Goal: Task Accomplishment & Management: Use online tool/utility

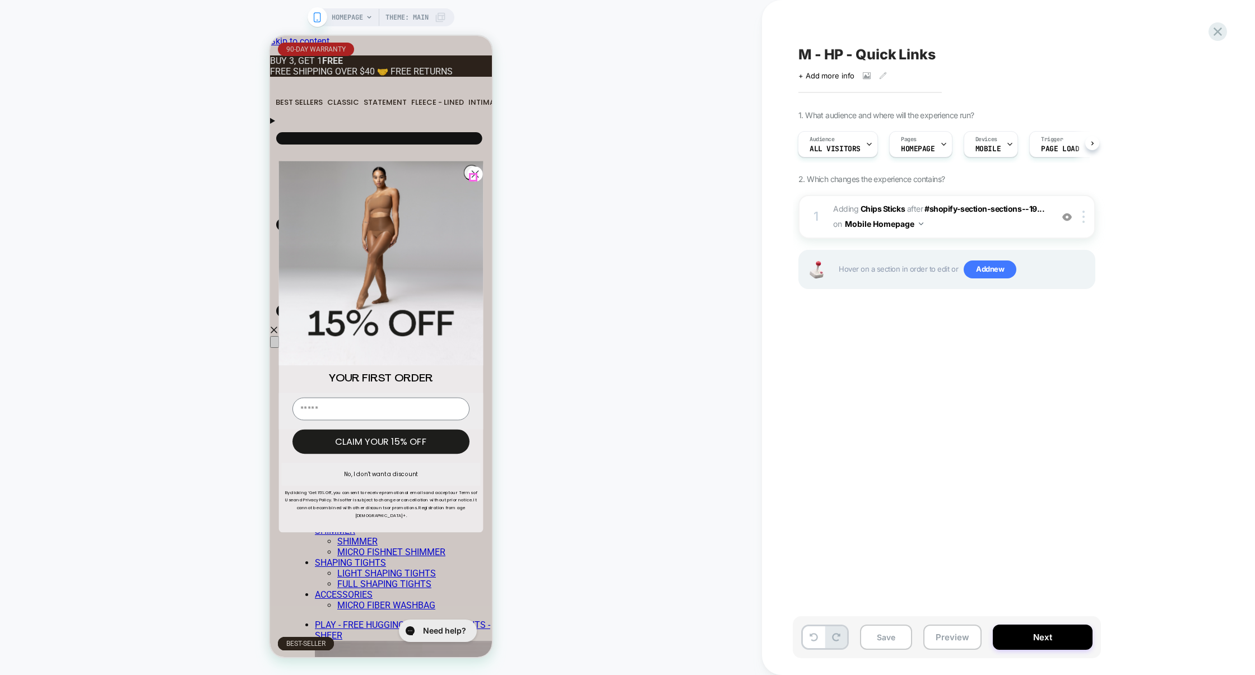
click at [472, 175] on icon "Close dialog" at bounding box center [475, 174] width 6 height 6
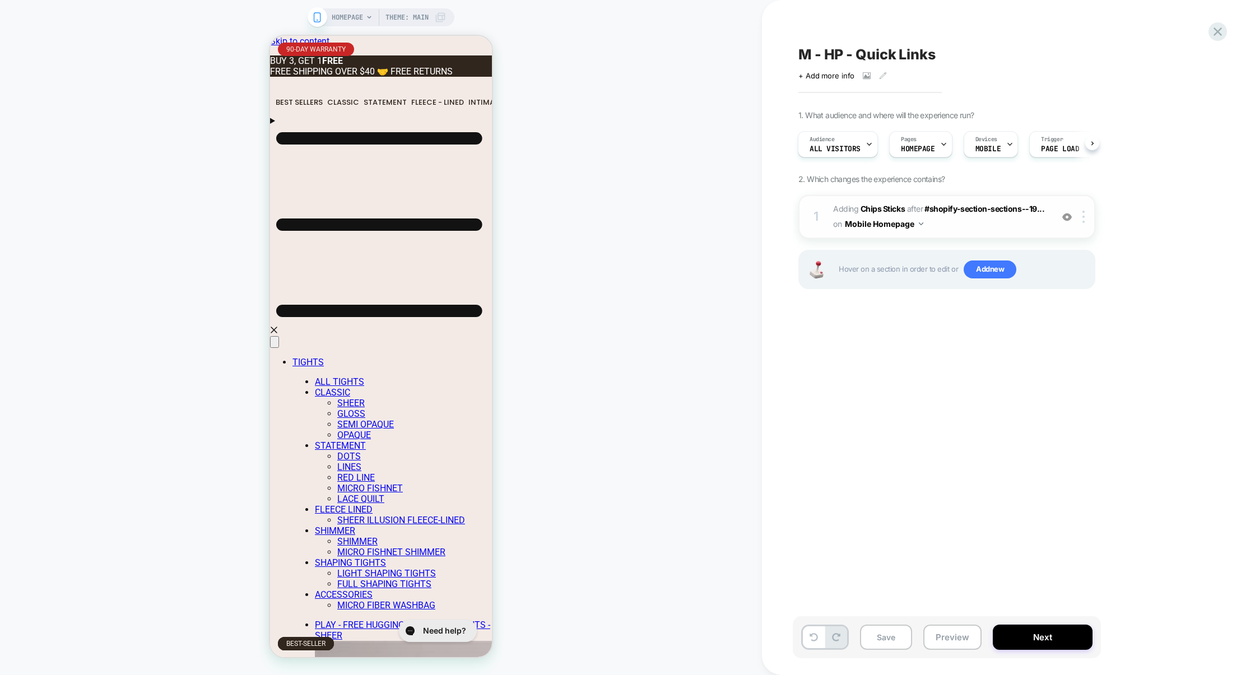
click at [1068, 216] on img at bounding box center [1067, 217] width 10 height 10
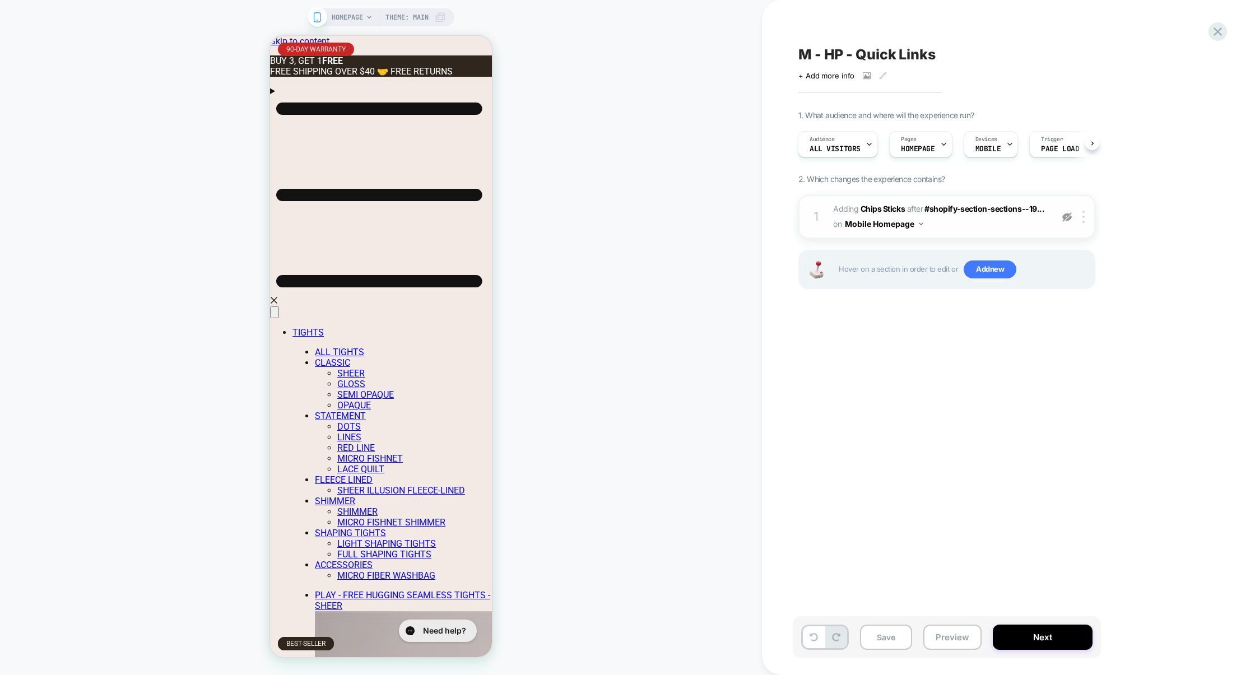
click at [1068, 217] on img at bounding box center [1067, 217] width 10 height 10
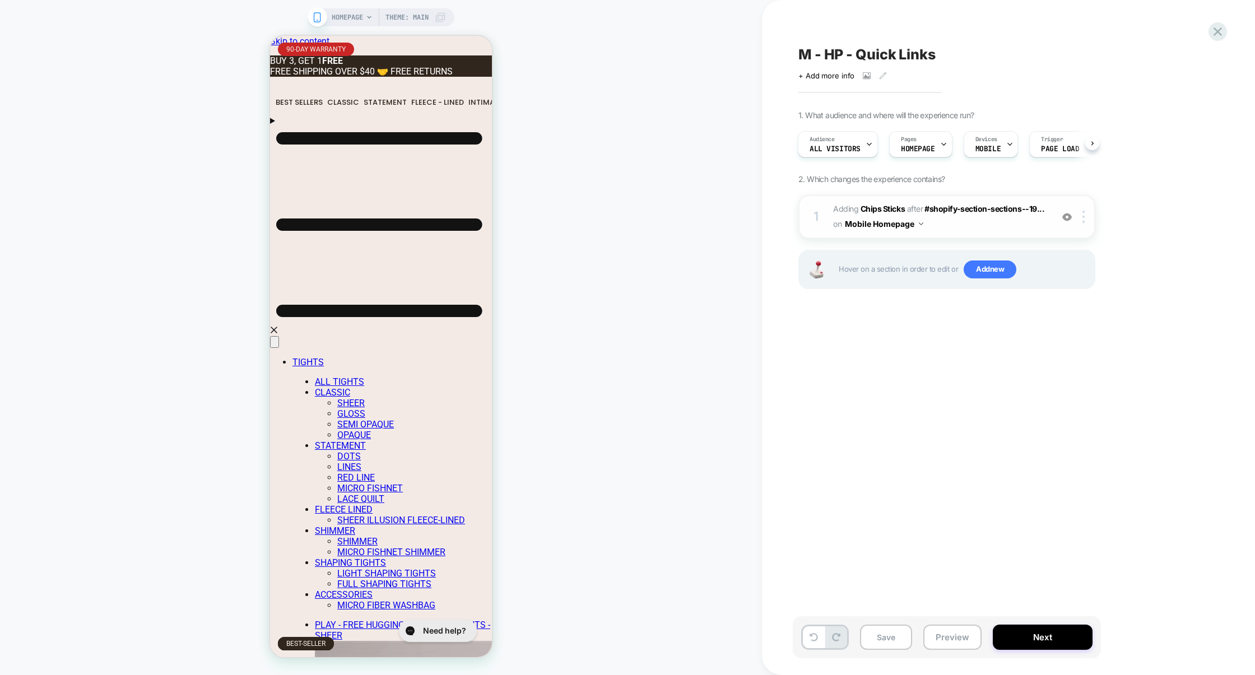
scroll to position [0, 205]
click at [1068, 219] on img at bounding box center [1067, 217] width 10 height 10
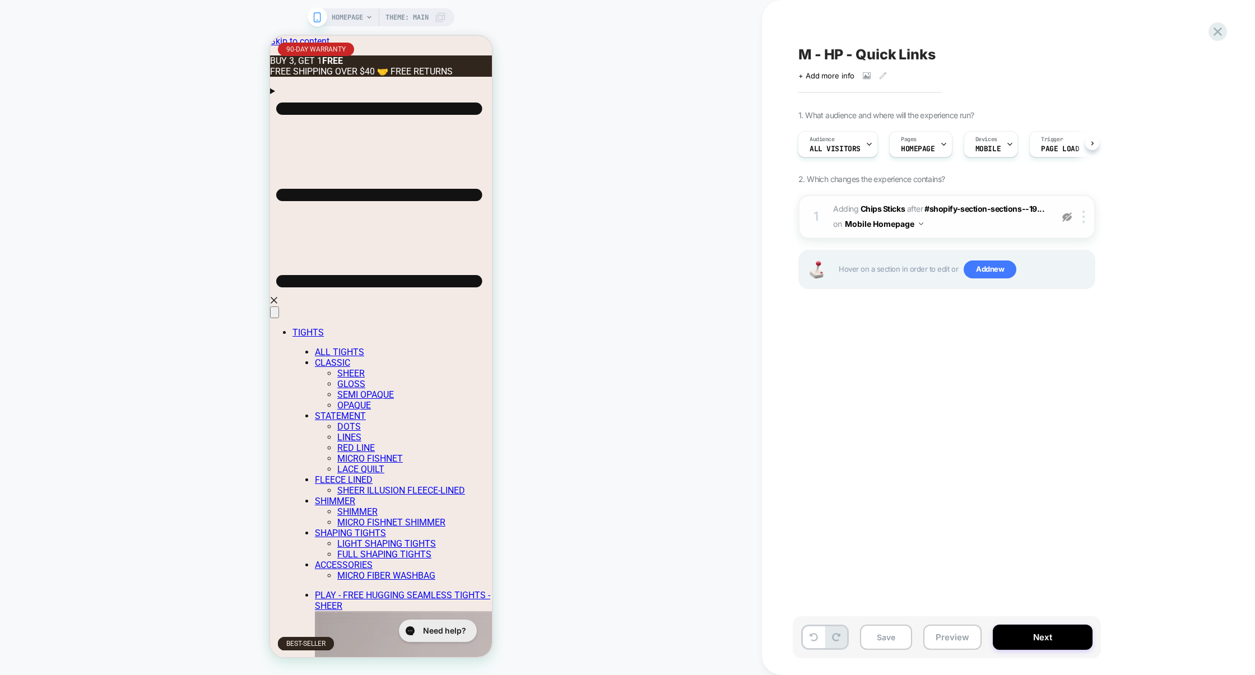
click at [1068, 219] on img at bounding box center [1067, 217] width 10 height 10
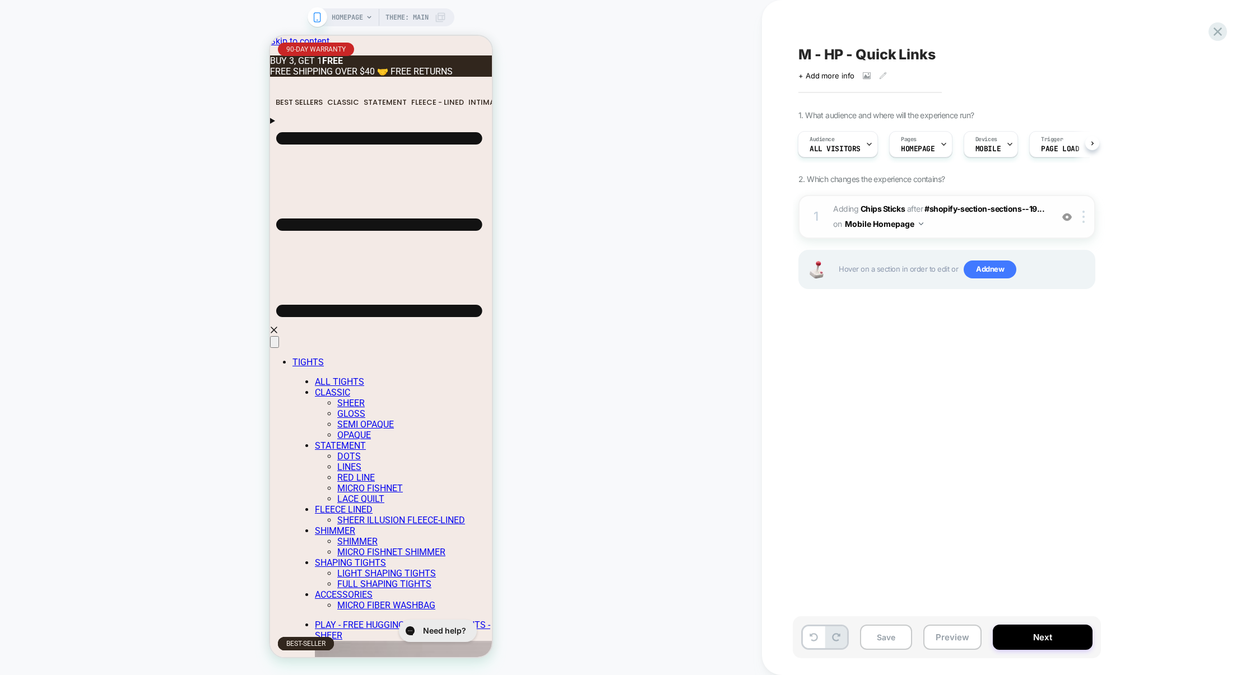
scroll to position [0, 409]
click at [946, 633] on button "Preview" at bounding box center [953, 637] width 58 height 25
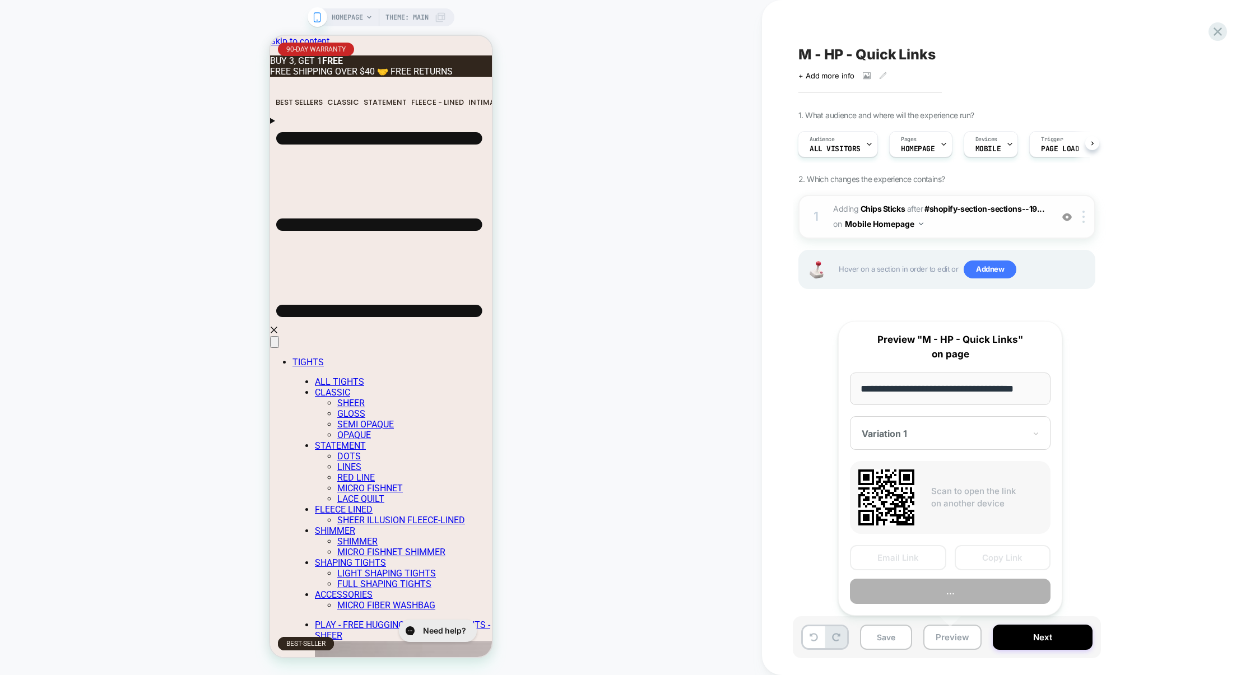
scroll to position [0, 11]
click at [958, 594] on button "Preview" at bounding box center [950, 591] width 201 height 25
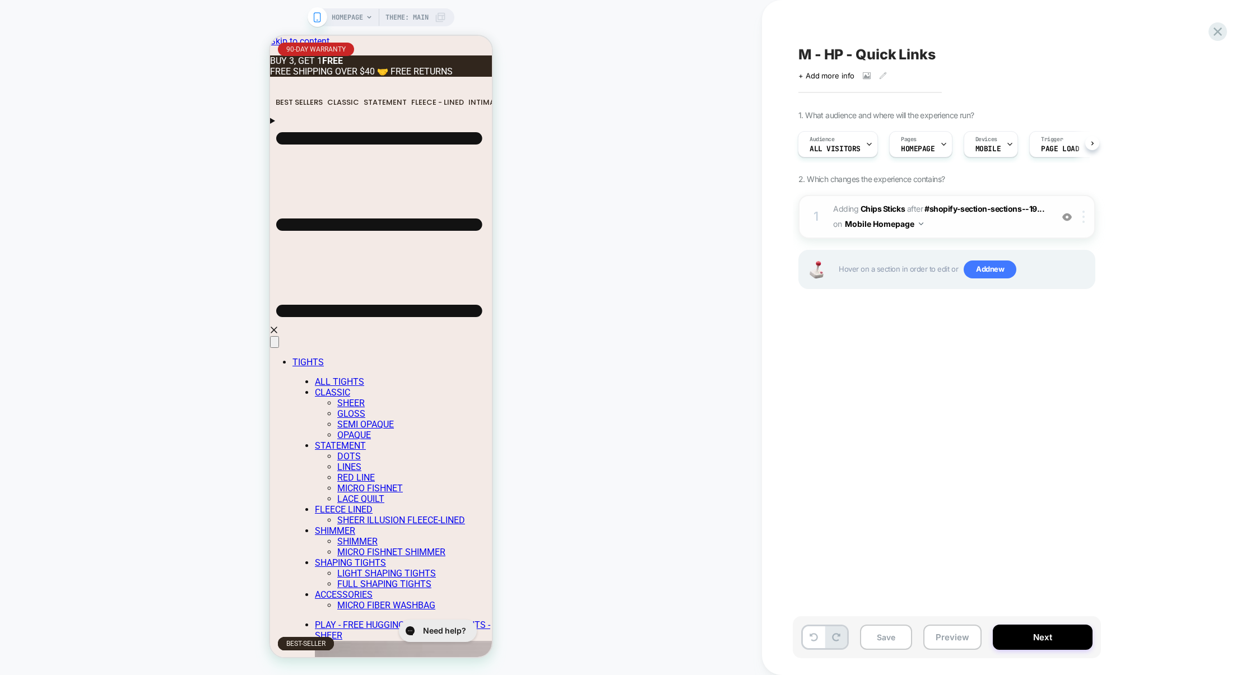
click at [1083, 217] on img at bounding box center [1084, 217] width 2 height 12
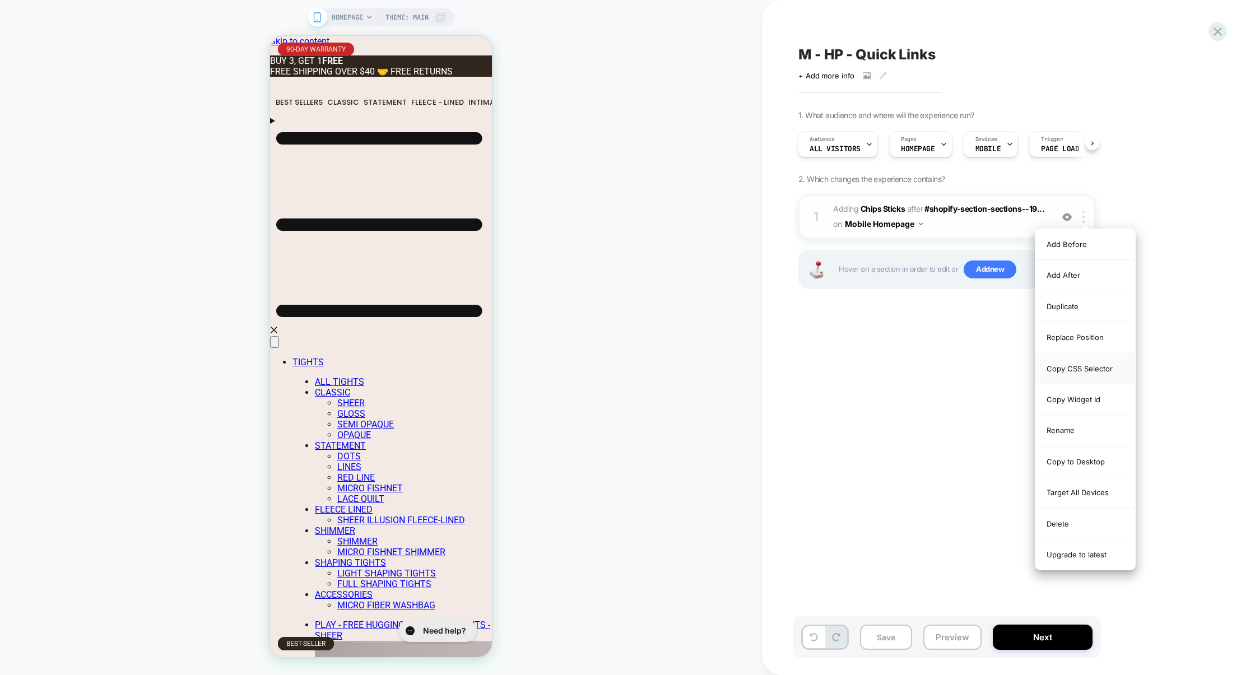
click at [1074, 368] on div "Copy CSS Selector" at bounding box center [1086, 369] width 100 height 31
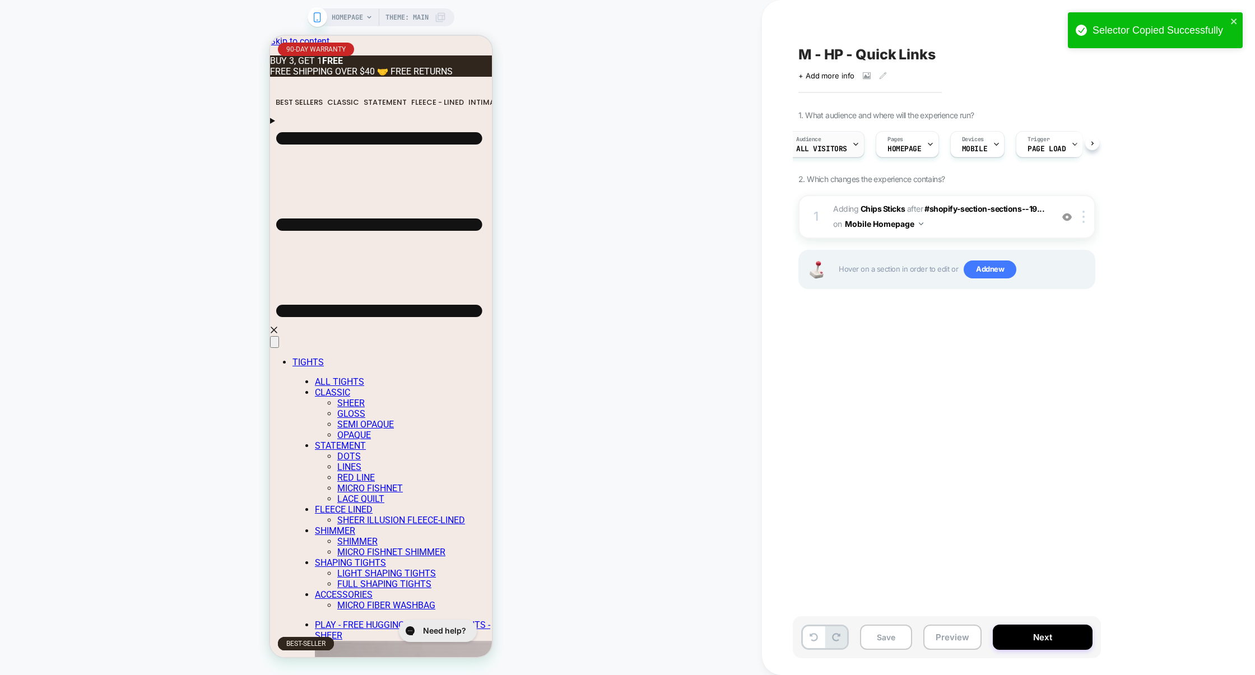
scroll to position [0, 3]
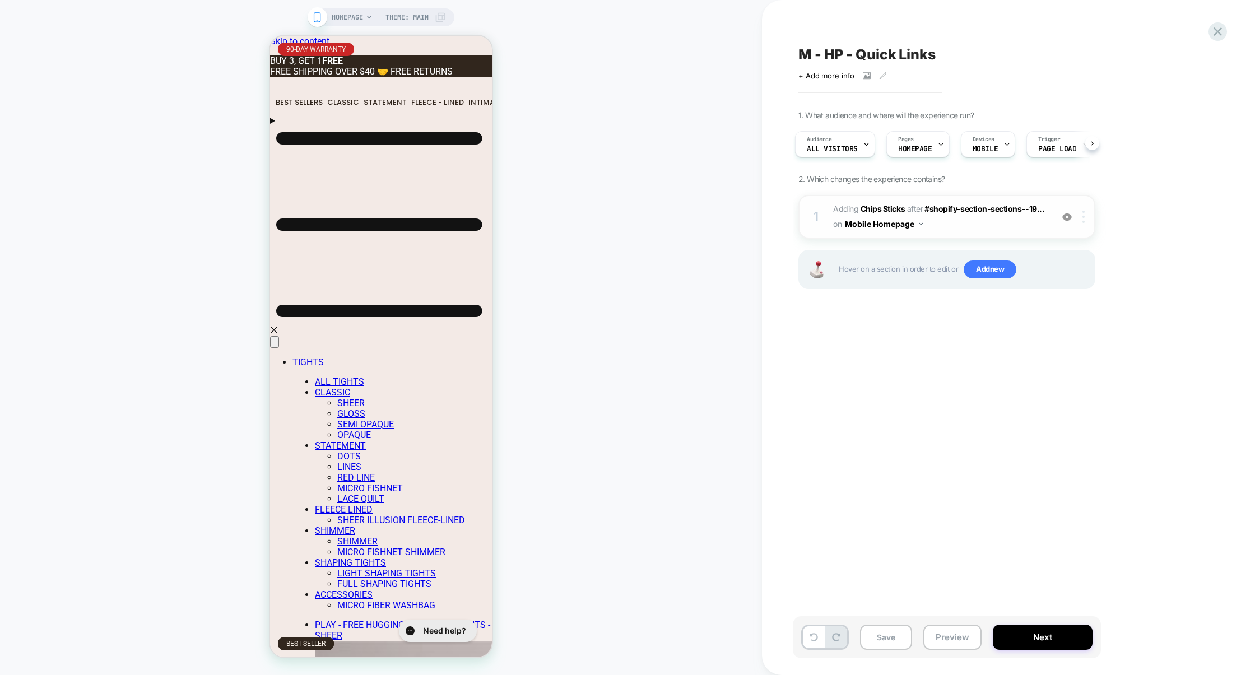
click at [1086, 218] on div at bounding box center [1086, 217] width 18 height 12
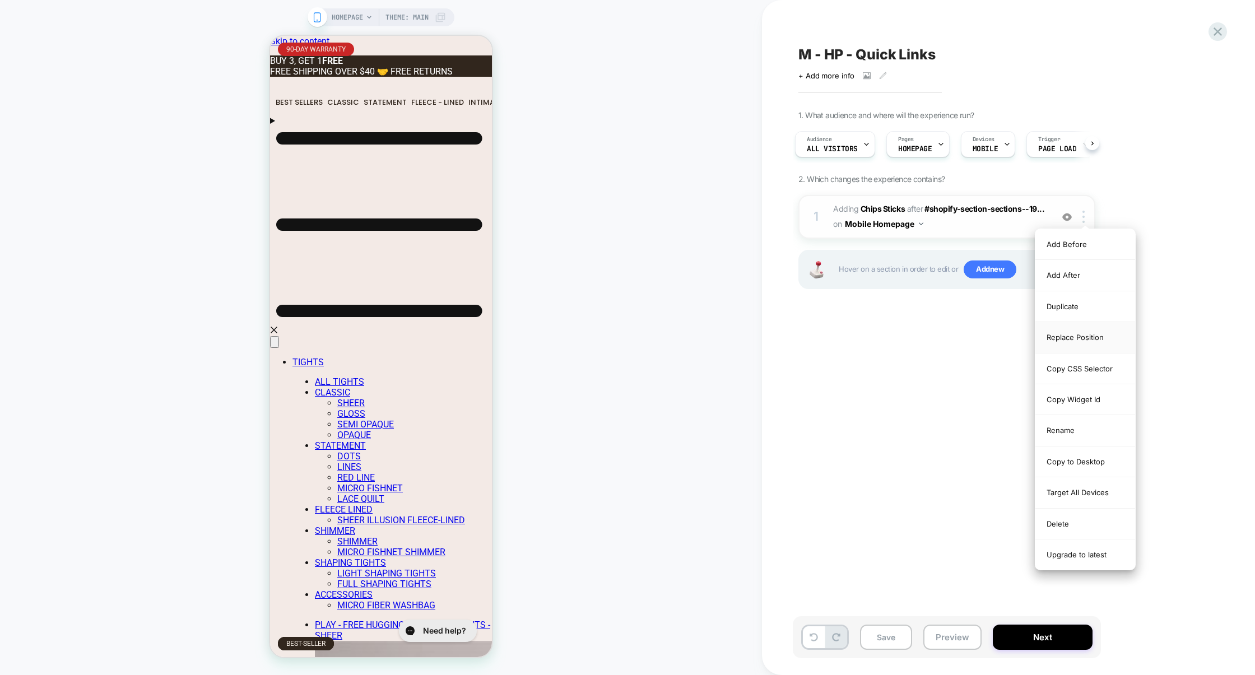
click at [1083, 343] on div "Replace Position" at bounding box center [1086, 337] width 100 height 31
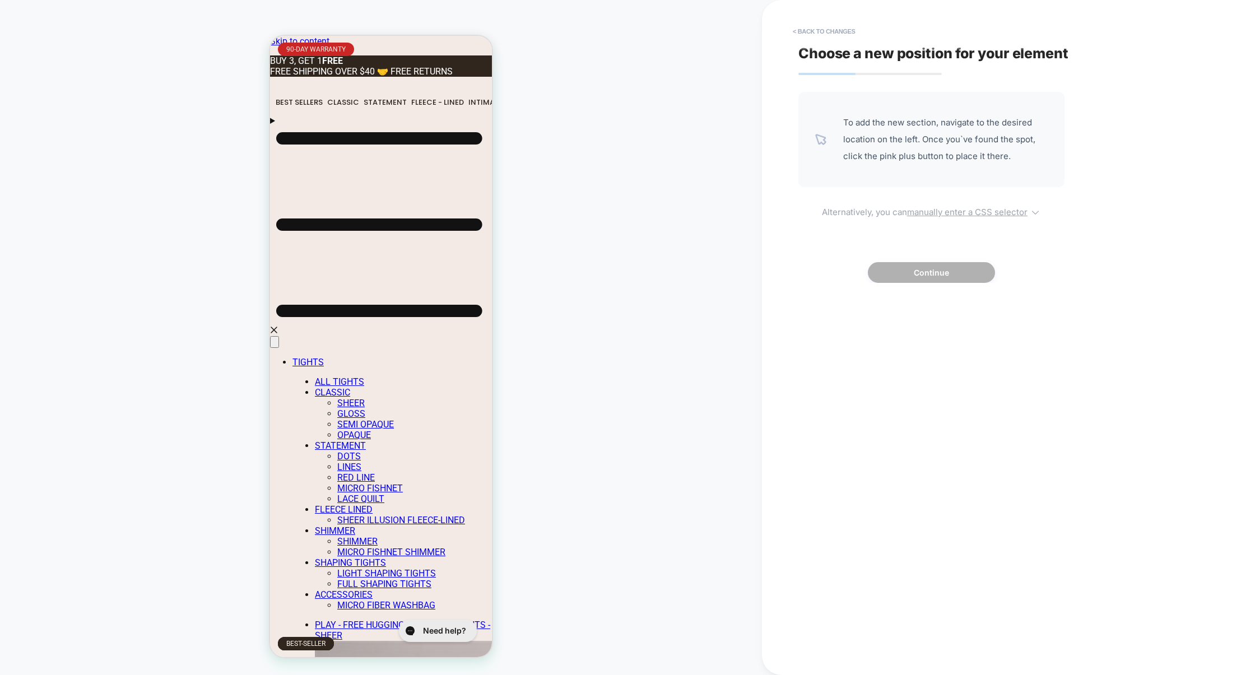
click at [940, 205] on span "Alternatively, you can manually enter a CSS selector" at bounding box center [932, 210] width 266 height 13
select select "*******"
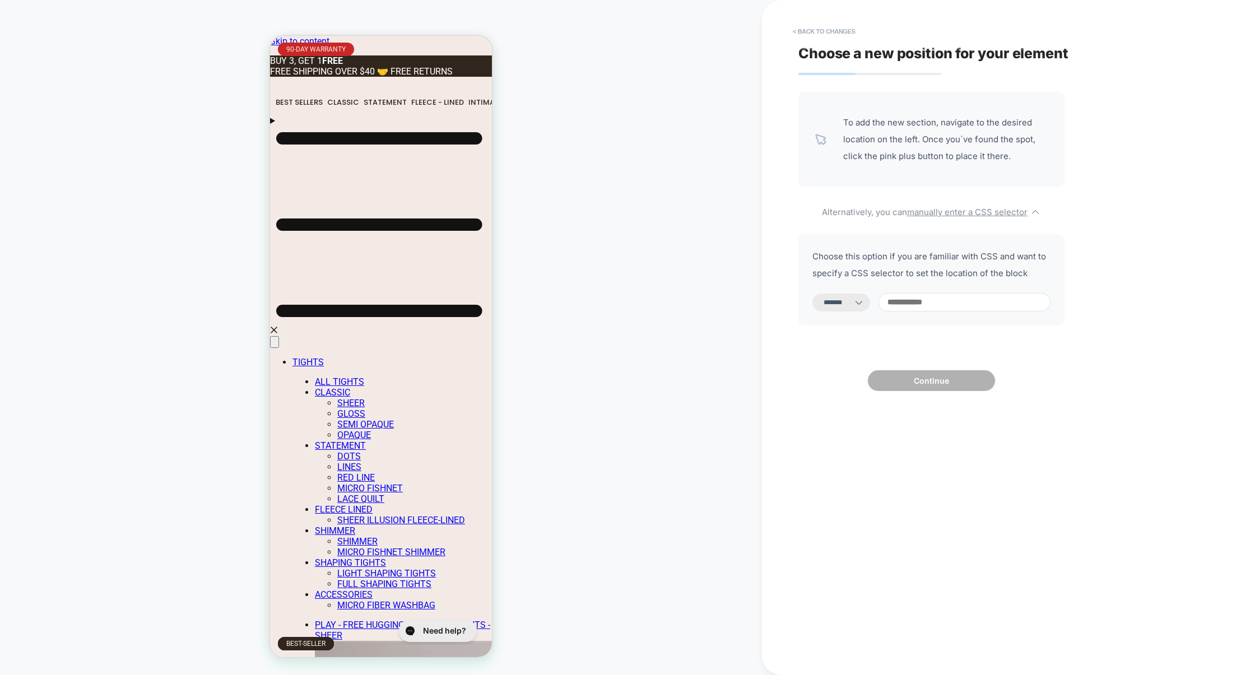
click at [905, 299] on input at bounding box center [965, 302] width 172 height 18
type input "*"
select select "*********"
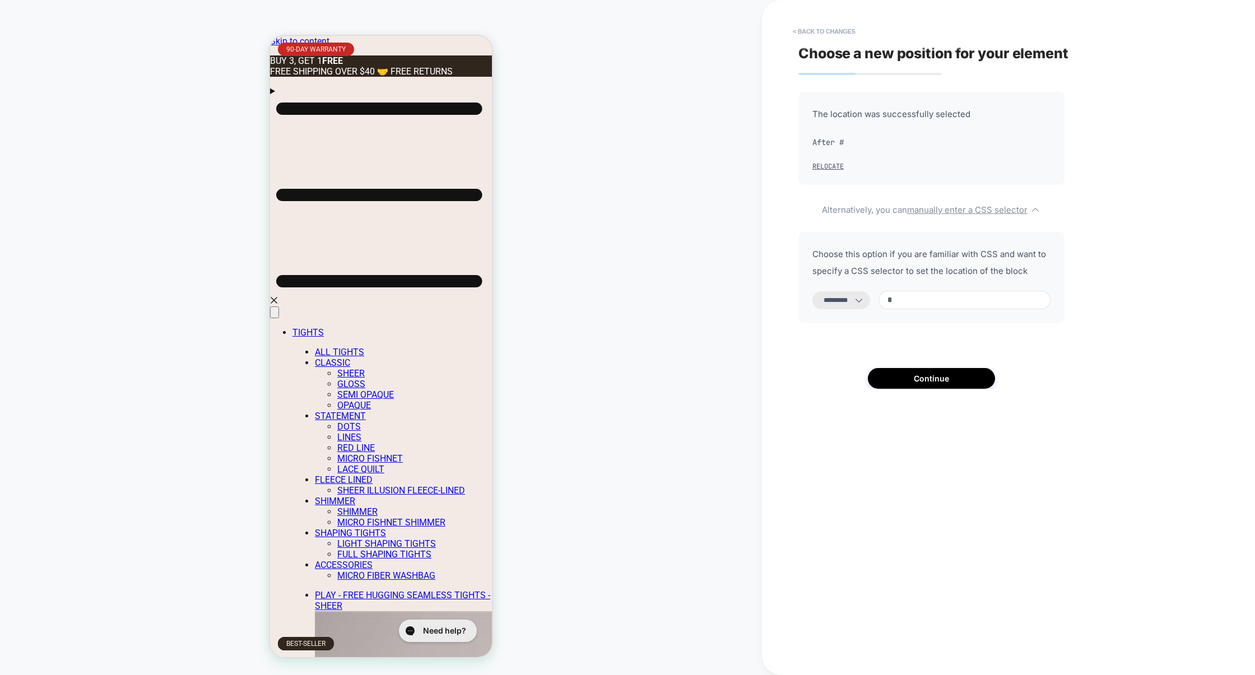
paste input "**********"
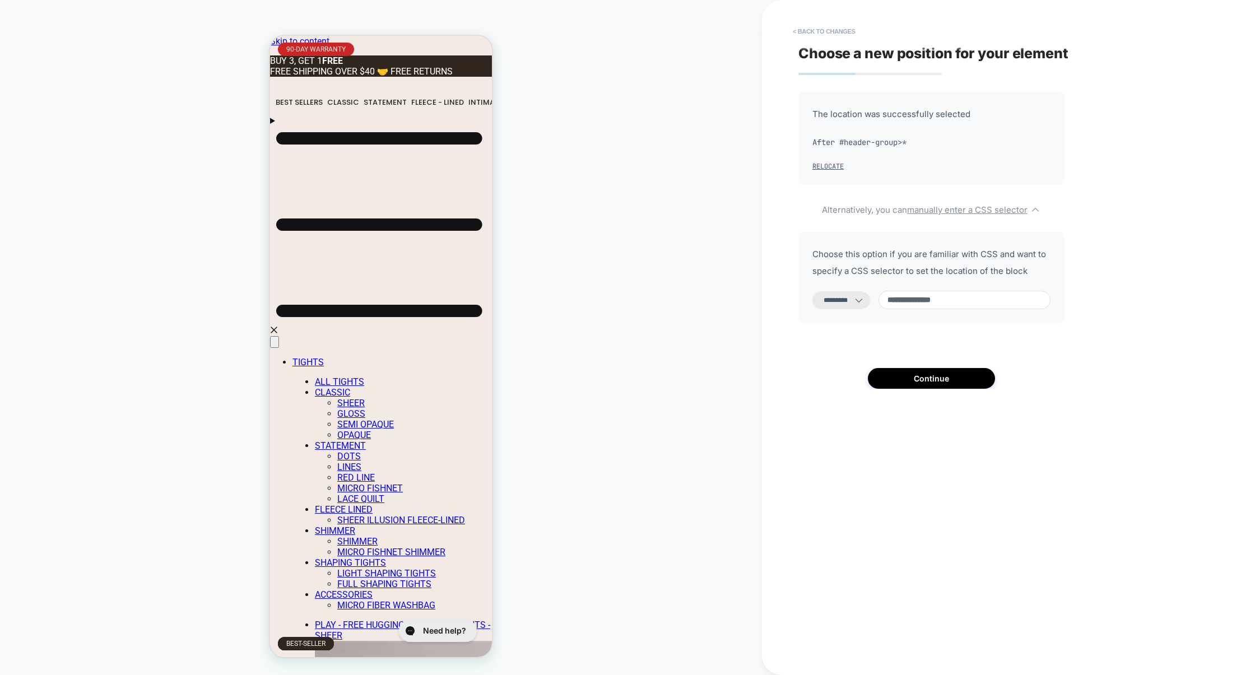
type input "**********"
click at [853, 298] on select "**********" at bounding box center [842, 300] width 58 height 18
select select "**********"
click at [813, 291] on select "**********" at bounding box center [842, 300] width 58 height 18
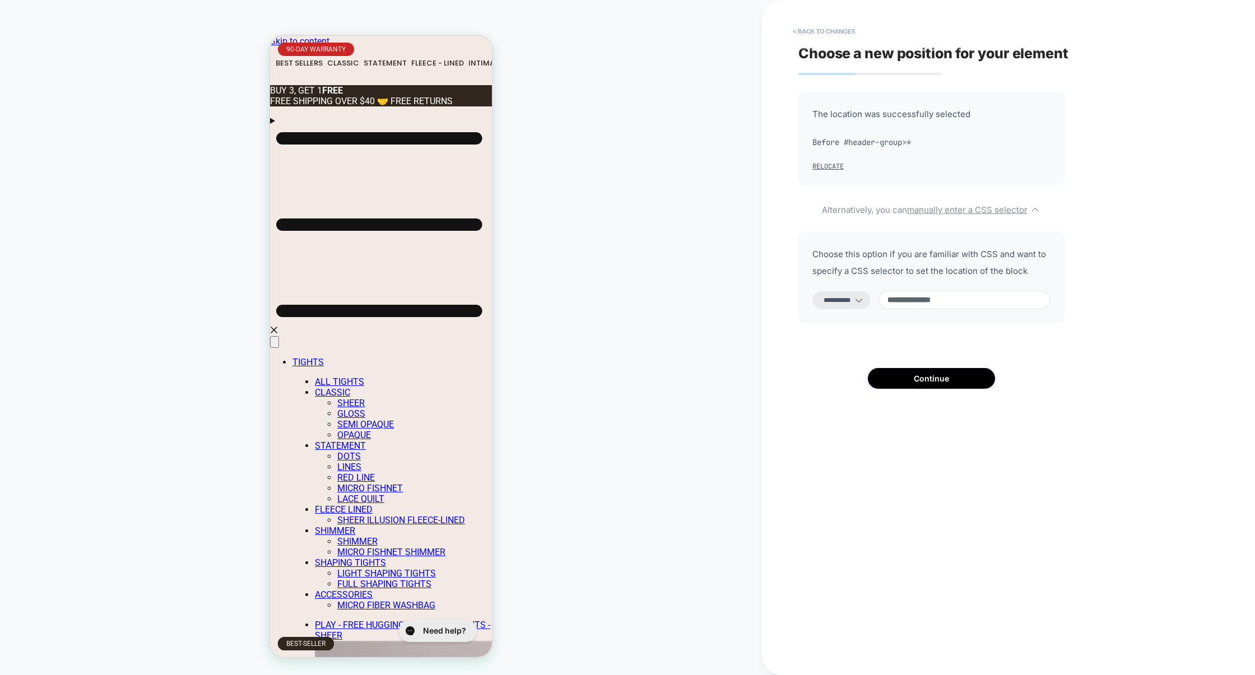
drag, startPoint x: 990, startPoint y: 306, endPoint x: 968, endPoint y: 305, distance: 21.9
click at [968, 305] on input "**********" at bounding box center [965, 300] width 172 height 18
paste input "*****"
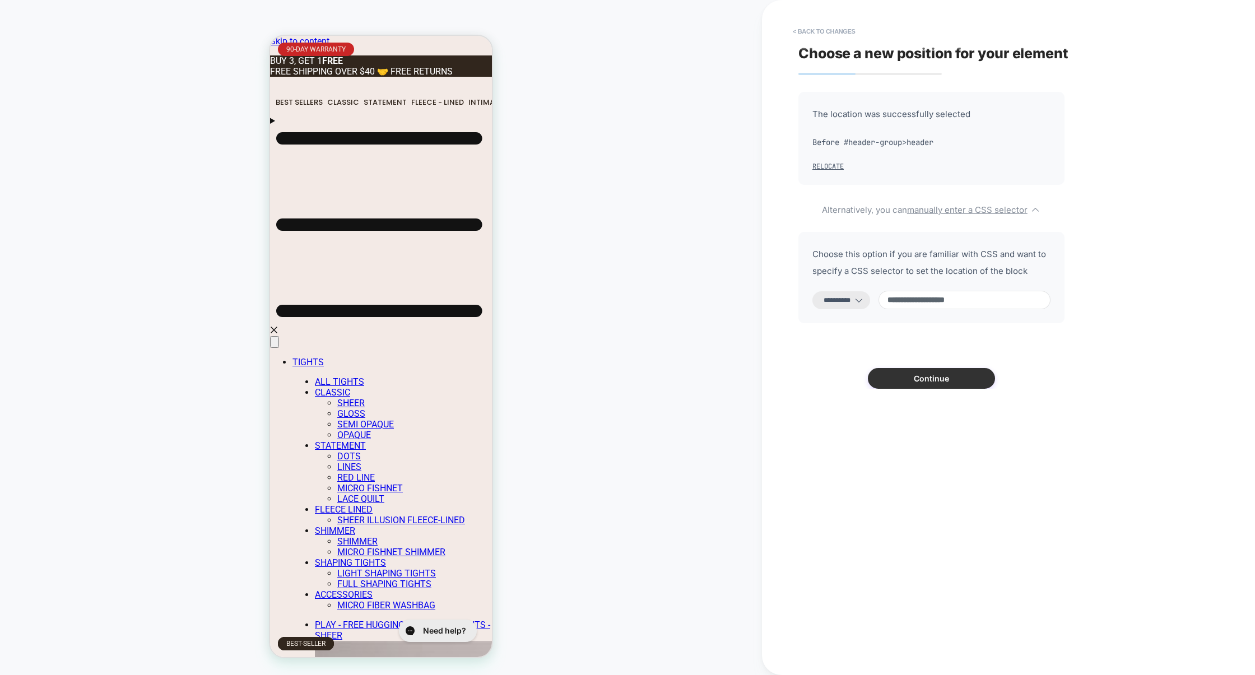
type input "**********"
click at [931, 378] on button "Continue" at bounding box center [931, 378] width 127 height 21
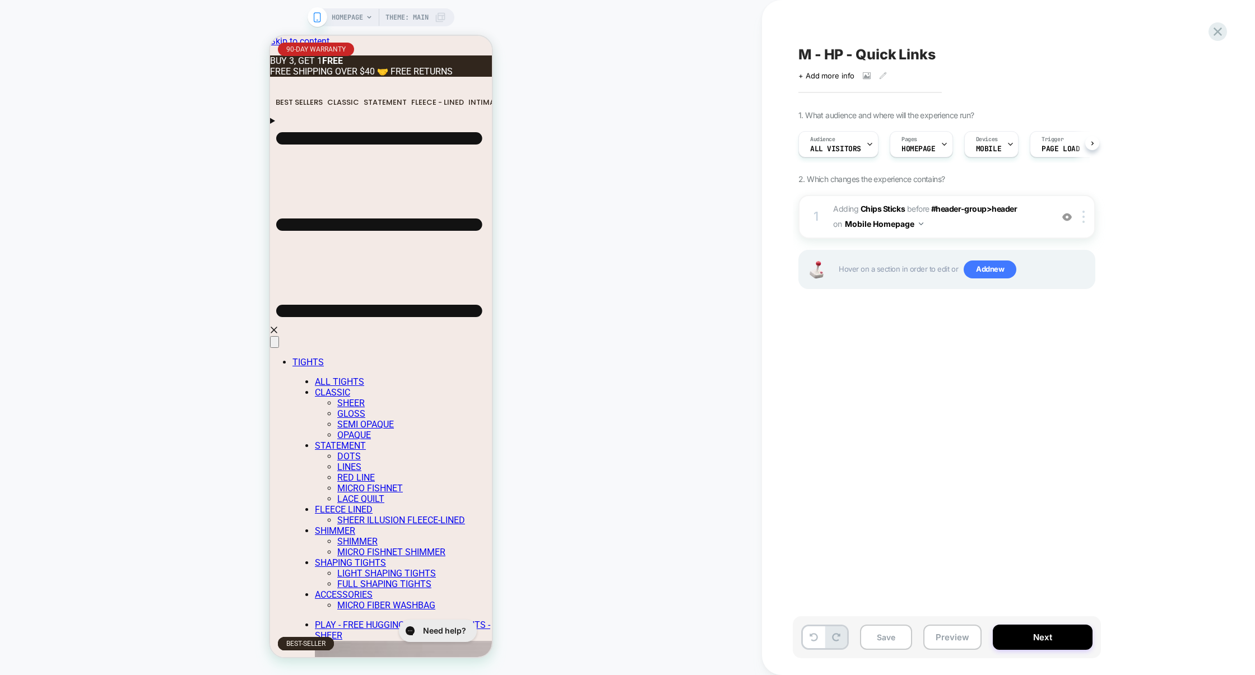
scroll to position [0, 1]
click at [944, 632] on button "Preview" at bounding box center [953, 637] width 58 height 25
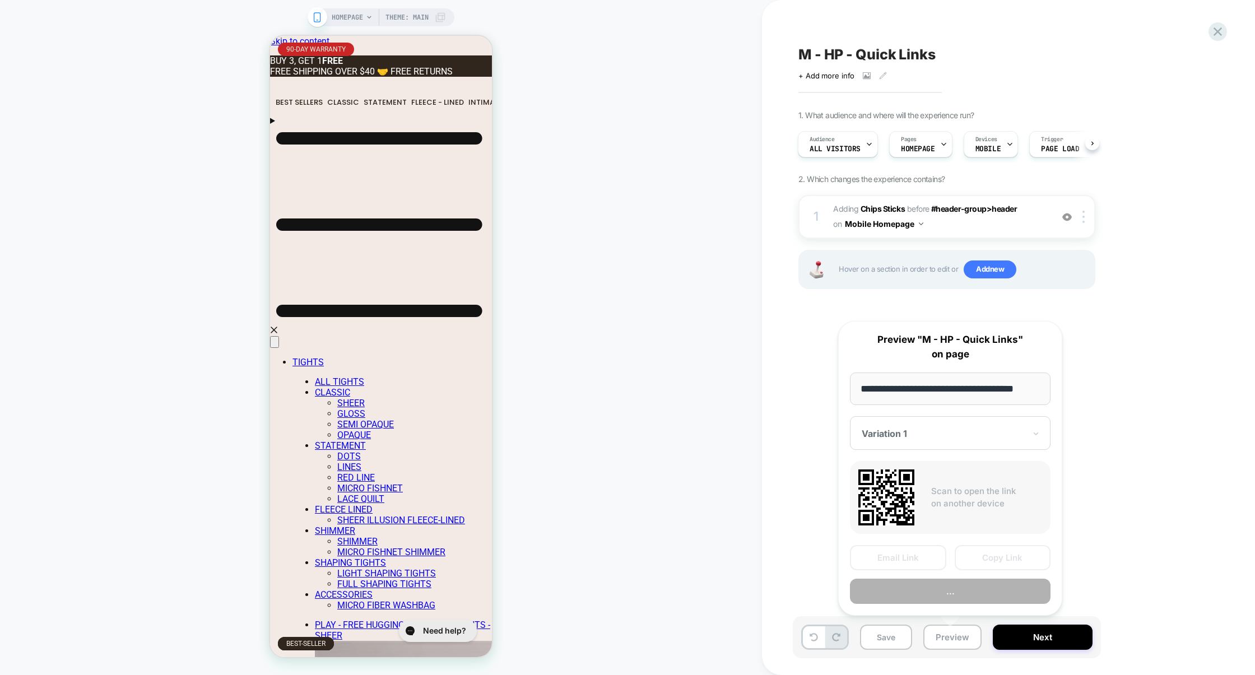
scroll to position [0, 11]
click at [965, 588] on button "Preview" at bounding box center [950, 591] width 201 height 25
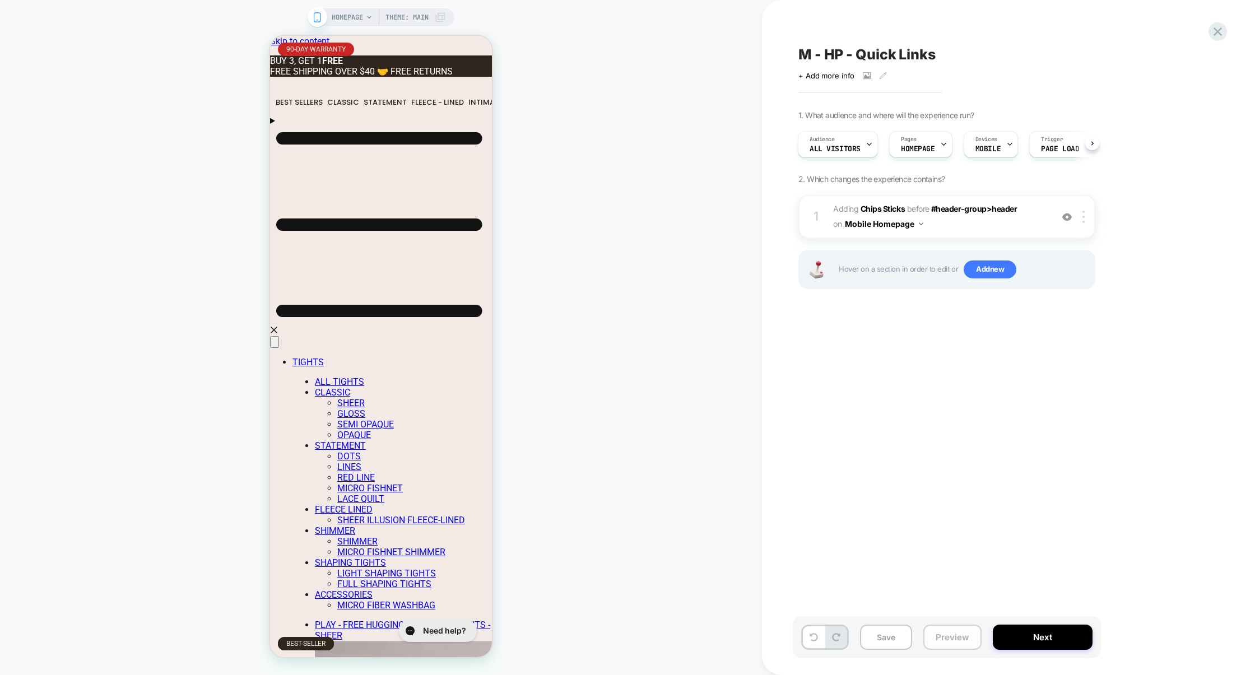
click at [958, 641] on button "Preview" at bounding box center [953, 637] width 58 height 25
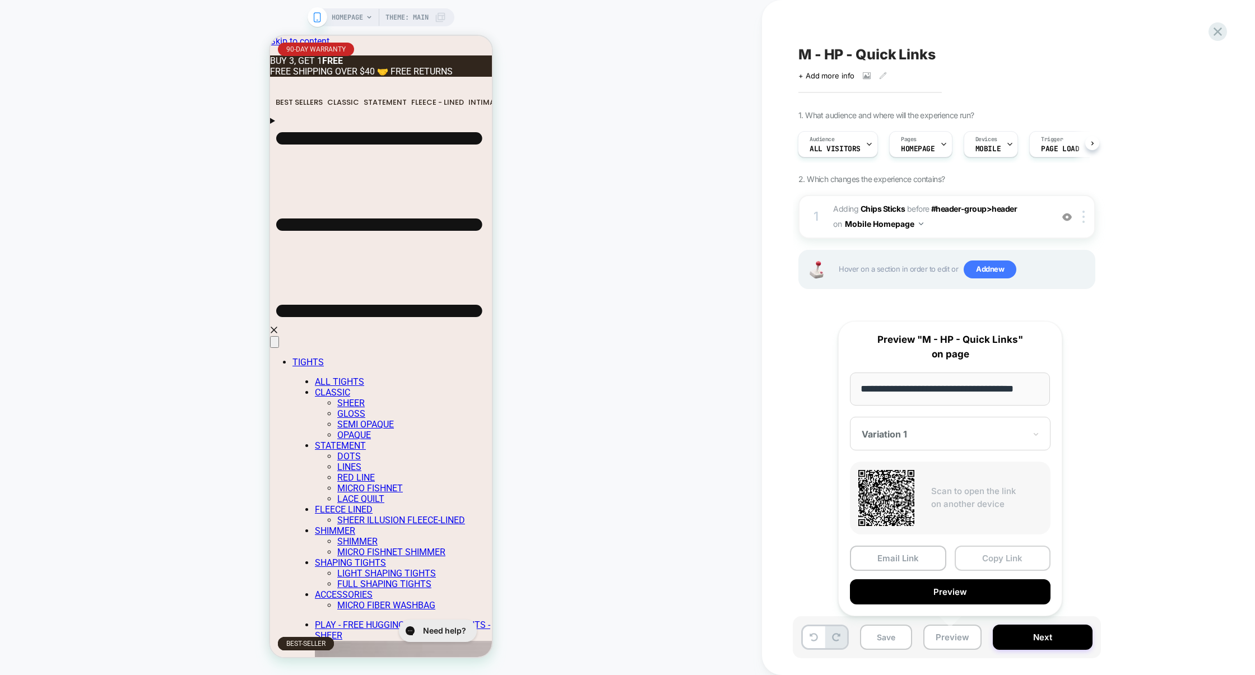
scroll to position [0, 0]
click at [1003, 561] on button "Copy Link" at bounding box center [1003, 558] width 96 height 25
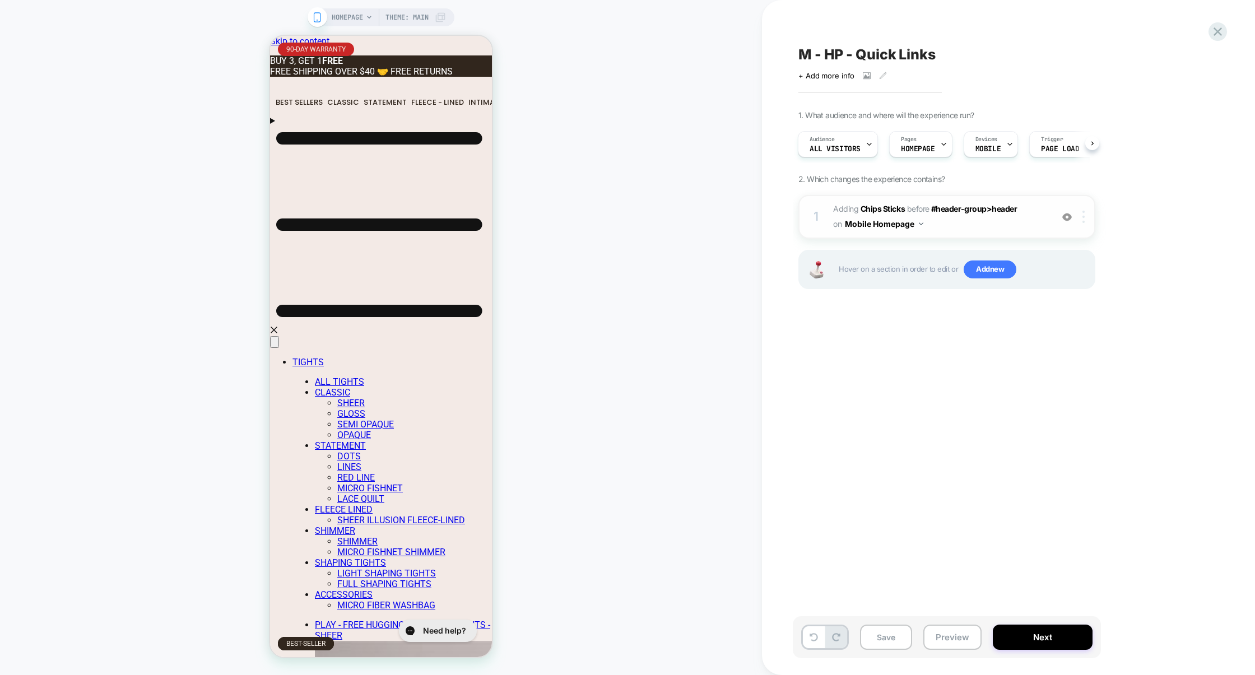
click at [1084, 212] on img at bounding box center [1084, 217] width 2 height 12
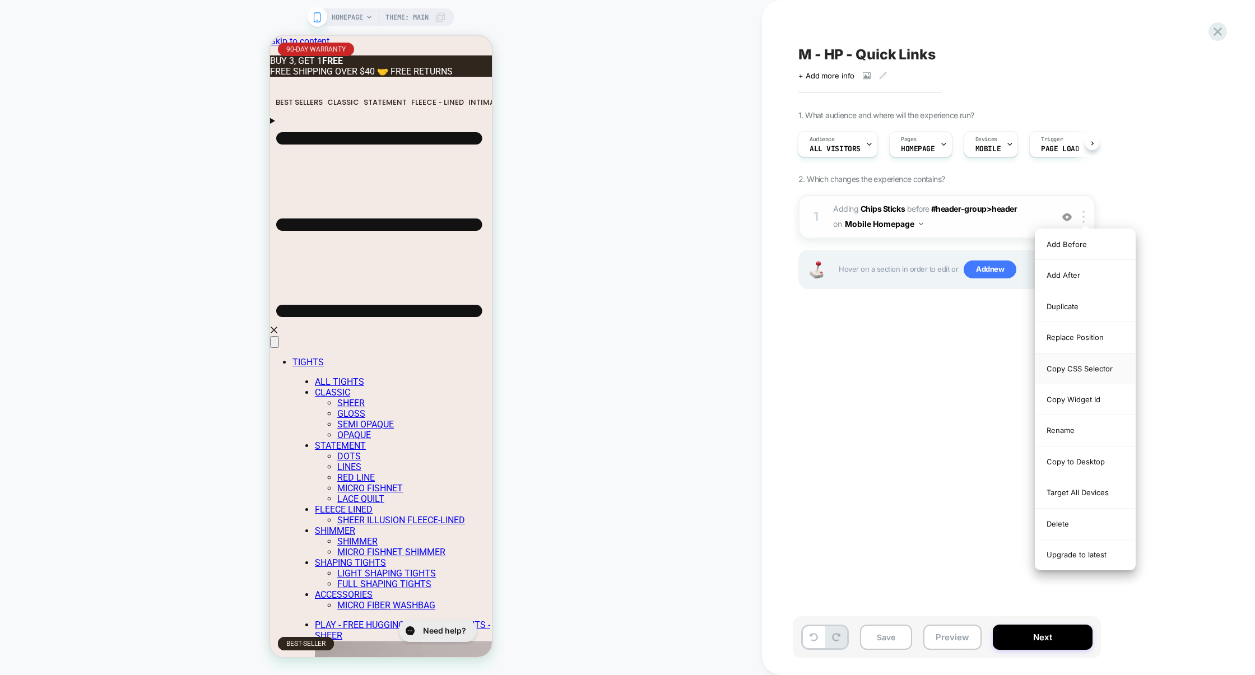
click at [1089, 368] on div "Copy CSS Selector" at bounding box center [1086, 369] width 100 height 31
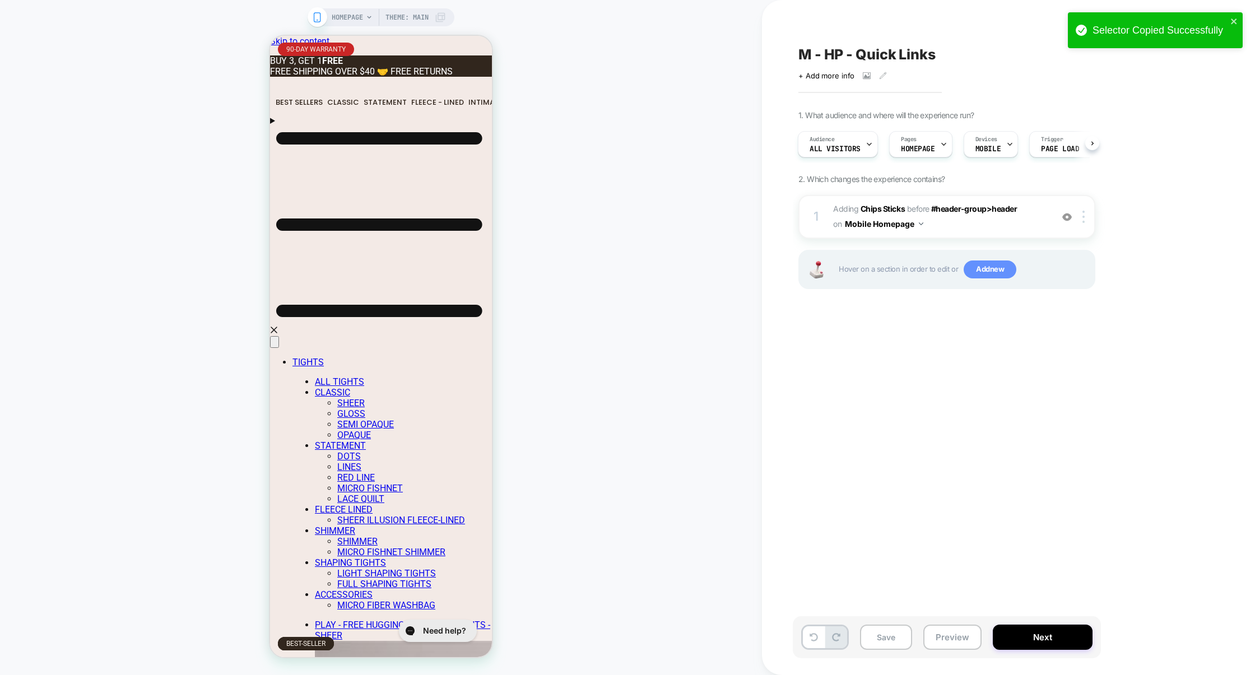
click at [986, 269] on span "Add new" at bounding box center [990, 270] width 53 height 18
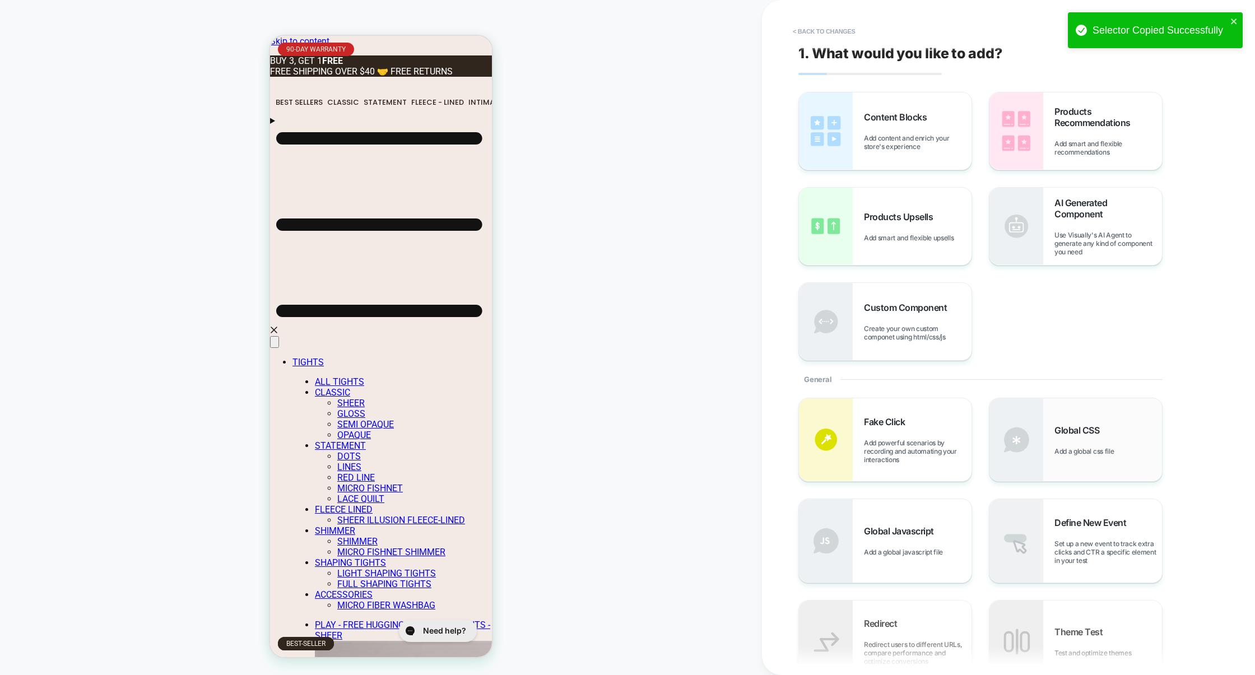
click at [1062, 465] on div "Global CSS Add a global css file" at bounding box center [1076, 439] width 173 height 83
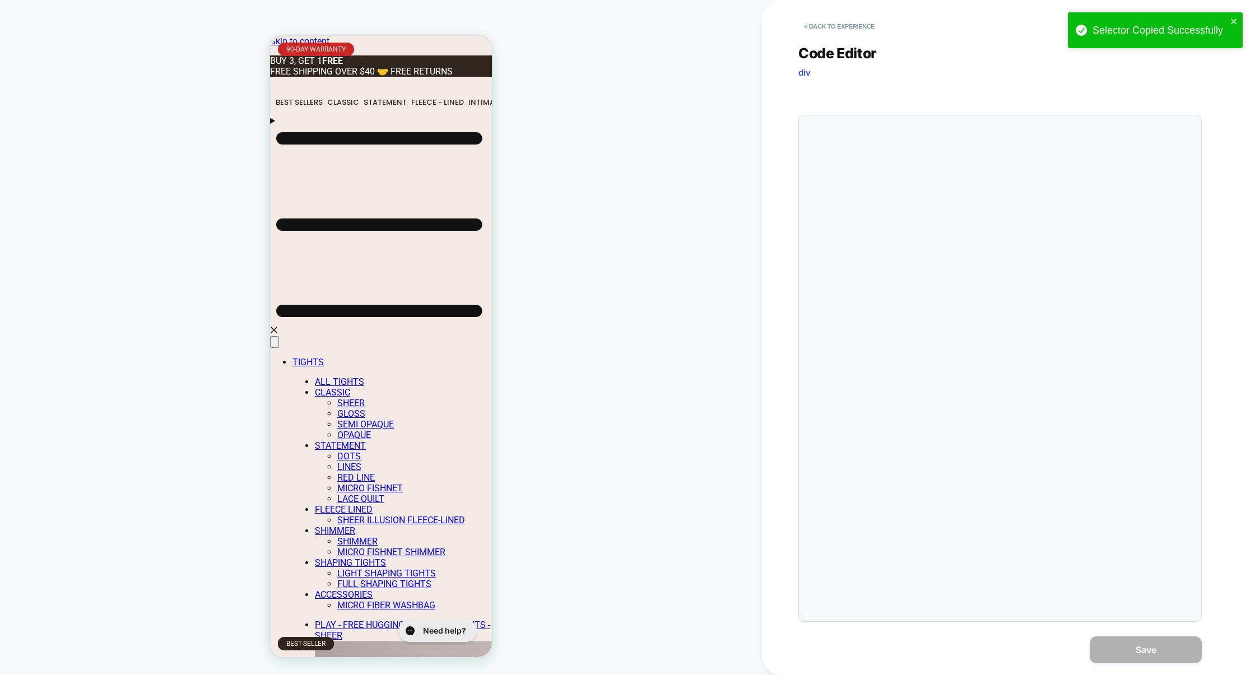
click at [939, 277] on div at bounding box center [1000, 368] width 403 height 507
click at [898, 212] on div at bounding box center [1023, 368] width 346 height 494
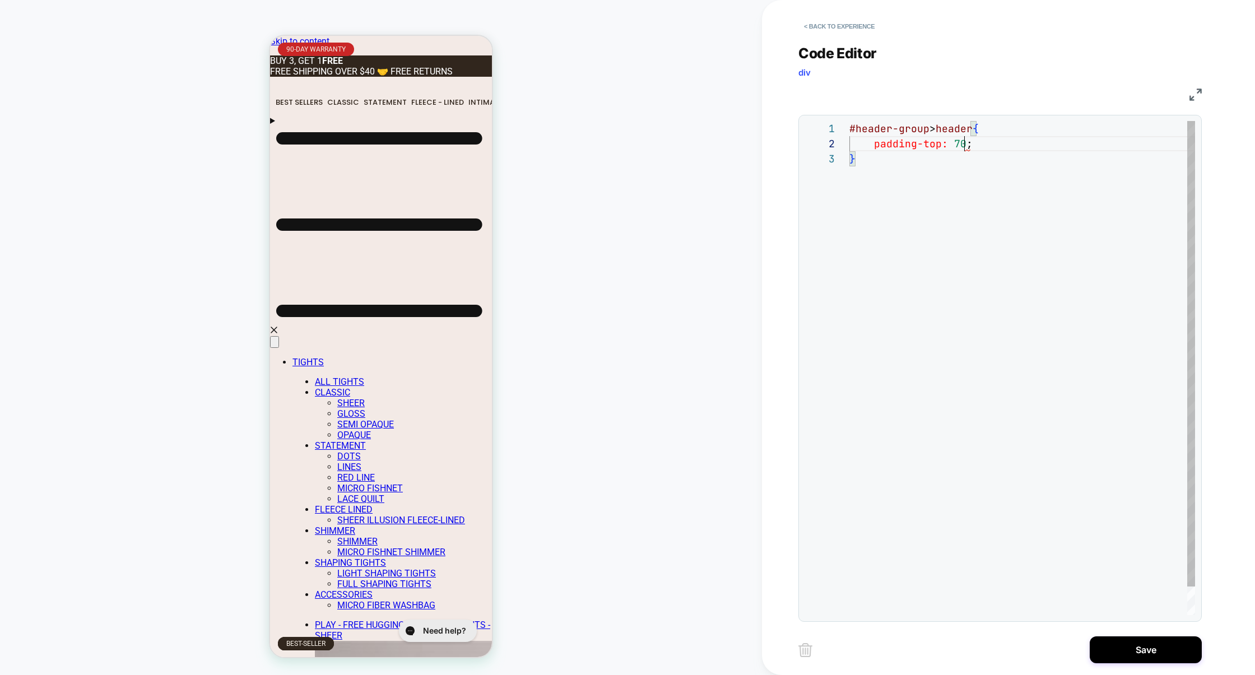
scroll to position [15, 127]
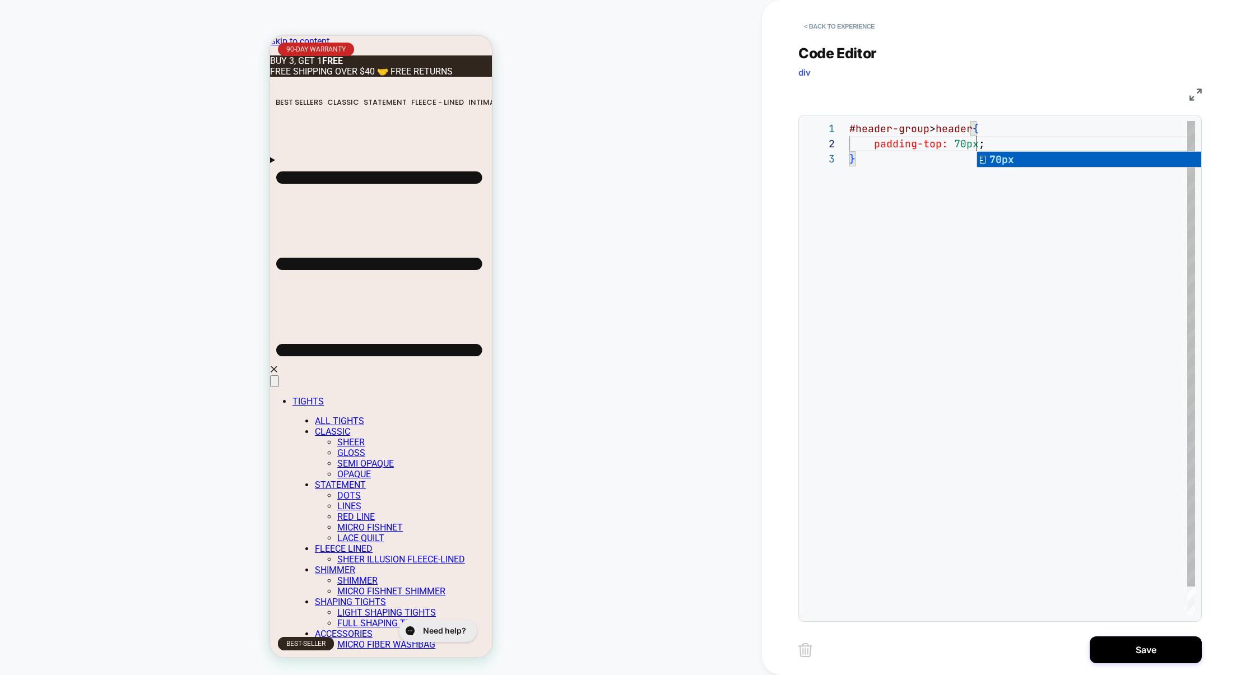
click at [920, 287] on div "#header-group > header { padding-top: 70px ; }" at bounding box center [1023, 383] width 346 height 525
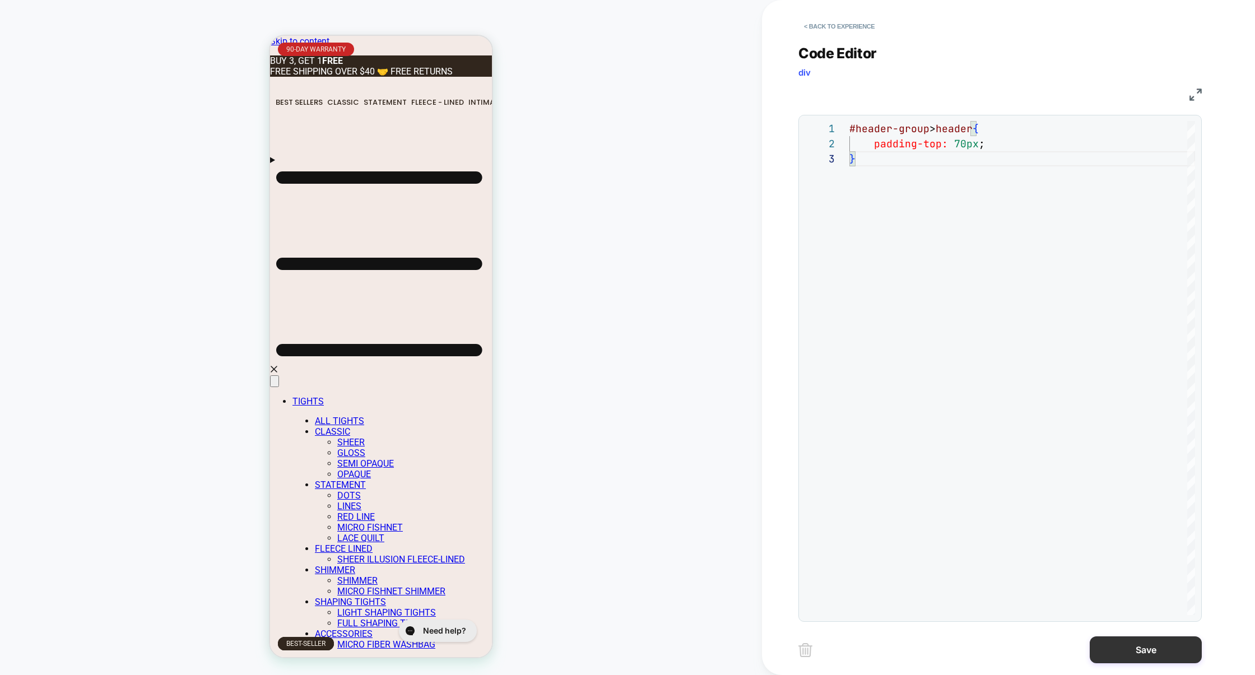
type textarea "**********"
click at [1128, 652] on button "Save" at bounding box center [1146, 650] width 112 height 27
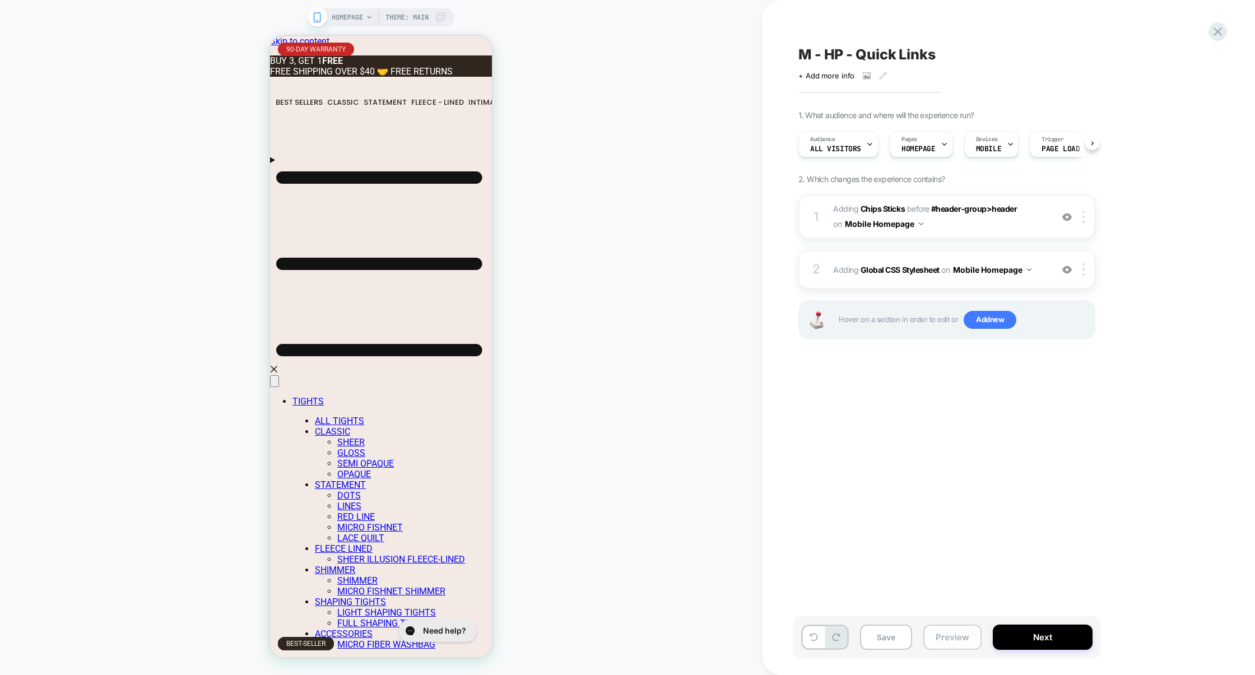
scroll to position [0, 1]
click at [953, 644] on button "Preview" at bounding box center [953, 637] width 58 height 25
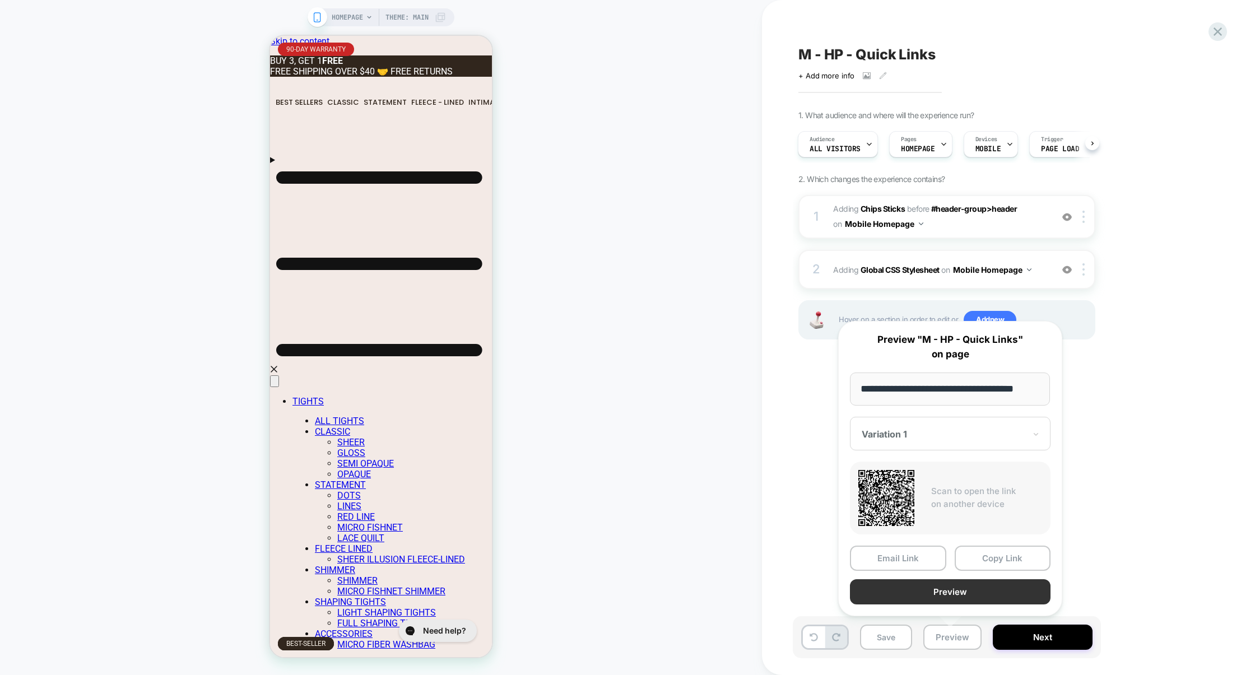
scroll to position [0, 0]
click at [957, 592] on button "Preview" at bounding box center [950, 591] width 201 height 25
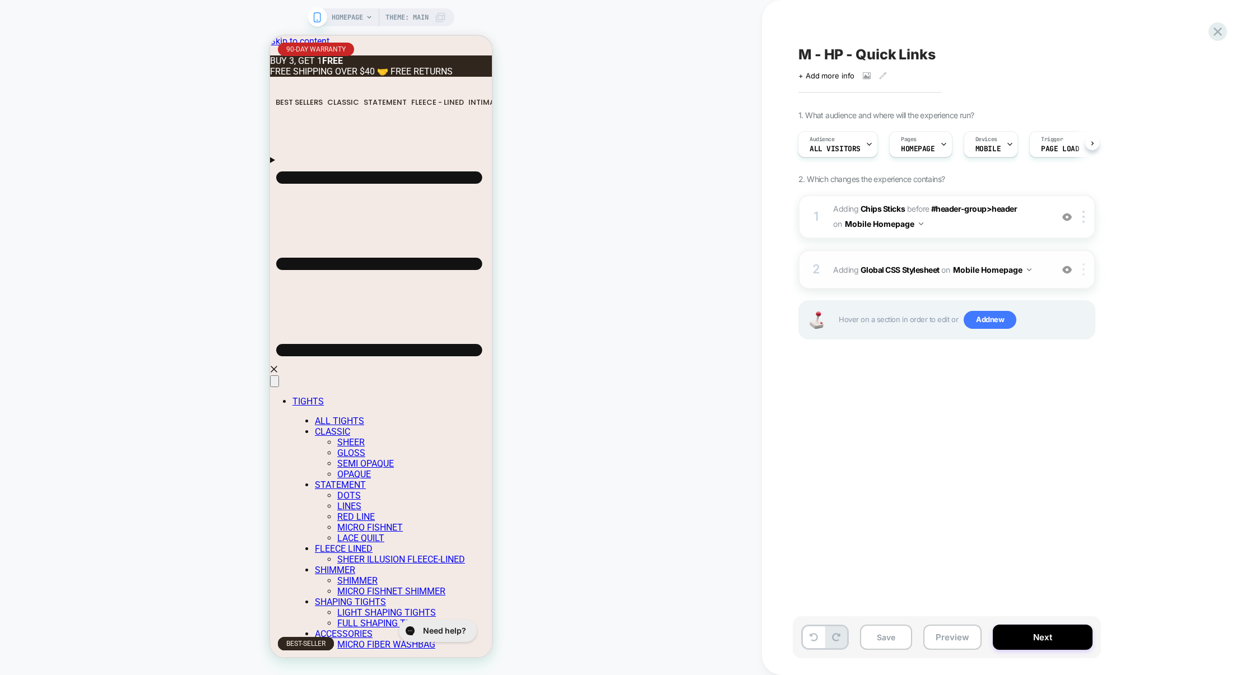
click at [1089, 273] on div at bounding box center [1086, 269] width 18 height 12
click at [1070, 417] on div "Delete" at bounding box center [1086, 421] width 100 height 30
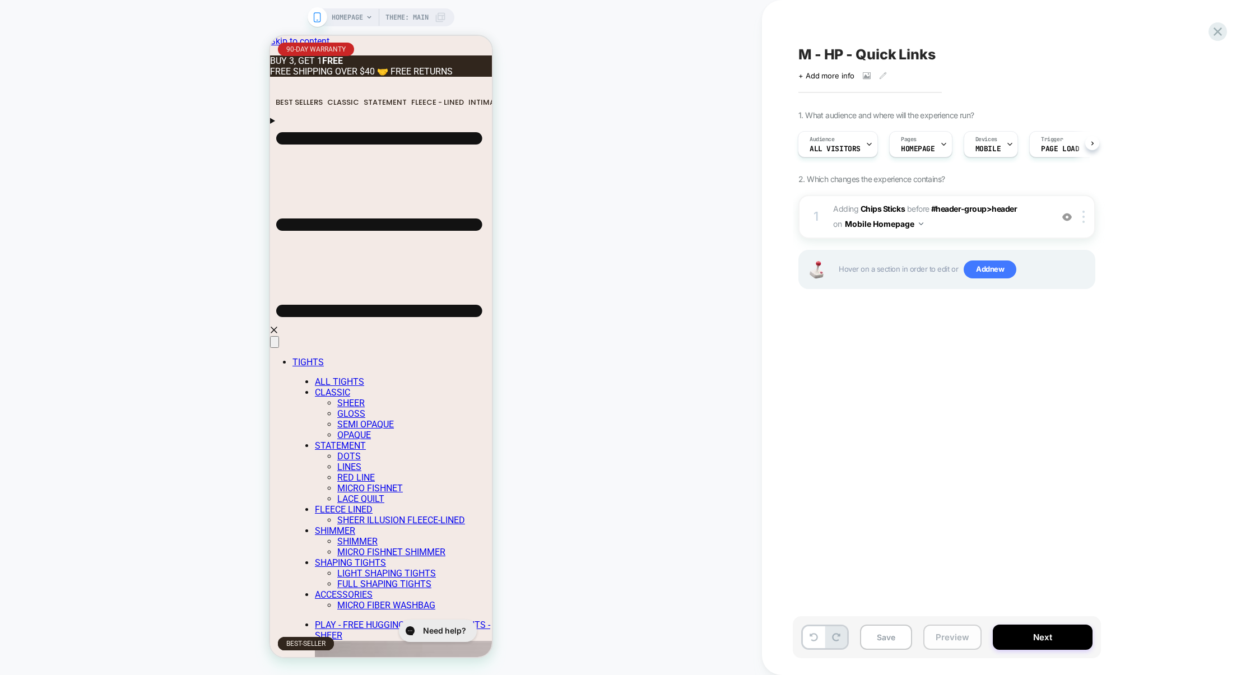
click at [945, 635] on button "Preview" at bounding box center [953, 637] width 58 height 25
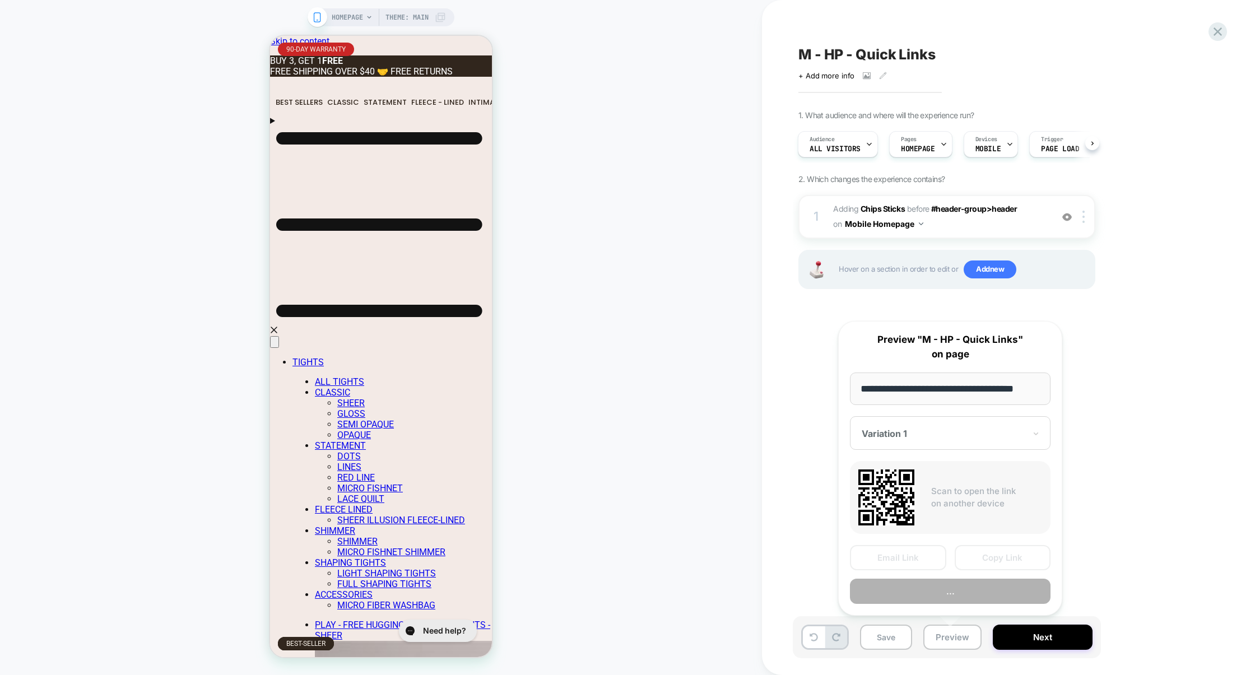
scroll to position [0, 11]
click at [946, 600] on button "Preview" at bounding box center [950, 591] width 201 height 25
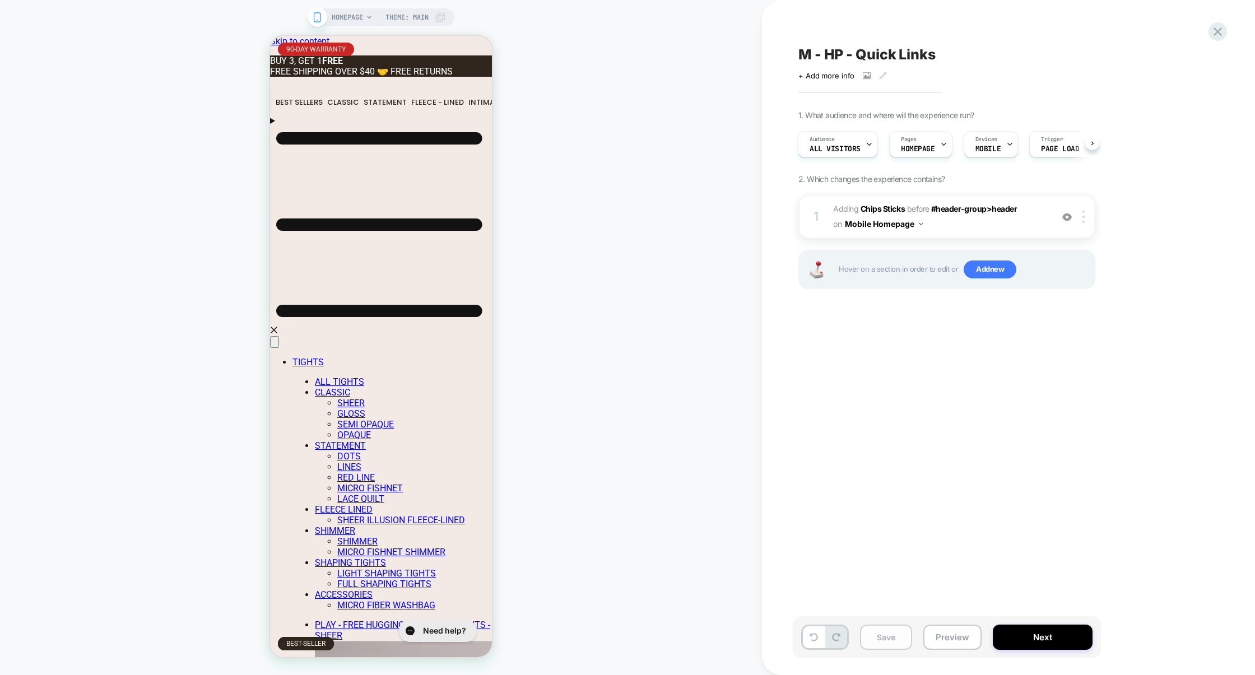
click at [888, 636] on button "Save" at bounding box center [886, 637] width 52 height 25
click at [942, 641] on button "Preview" at bounding box center [953, 637] width 58 height 25
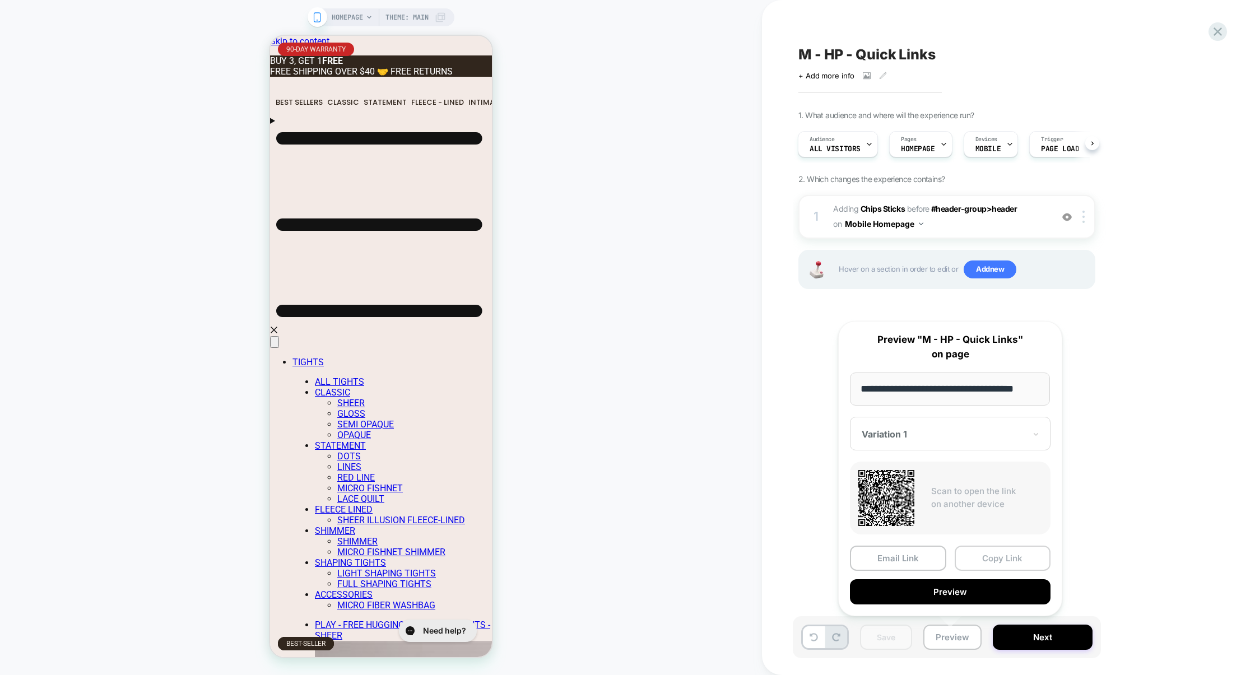
click at [978, 564] on button "Copy Link" at bounding box center [1003, 558] width 96 height 25
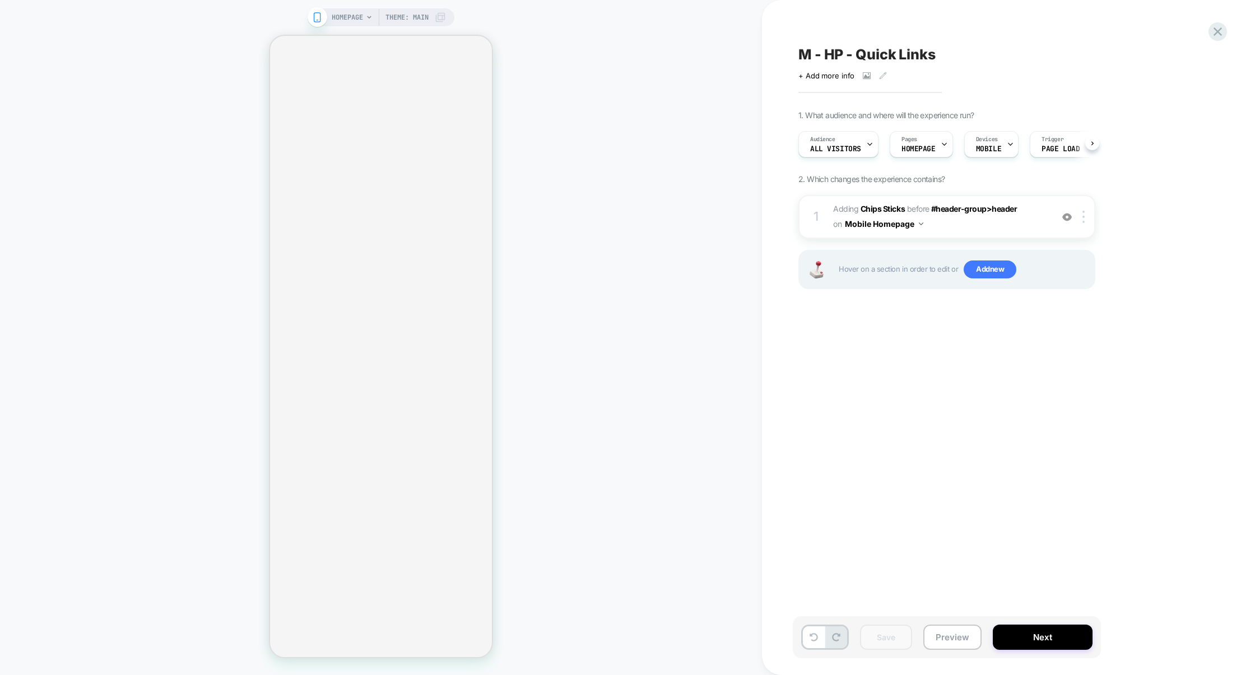
scroll to position [0, 1]
click at [962, 639] on button "Preview" at bounding box center [953, 637] width 58 height 25
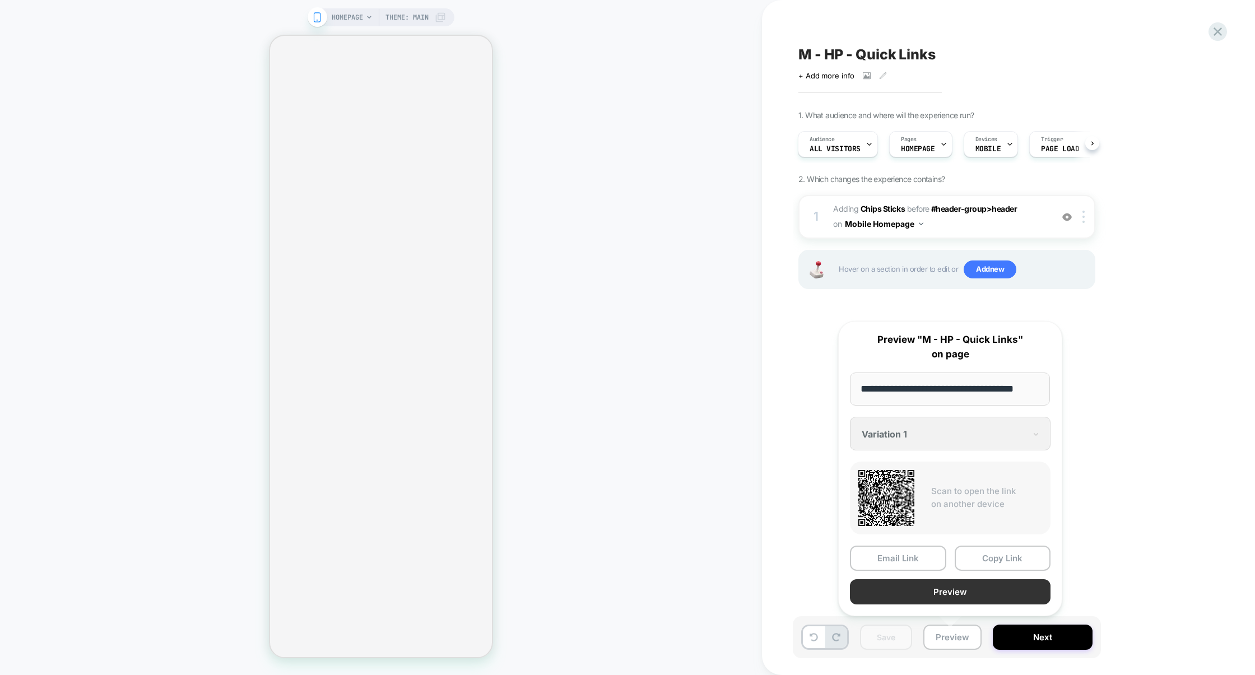
scroll to position [0, 0]
click at [932, 597] on button "Preview" at bounding box center [950, 591] width 201 height 25
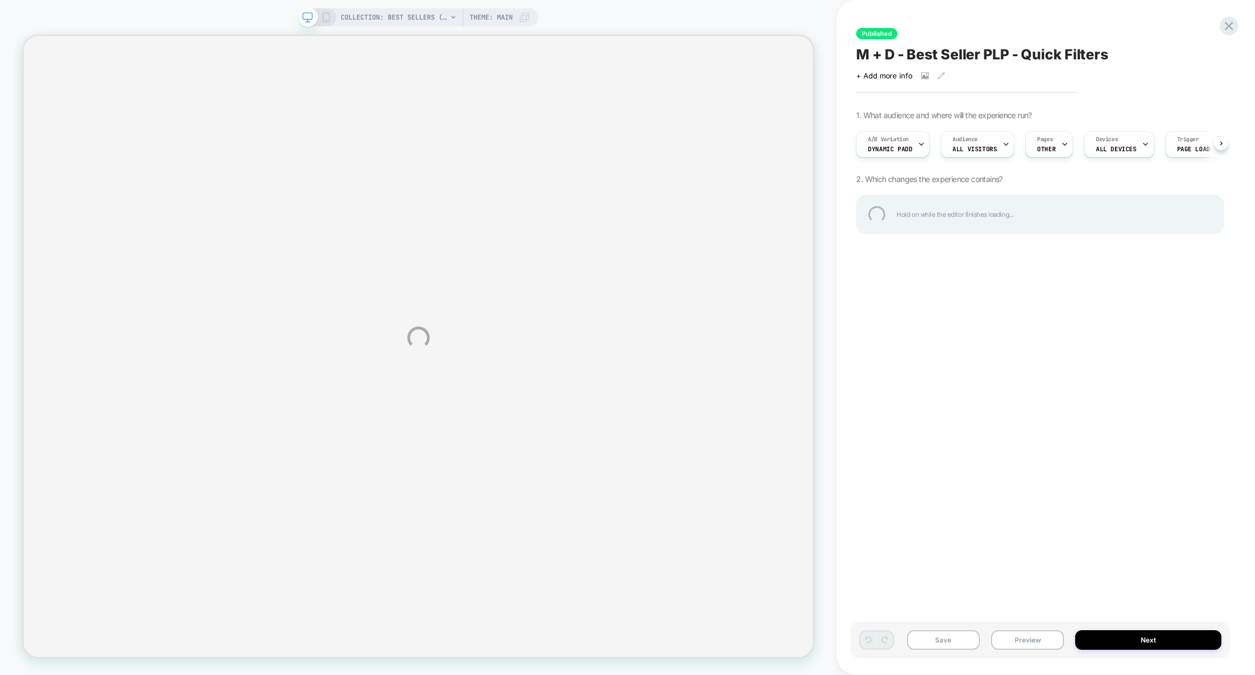
select select "******"
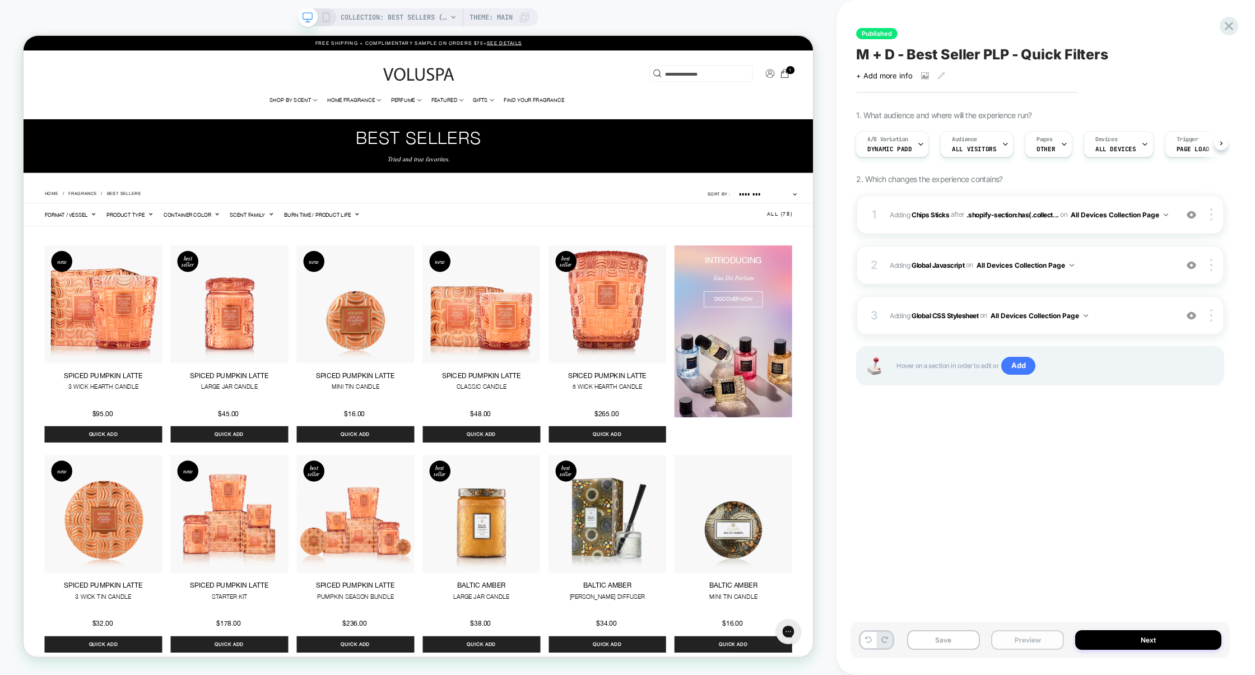
click at [1041, 633] on button "Preview" at bounding box center [1027, 640] width 73 height 20
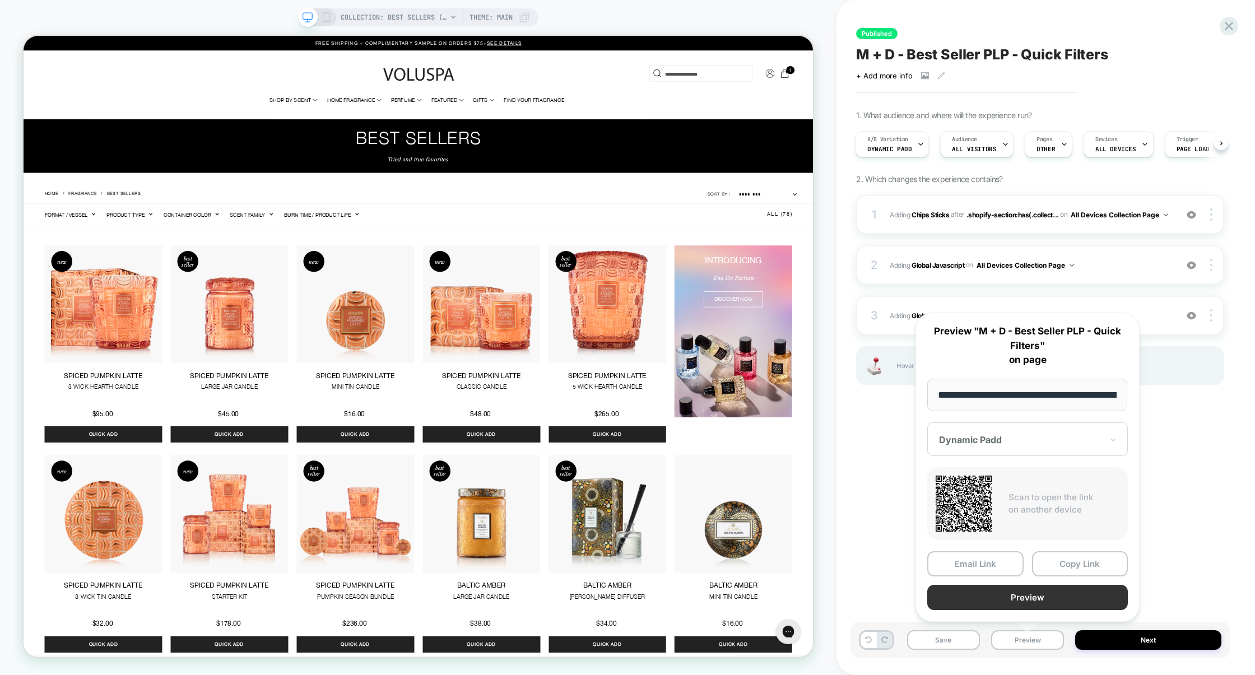
click at [1031, 605] on button "Preview" at bounding box center [1027, 597] width 201 height 25
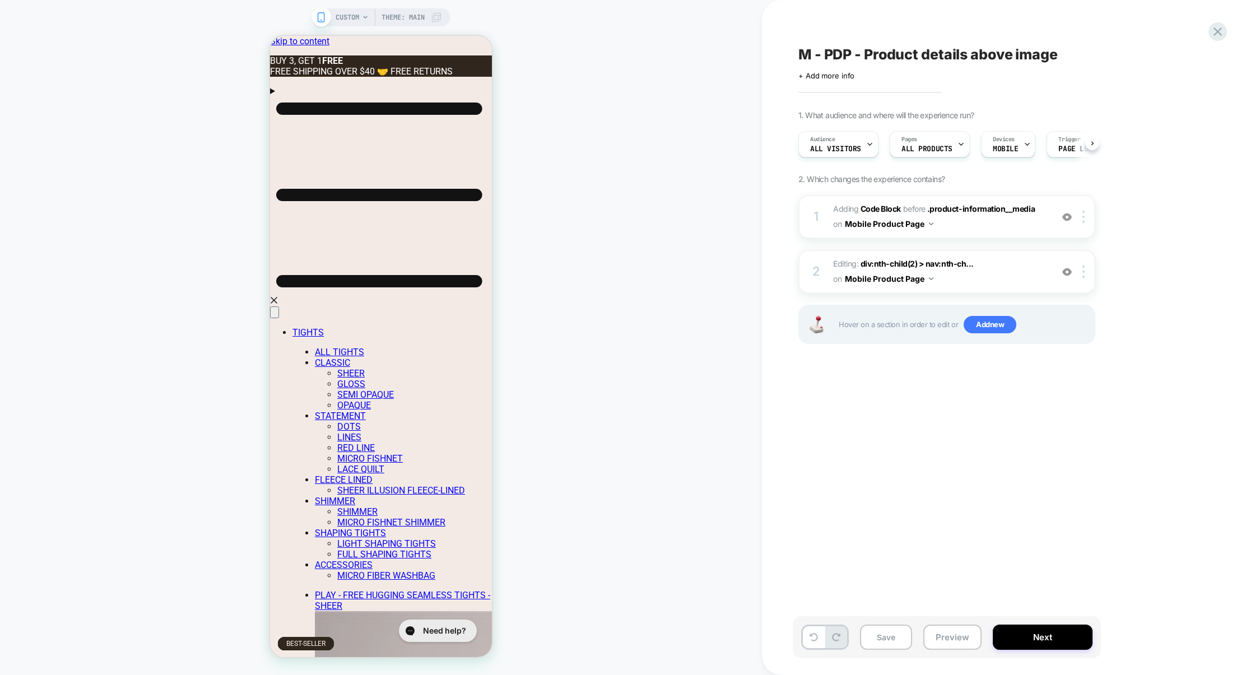
scroll to position [0, 1]
click at [1222, 34] on icon at bounding box center [1218, 31] width 8 height 8
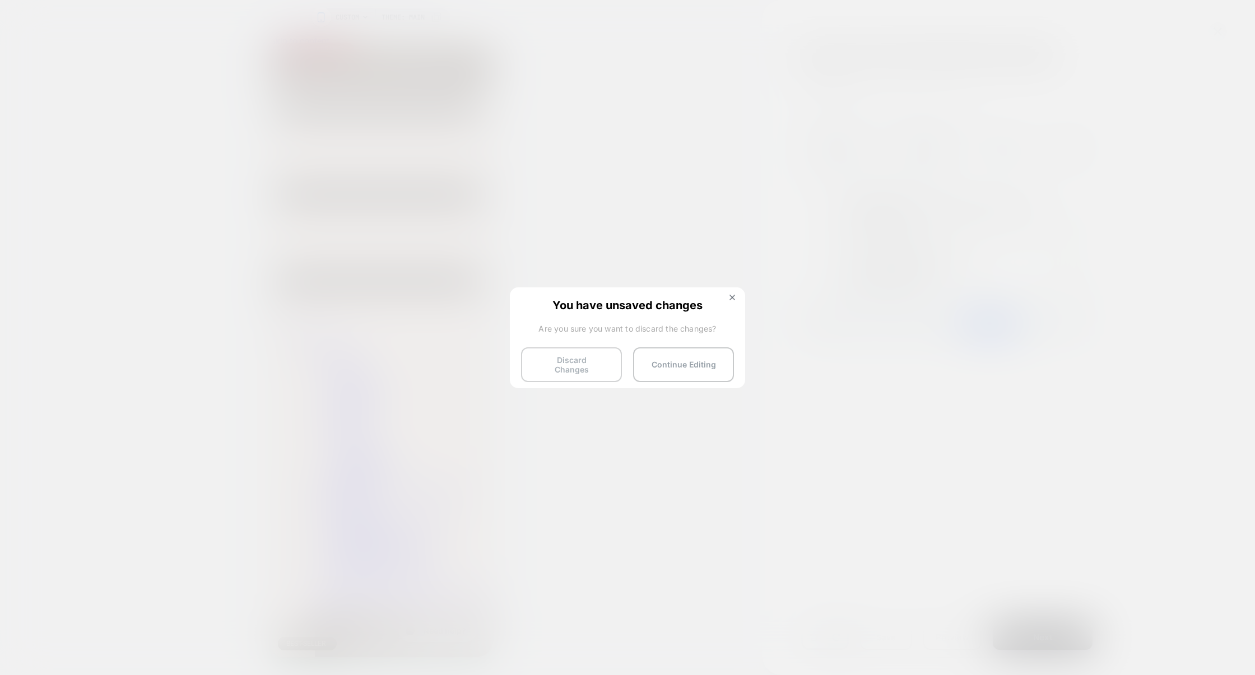
click at [544, 353] on button "Discard Changes" at bounding box center [571, 364] width 101 height 35
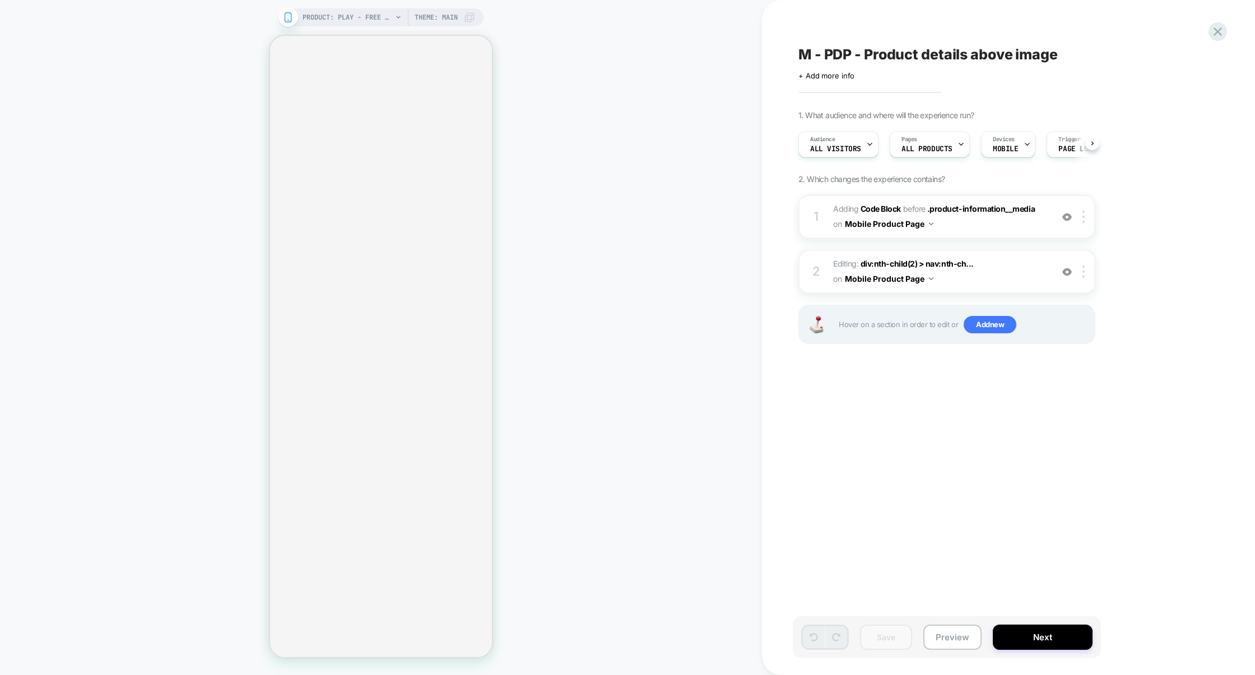
scroll to position [0, 1]
click at [1008, 281] on span "Editing : div:nth-child(2) > nav:nth-ch... div:nth-child(2) > nav:nth-child(1) …" at bounding box center [940, 272] width 214 height 30
click at [986, 272] on span "Editing : div:nth-child(2) > nav:nth-ch... div:nth-child(2) > nav:nth-child(1) …" at bounding box center [940, 272] width 214 height 30
click at [1070, 212] on img at bounding box center [1067, 217] width 10 height 10
click at [1065, 268] on img at bounding box center [1067, 272] width 10 height 10
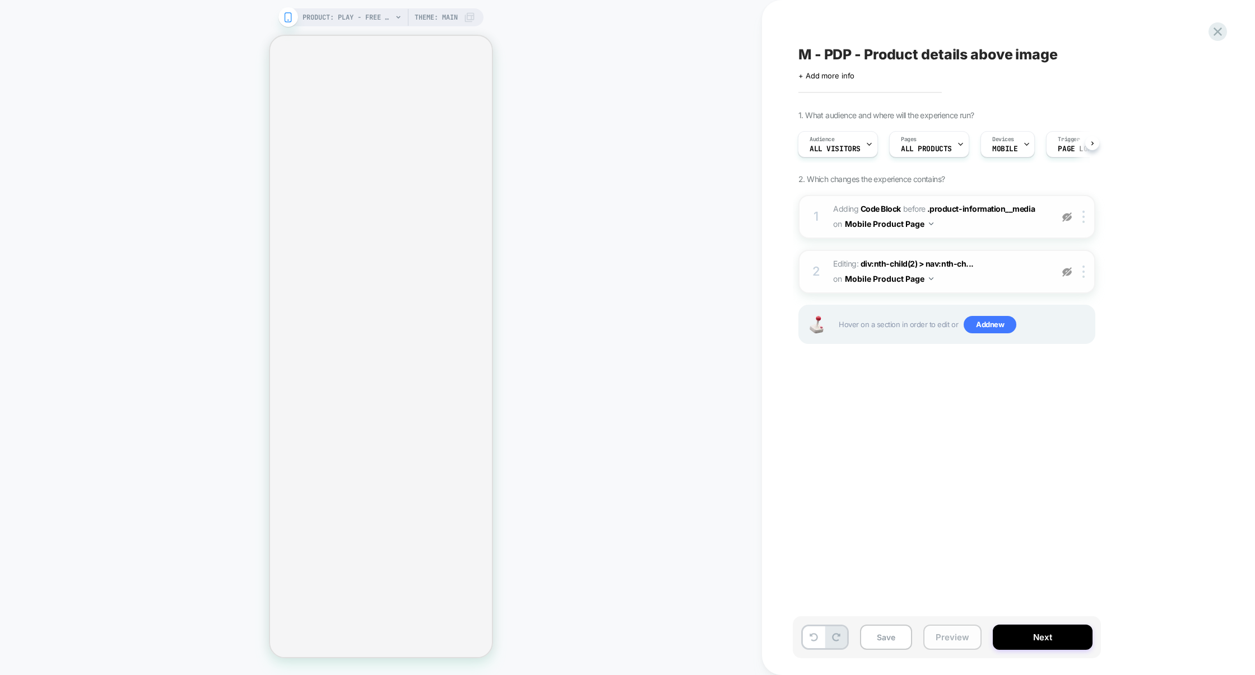
click at [943, 625] on div "Save Preview Next" at bounding box center [947, 637] width 308 height 42
click at [944, 627] on button "Preview" at bounding box center [953, 637] width 58 height 25
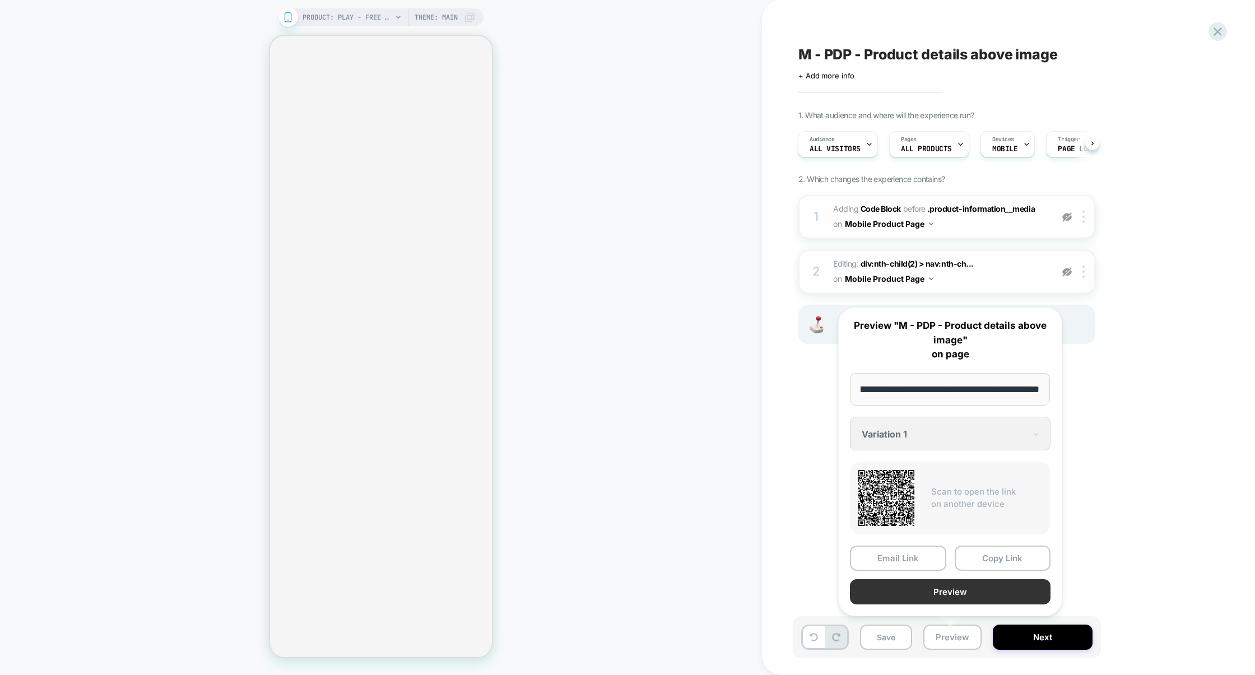
scroll to position [0, 0]
click at [959, 597] on button "Preview" at bounding box center [950, 591] width 201 height 25
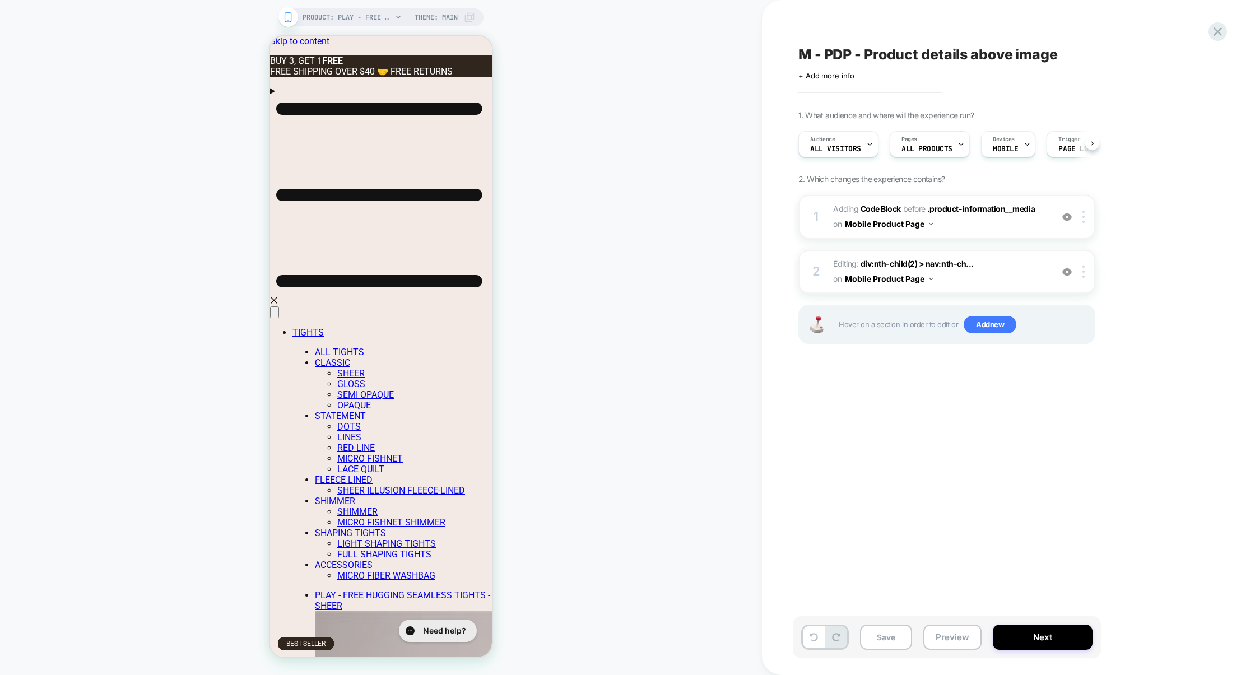
scroll to position [0, 1]
click at [949, 634] on button "Preview" at bounding box center [953, 637] width 58 height 25
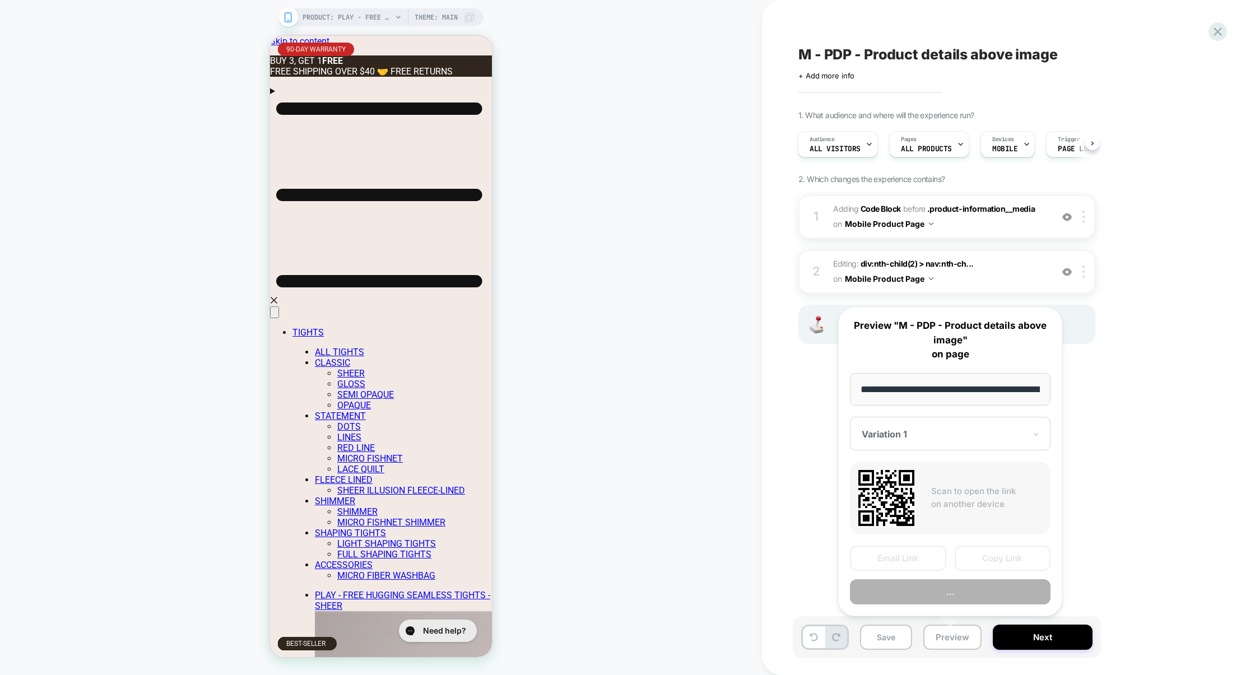
scroll to position [0, 233]
click at [958, 596] on button "Preview" at bounding box center [950, 591] width 201 height 25
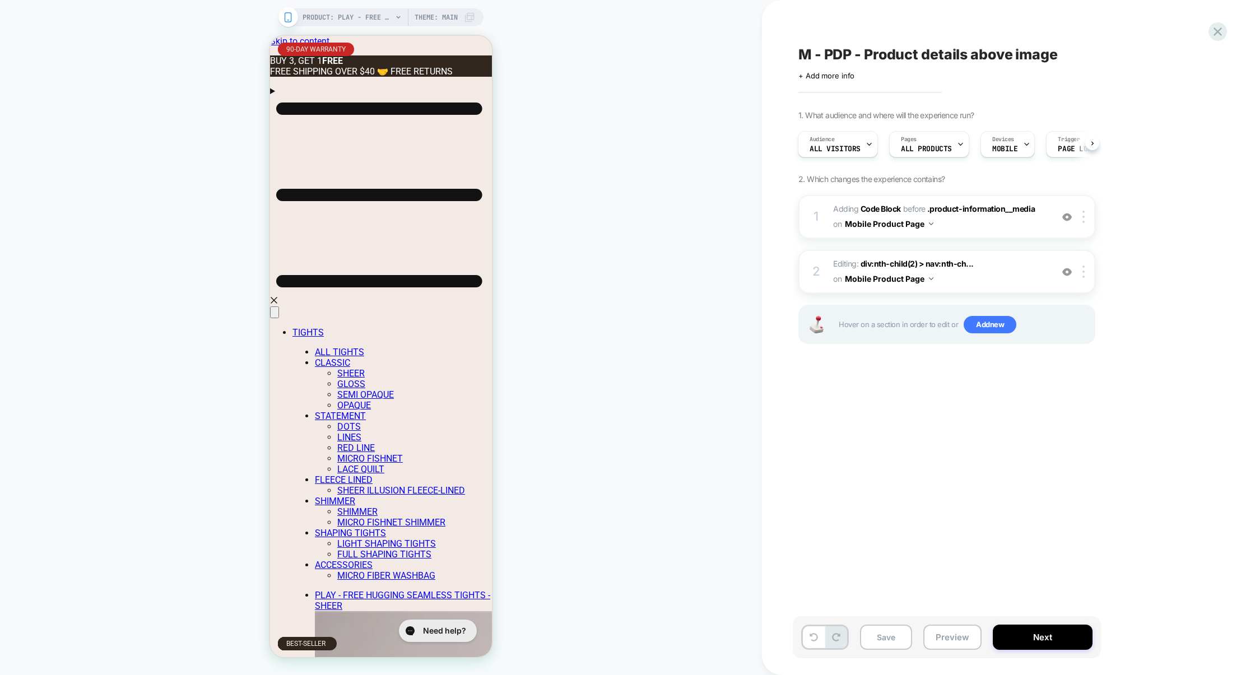
click at [1077, 57] on div "M - PDP - Product details above image" at bounding box center [1003, 54] width 409 height 17
drag, startPoint x: 1069, startPoint y: 57, endPoint x: 680, endPoint y: 56, distance: 389.5
click at [679, 56] on div "**********" at bounding box center [627, 337] width 1255 height 675
click at [1198, 56] on icon at bounding box center [1196, 54] width 5 height 5
click at [1017, 277] on span "Editing : div:nth-child(2) > nav:nth-ch... div:nth-child(2) > nav:nth-child(1) …" at bounding box center [940, 272] width 214 height 30
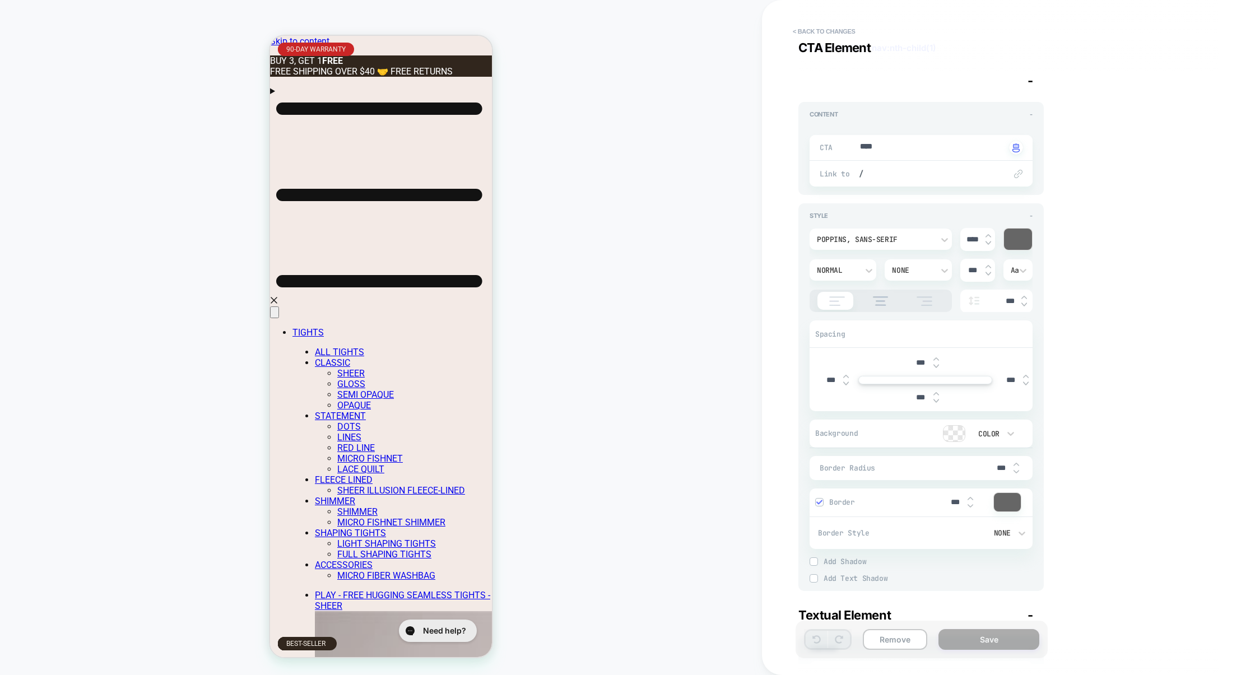
scroll to position [0, 0]
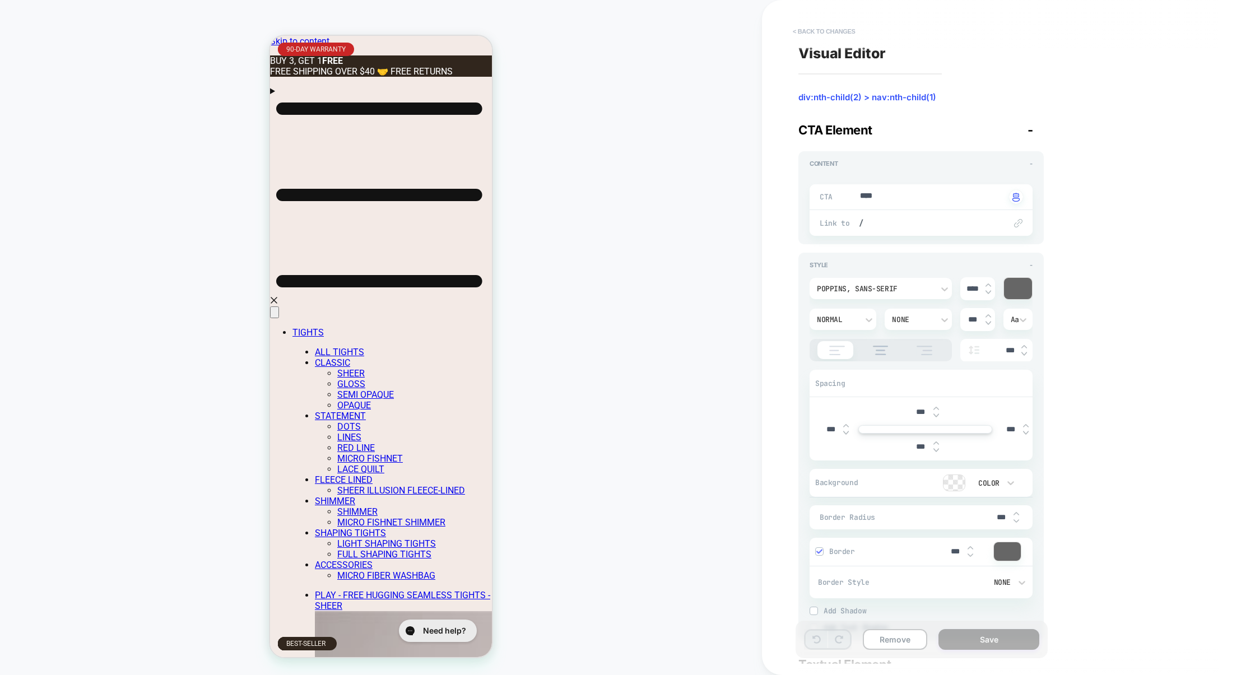
click at [844, 31] on button "< Back to changes" at bounding box center [824, 31] width 74 height 18
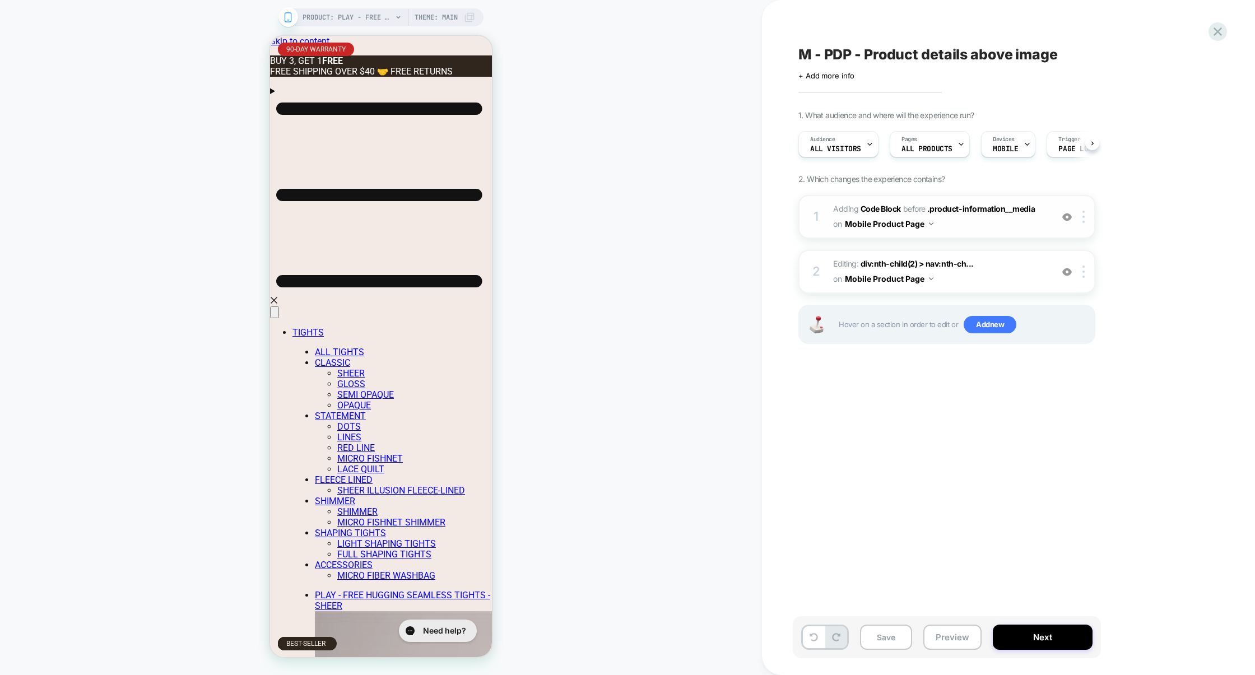
scroll to position [0, 1]
click at [983, 275] on span "Editing : div:nth-child(2) > nav:nth-ch... div:nth-child(2) > nav:nth-child(1) …" at bounding box center [940, 272] width 214 height 30
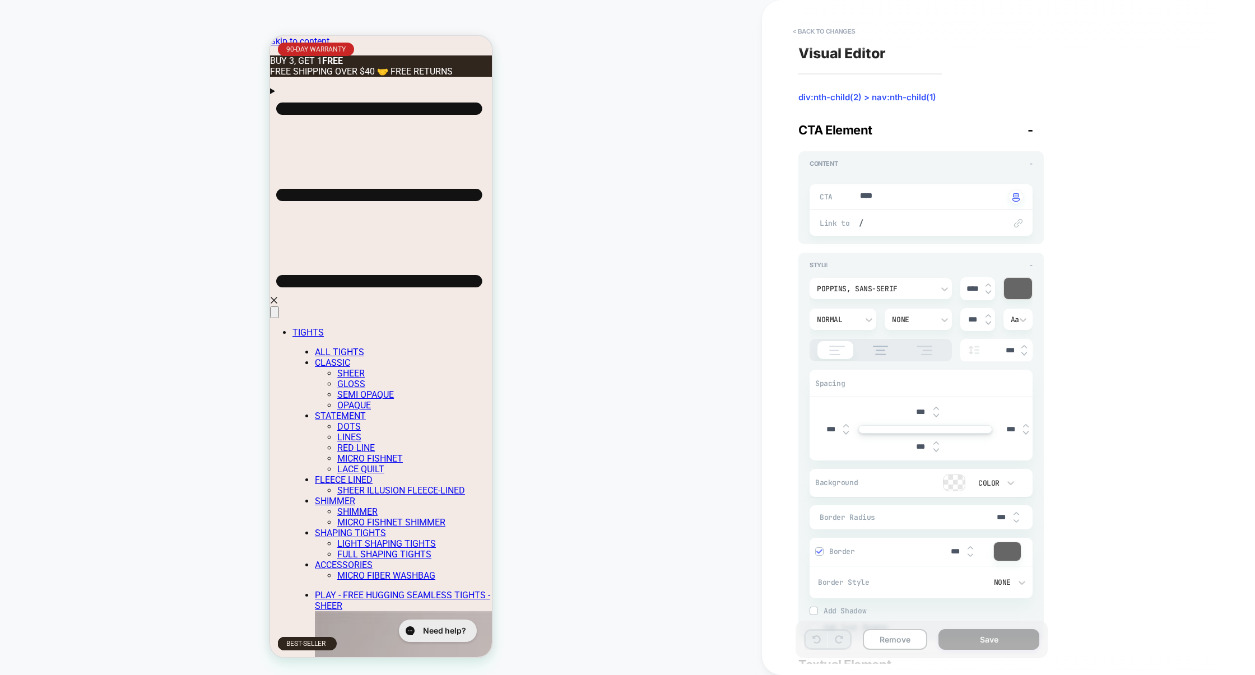
click at [819, 13] on div "**********" at bounding box center [1003, 337] width 420 height 653
click at [820, 29] on button "< Back to changes" at bounding box center [824, 31] width 74 height 18
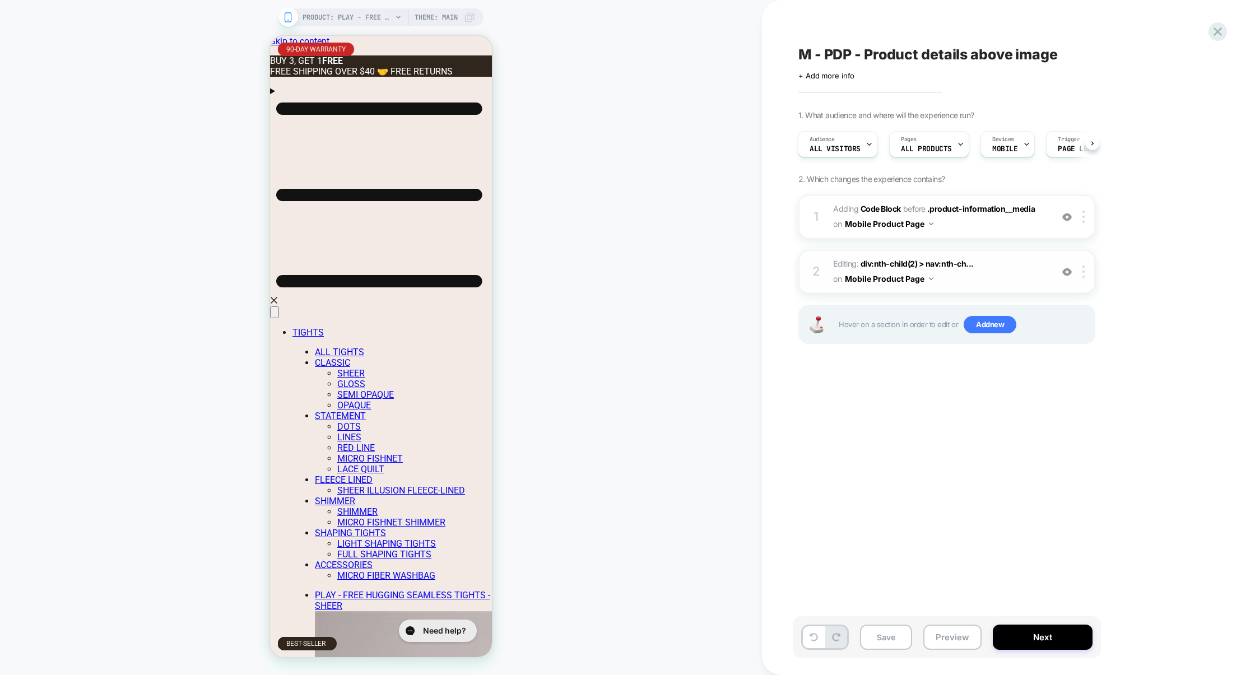
click at [982, 275] on span "Editing : div:nth-child(2) > nav:nth-ch... div:nth-child(2) > nav:nth-child(1) …" at bounding box center [940, 272] width 214 height 30
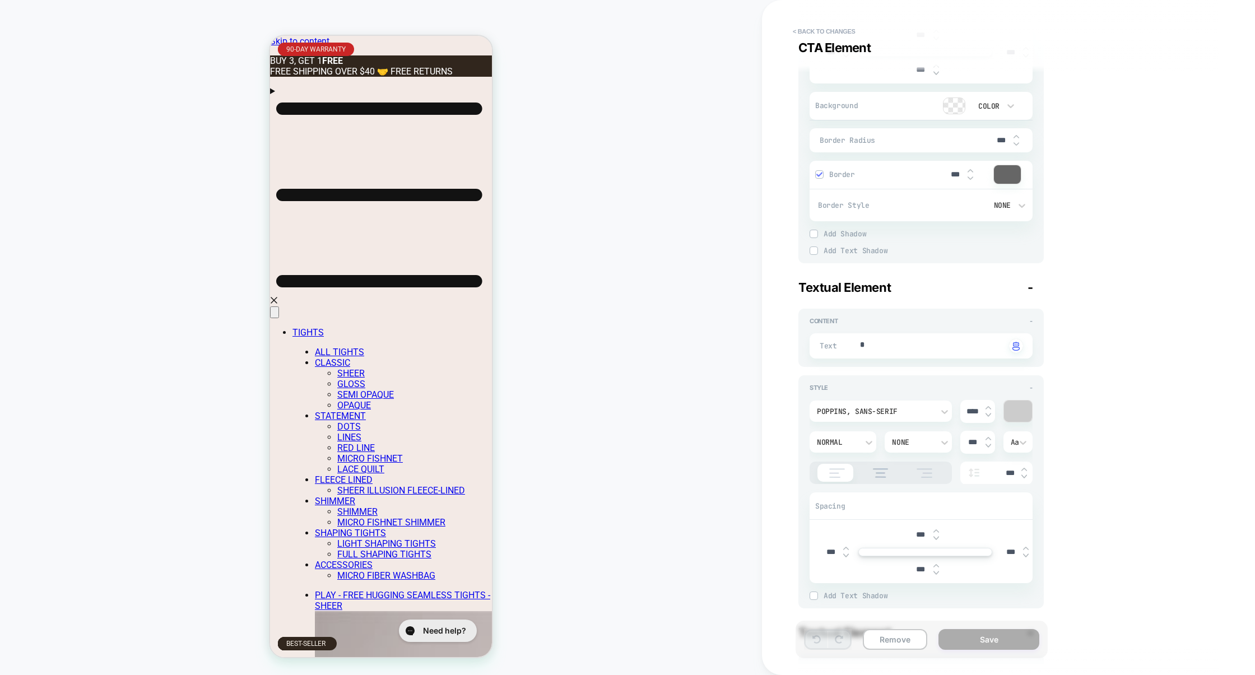
scroll to position [0, 0]
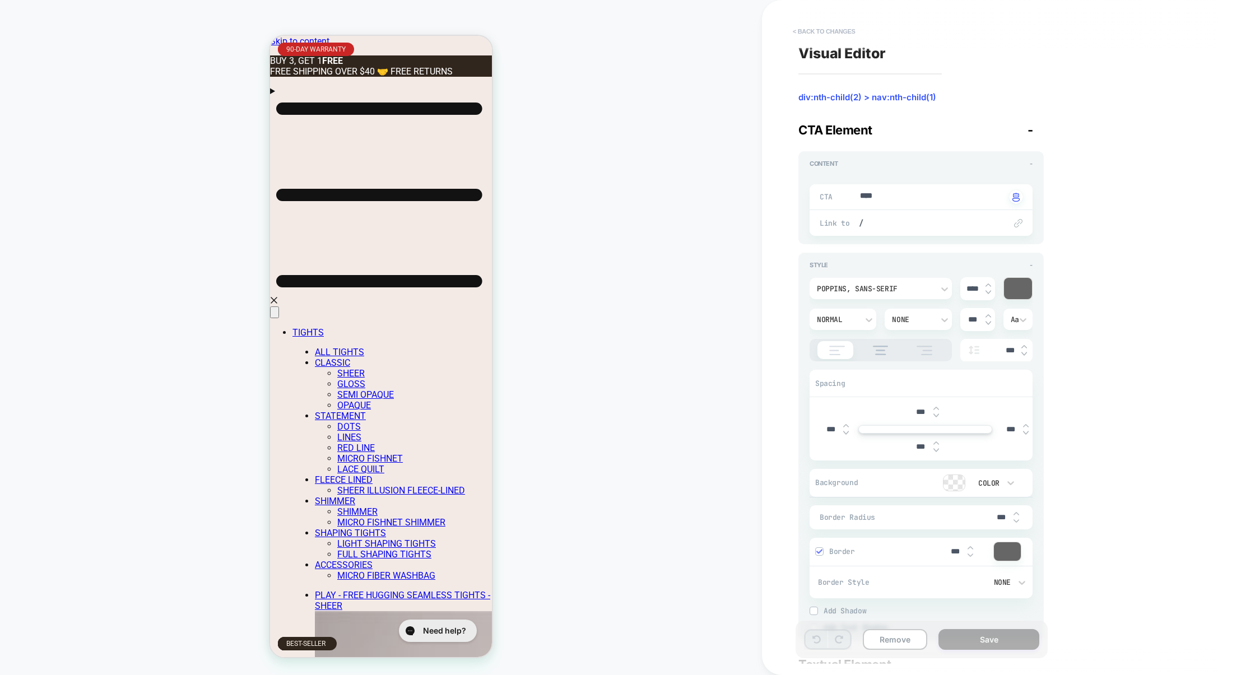
click at [836, 29] on button "< Back to changes" at bounding box center [824, 31] width 74 height 18
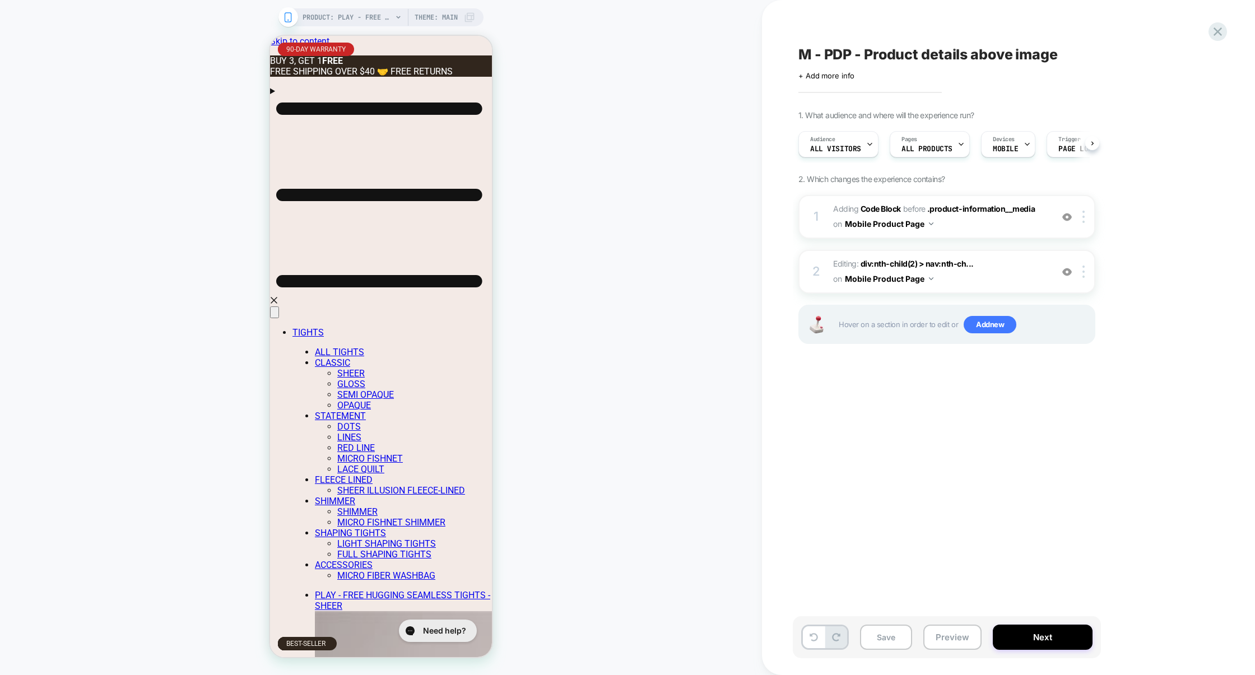
scroll to position [0, 1]
click at [963, 276] on span "Editing : div:nth-child(2) > nav:nth-ch... div:nth-child(2) > nav:nth-child(1) …" at bounding box center [940, 272] width 214 height 30
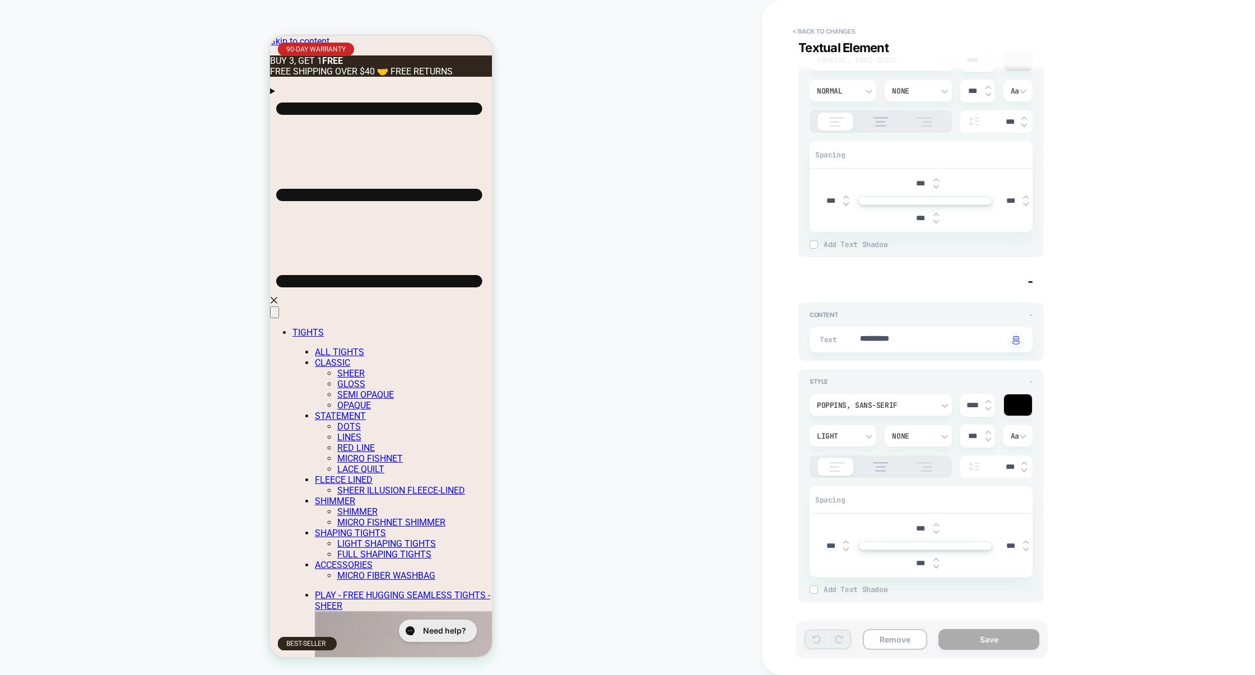
scroll to position [0, 0]
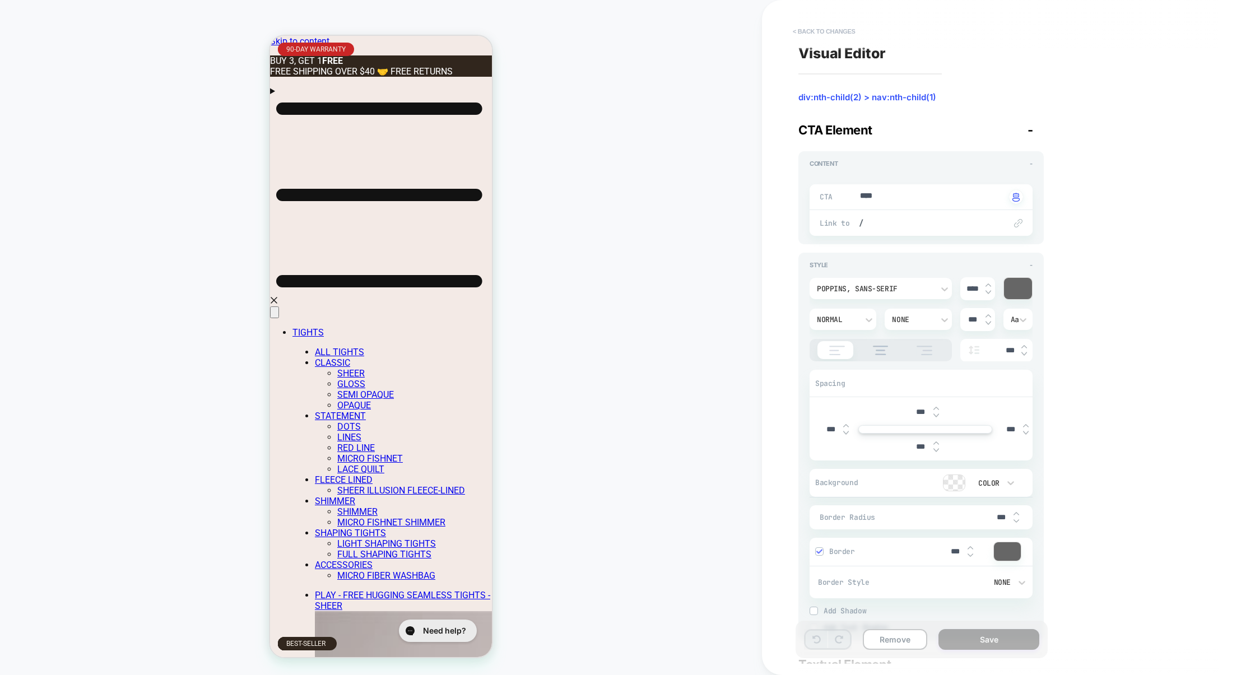
click at [843, 32] on button "< Back to changes" at bounding box center [824, 31] width 74 height 18
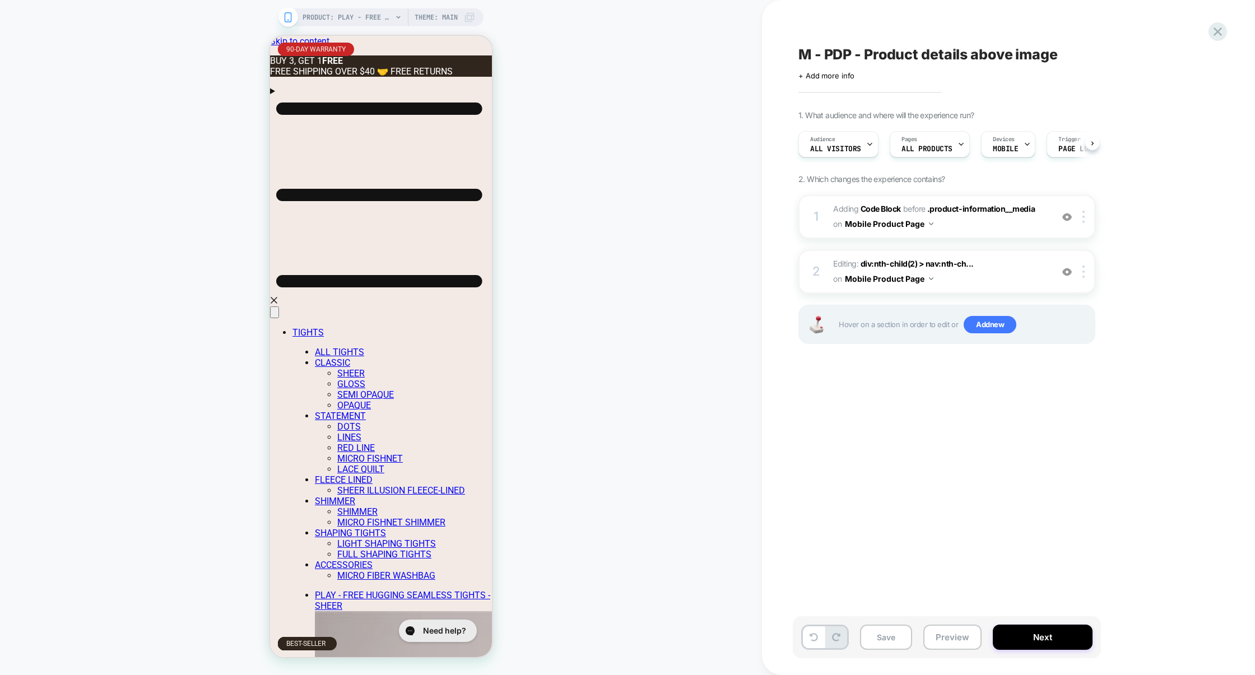
scroll to position [0, 1]
click at [991, 277] on span "Editing : div:nth-child(2) > nav:nth-ch... div:nth-child(2) > nav:nth-child(1) …" at bounding box center [940, 272] width 214 height 30
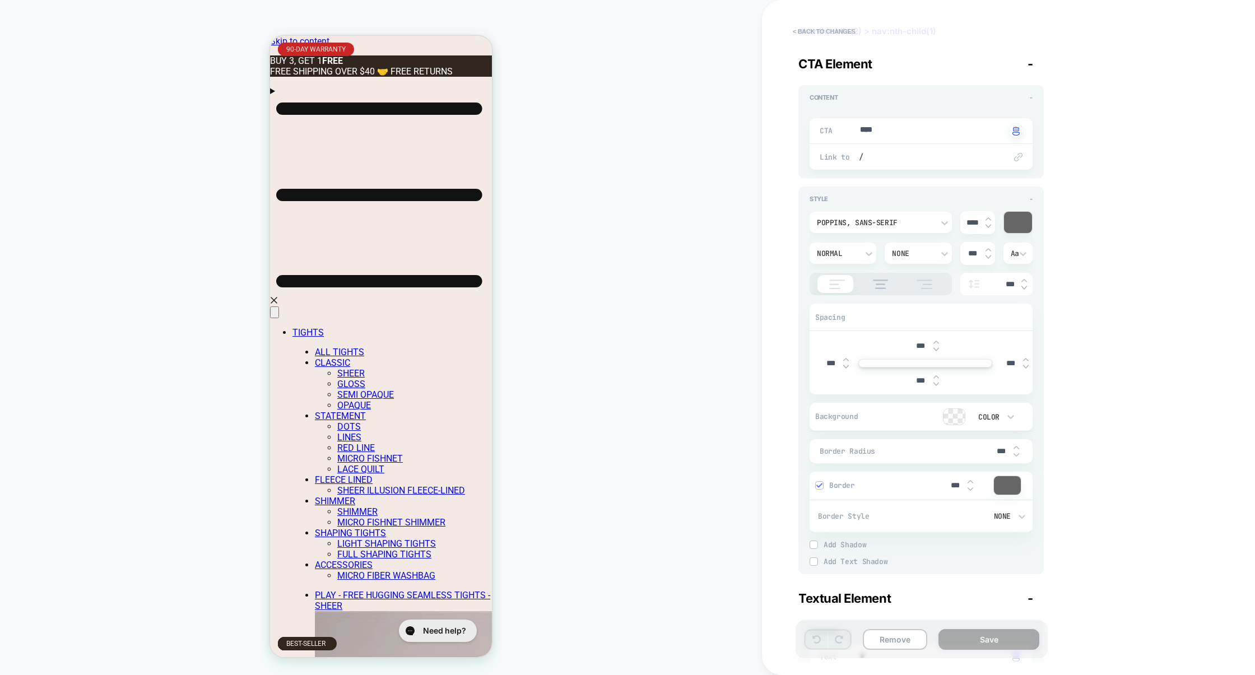
type textarea "*"
click at [830, 26] on button "< Back to changes" at bounding box center [824, 31] width 74 height 18
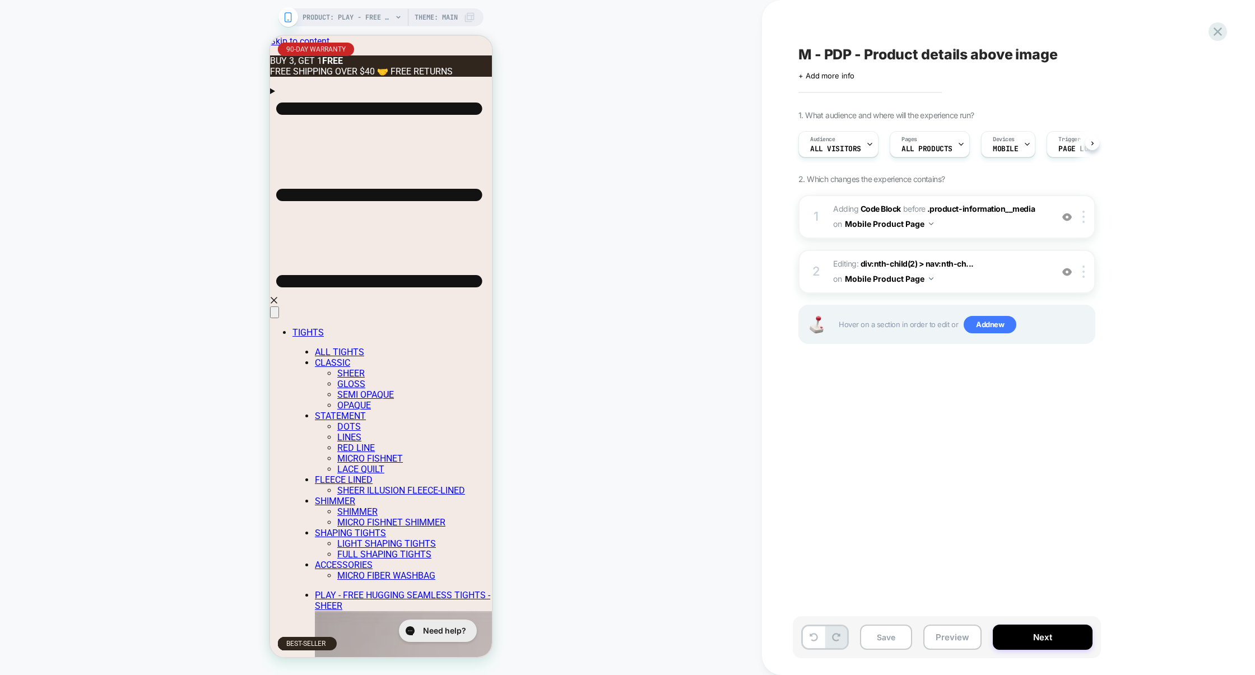
scroll to position [0, 1]
click at [1214, 29] on icon at bounding box center [1217, 31] width 15 height 15
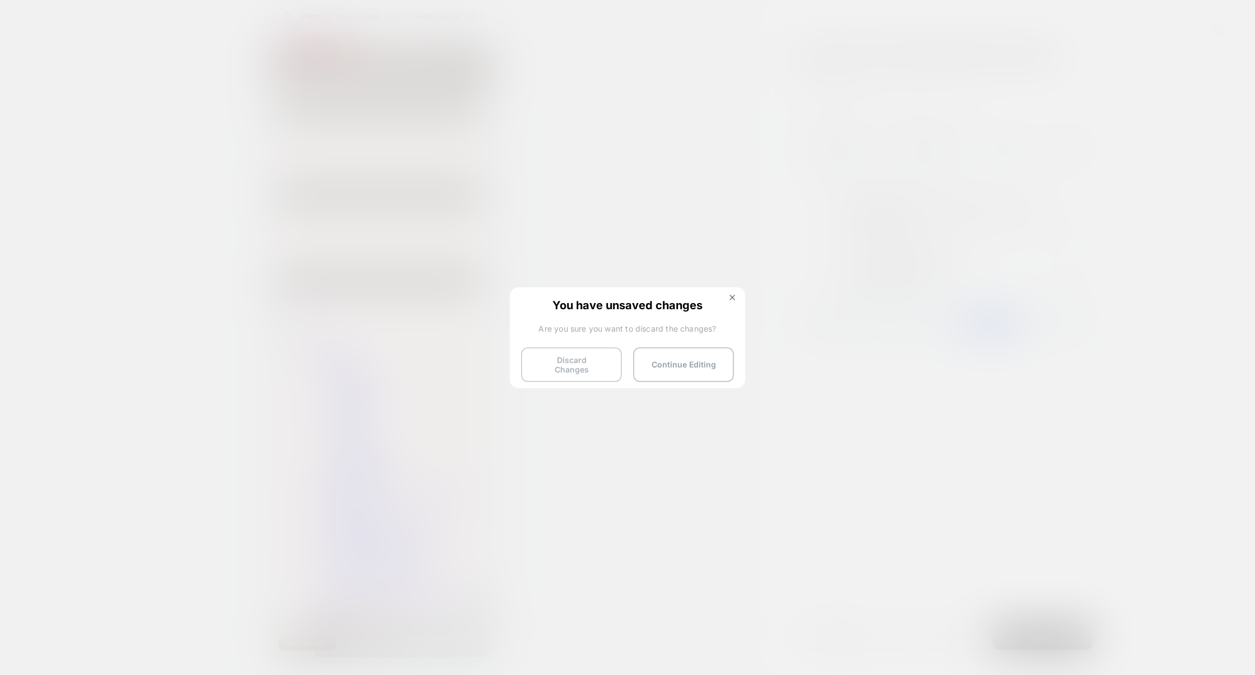
click at [587, 367] on button "Discard Changes" at bounding box center [571, 364] width 101 height 35
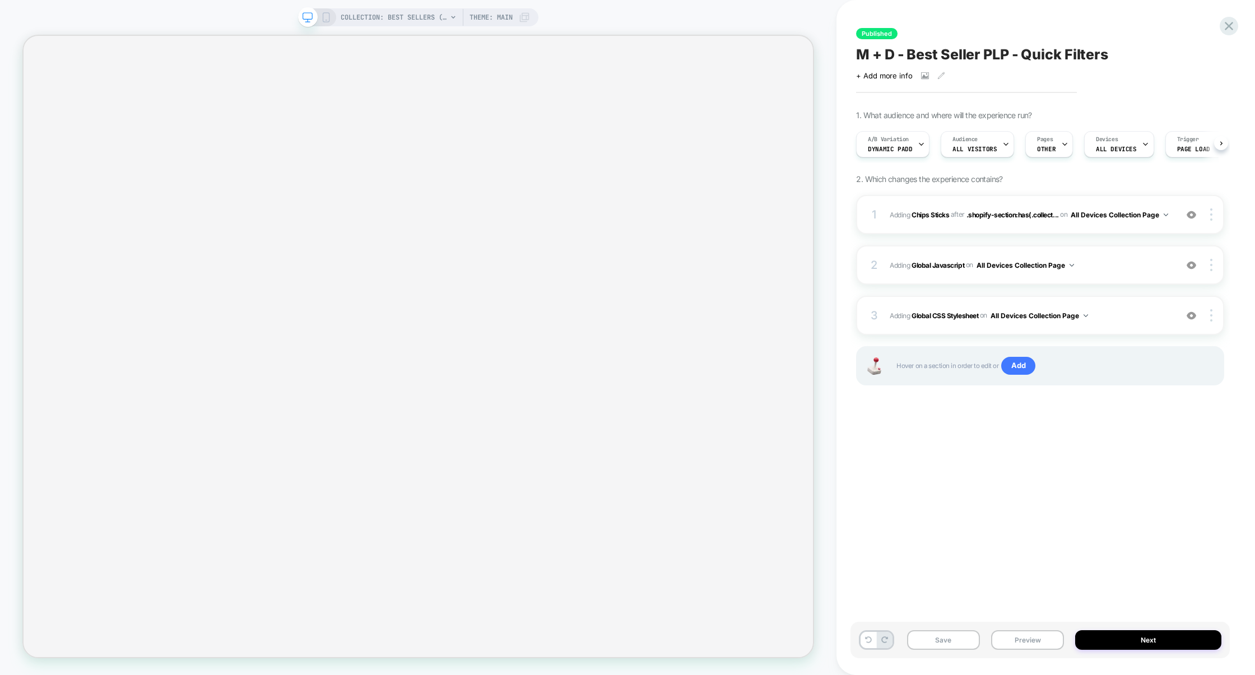
select select "******"
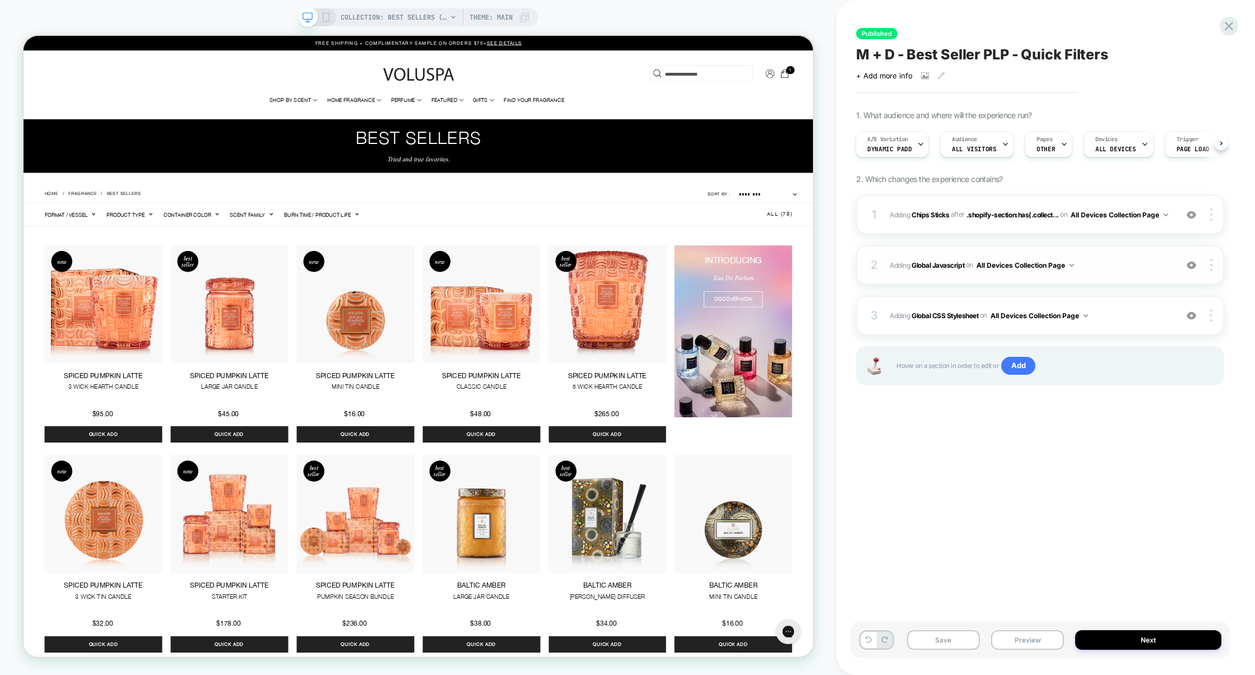
click at [1117, 271] on span "Adding Global Javascript on All Devices Collection Page" at bounding box center [1030, 265] width 281 height 14
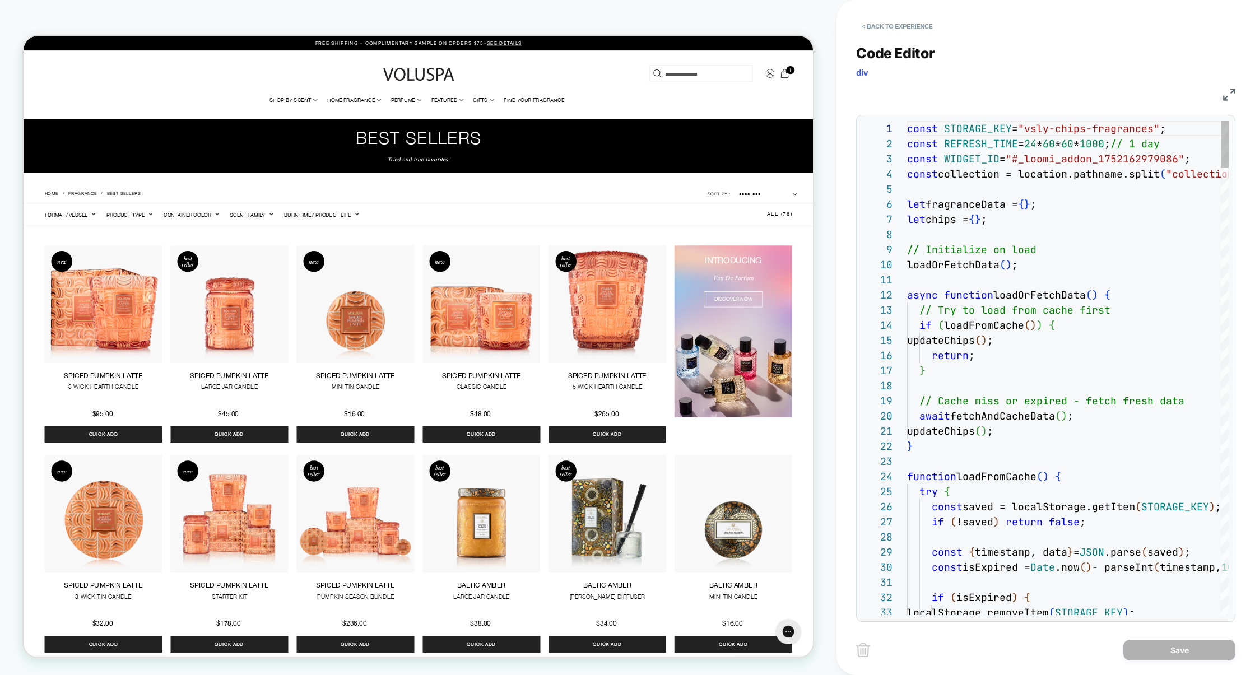
scroll to position [151, 0]
click at [1227, 95] on img at bounding box center [1229, 95] width 12 height 12
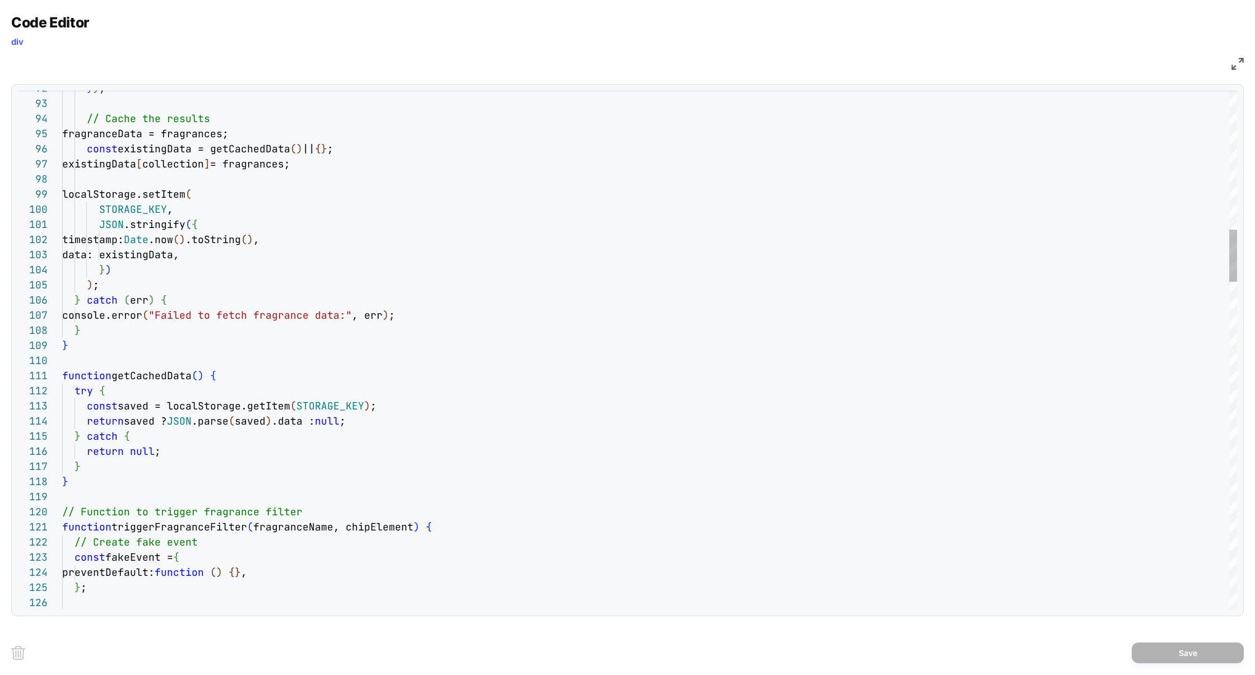
type textarea "**********"
type textarea "*"
type textarea "**********"
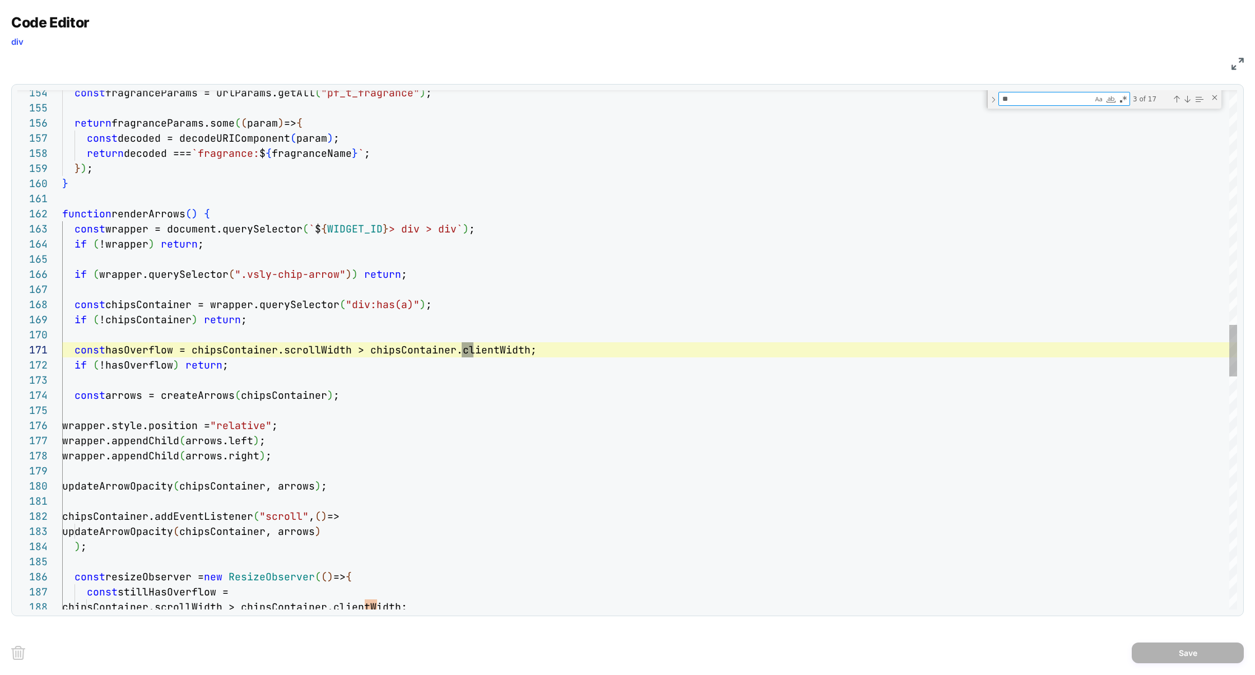
type textarea "***"
type textarea "**********"
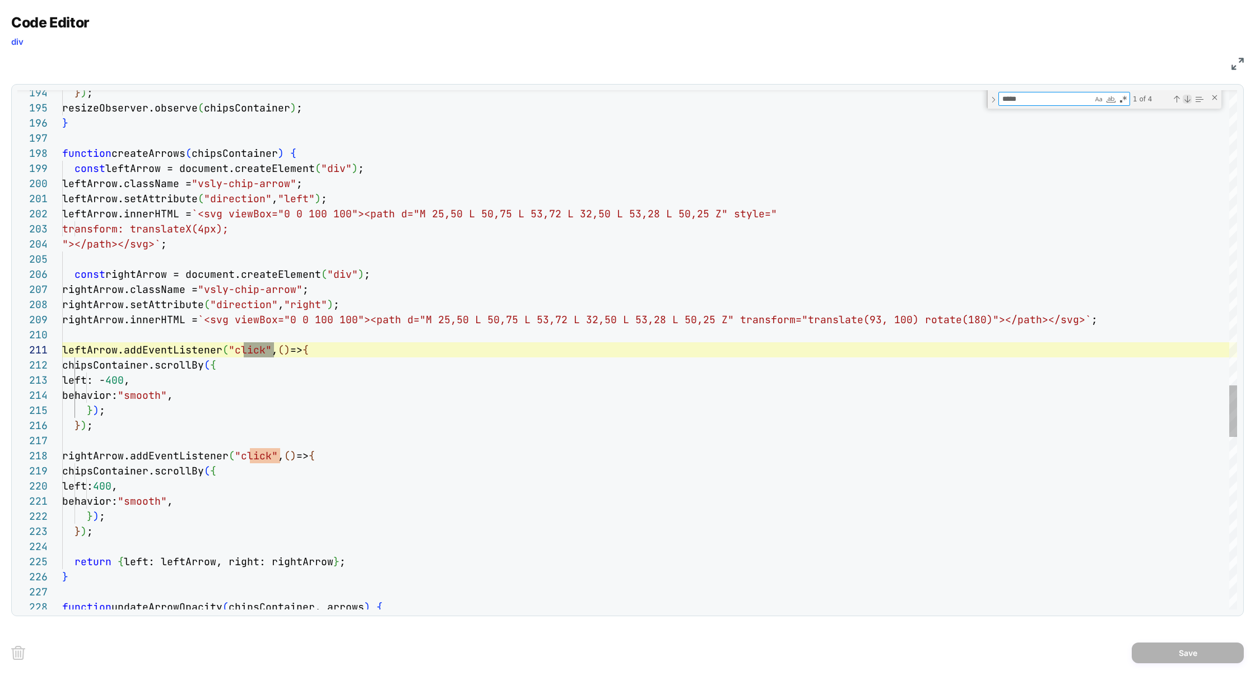
type textarea "*****"
click at [1187, 100] on div "Next Match (Enter)" at bounding box center [1187, 99] width 9 height 9
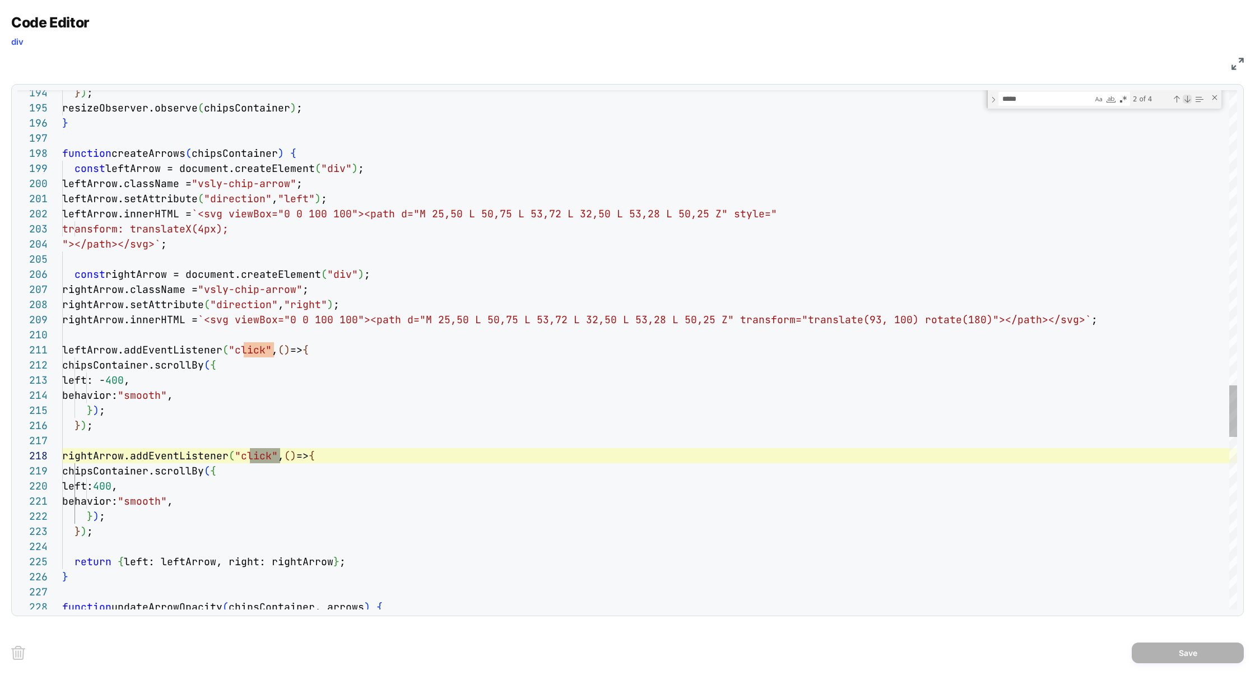
click at [1187, 100] on div "Next Match (Enter)" at bounding box center [1187, 99] width 9 height 9
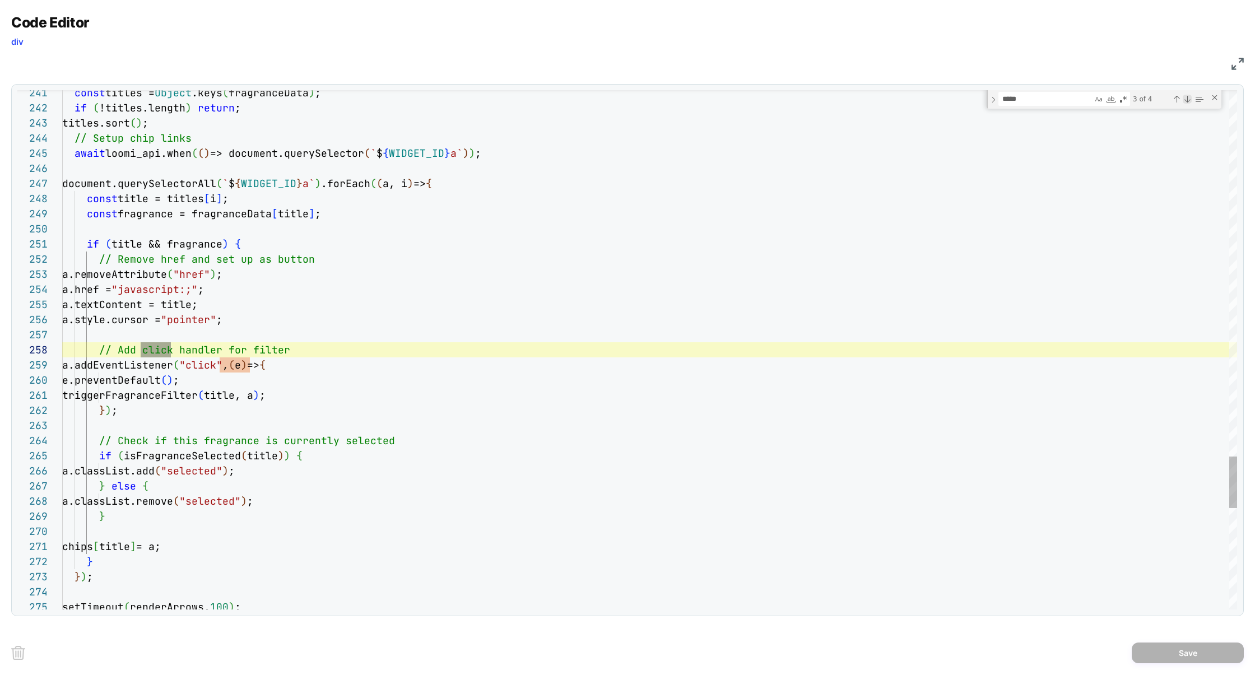
click at [1187, 100] on div "Next Match (Enter)" at bounding box center [1187, 99] width 9 height 9
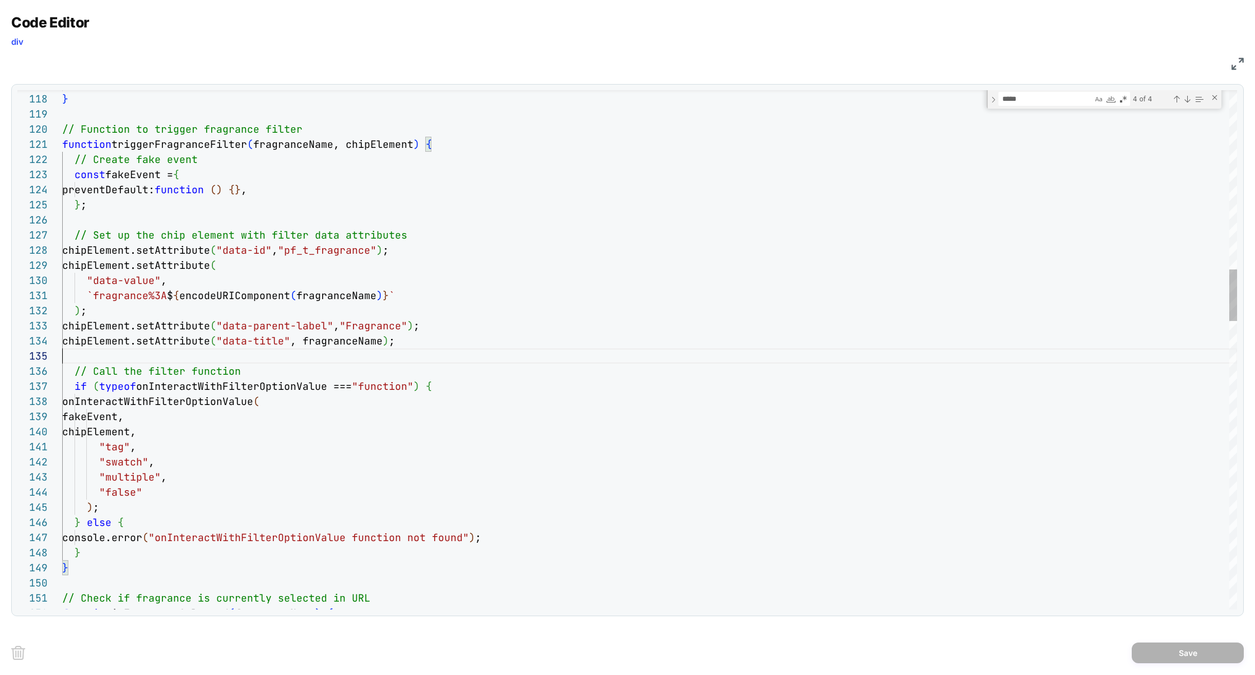
type textarea "**********"
click at [1168, 649] on button "Save" at bounding box center [1188, 653] width 112 height 21
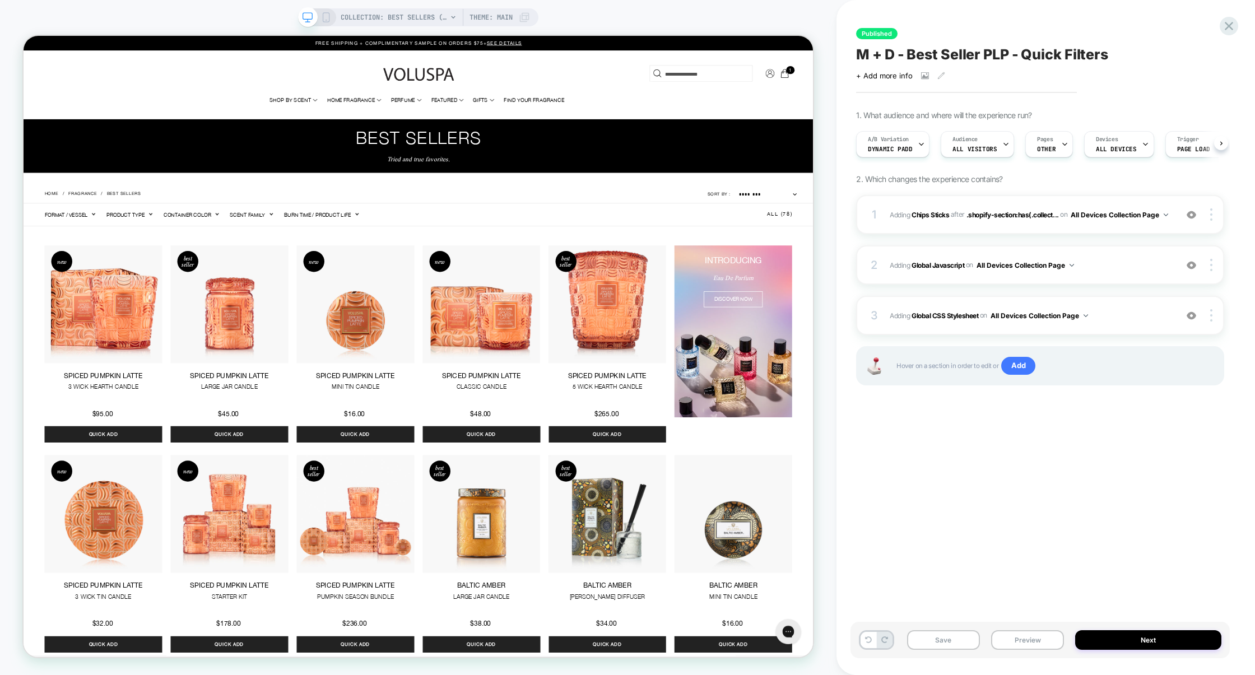
scroll to position [0, 1]
click at [1036, 638] on button "Preview" at bounding box center [1027, 640] width 73 height 20
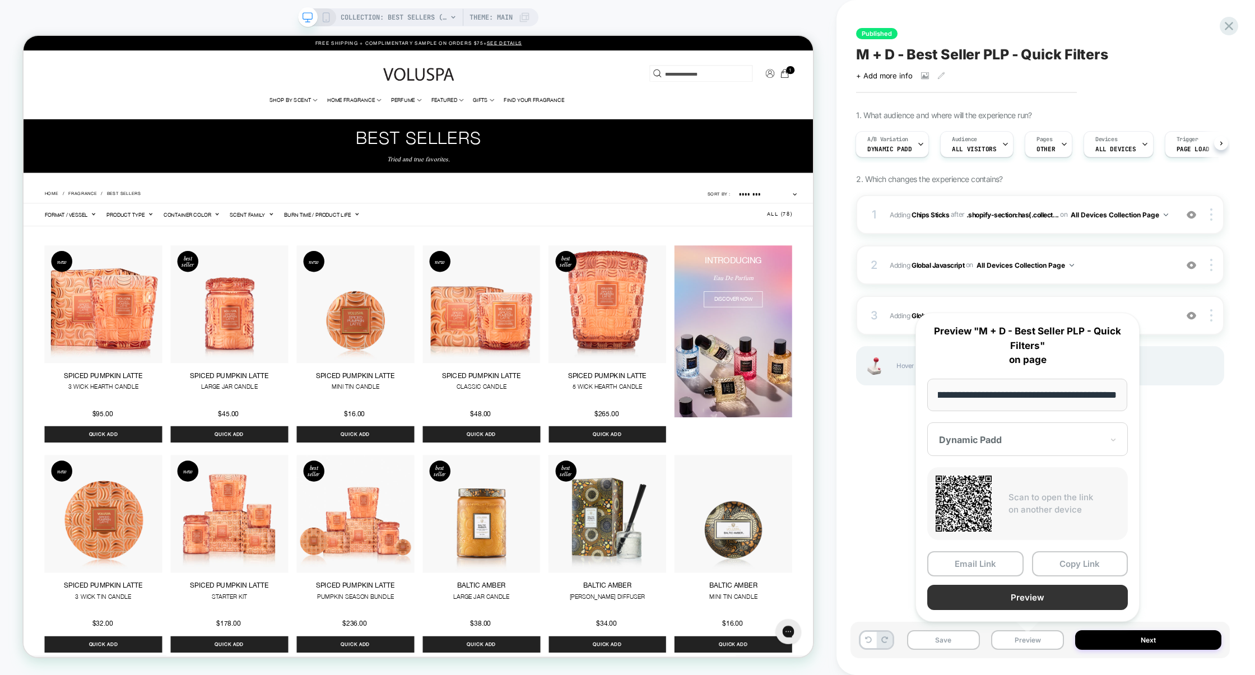
scroll to position [0, 0]
click at [1037, 601] on button "Preview" at bounding box center [1027, 597] width 201 height 25
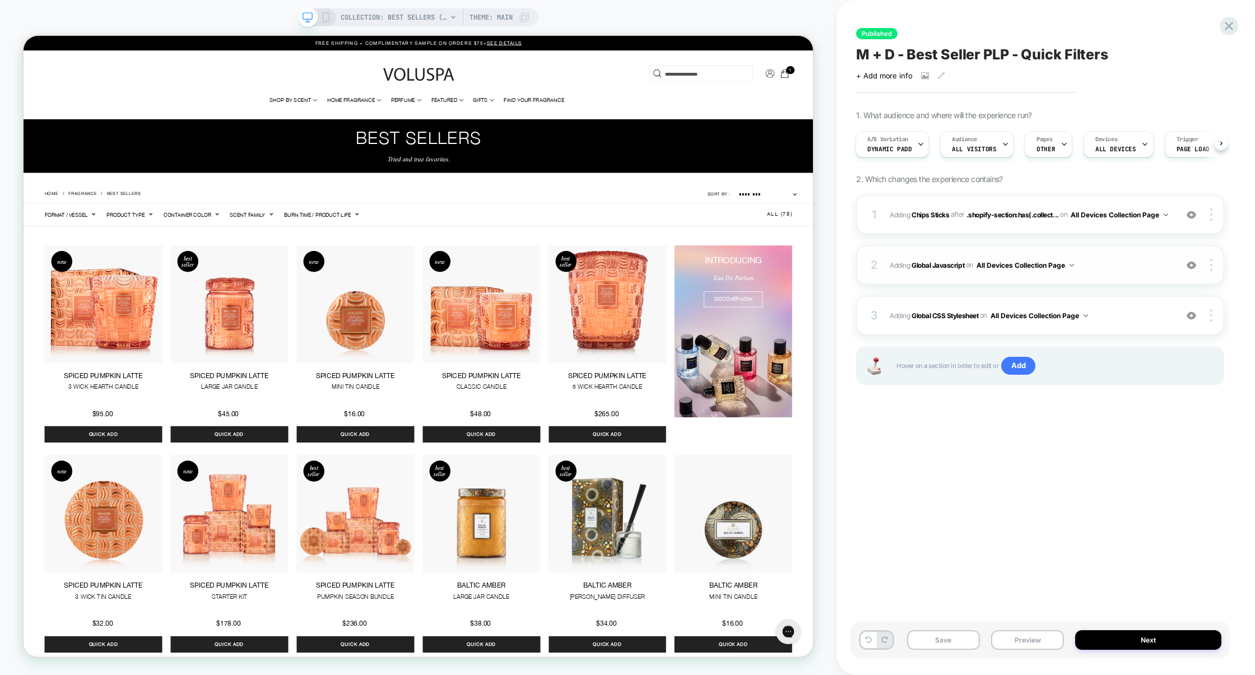
click at [1124, 268] on span "Adding Global Javascript on All Devices Collection Page" at bounding box center [1030, 265] width 281 height 14
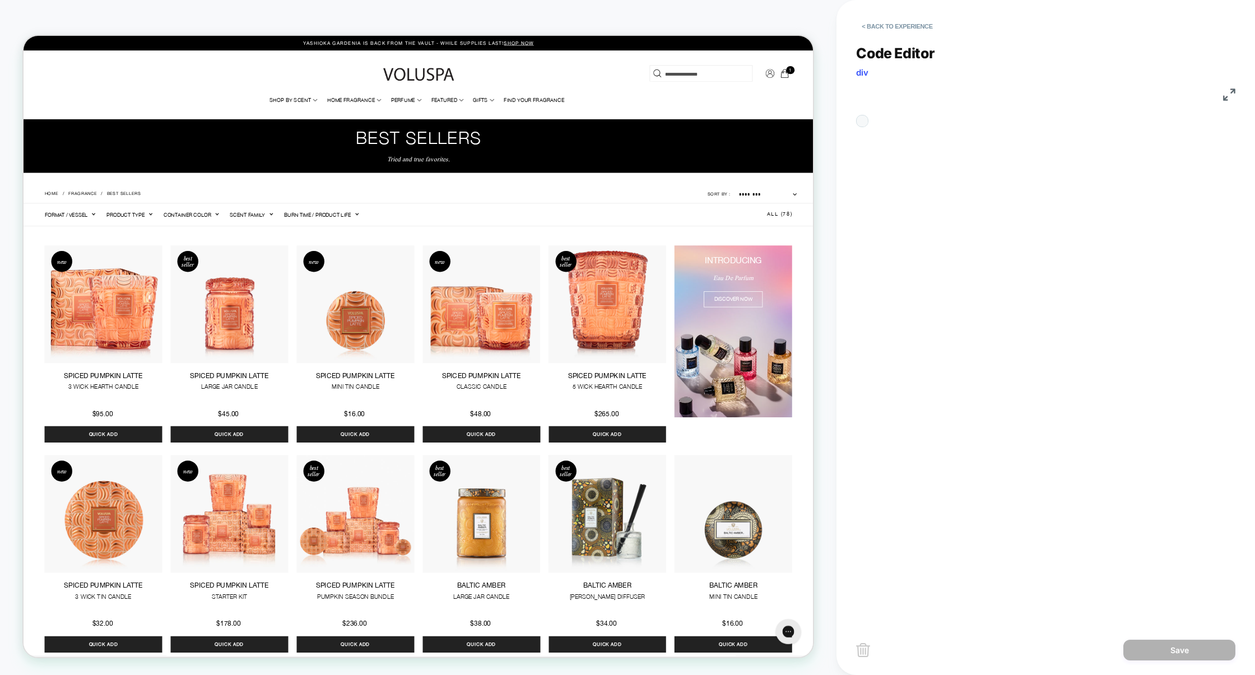
scroll to position [151, 0]
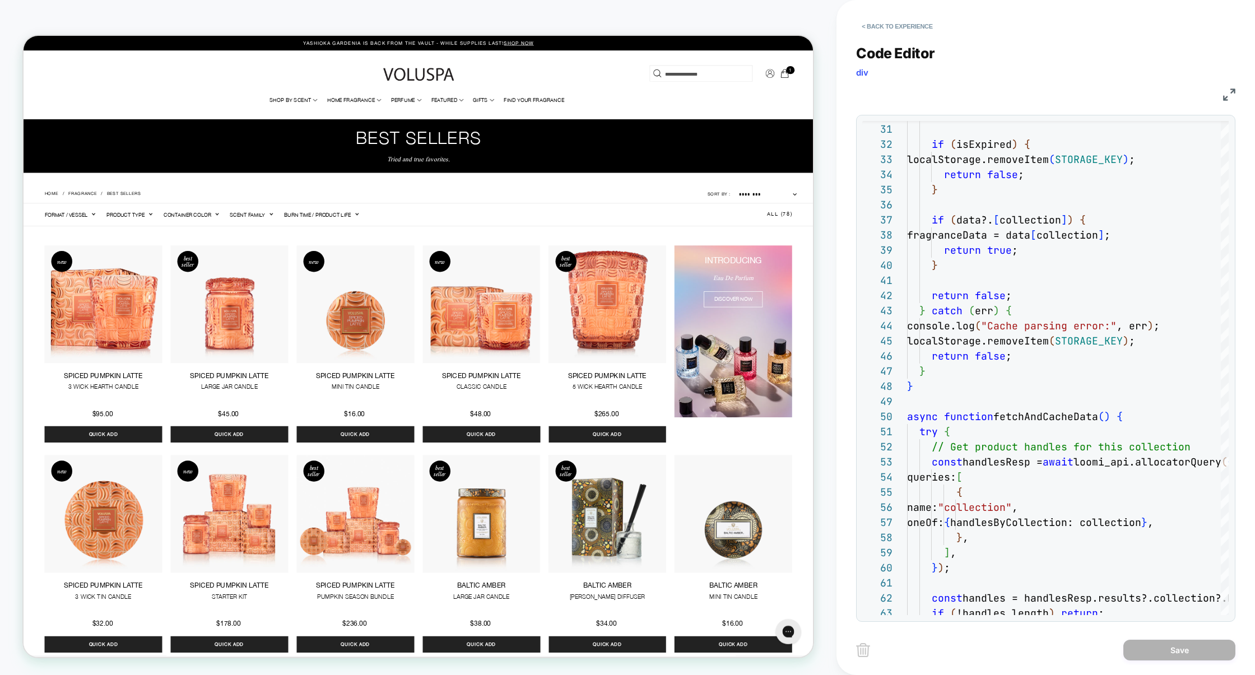
click at [1232, 98] on img at bounding box center [1229, 95] width 12 height 12
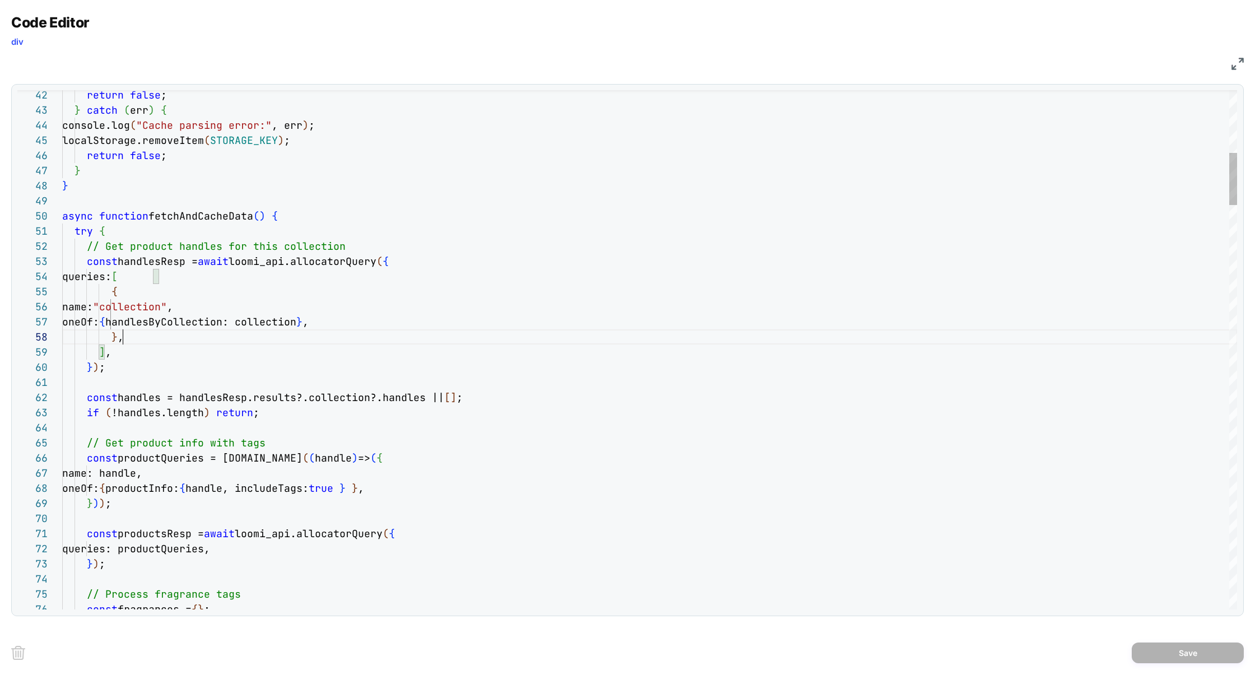
type textarea "**********"
type textarea "*"
type textarea "**********"
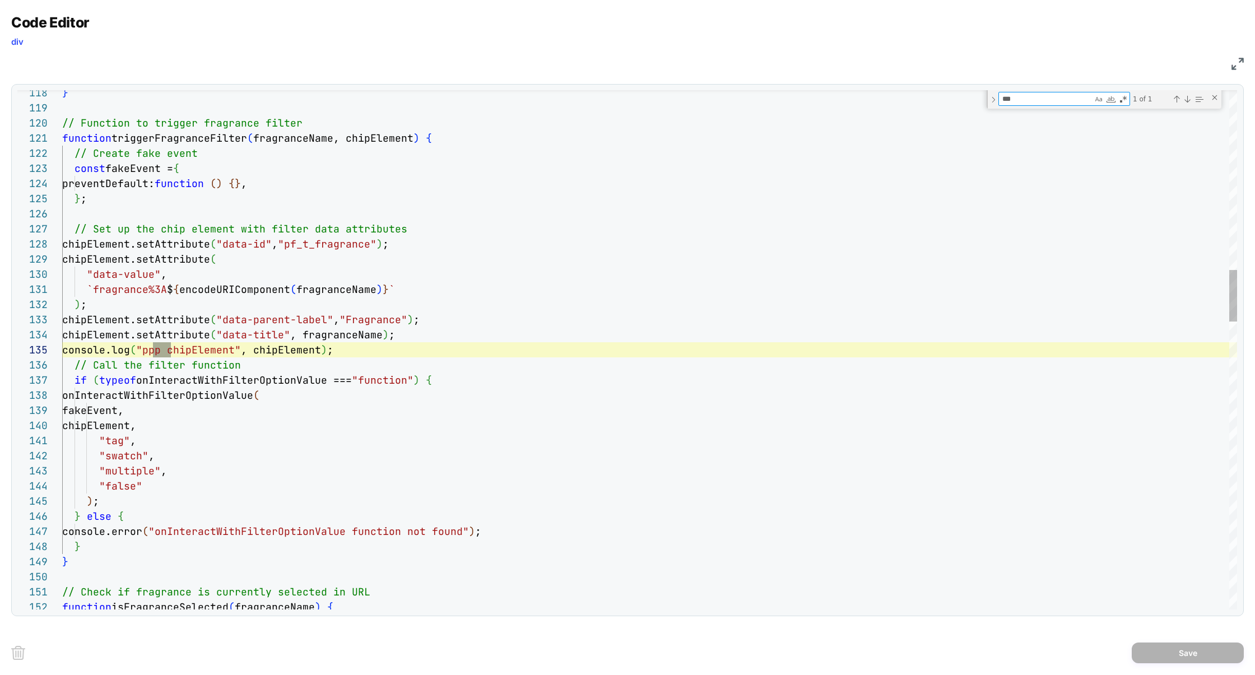
scroll to position [151, 109]
type textarea "***"
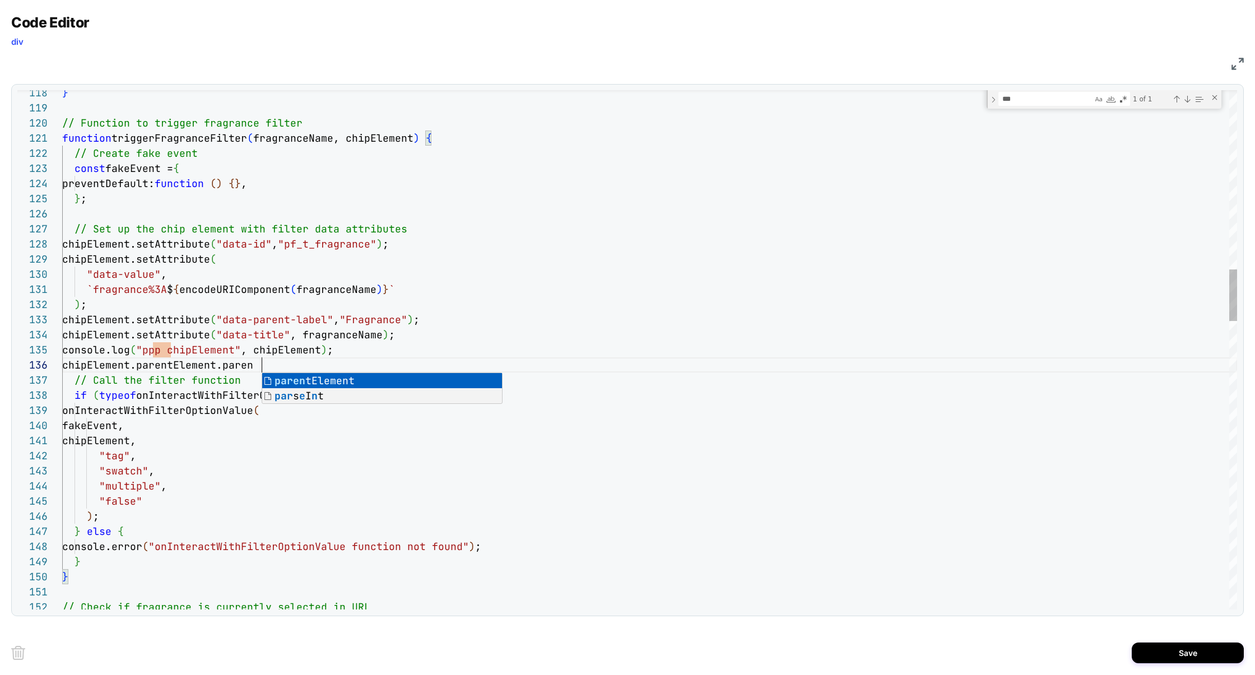
scroll to position [75, 205]
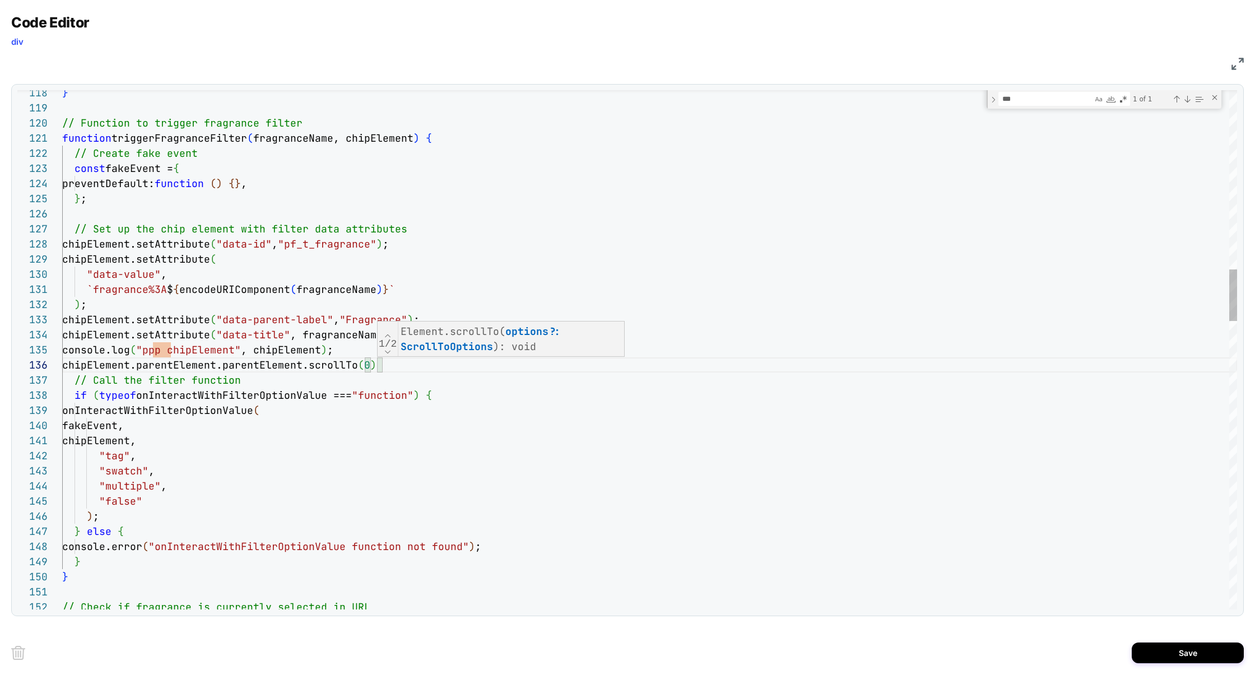
scroll to position [75, 326]
type textarea "**********"
click at [1178, 649] on button "Save" at bounding box center [1188, 653] width 112 height 21
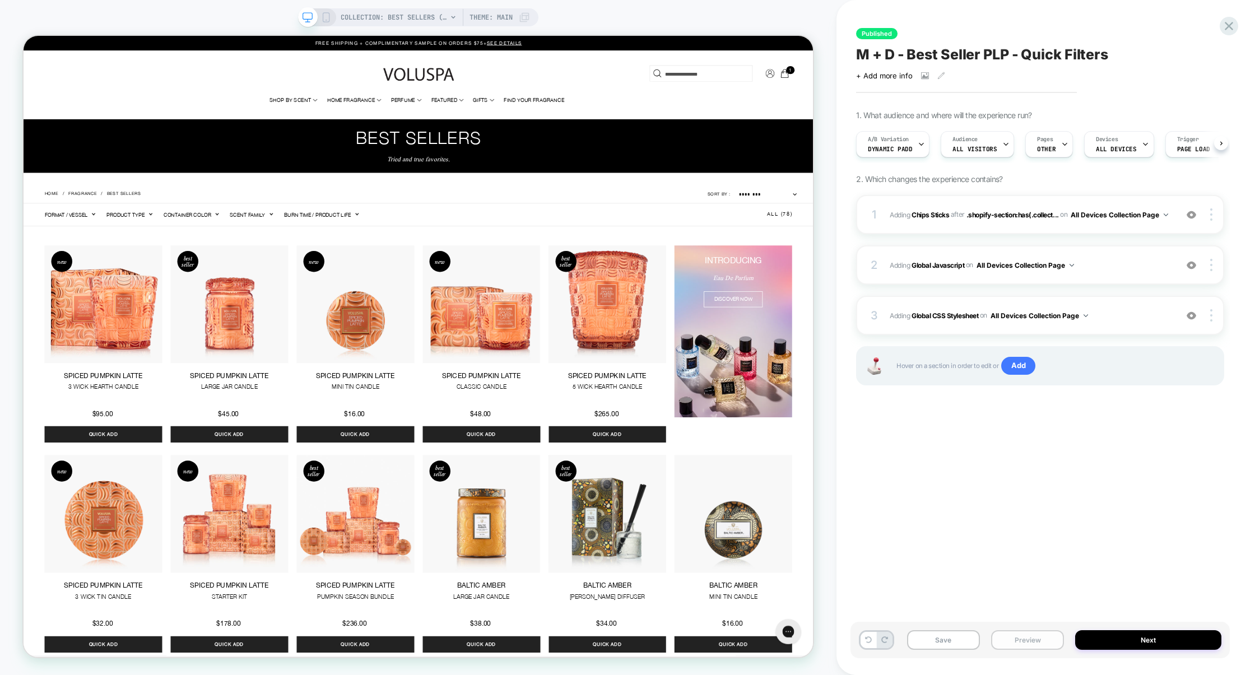
scroll to position [0, 1]
click at [1016, 641] on button "Preview" at bounding box center [1027, 640] width 73 height 20
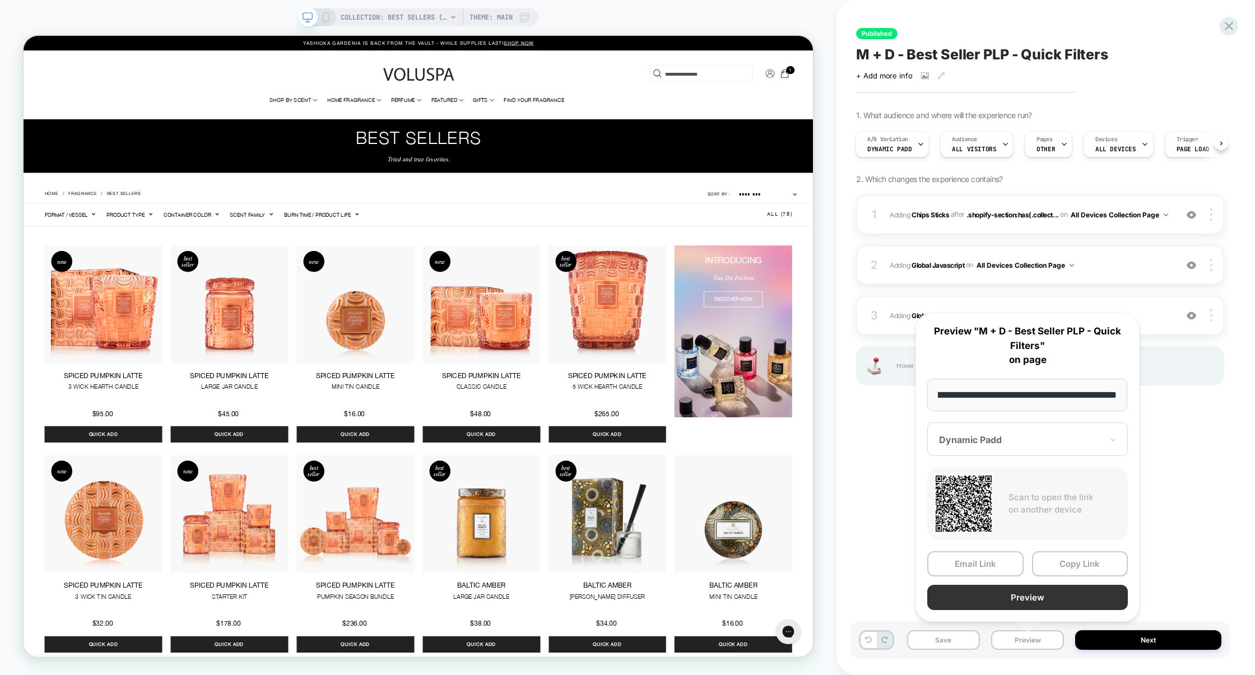
scroll to position [0, 0]
click at [1045, 604] on button "Preview" at bounding box center [1027, 597] width 201 height 25
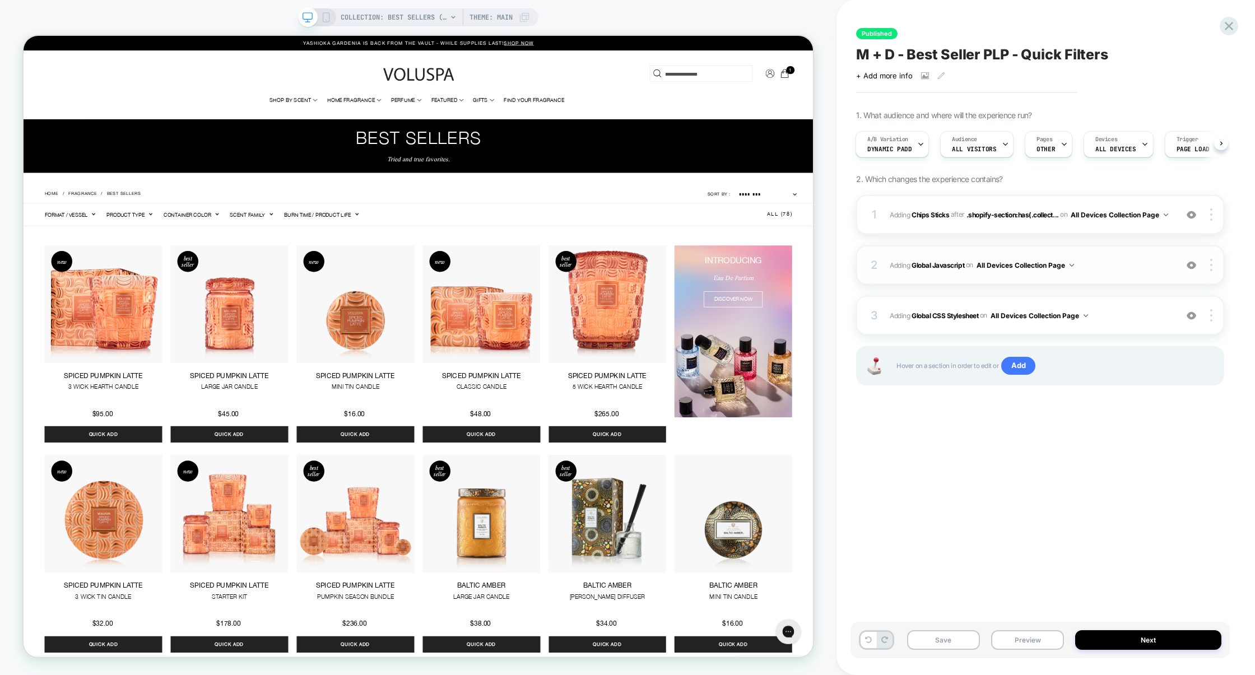
click at [1108, 268] on span "Adding Global Javascript on All Devices Collection Page" at bounding box center [1030, 265] width 281 height 14
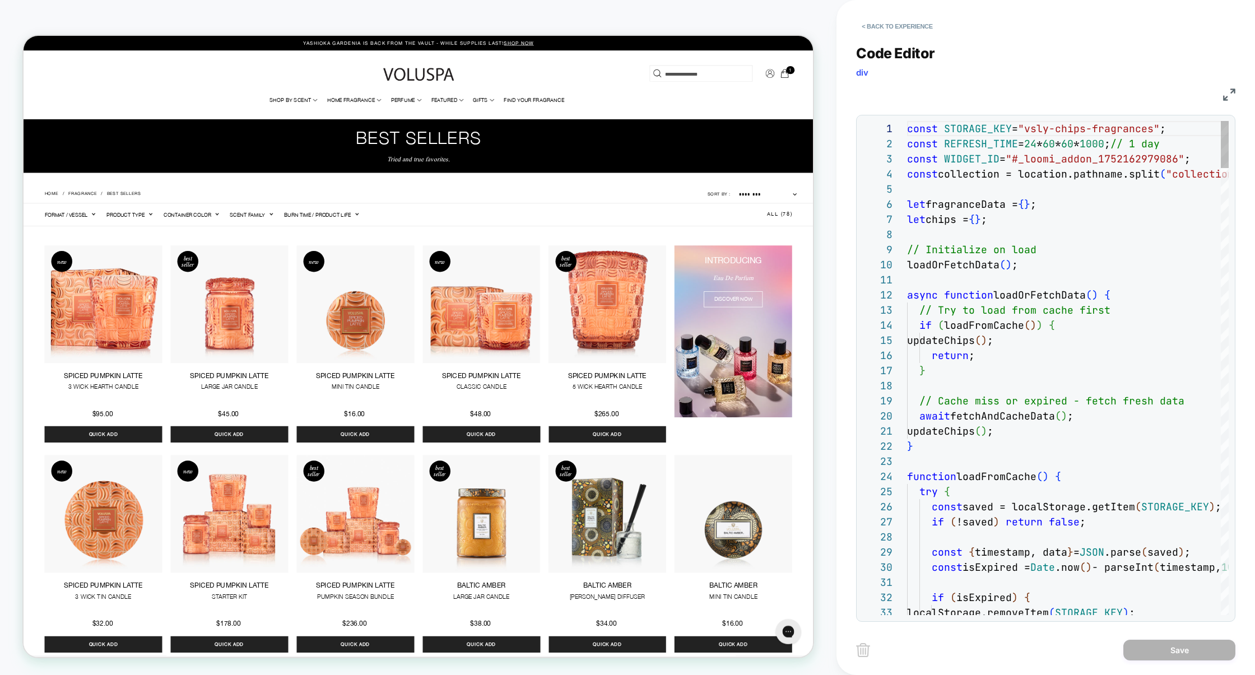
scroll to position [151, 0]
click at [1229, 92] on img at bounding box center [1229, 95] width 12 height 12
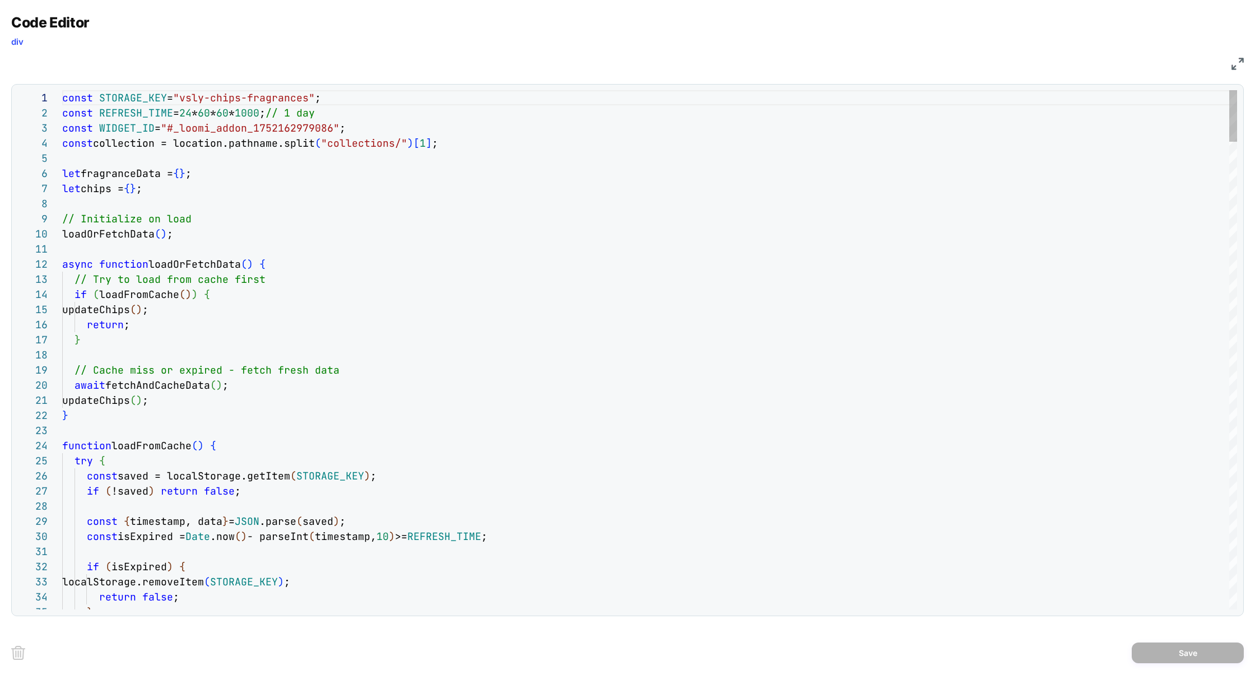
type textarea "**********"
type textarea "*"
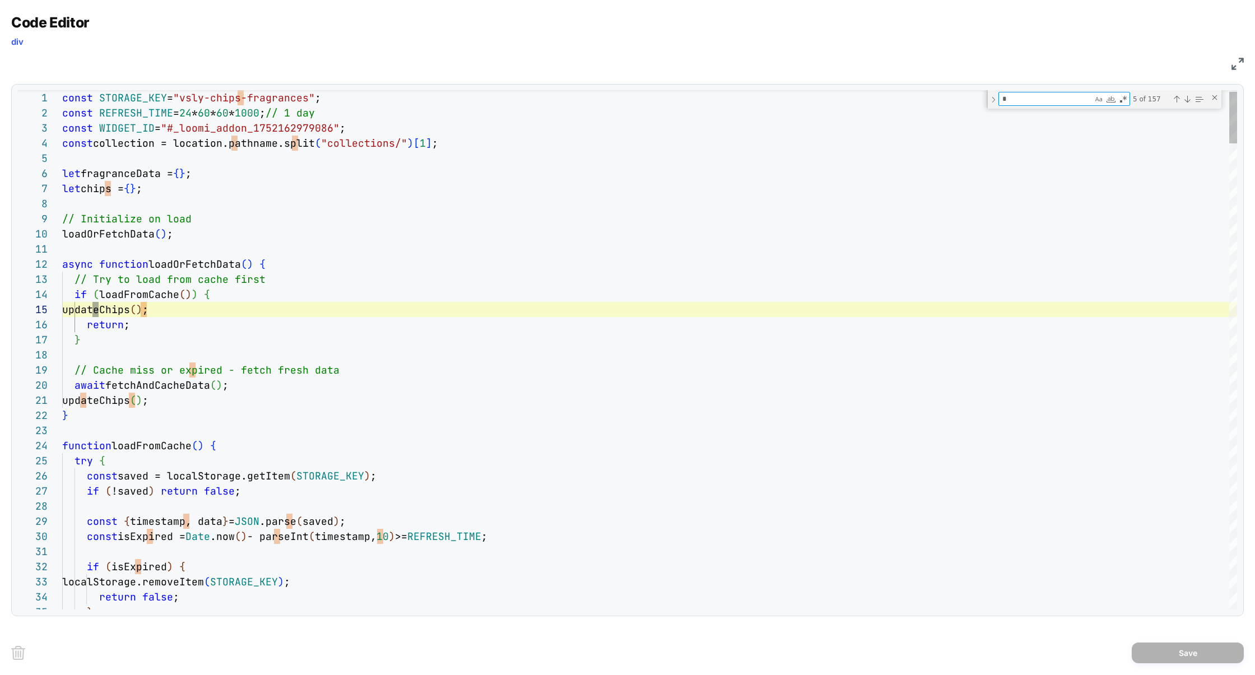
type textarea "**********"
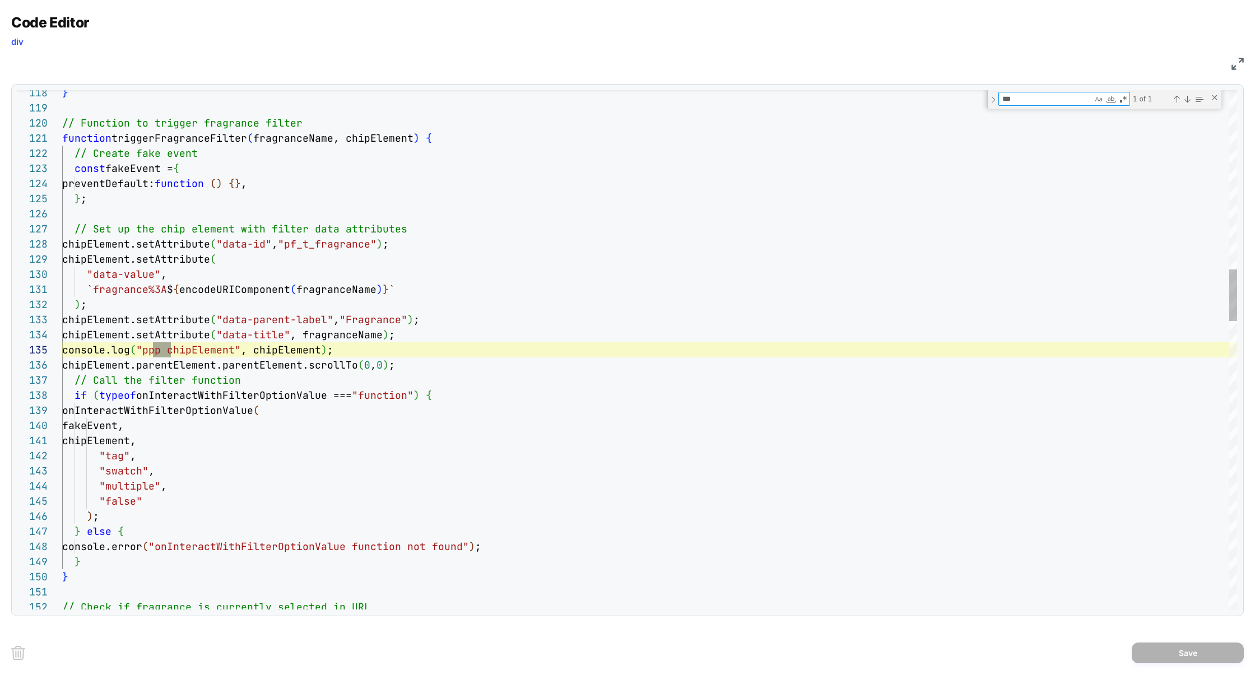
scroll to position [151, 109]
type textarea "***"
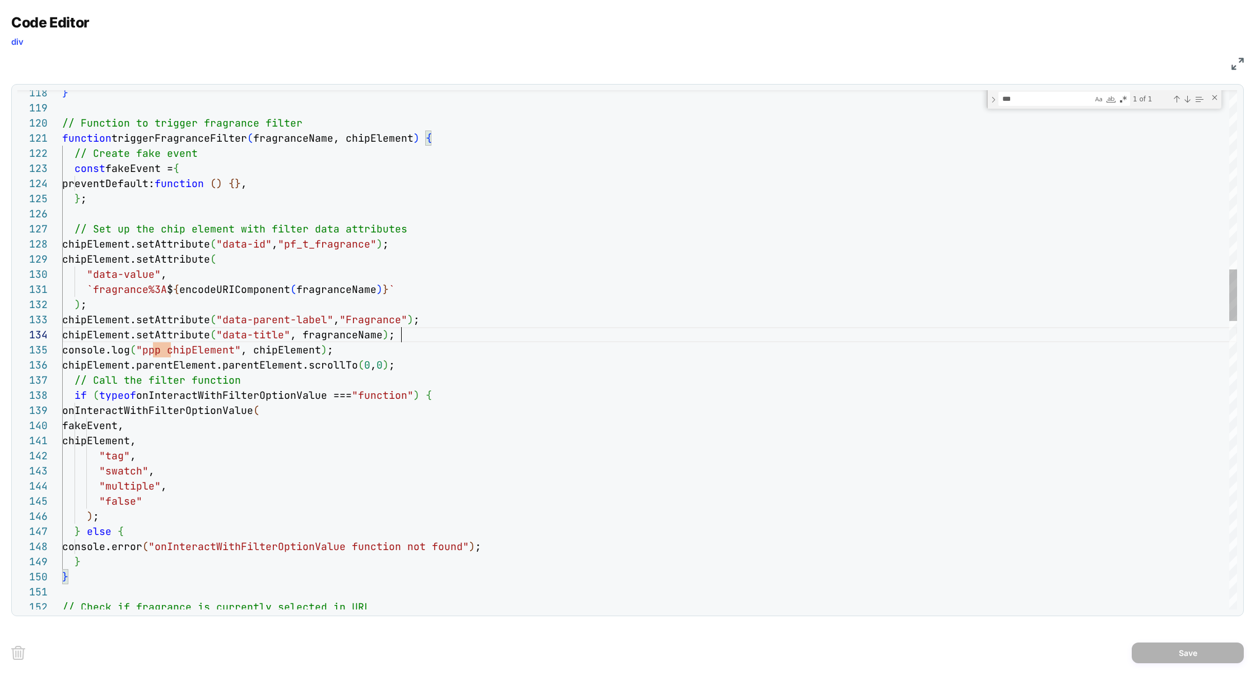
type textarea "**********"
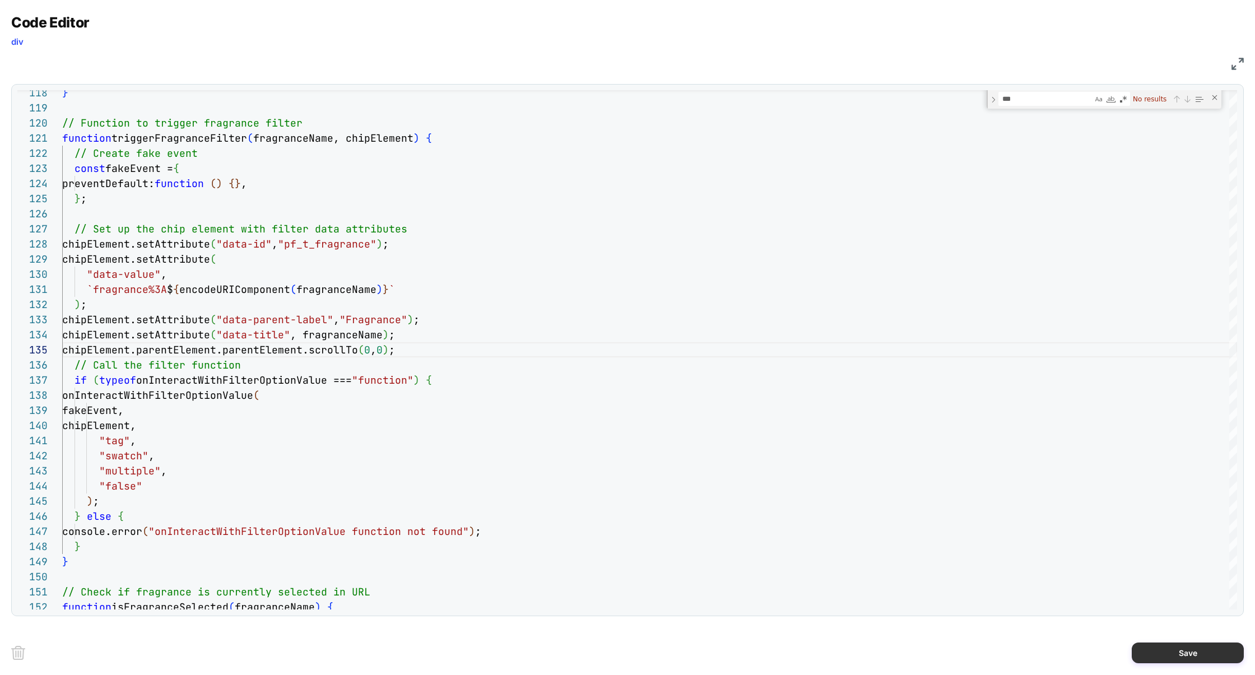
click at [1180, 652] on button "Save" at bounding box center [1188, 653] width 112 height 21
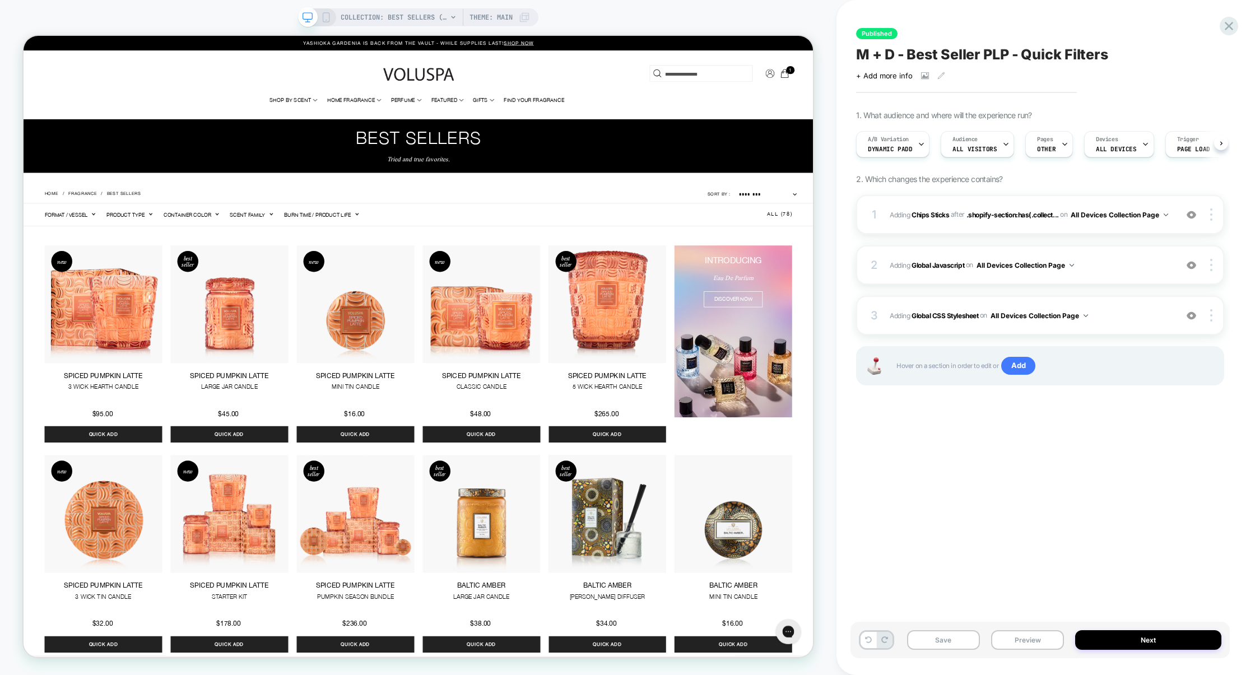
scroll to position [0, 1]
click at [949, 643] on button "Save" at bounding box center [943, 640] width 73 height 20
click at [1031, 644] on button "Preview" at bounding box center [1027, 640] width 73 height 20
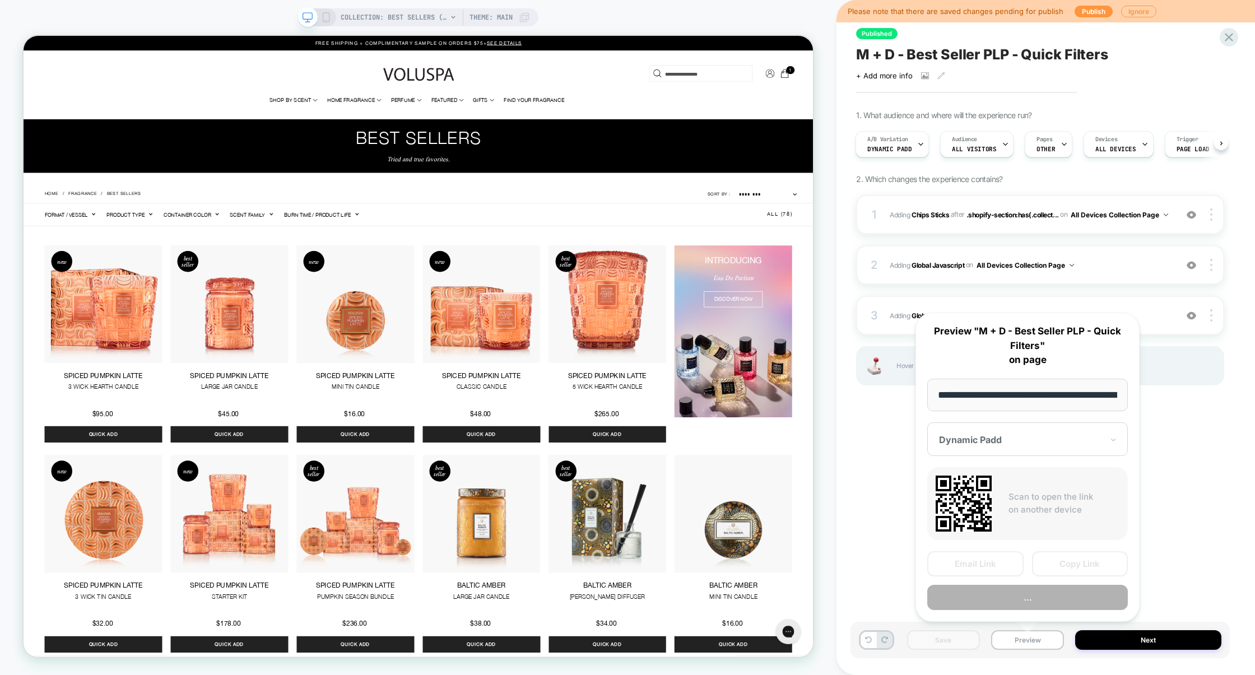
scroll to position [0, 106]
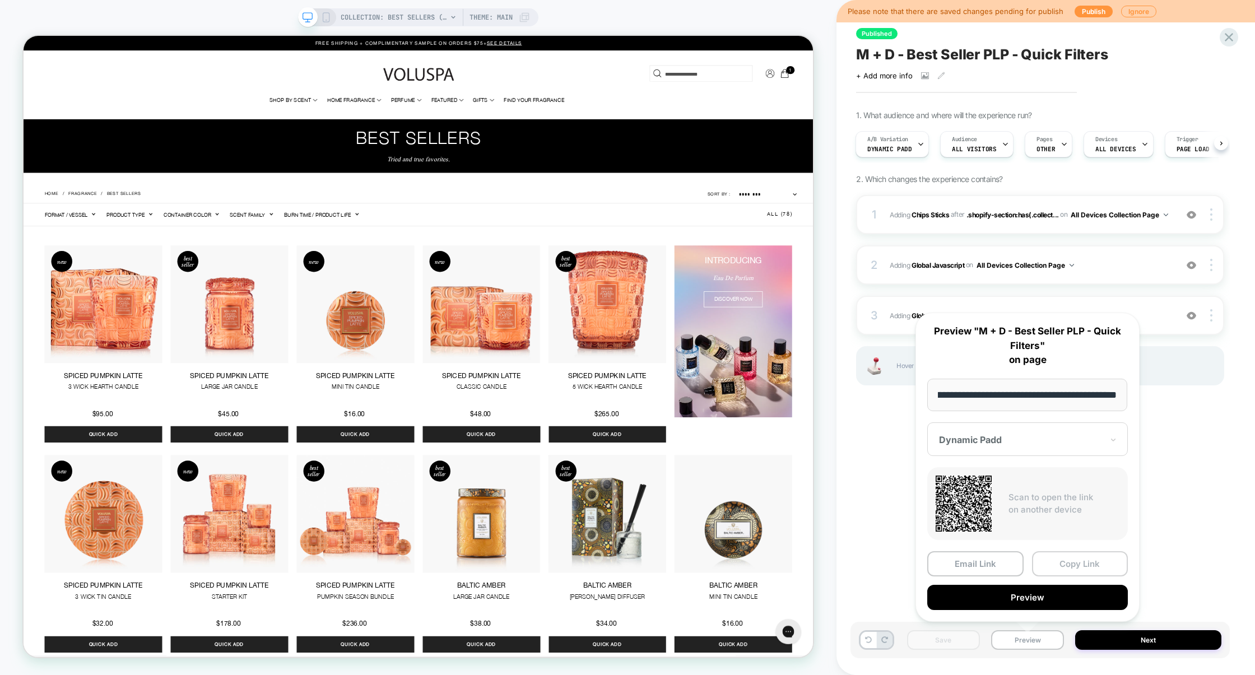
click at [1073, 562] on button "Copy Link" at bounding box center [1080, 563] width 96 height 25
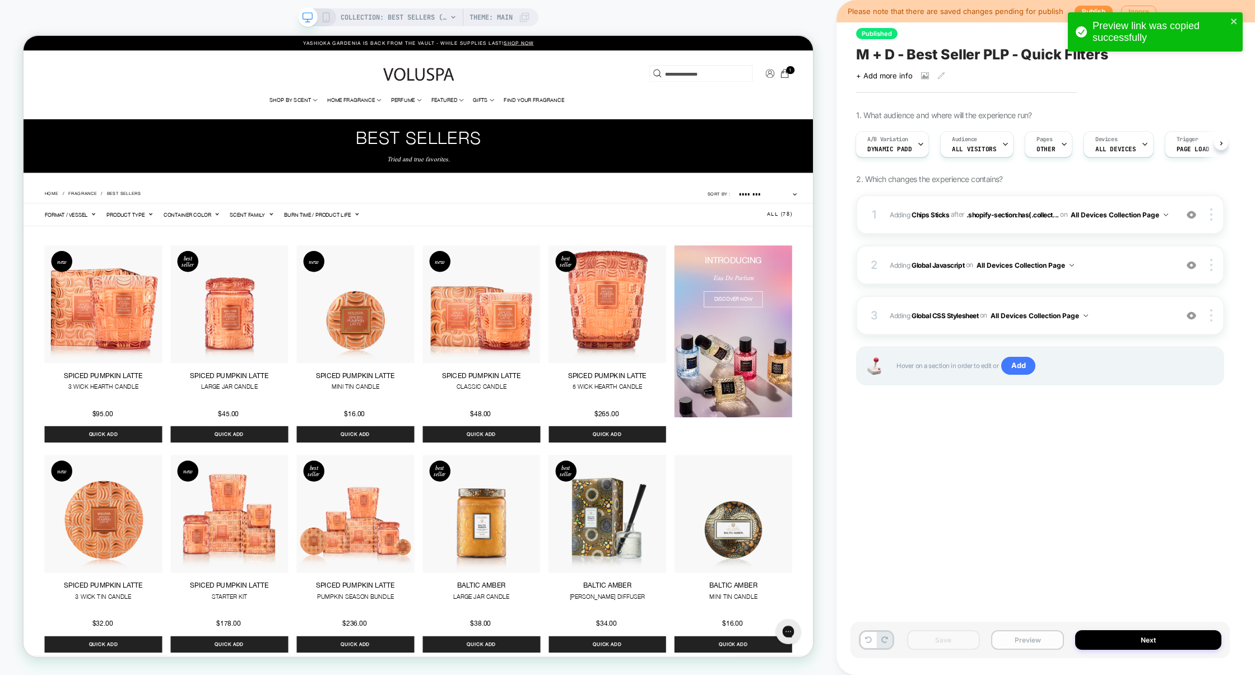
click at [1031, 639] on button "Preview" at bounding box center [1027, 640] width 73 height 20
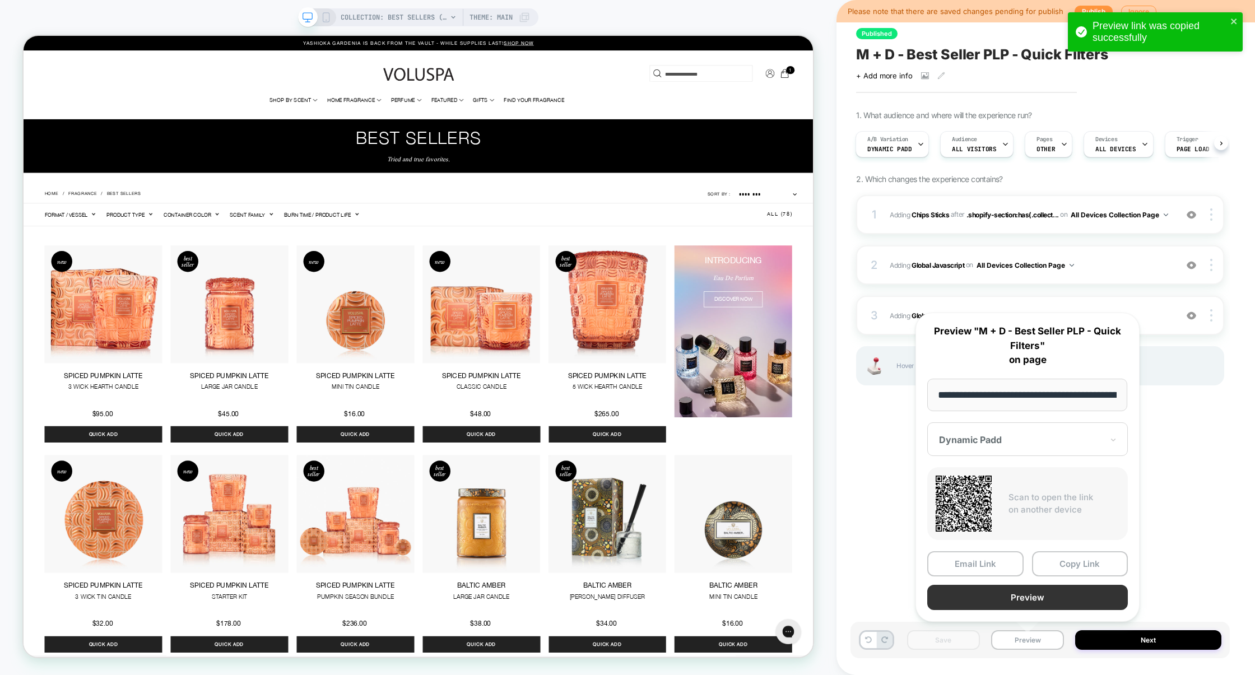
click at [1033, 604] on button "Preview" at bounding box center [1027, 597] width 201 height 25
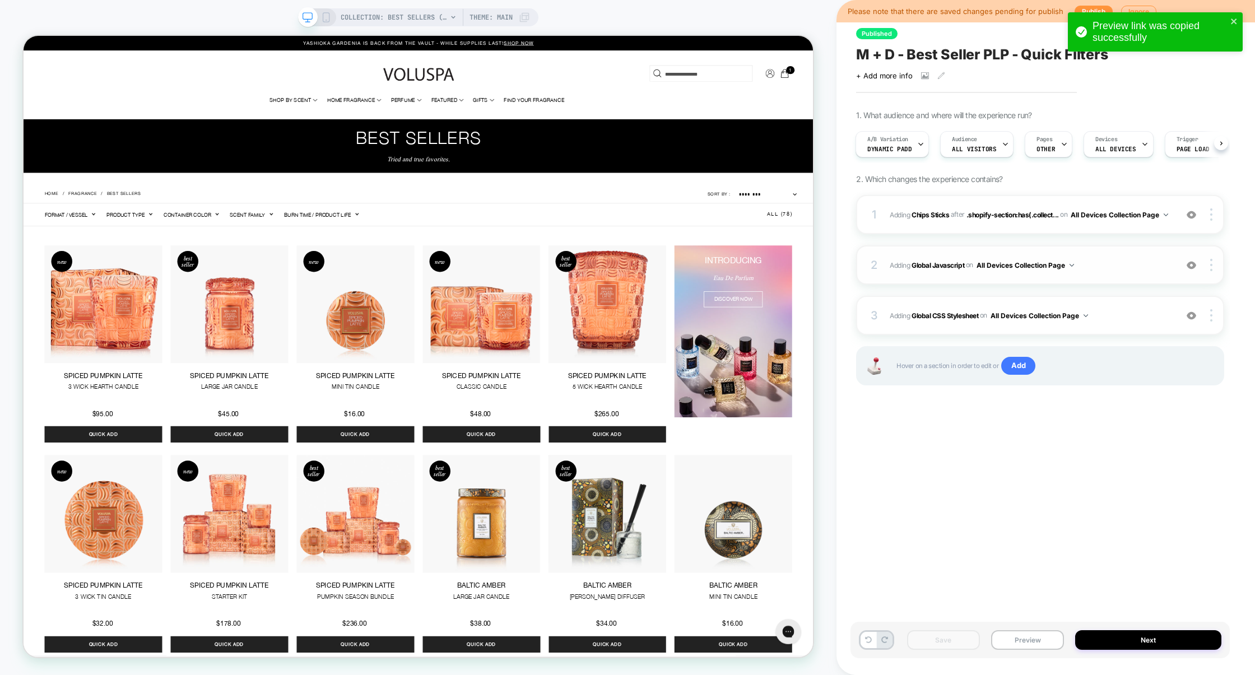
click at [1122, 266] on span "Adding Global Javascript on All Devices Collection Page" at bounding box center [1030, 265] width 281 height 14
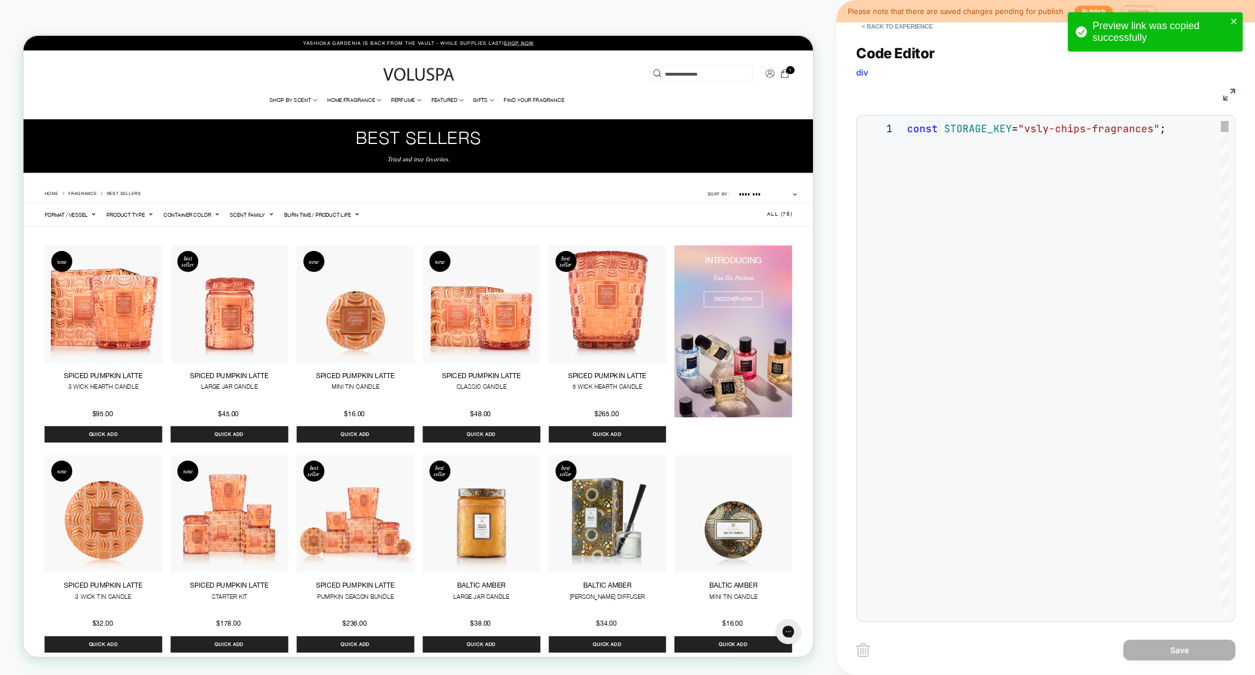
scroll to position [151, 0]
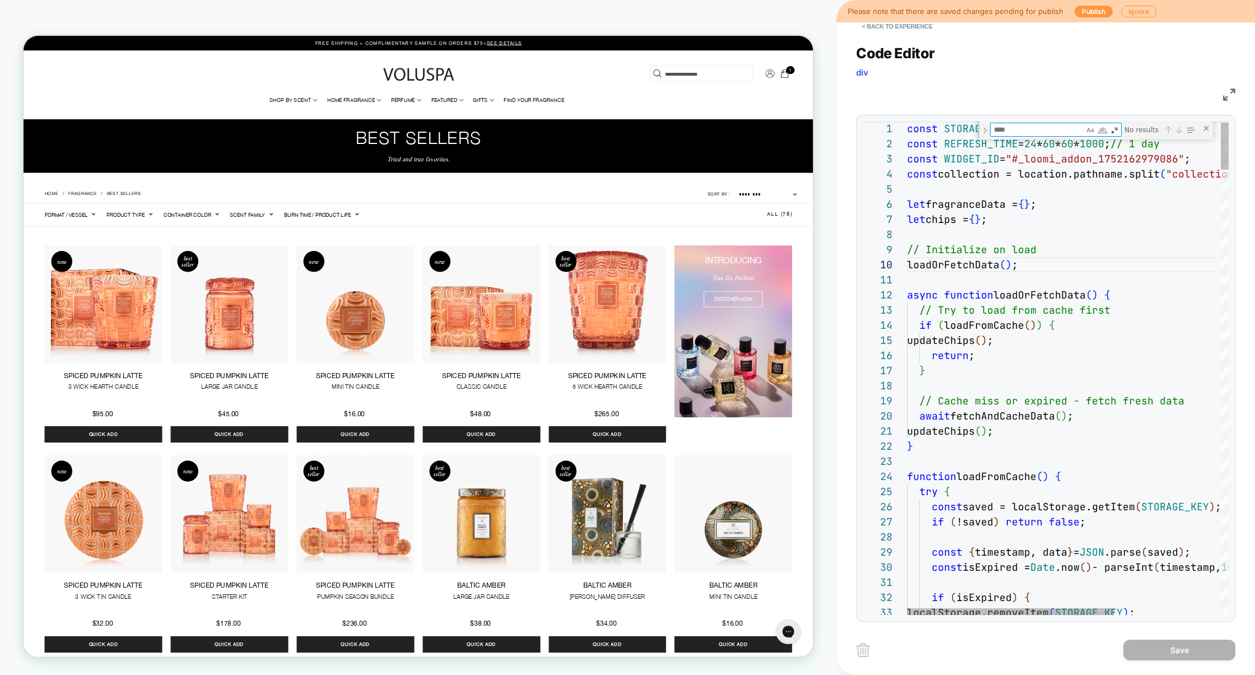
type textarea "**********"
type textarea "*"
type textarea "**********"
type textarea "***"
type textarea "**********"
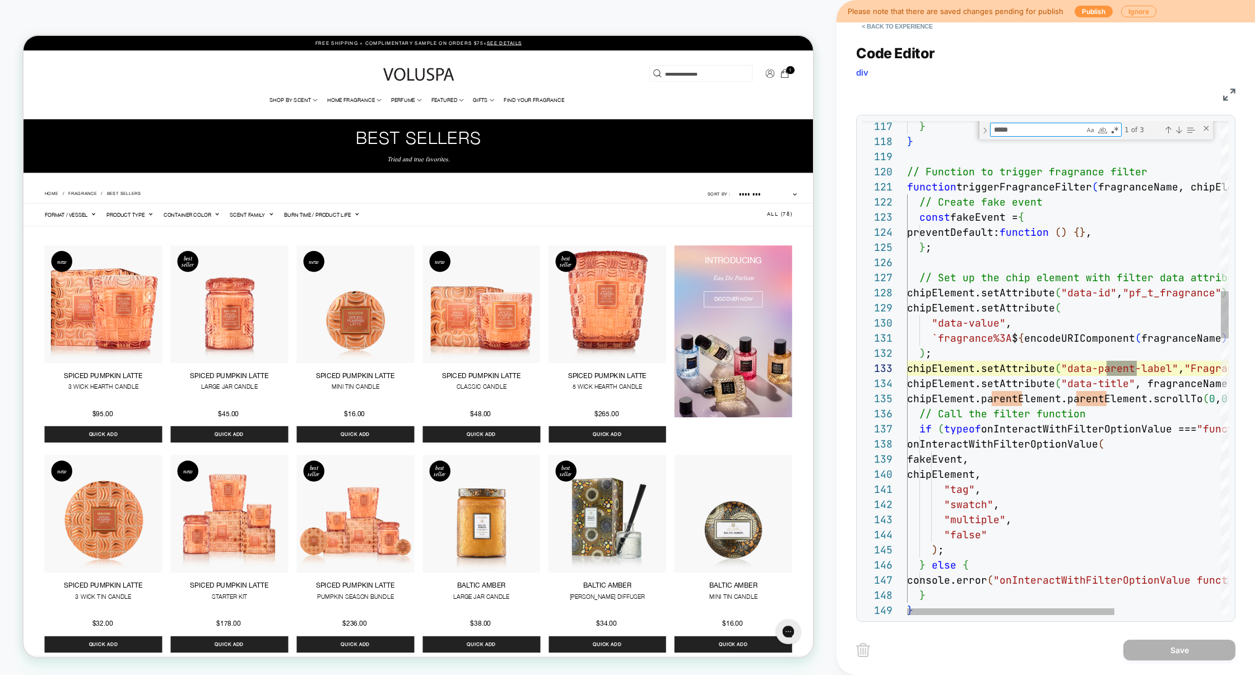
scroll to position [151, 230]
type textarea "*****"
type textarea "**********"
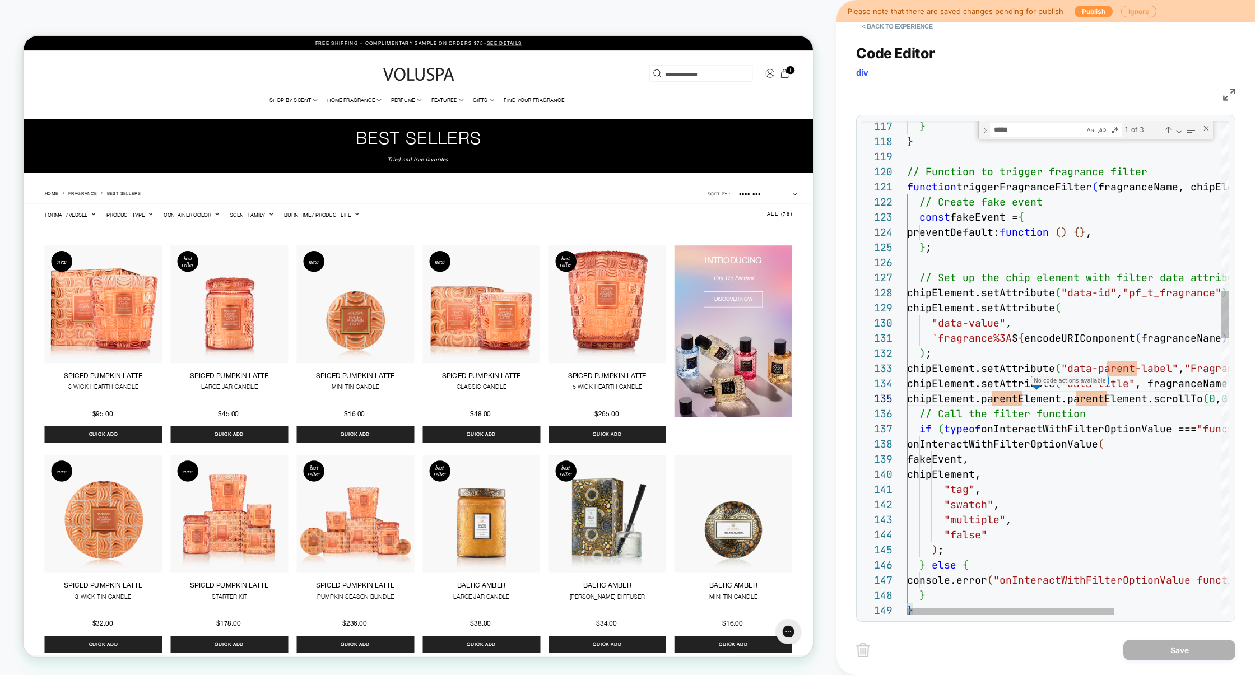
scroll to position [61, 145]
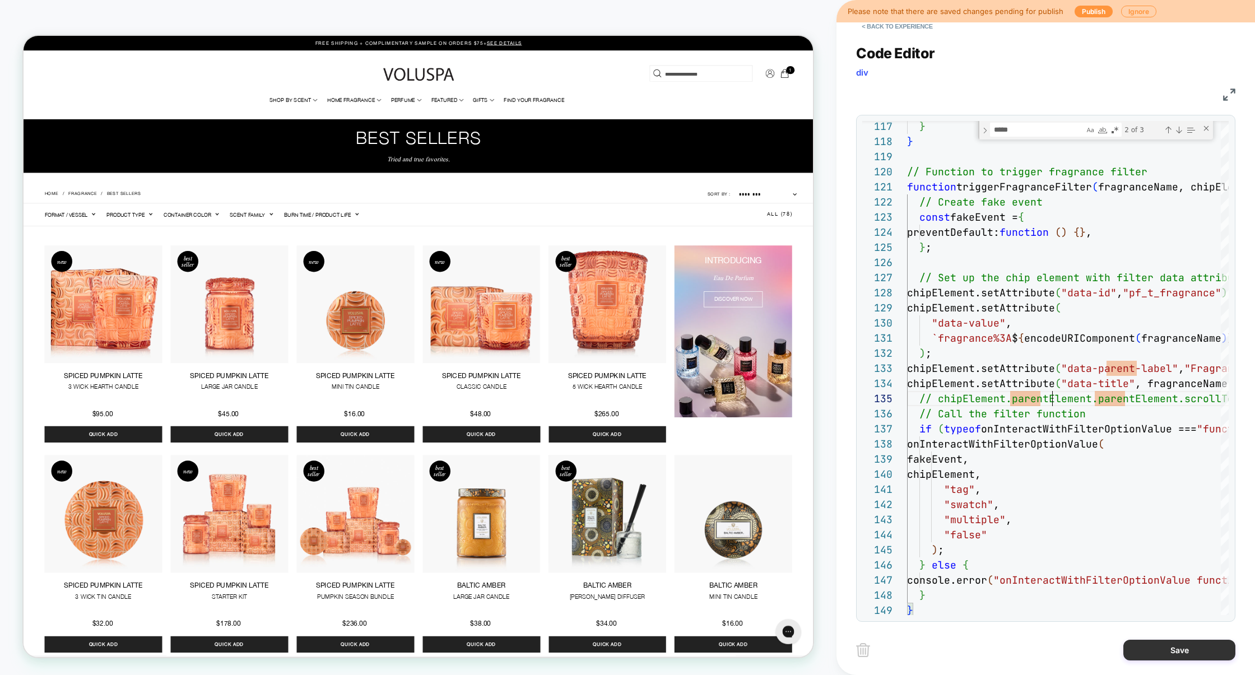
click at [1189, 653] on button "Save" at bounding box center [1180, 650] width 112 height 21
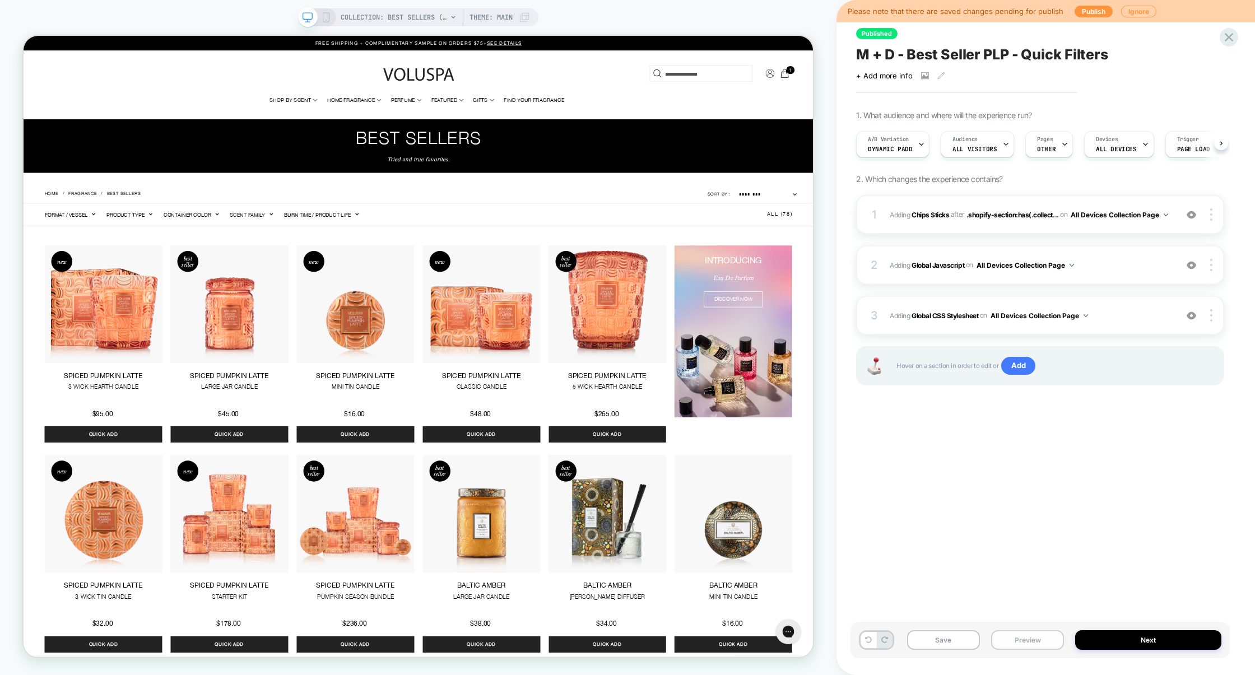
click at [1043, 649] on button "Preview" at bounding box center [1027, 640] width 73 height 20
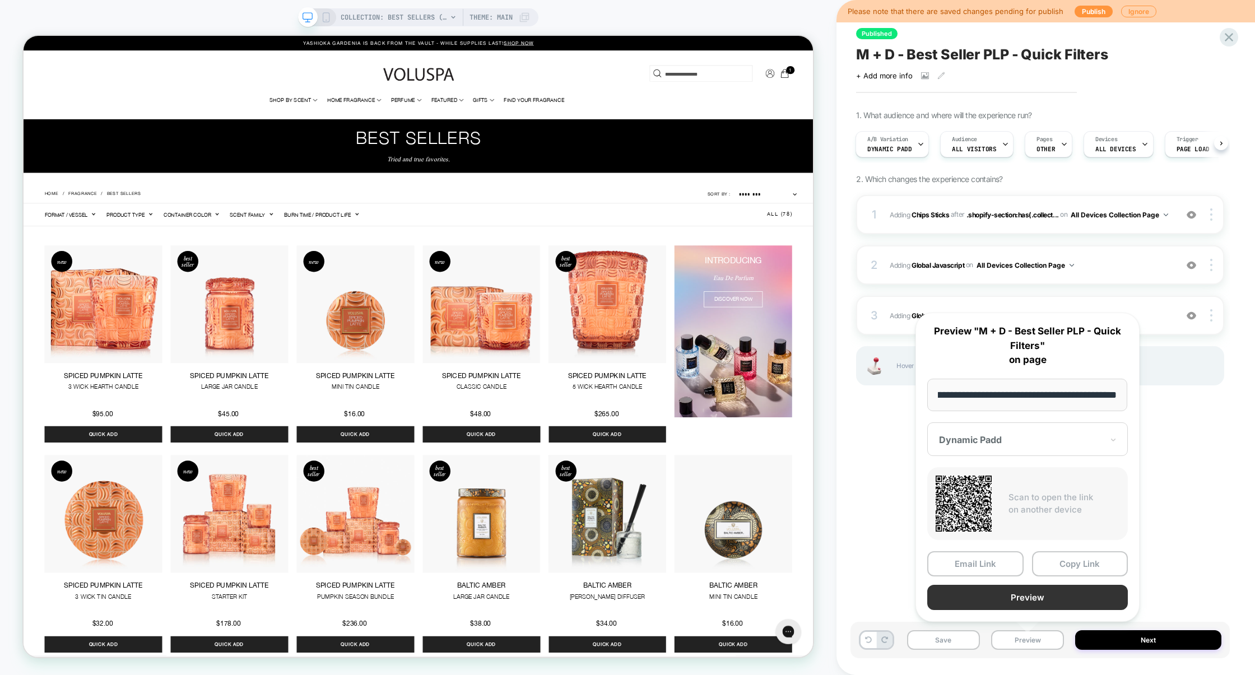
scroll to position [0, 0]
click at [1043, 601] on button "Preview" at bounding box center [1027, 597] width 201 height 25
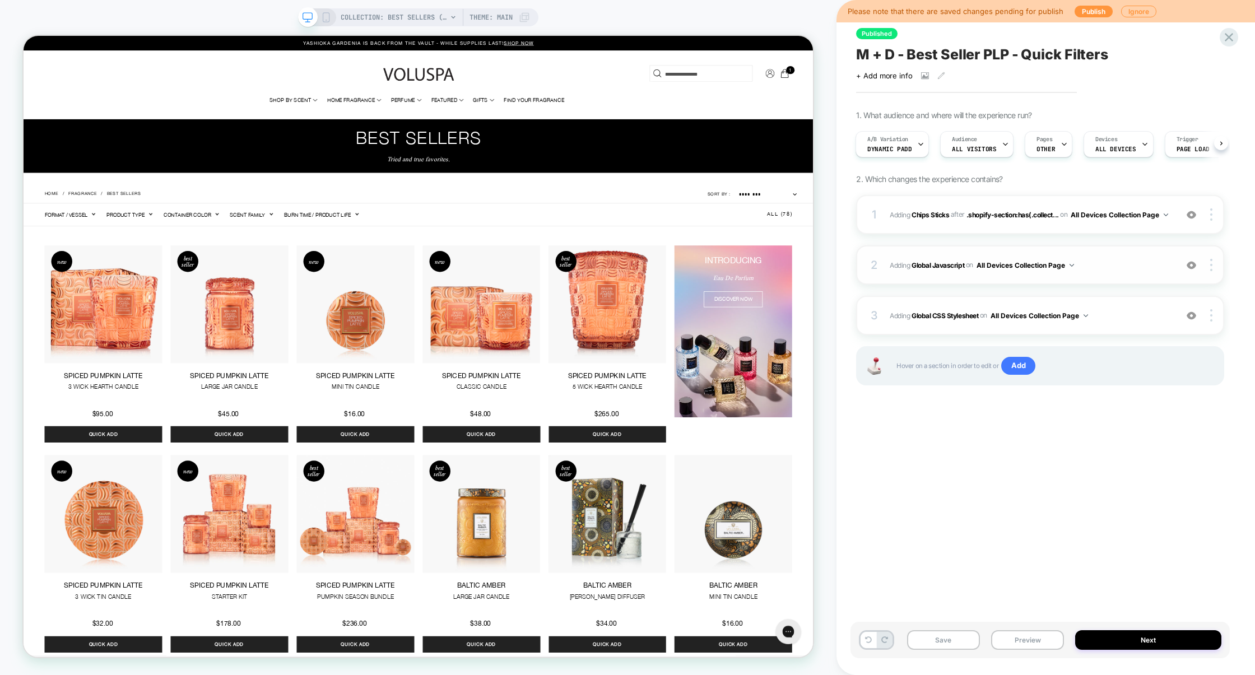
click at [1121, 263] on span "Adding Global Javascript on All Devices Collection Page" at bounding box center [1030, 265] width 281 height 14
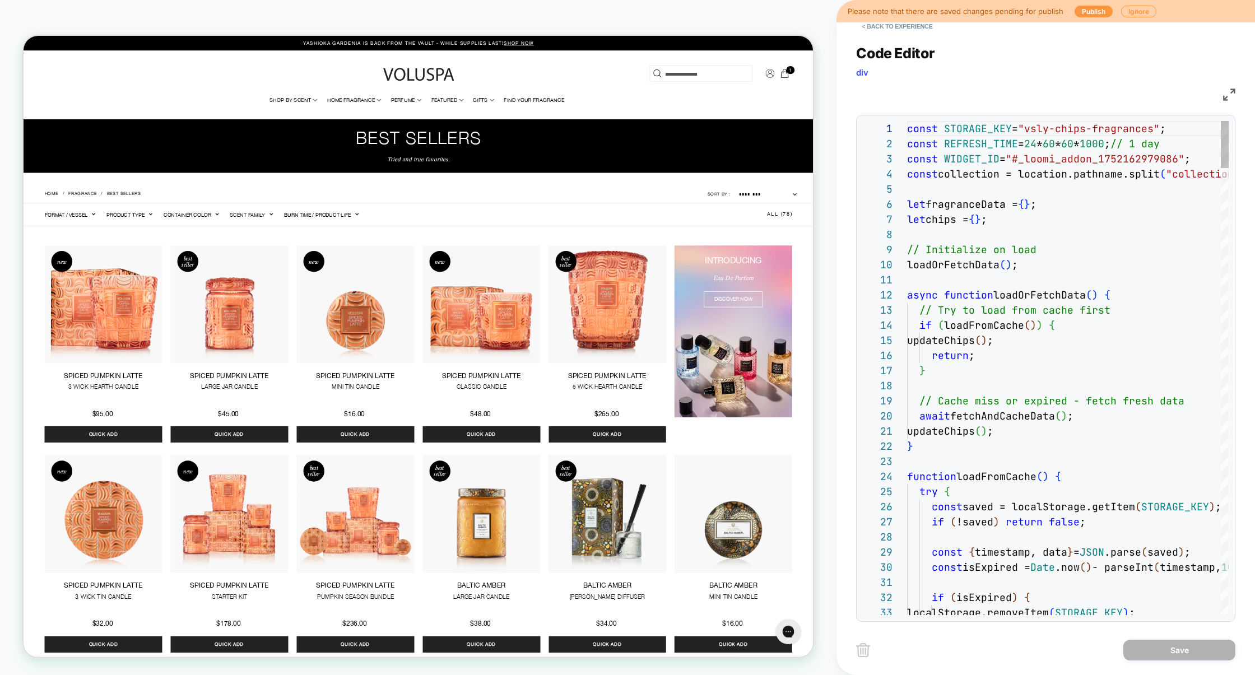
scroll to position [151, 0]
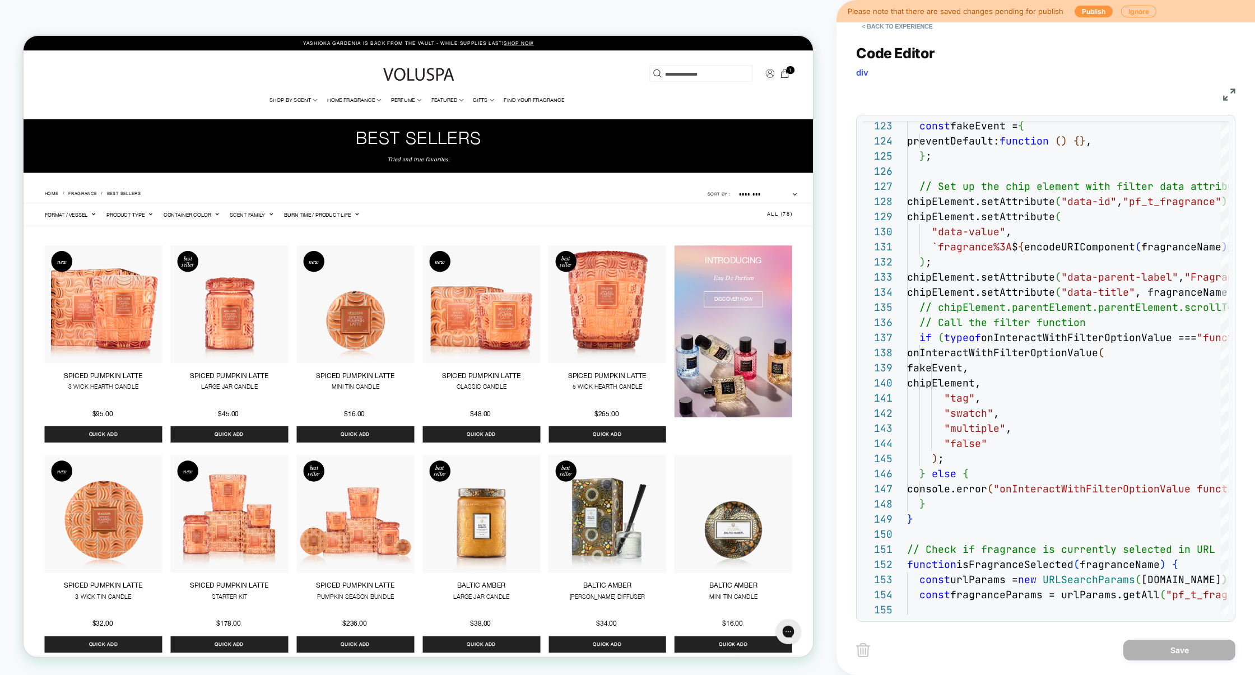
click at [1229, 98] on img at bounding box center [1229, 95] width 12 height 12
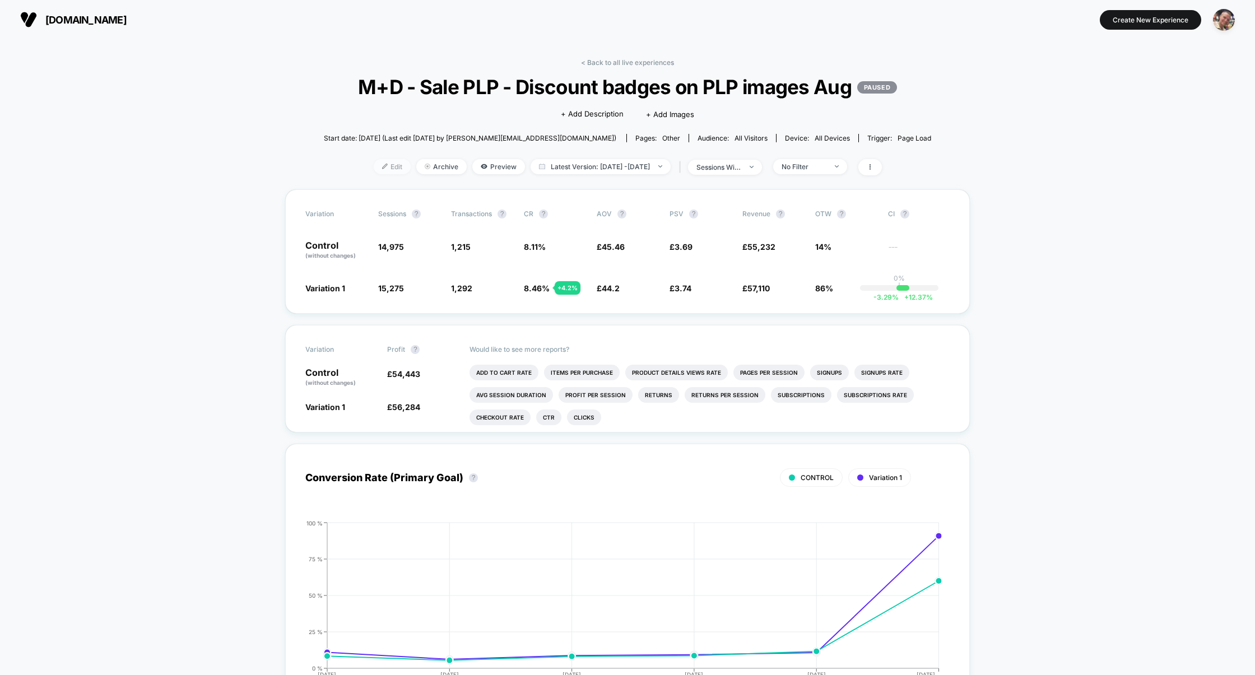
click at [375, 174] on span "Edit" at bounding box center [392, 166] width 37 height 15
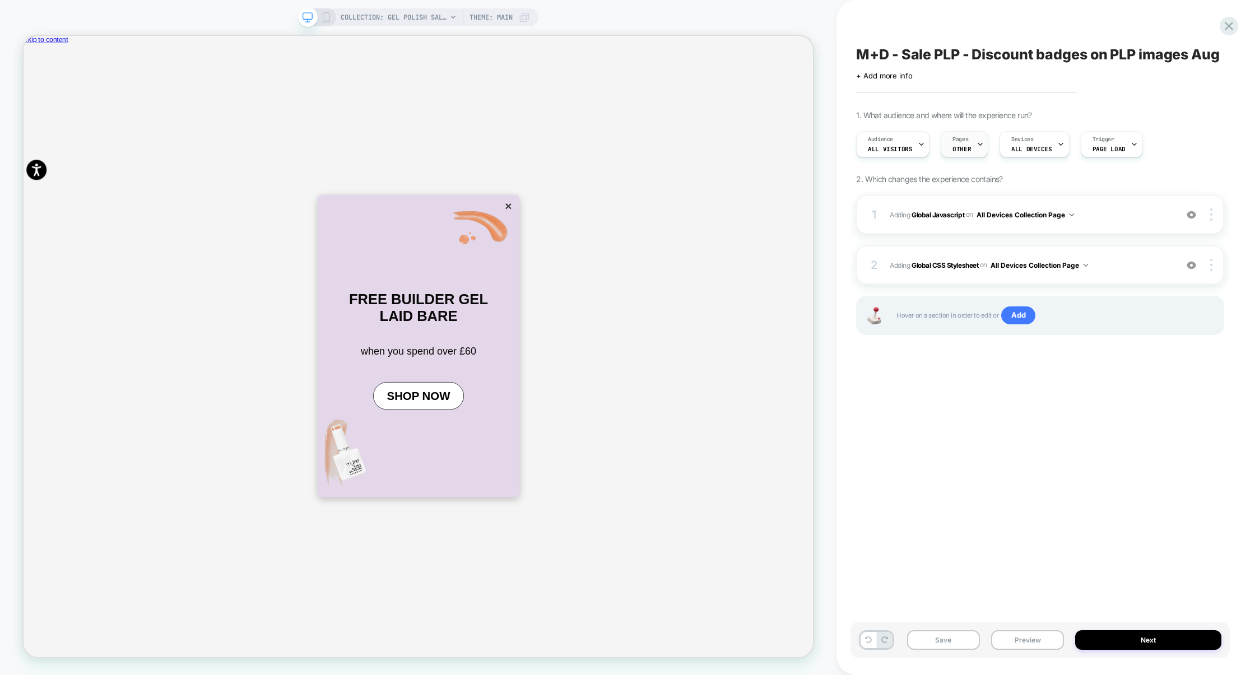
click at [961, 136] on span "Pages" at bounding box center [961, 140] width 16 height 8
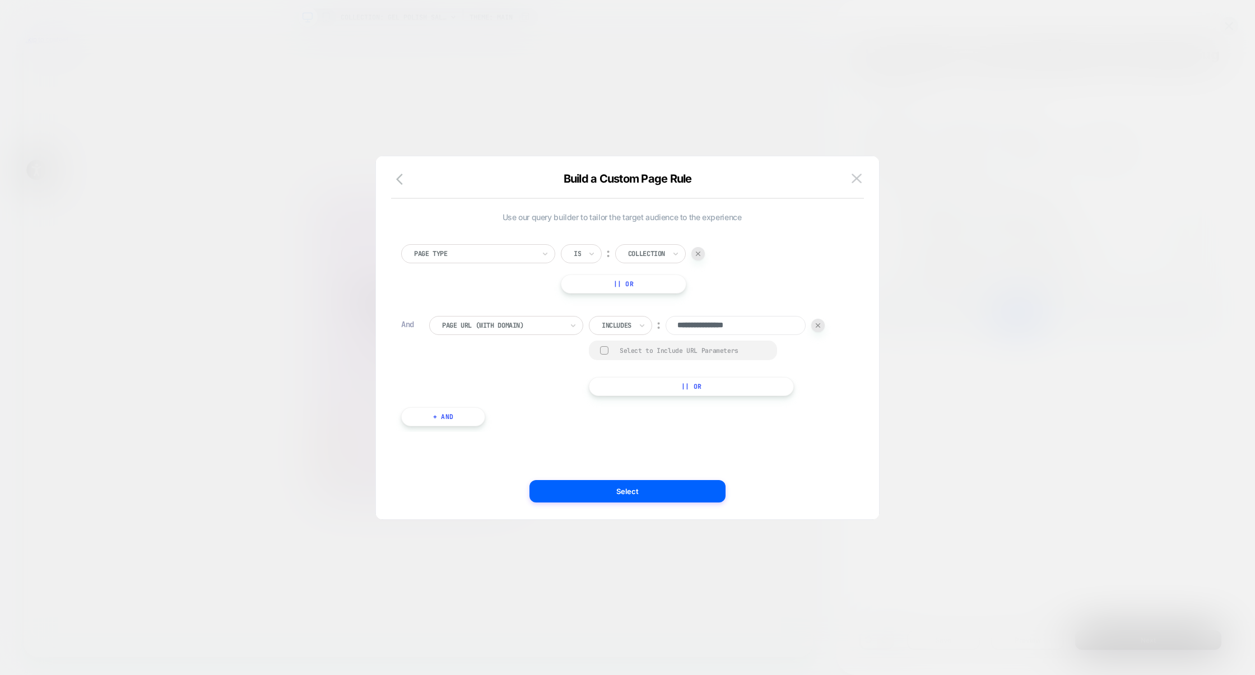
click at [1015, 276] on div at bounding box center [627, 337] width 1255 height 675
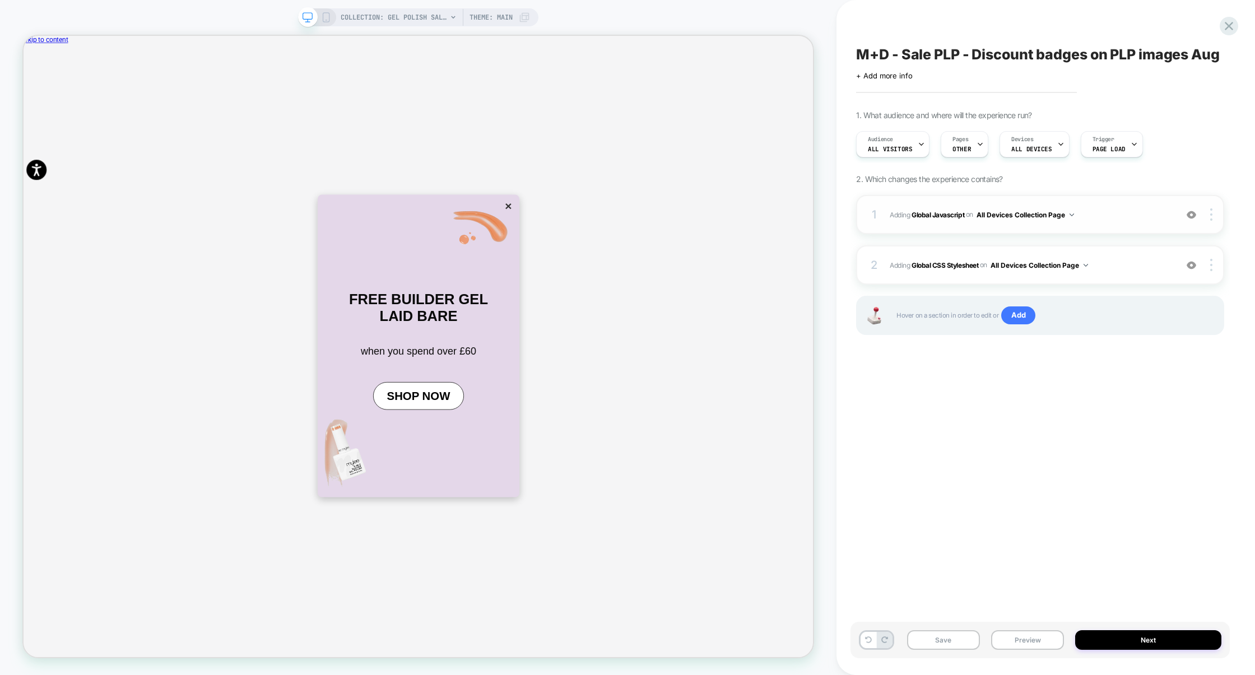
click at [1114, 216] on span "Adding Global Javascript on All Devices Collection Page" at bounding box center [1030, 215] width 281 height 14
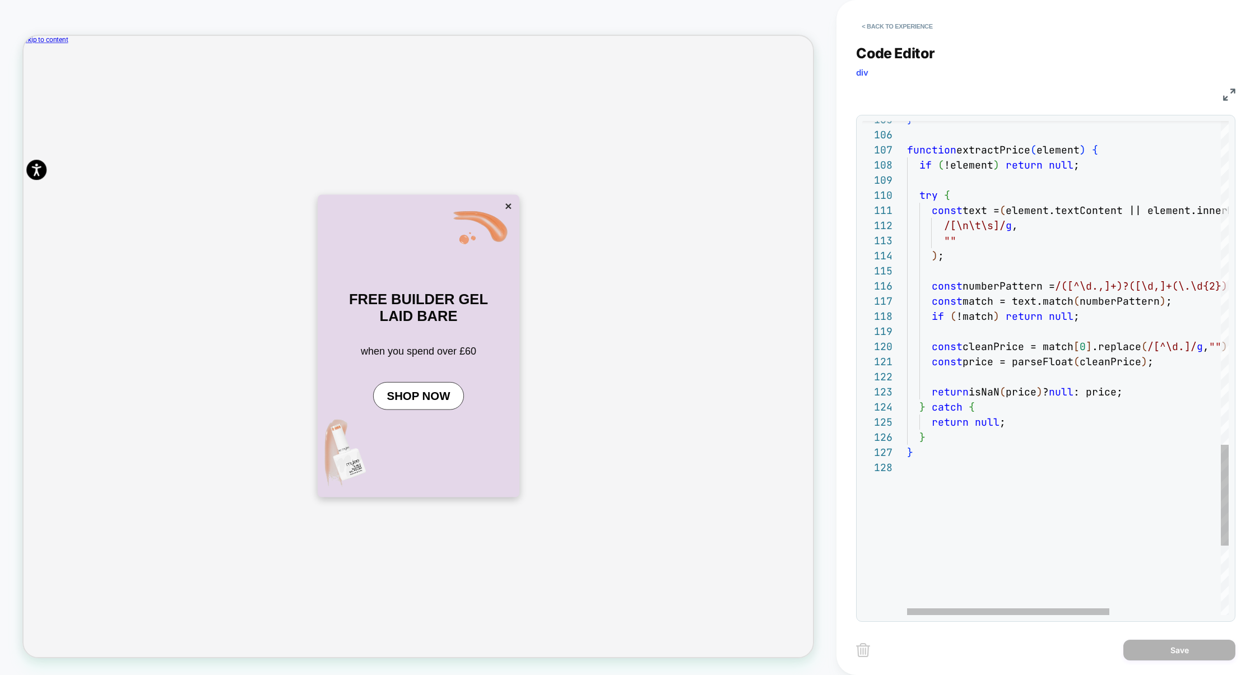
scroll to position [91, 164]
type textarea "**********"
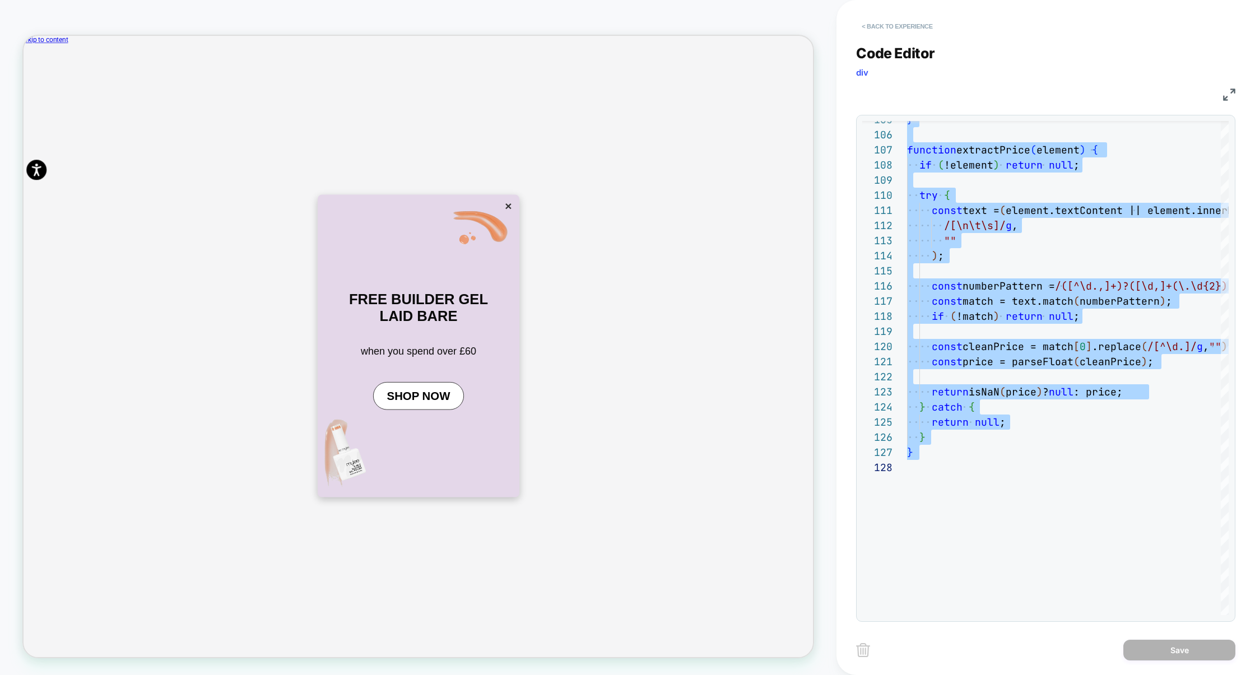
click at [886, 23] on button "< Back to experience" at bounding box center [897, 26] width 82 height 18
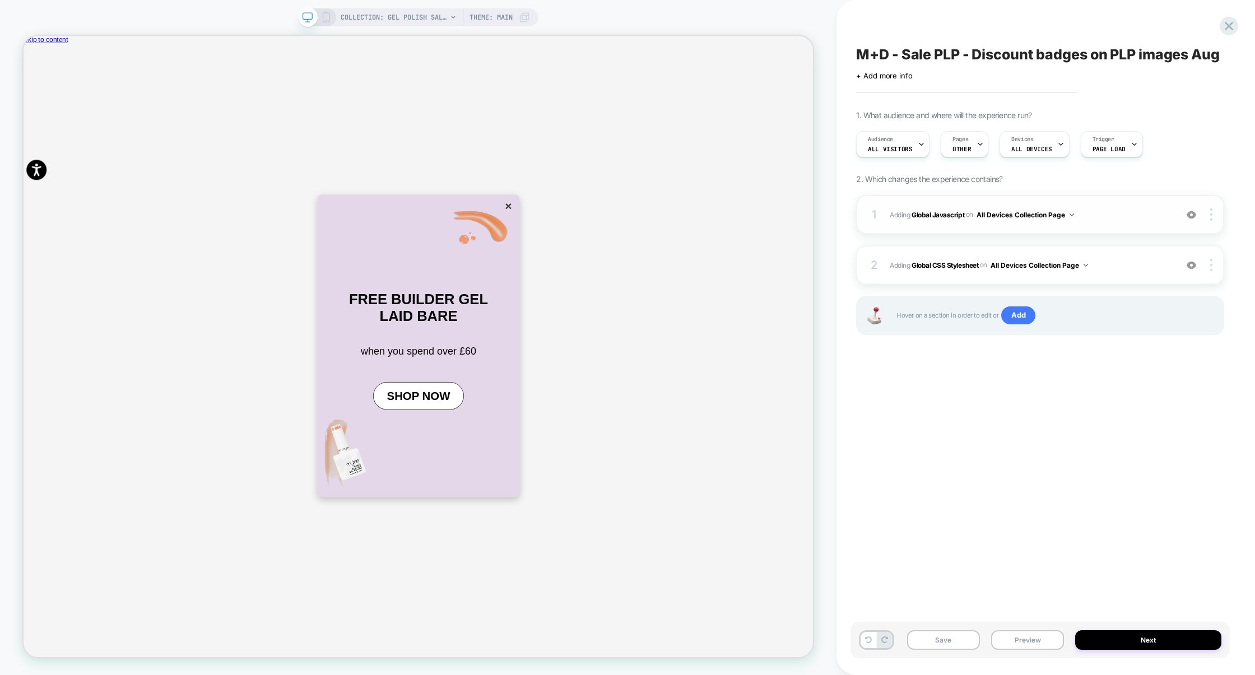
click at [1115, 203] on div "1 Adding Global Javascript on All Devices Collection Page Add Before Add After …" at bounding box center [1040, 214] width 368 height 39
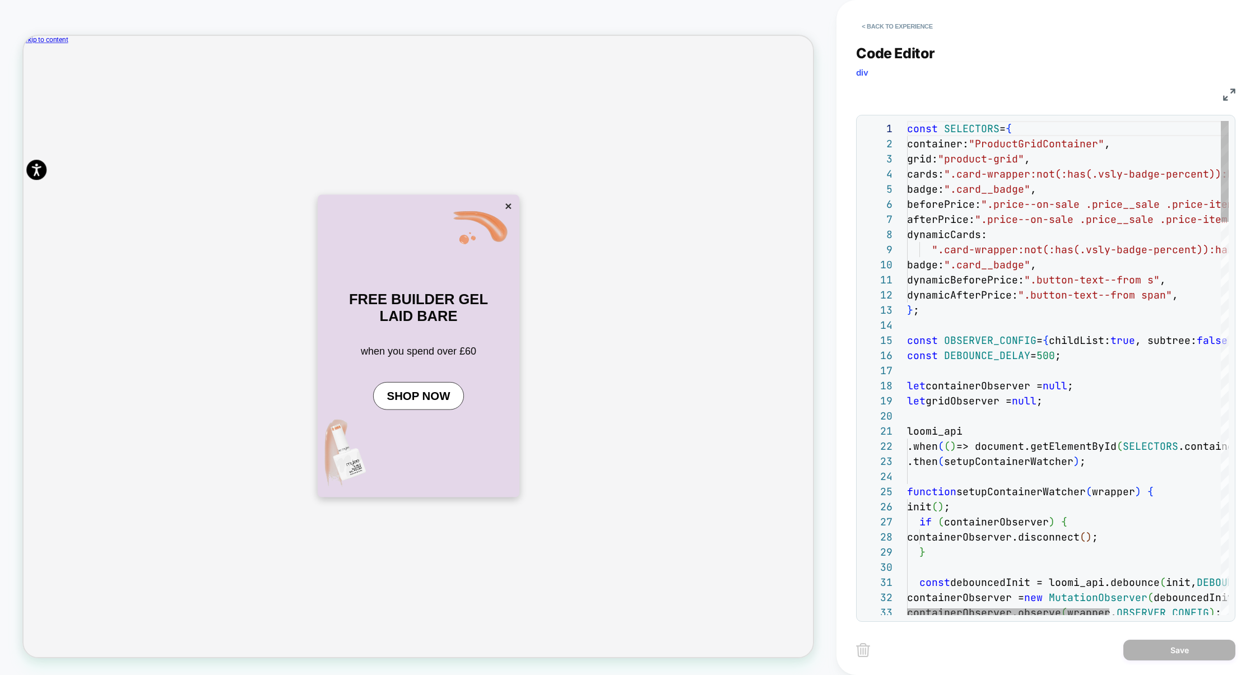
scroll to position [136, 109]
type textarea "**********"
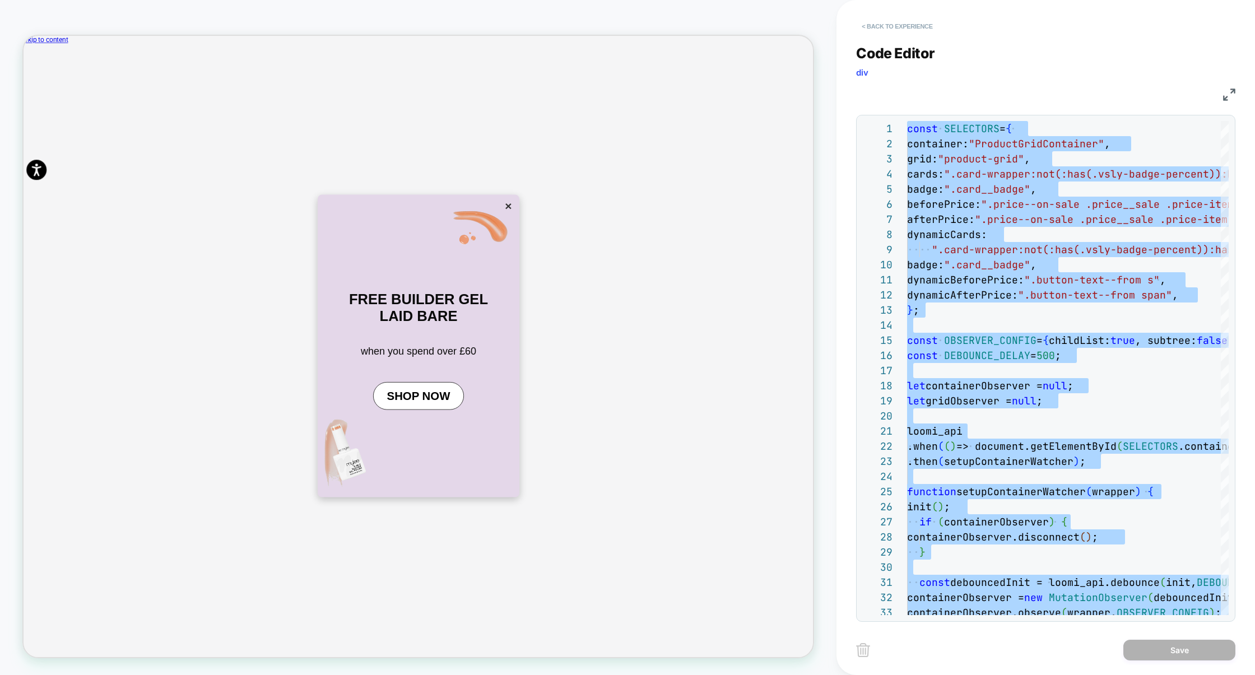
click at [889, 29] on button "< Back to experience" at bounding box center [897, 26] width 82 height 18
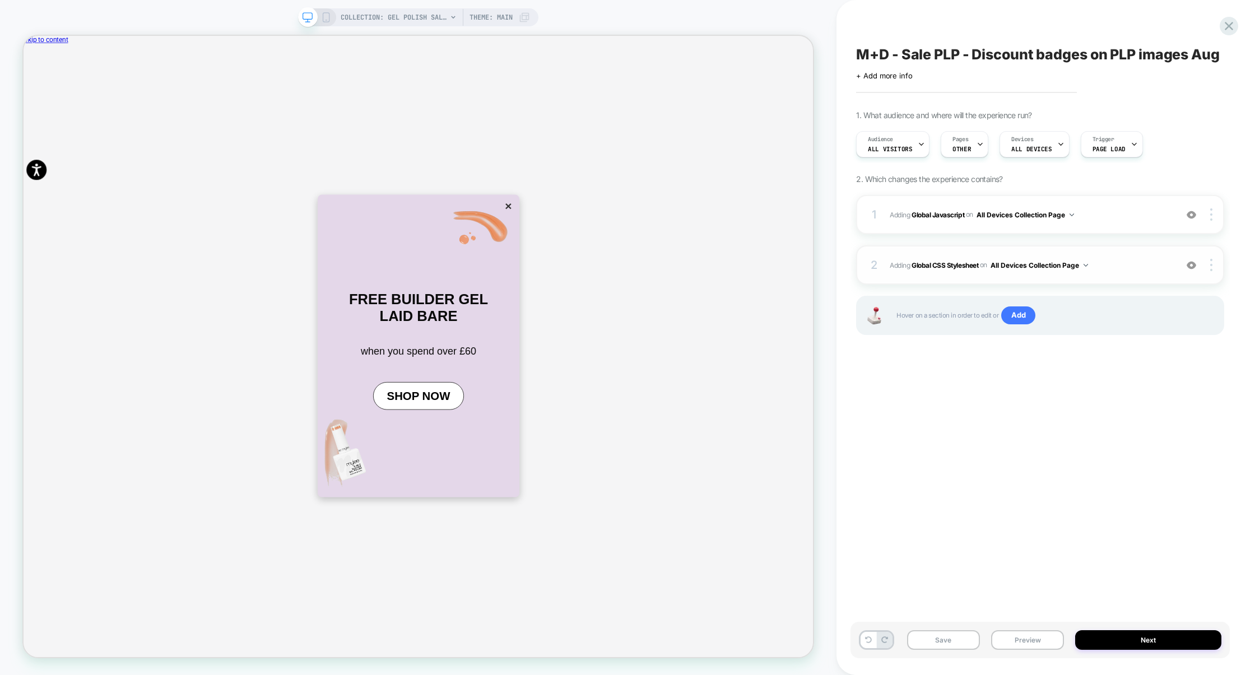
click at [1129, 265] on span "Adding Global CSS Stylesheet on All Devices Collection Page" at bounding box center [1030, 265] width 281 height 14
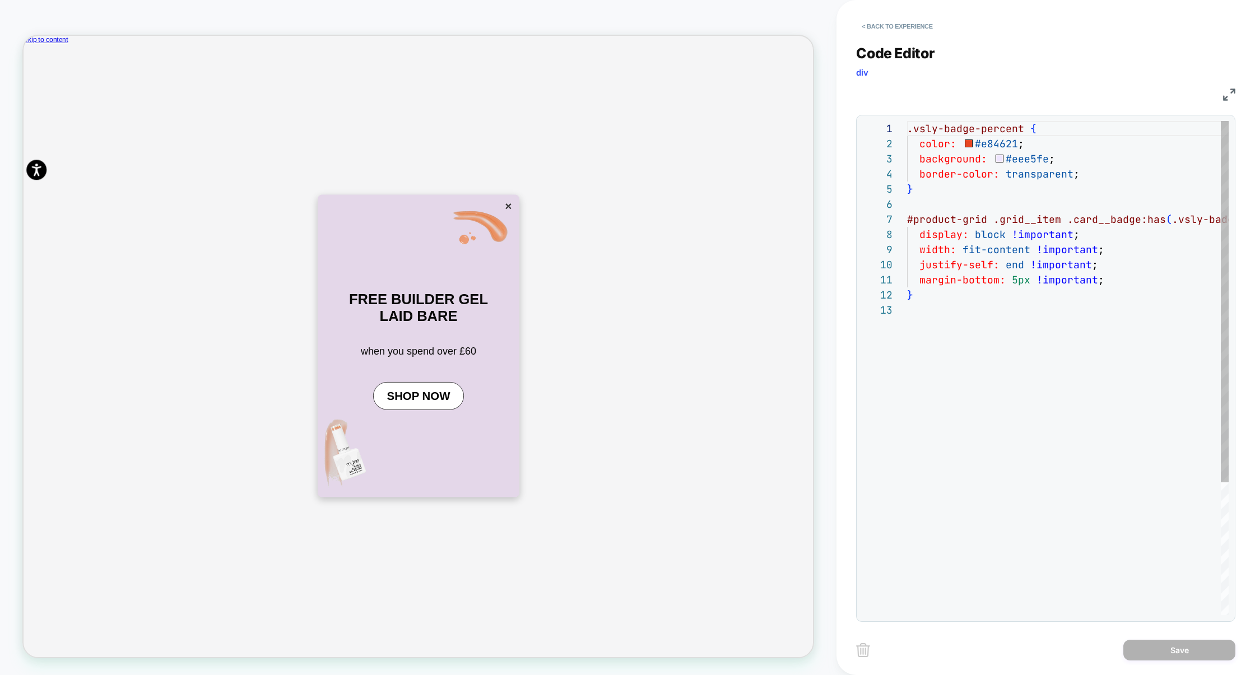
scroll to position [151, 0]
click at [1063, 235] on div ".vsly-badge-percent { color: #e84621 ; background: #eee5fe ; border-color: tran…" at bounding box center [1141, 459] width 468 height 676
type textarea "**********"
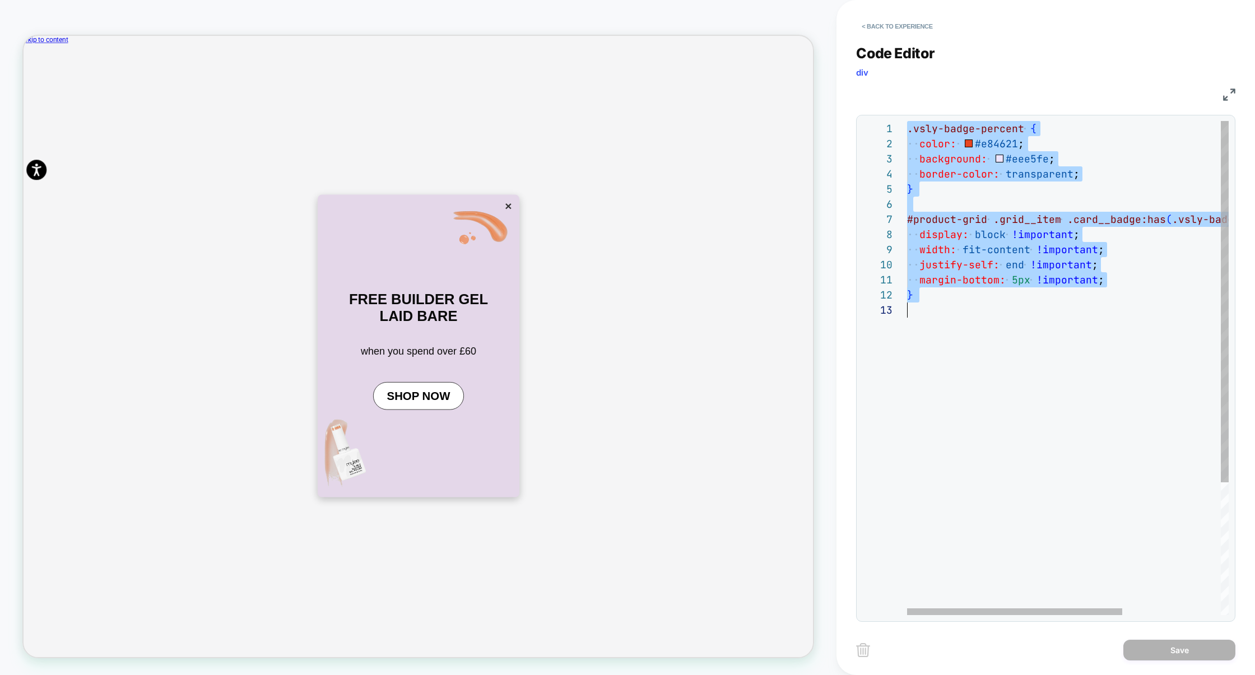
scroll to position [0, 0]
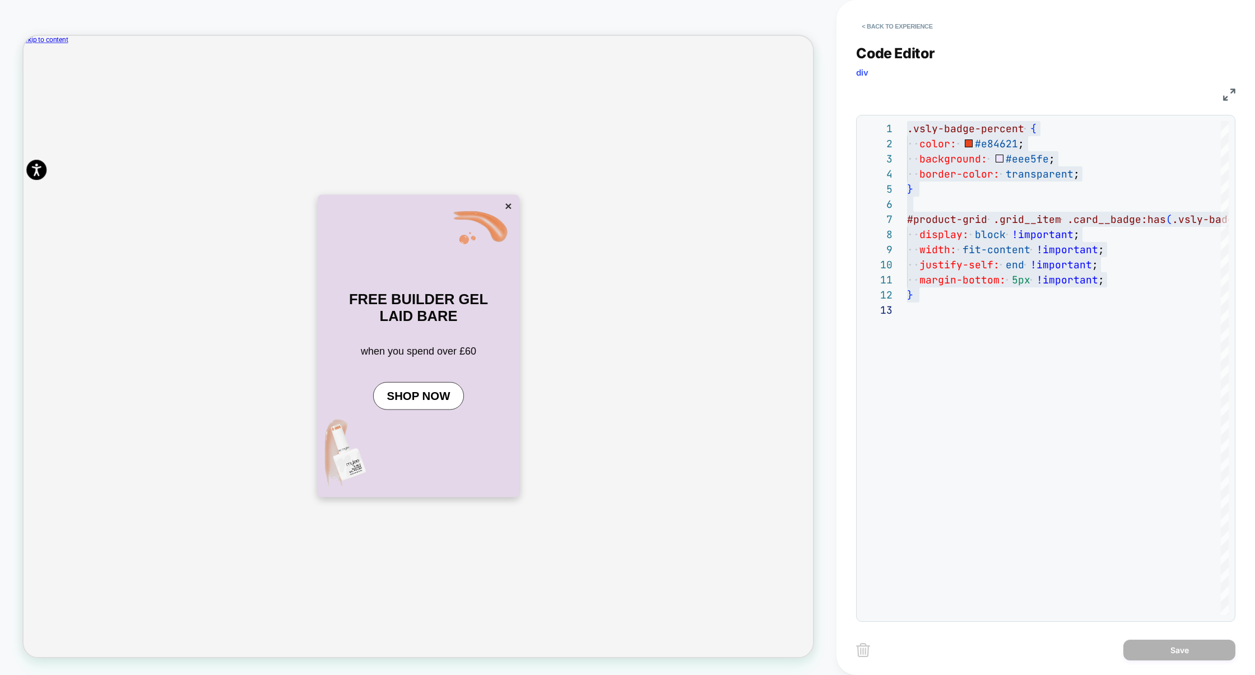
click at [969, 69] on div "Code Editor div" at bounding box center [1045, 64] width 379 height 39
click at [913, 27] on button "< Back to experience" at bounding box center [897, 26] width 82 height 18
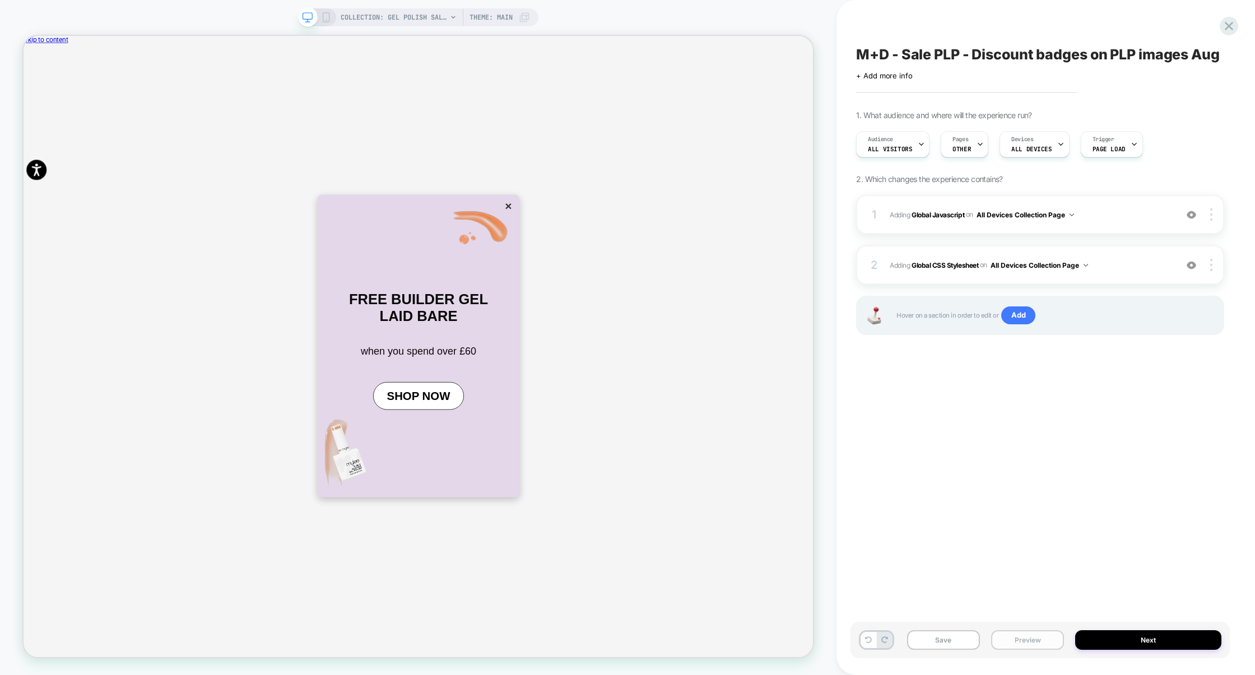
click at [1048, 644] on button "Preview" at bounding box center [1027, 640] width 73 height 20
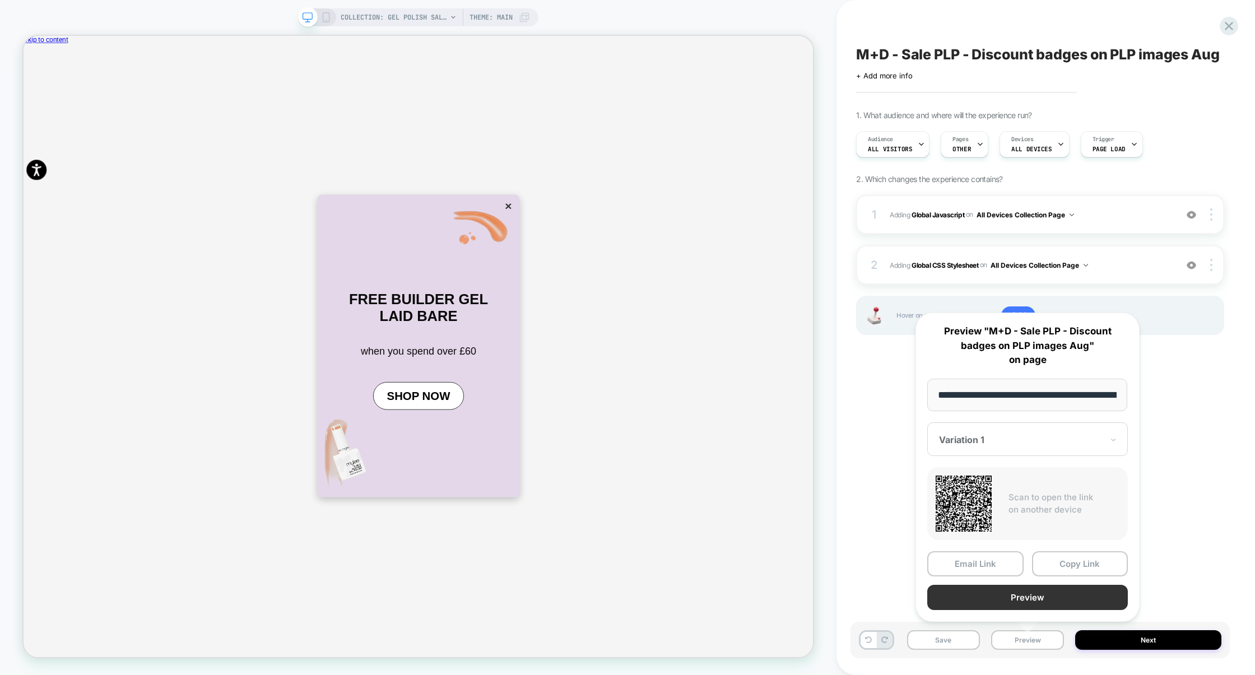
click at [1004, 595] on button "Preview" at bounding box center [1027, 597] width 201 height 25
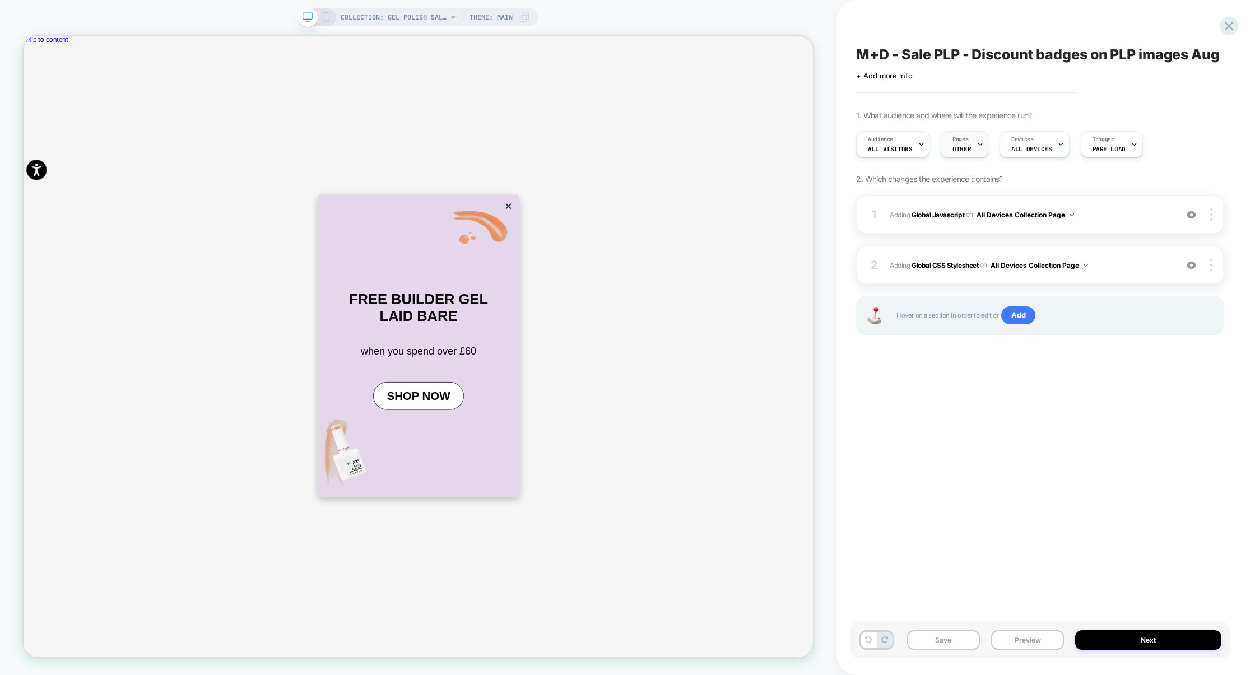
click at [953, 136] on span "Pages" at bounding box center [961, 140] width 16 height 8
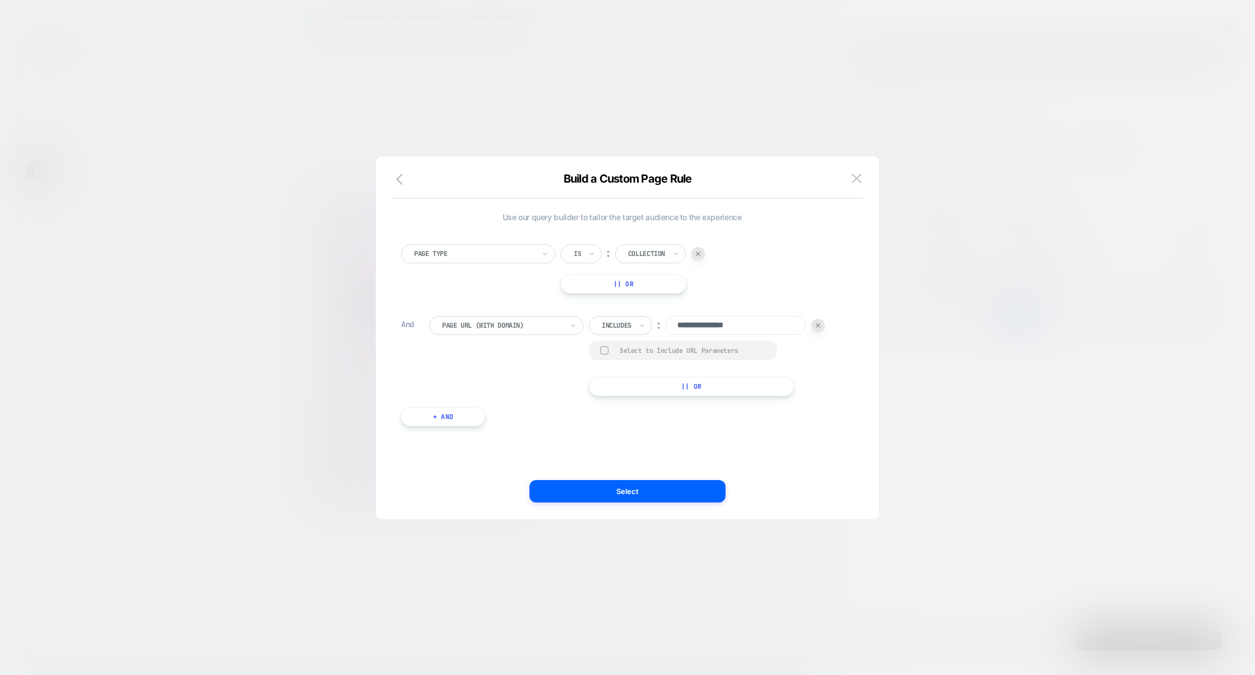
click at [995, 252] on div at bounding box center [627, 337] width 1255 height 675
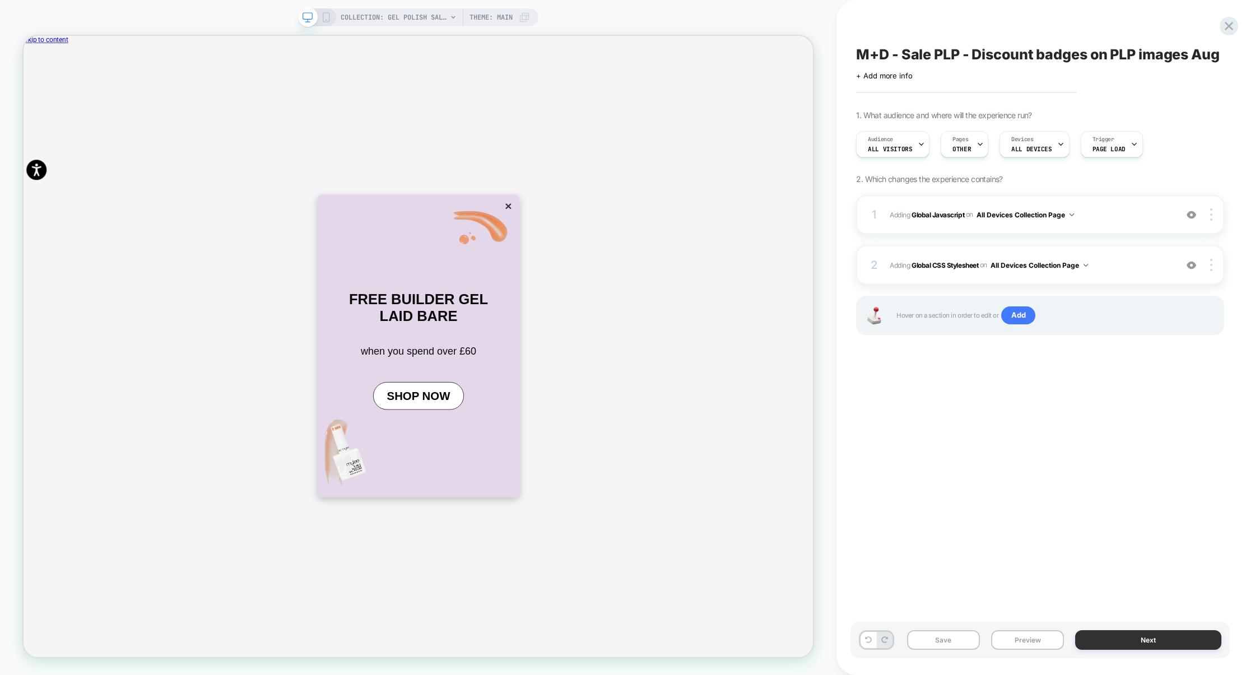
click at [1111, 635] on button "Next" at bounding box center [1148, 640] width 146 height 20
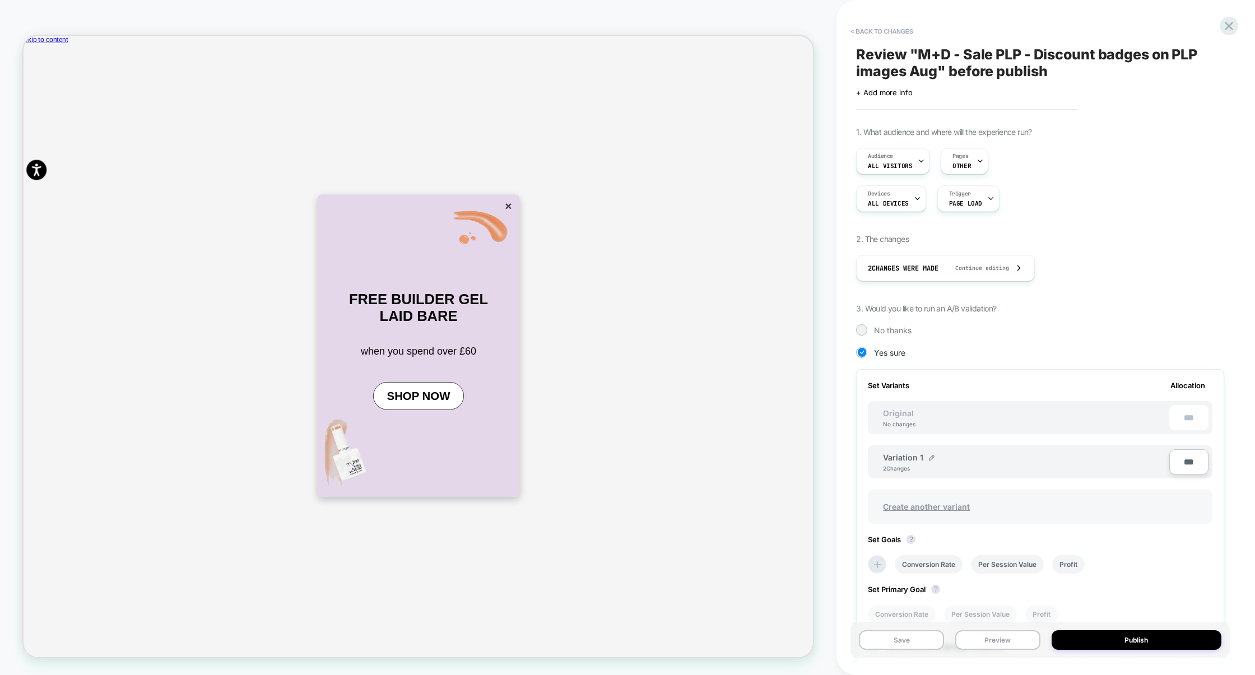
click at [919, 502] on span "Create another variant" at bounding box center [926, 507] width 109 height 26
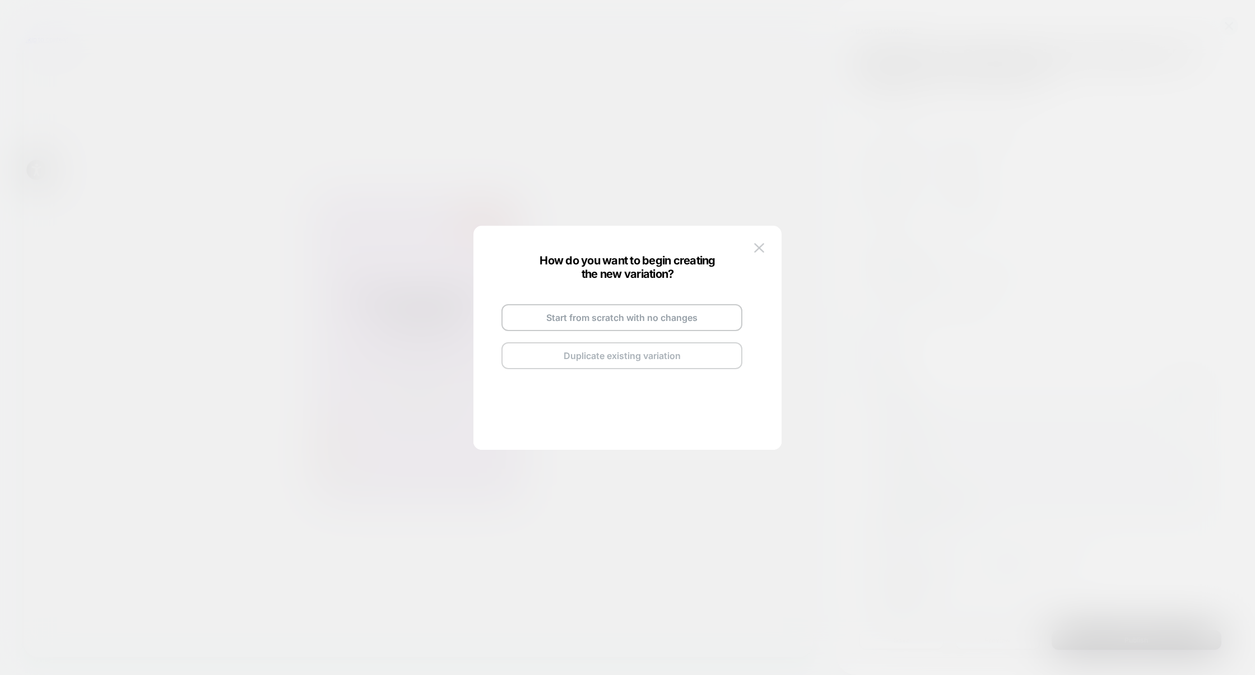
click at [587, 361] on button "Duplicate existing variation" at bounding box center [622, 355] width 241 height 27
click at [675, 305] on div "Copy of Variation 1 Go and Edit the New Variation Back to Review Screen" at bounding box center [621, 337] width 263 height 132
click at [672, 304] on img at bounding box center [674, 305] width 6 height 6
click at [632, 307] on input "**********" at bounding box center [608, 304] width 81 height 22
paste input
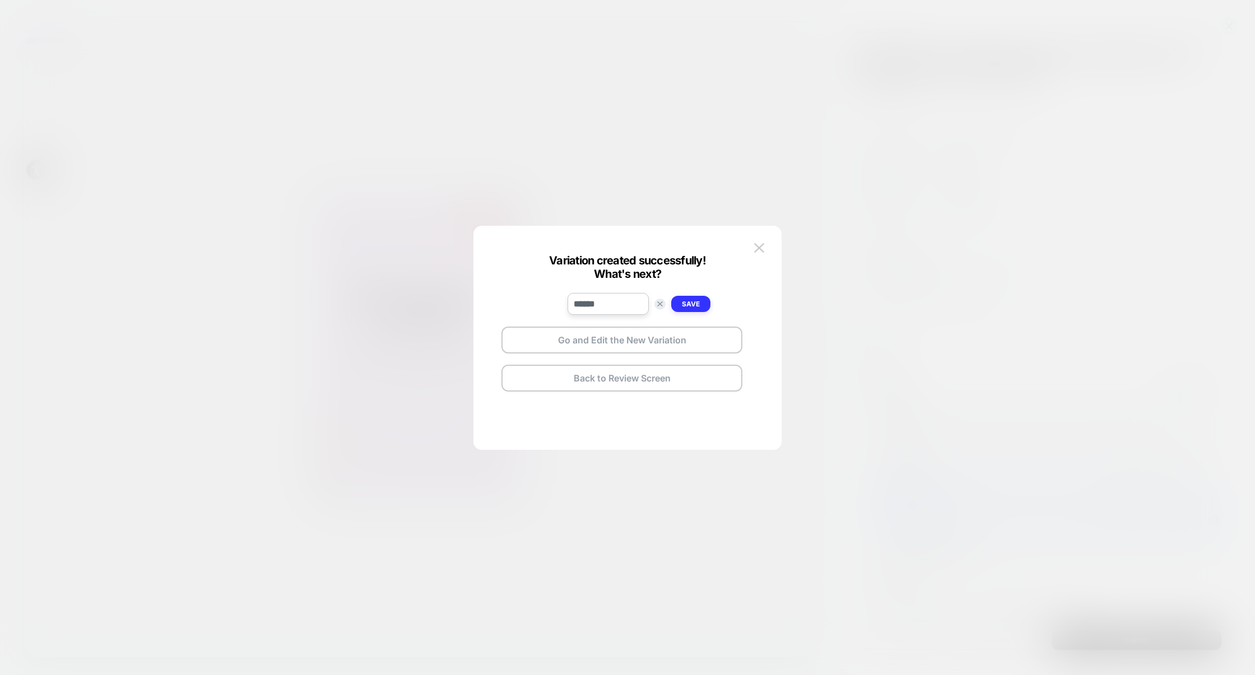
type input "******"
click at [688, 304] on strong "Save" at bounding box center [691, 304] width 18 height 8
click at [678, 369] on button "Back to Review Screen" at bounding box center [622, 378] width 241 height 27
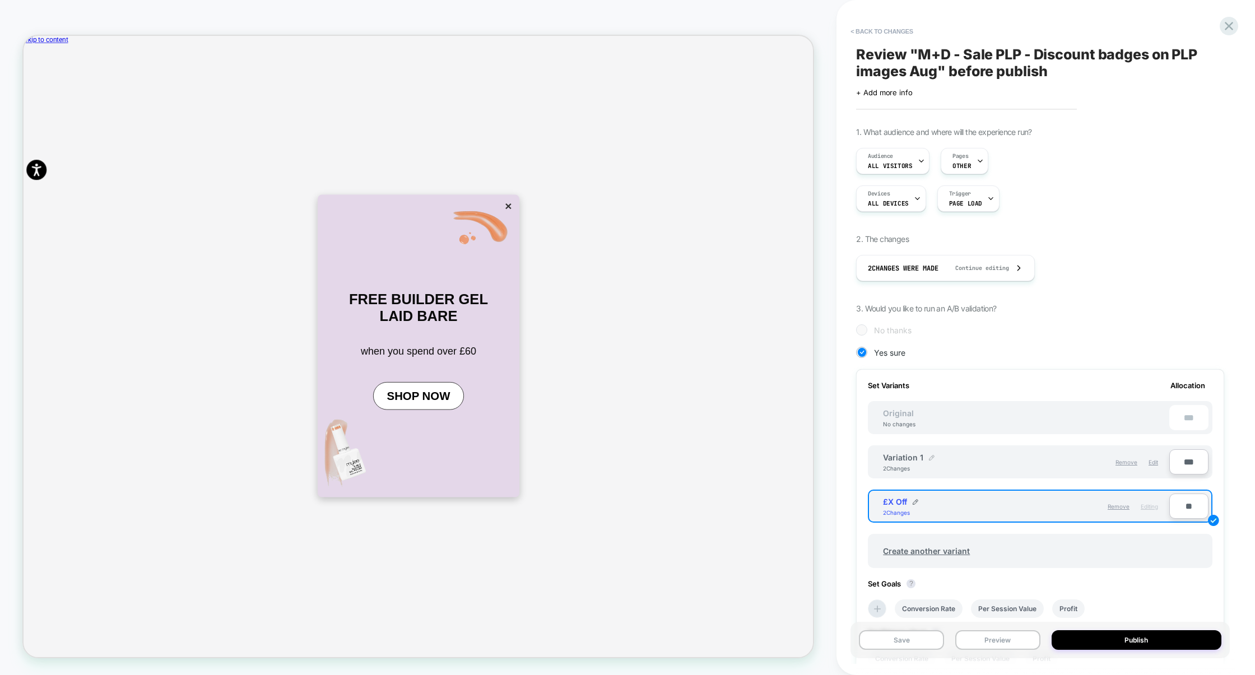
click at [931, 460] on img at bounding box center [932, 458] width 6 height 6
click at [934, 466] on input "**********" at bounding box center [923, 463] width 81 height 22
paste input
type input "******"
click at [1011, 466] on strong "Save" at bounding box center [1005, 463] width 16 height 9
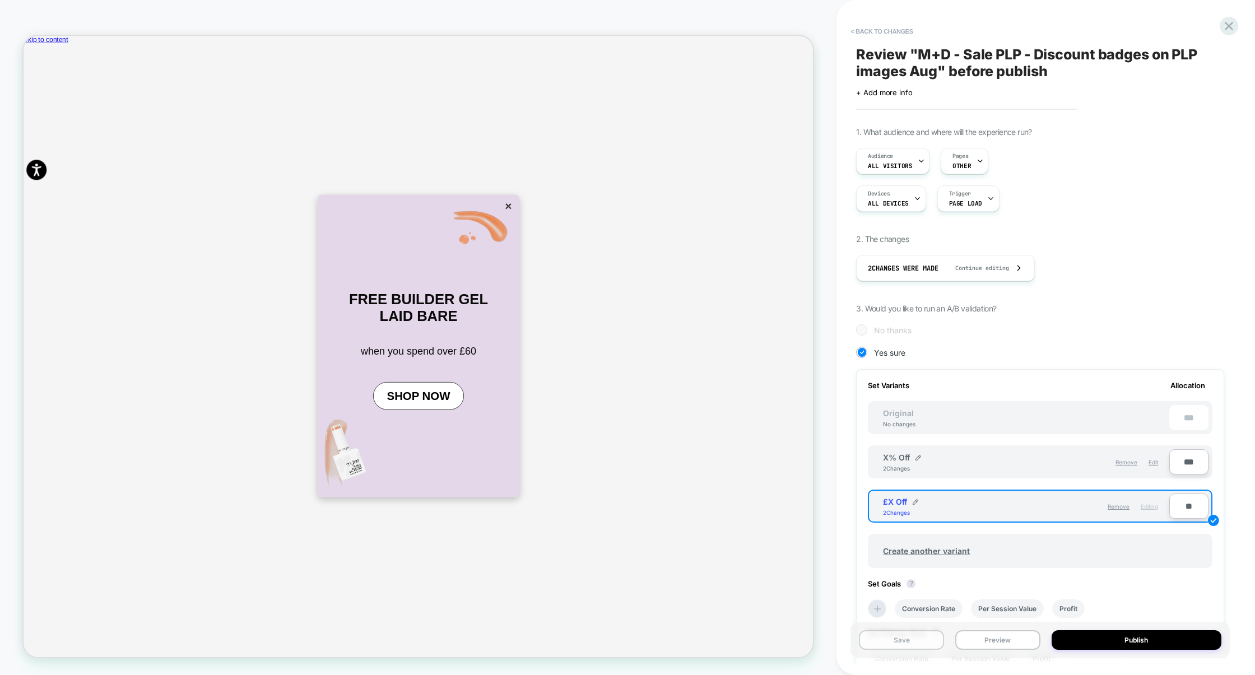
click at [914, 634] on button "Save" at bounding box center [901, 640] width 85 height 20
click at [895, 33] on button "< Back to changes" at bounding box center [882, 31] width 74 height 18
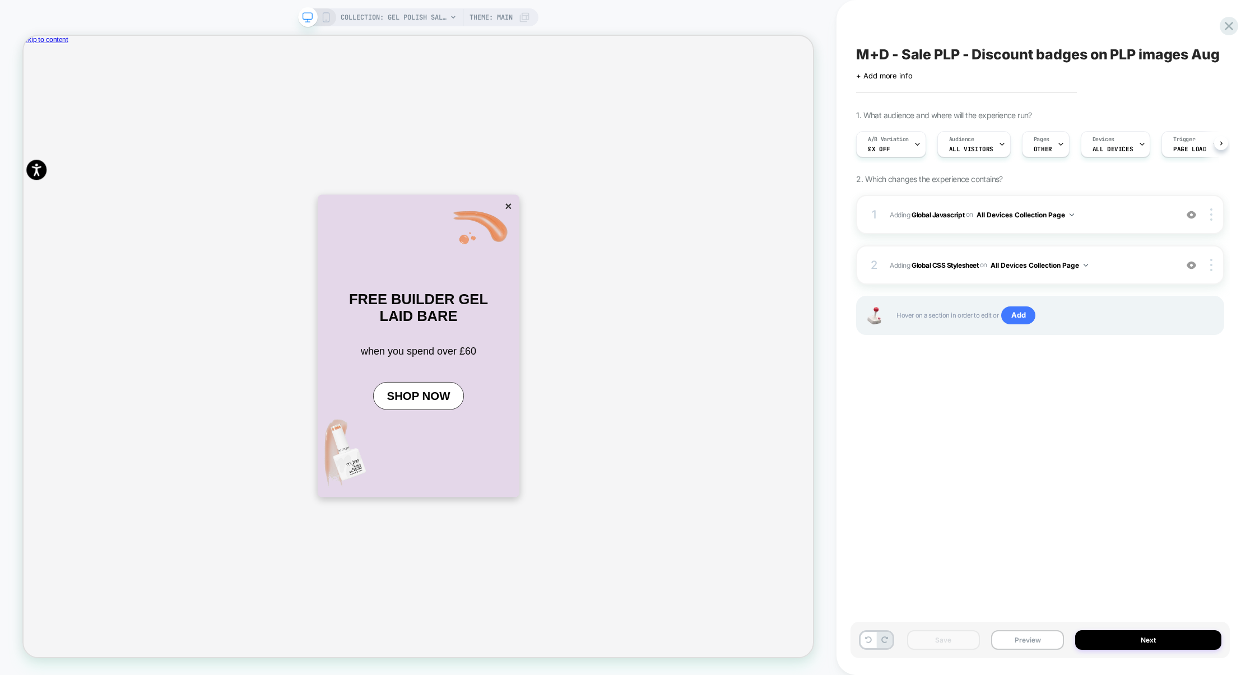
scroll to position [0, 1]
click at [1122, 221] on span "Adding Global Javascript on All Devices Collection Page" at bounding box center [1030, 215] width 281 height 14
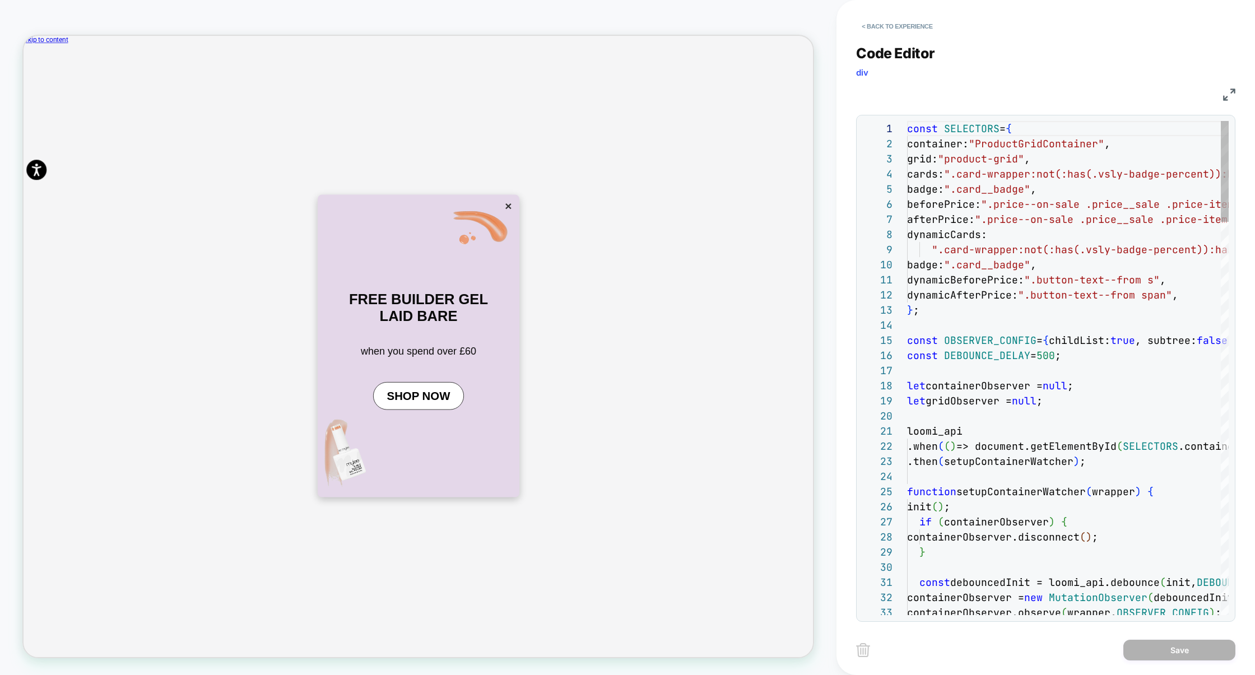
scroll to position [106, 91]
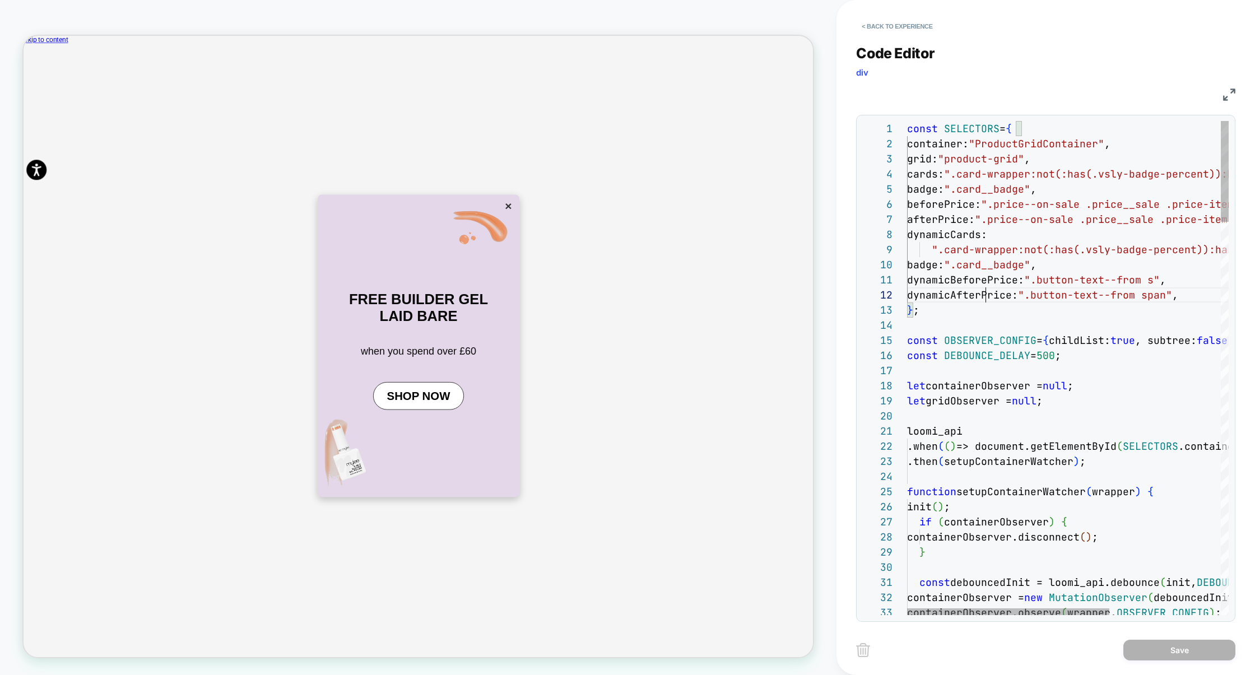
scroll to position [15, 78]
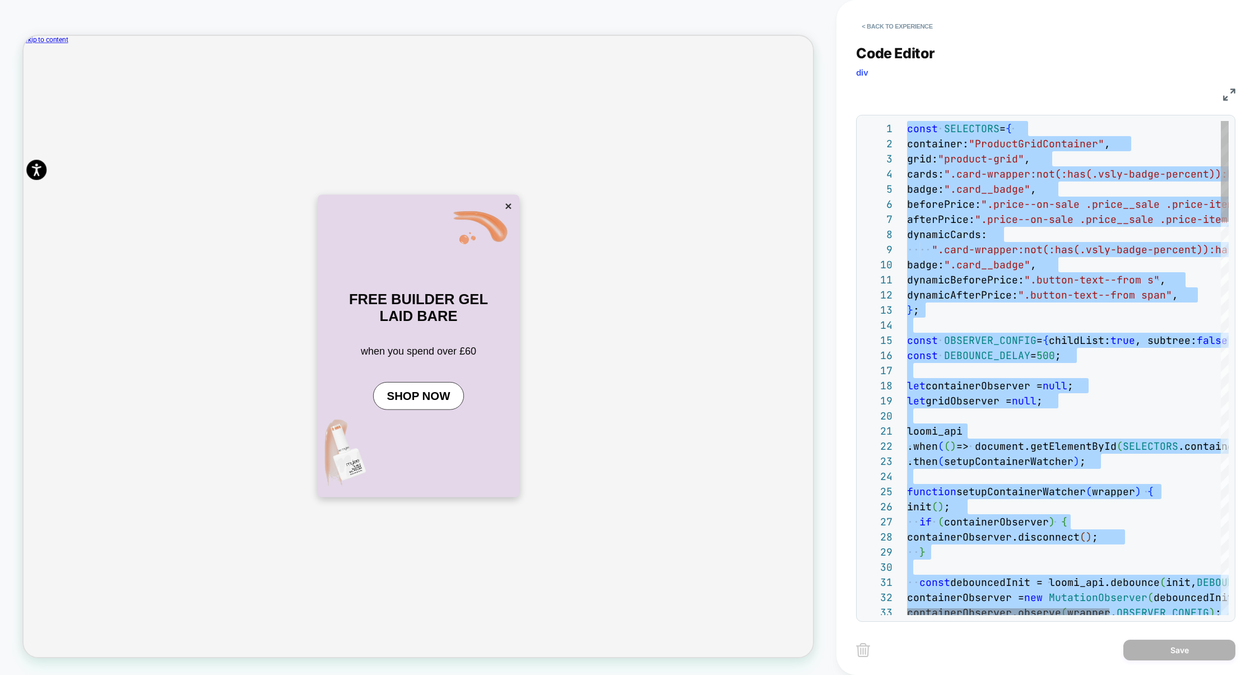
type textarea "**********"
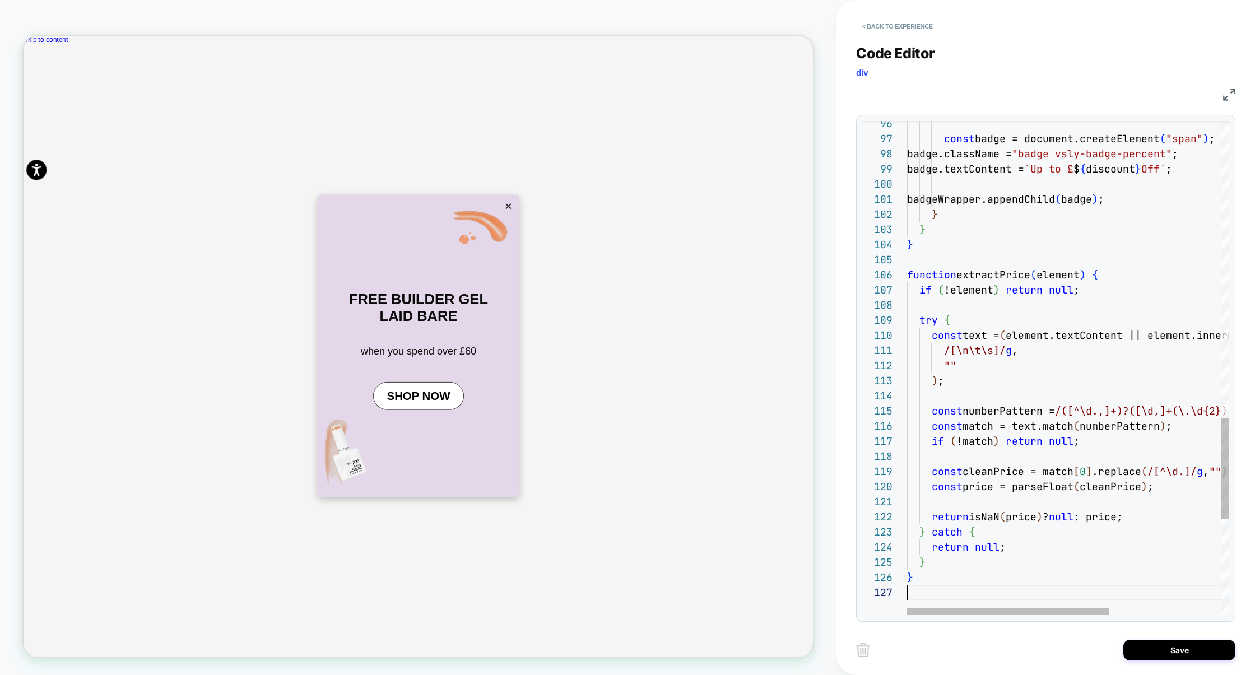
scroll to position [91, 0]
click at [1182, 645] on button "Save" at bounding box center [1180, 650] width 112 height 21
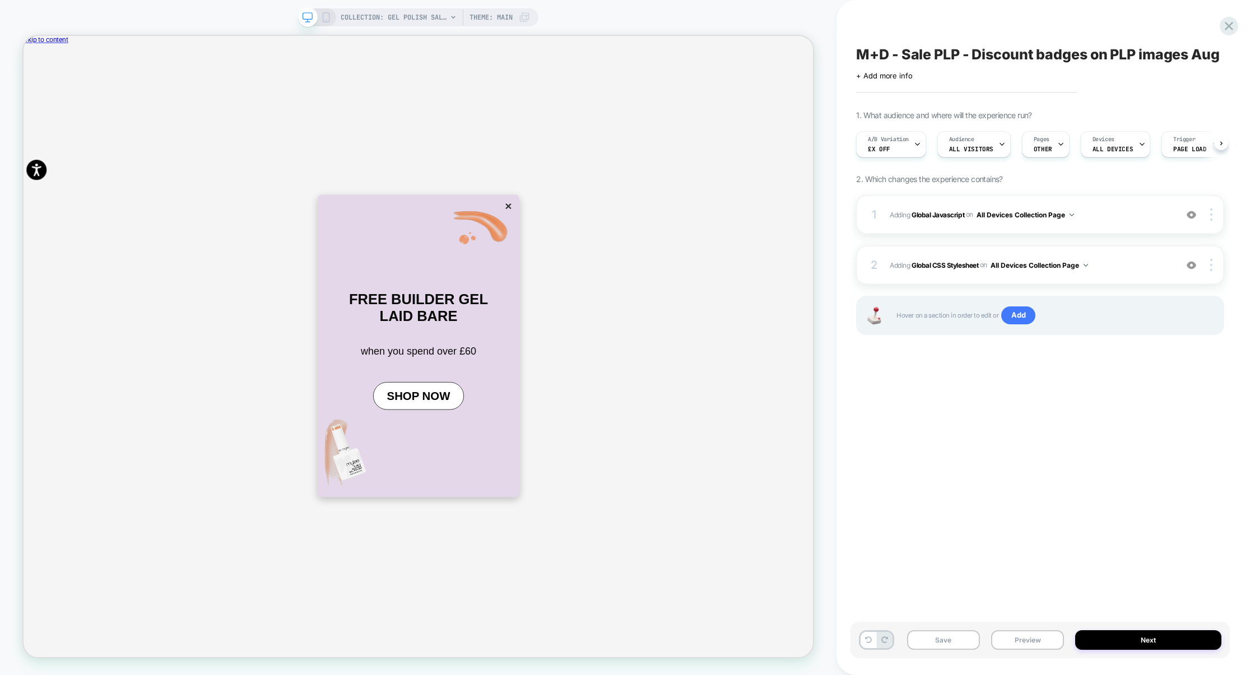
scroll to position [0, 1]
click at [662, 272] on button "×" at bounding box center [670, 262] width 16 height 19
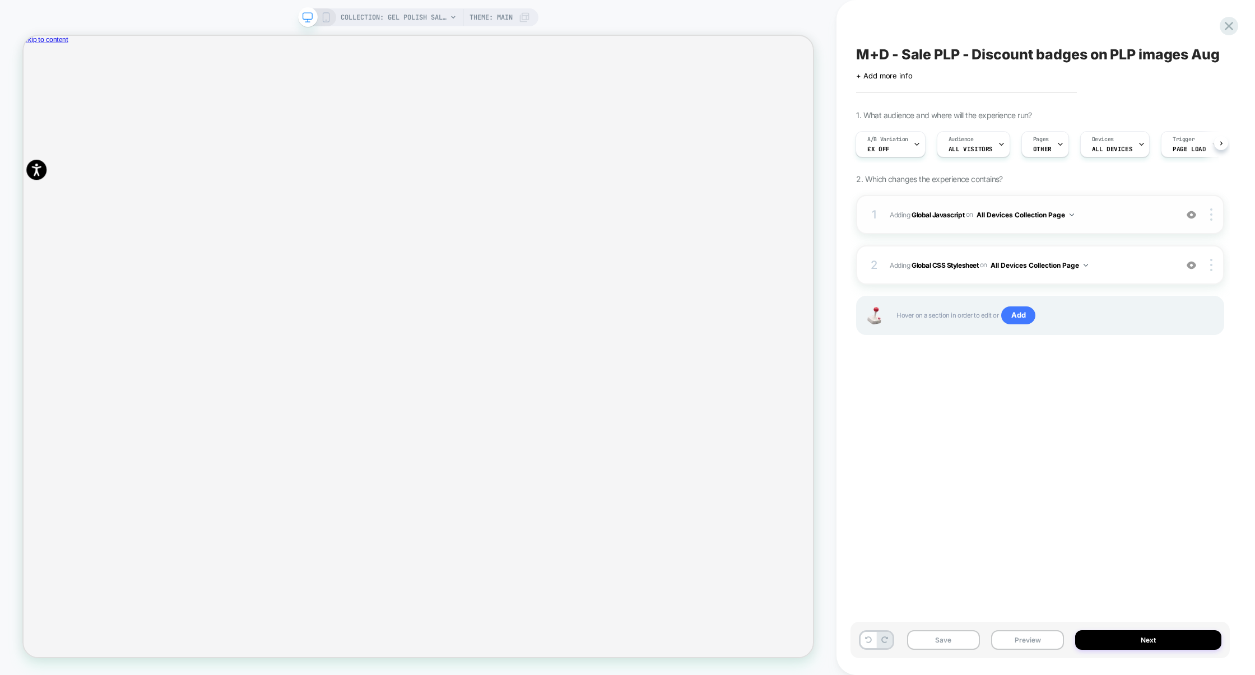
click at [1129, 221] on span "Adding Global Javascript on All Devices Collection Page" at bounding box center [1030, 215] width 281 height 14
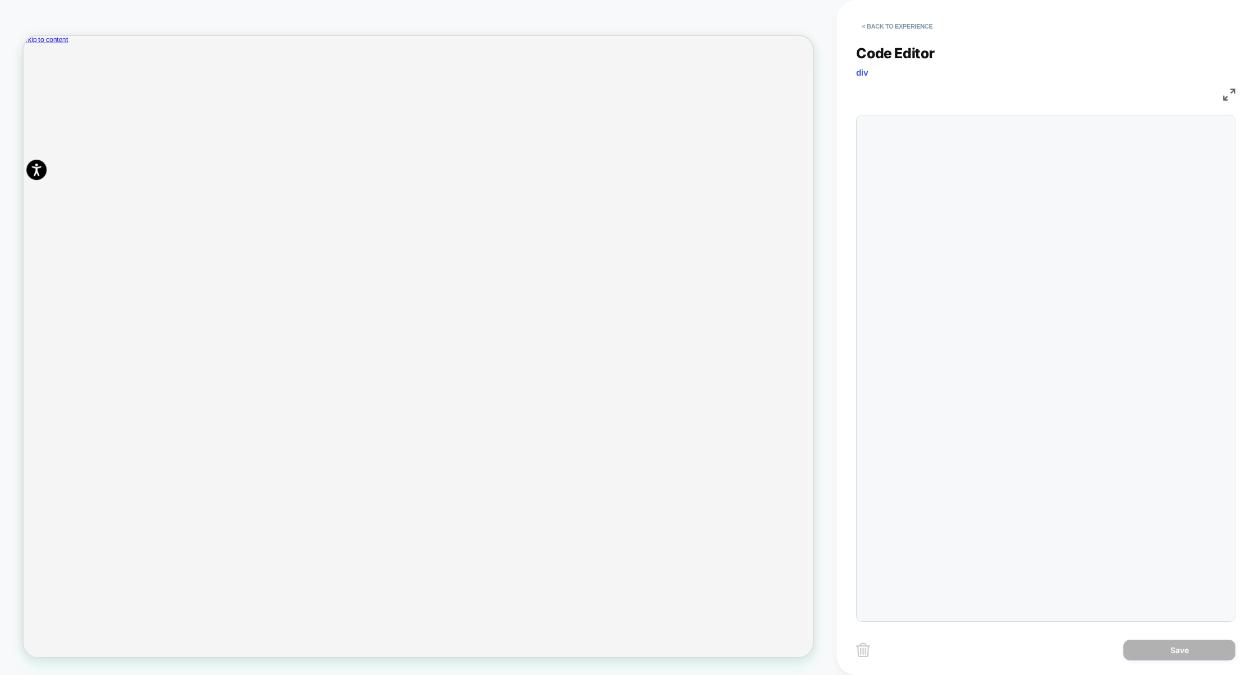
scroll to position [151, 0]
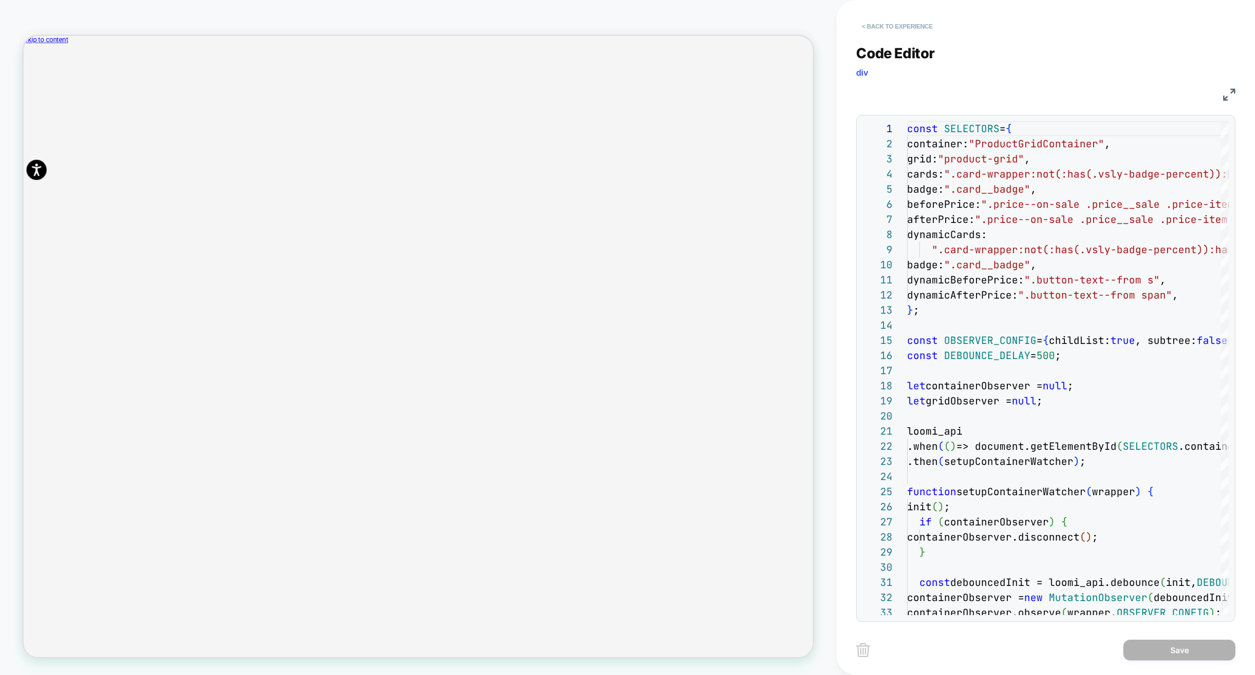
click at [912, 18] on button "< Back to experience" at bounding box center [897, 26] width 82 height 18
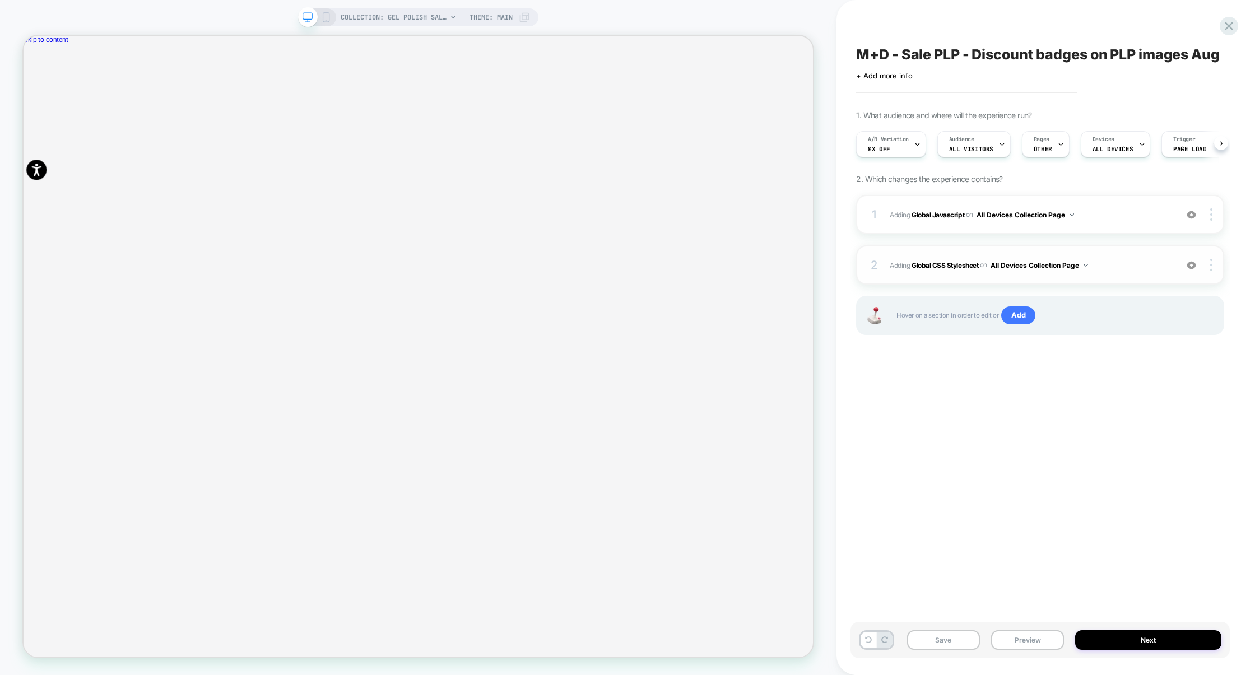
scroll to position [0, 1]
click at [1110, 274] on div "2 Adding Global CSS Stylesheet on All Devices Collection Page Add Before Add Af…" at bounding box center [1040, 264] width 368 height 39
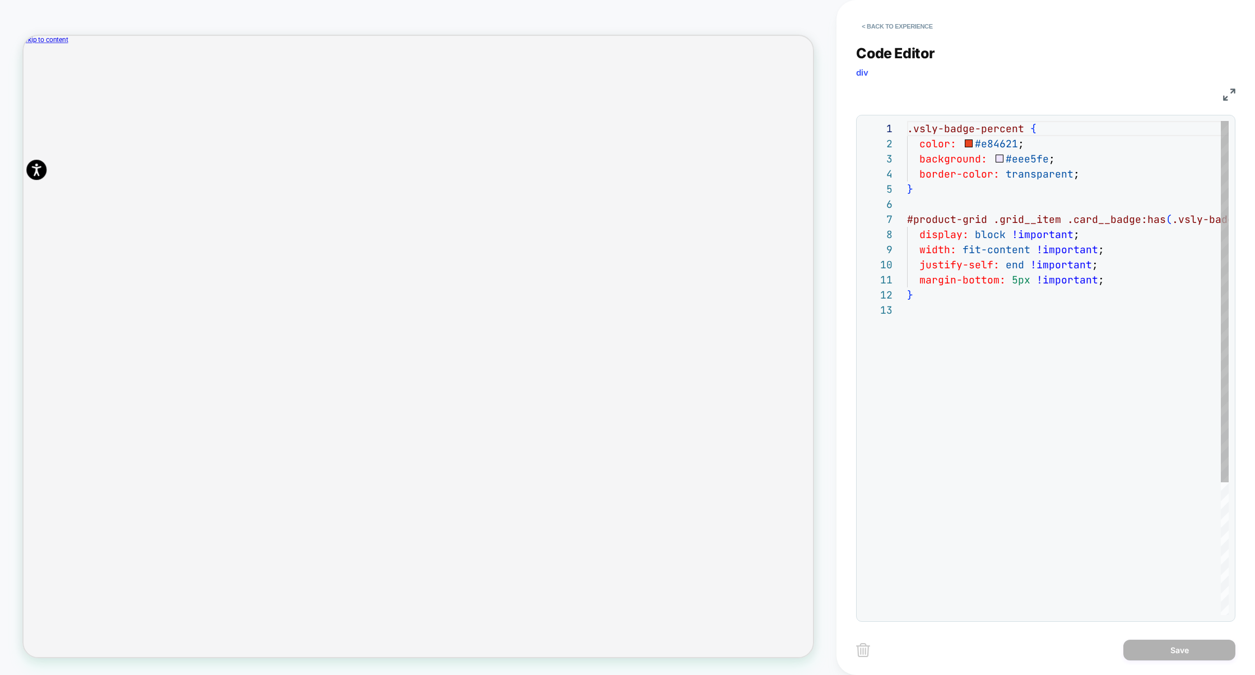
scroll to position [151, 0]
click at [1056, 258] on div ".vsly-badge-percent { color: #e84621 ; background: #eee5fe ; border-color: tran…" at bounding box center [1068, 459] width 322 height 676
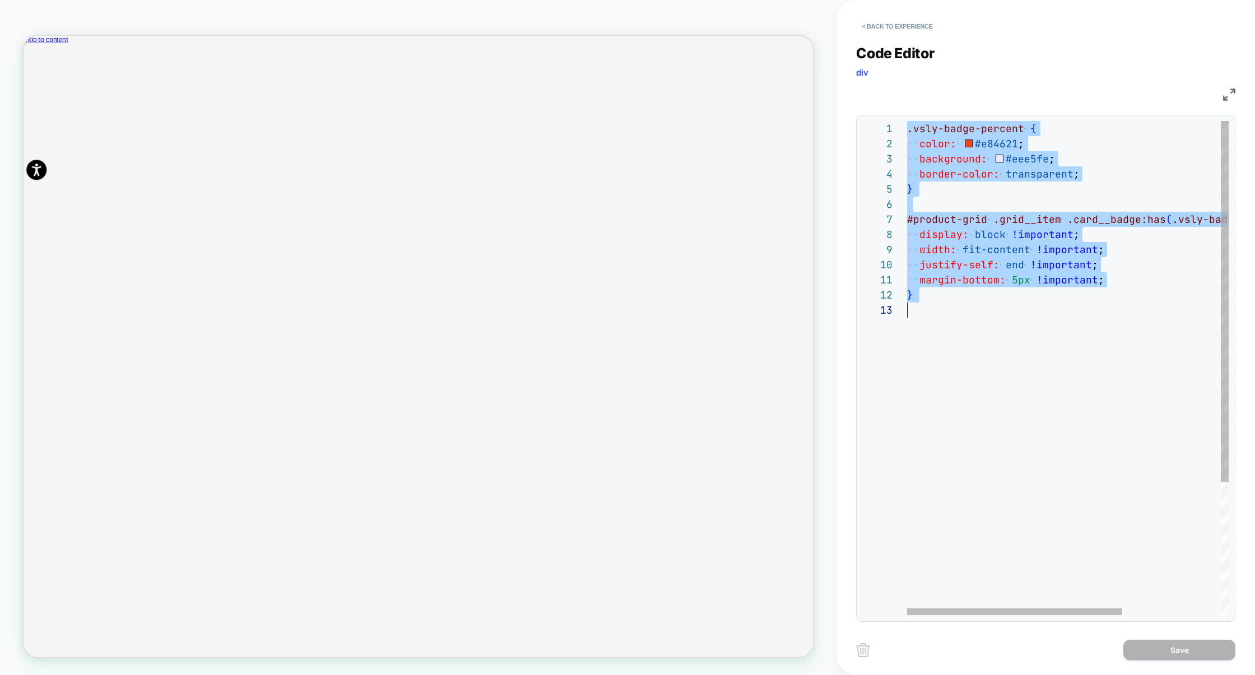
type textarea "**********"
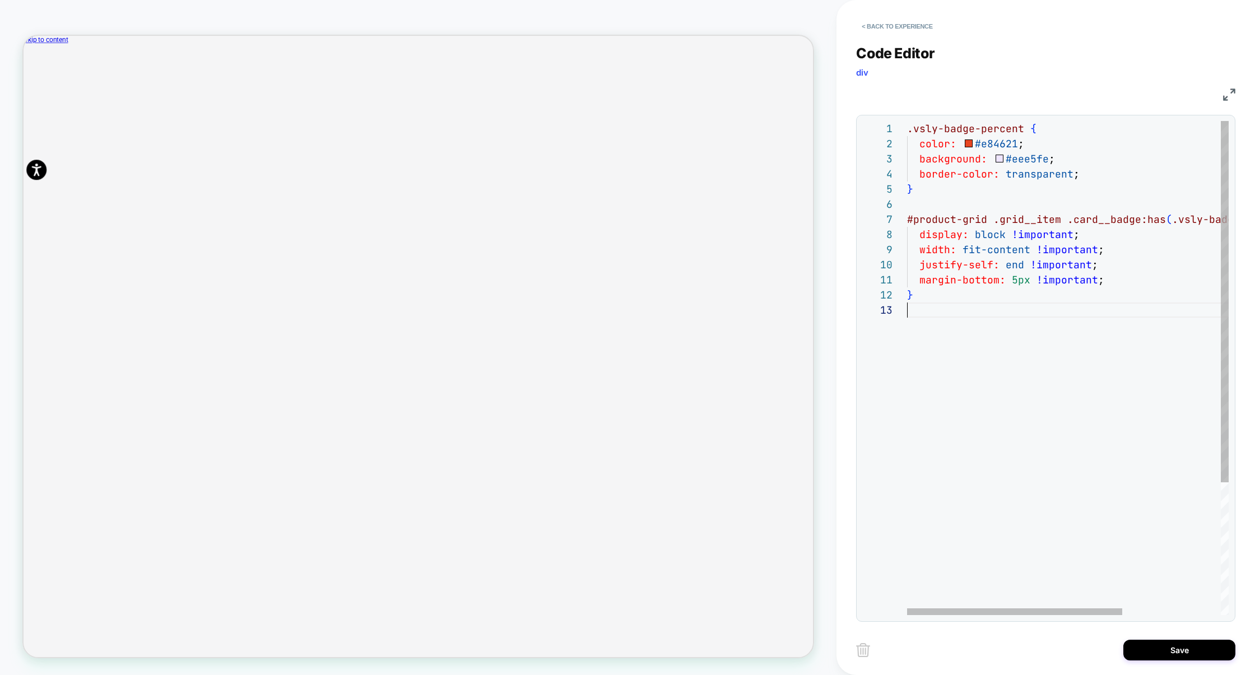
scroll to position [30, 0]
click at [921, 22] on button "< Back to experience" at bounding box center [897, 26] width 82 height 18
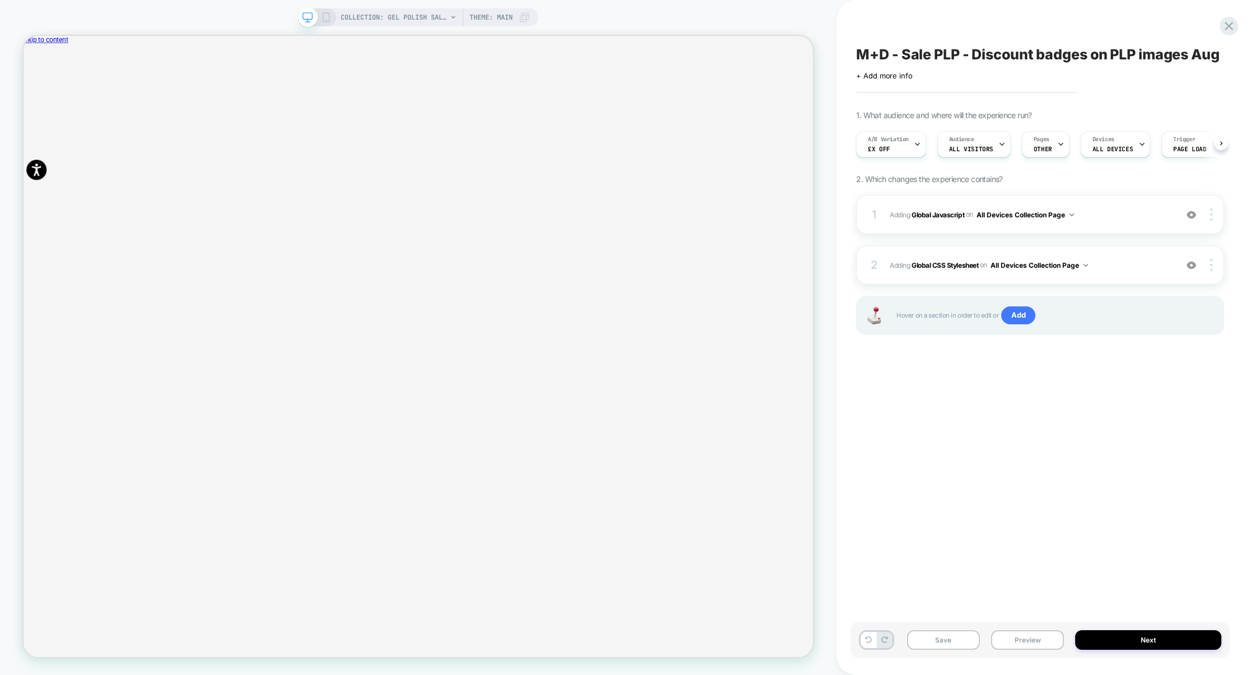
scroll to position [0, 1]
click at [957, 644] on button "Save" at bounding box center [943, 640] width 73 height 20
click at [1025, 638] on button "Preview" at bounding box center [1027, 640] width 73 height 20
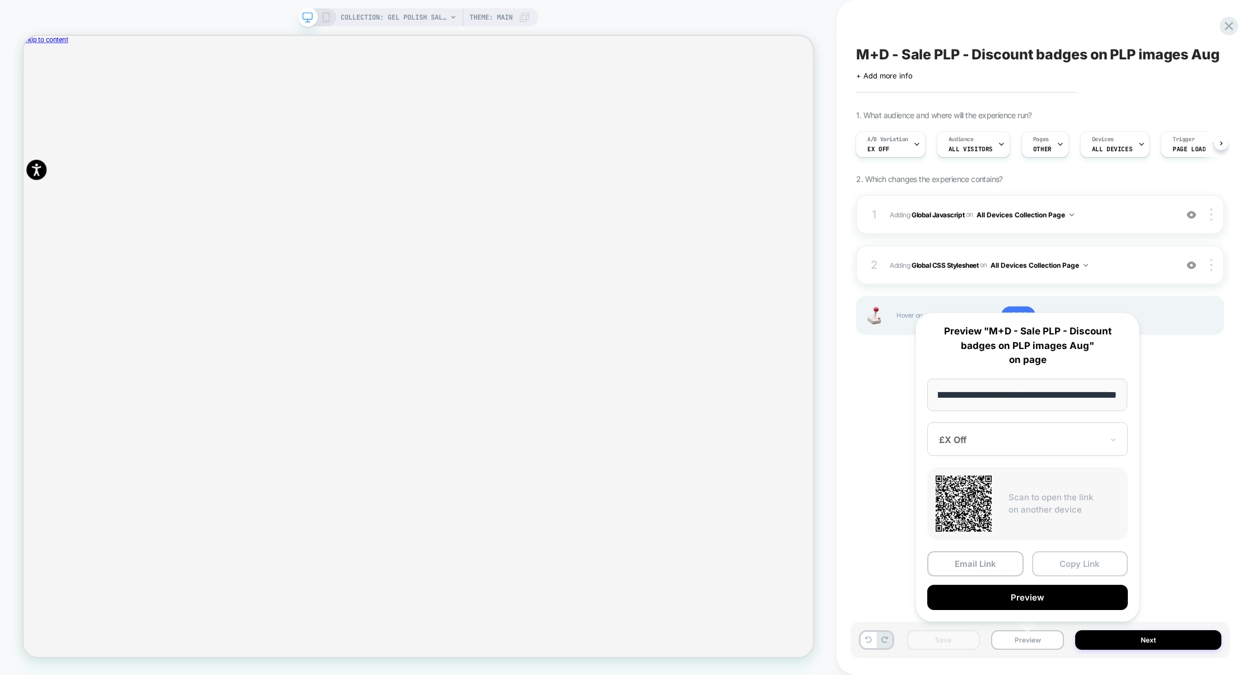
scroll to position [0, 0]
click at [1094, 555] on button "Copy Link" at bounding box center [1080, 563] width 96 height 25
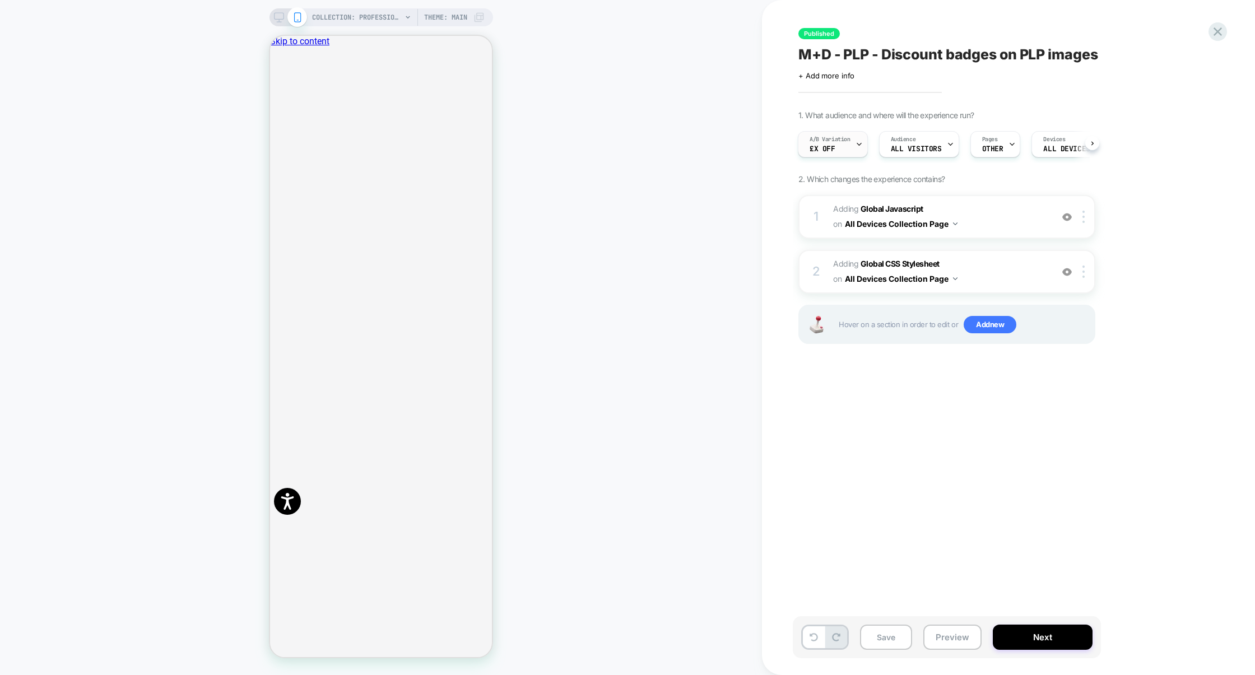
click at [850, 151] on div "A/B Variation £X Off" at bounding box center [830, 144] width 63 height 25
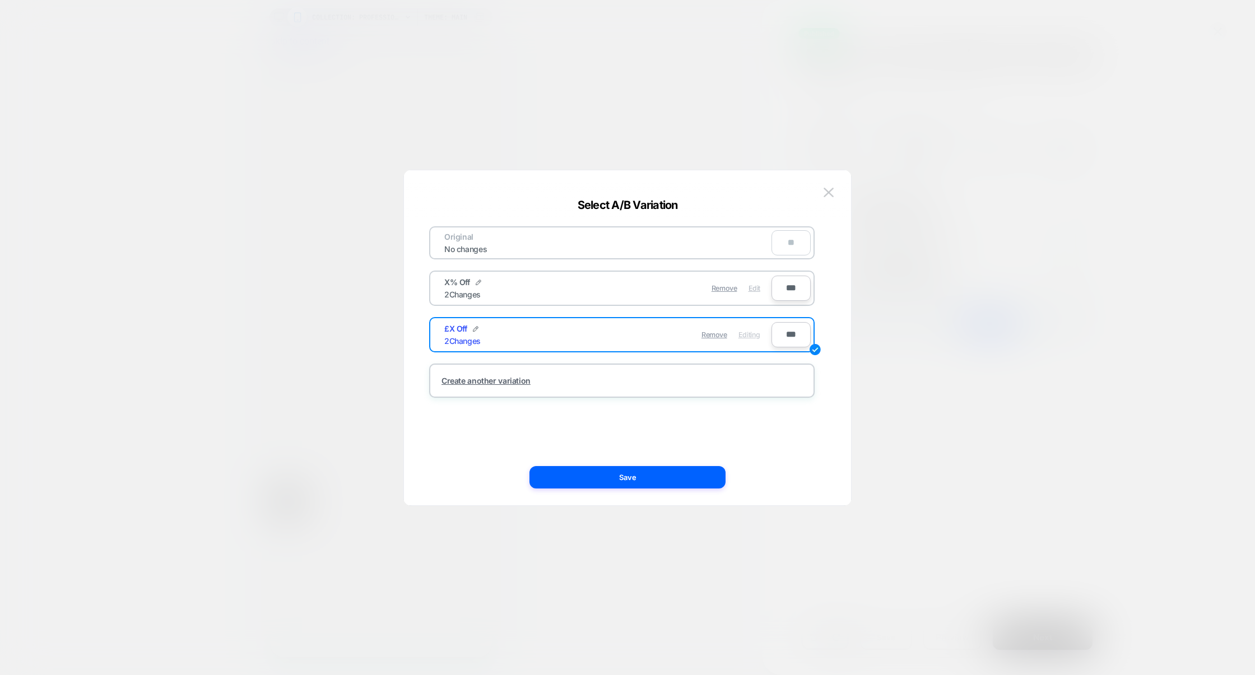
click at [759, 286] on span "Edit" at bounding box center [755, 288] width 12 height 8
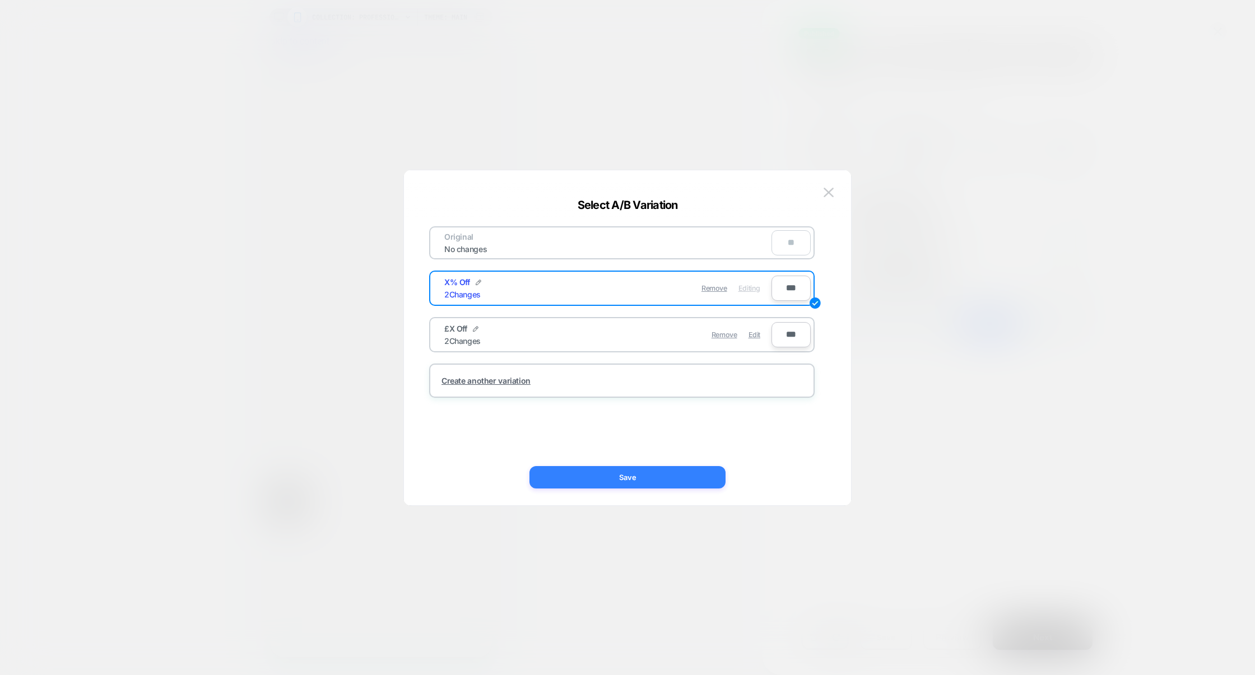
click at [678, 466] on button "Save" at bounding box center [628, 477] width 196 height 22
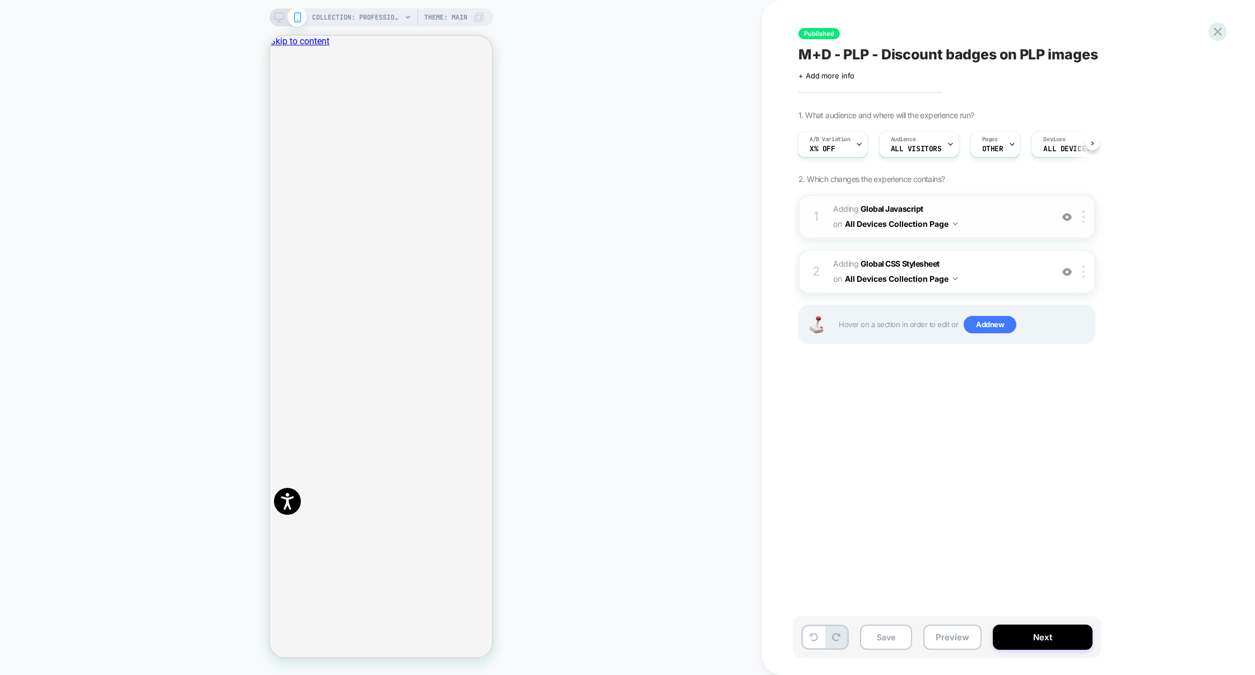
click at [1001, 210] on span "Adding Global Javascript on All Devices Collection Page" at bounding box center [940, 217] width 214 height 30
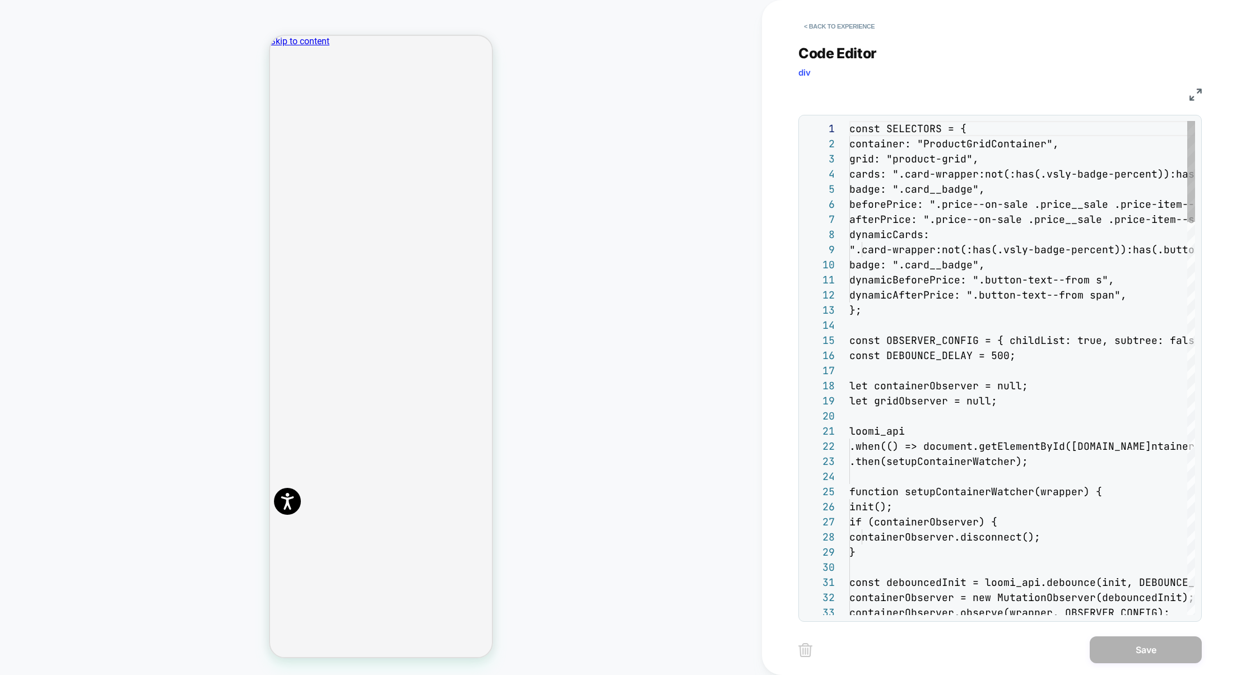
scroll to position [151, 0]
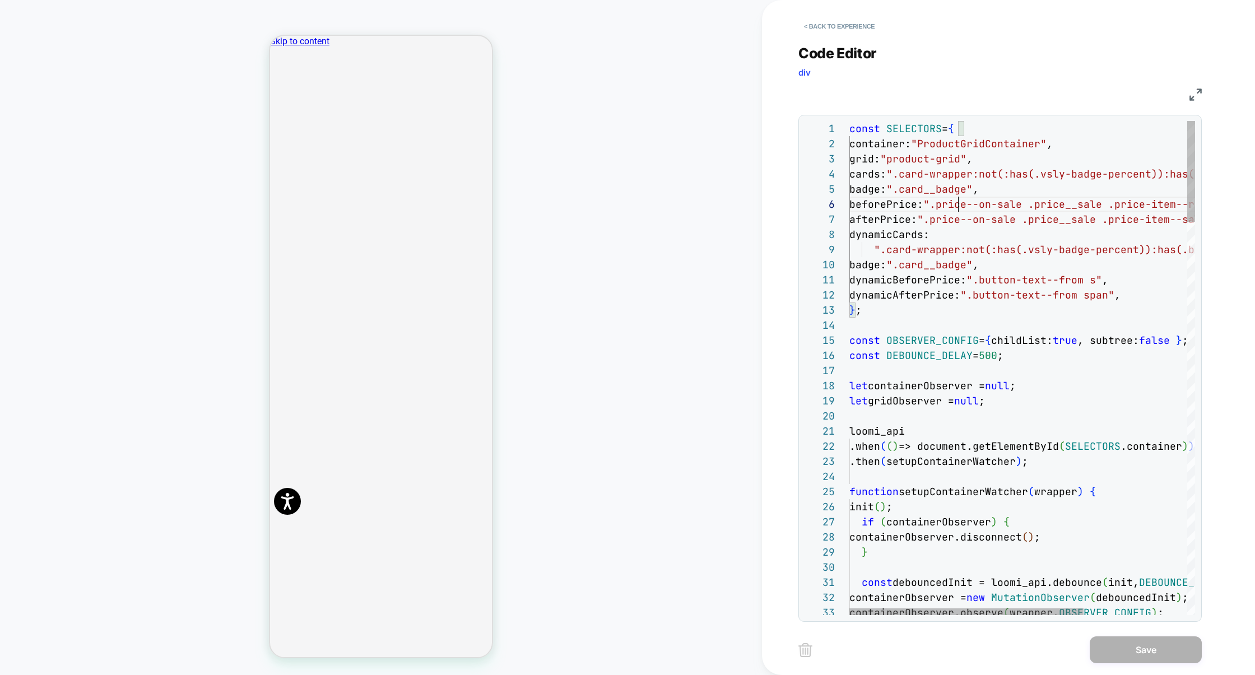
type textarea "**********"
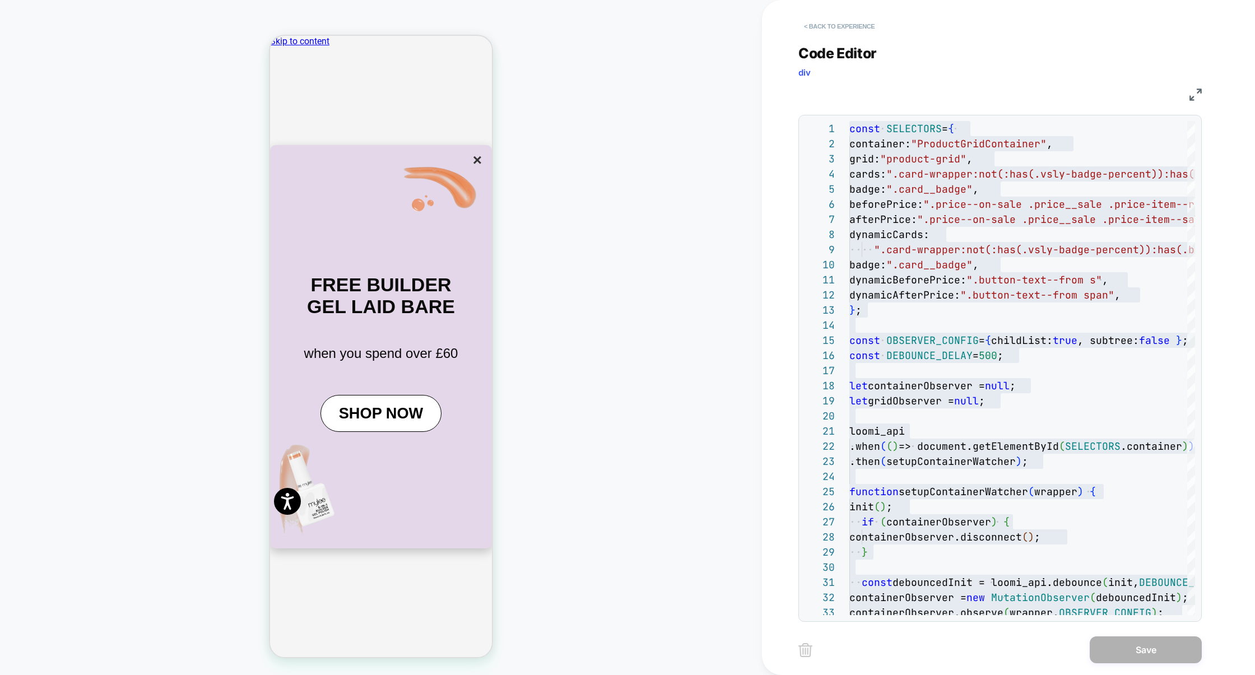
click at [876, 28] on button "< Back to experience" at bounding box center [840, 26] width 82 height 18
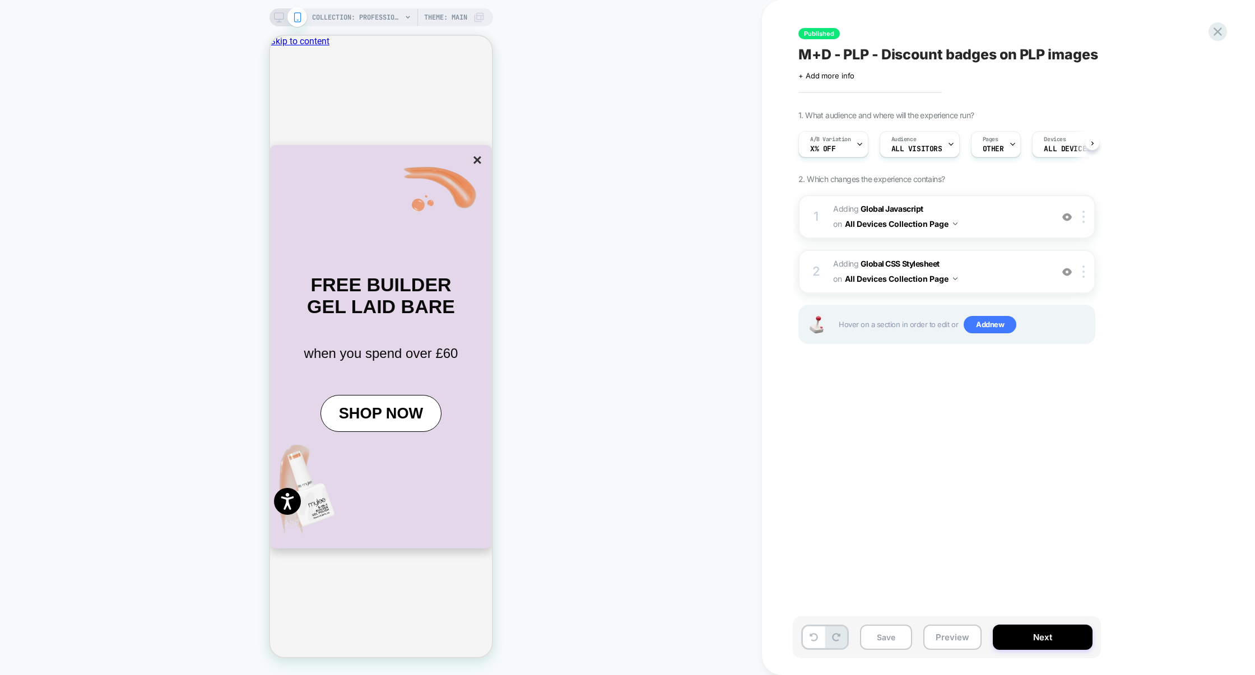
scroll to position [0, 1]
click at [992, 261] on span "Adding Global CSS Stylesheet on All Devices Collection Page" at bounding box center [940, 272] width 214 height 30
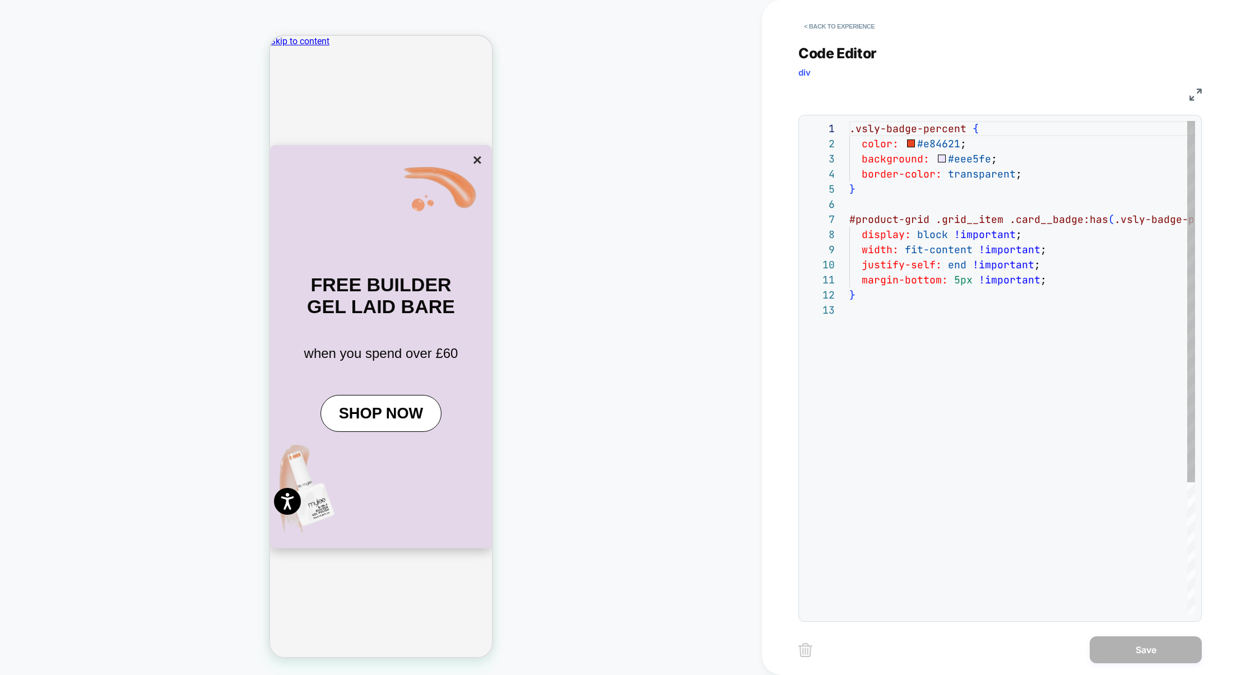
scroll to position [151, 0]
click at [993, 219] on div ".vsly-badge-percent { color: #e84621 ; background: #eee5fe ; border-color: tran…" at bounding box center [1084, 459] width 468 height 676
type textarea "**********"
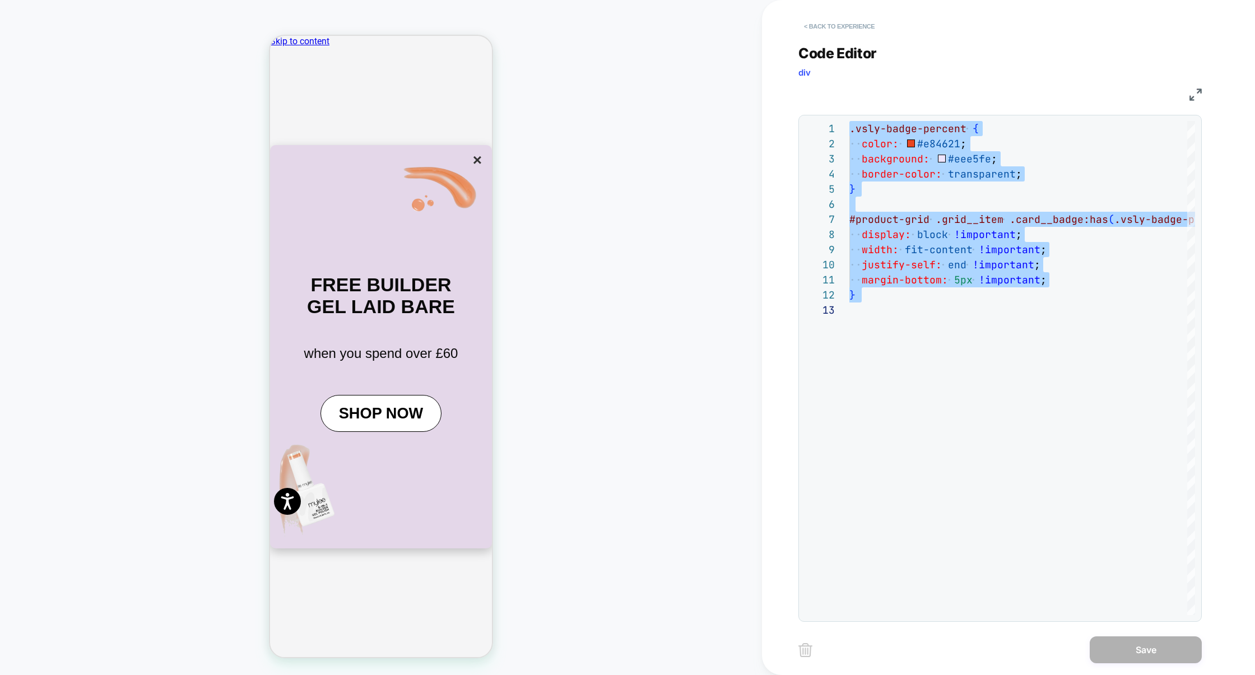
click at [851, 19] on button "< Back to experience" at bounding box center [840, 26] width 82 height 18
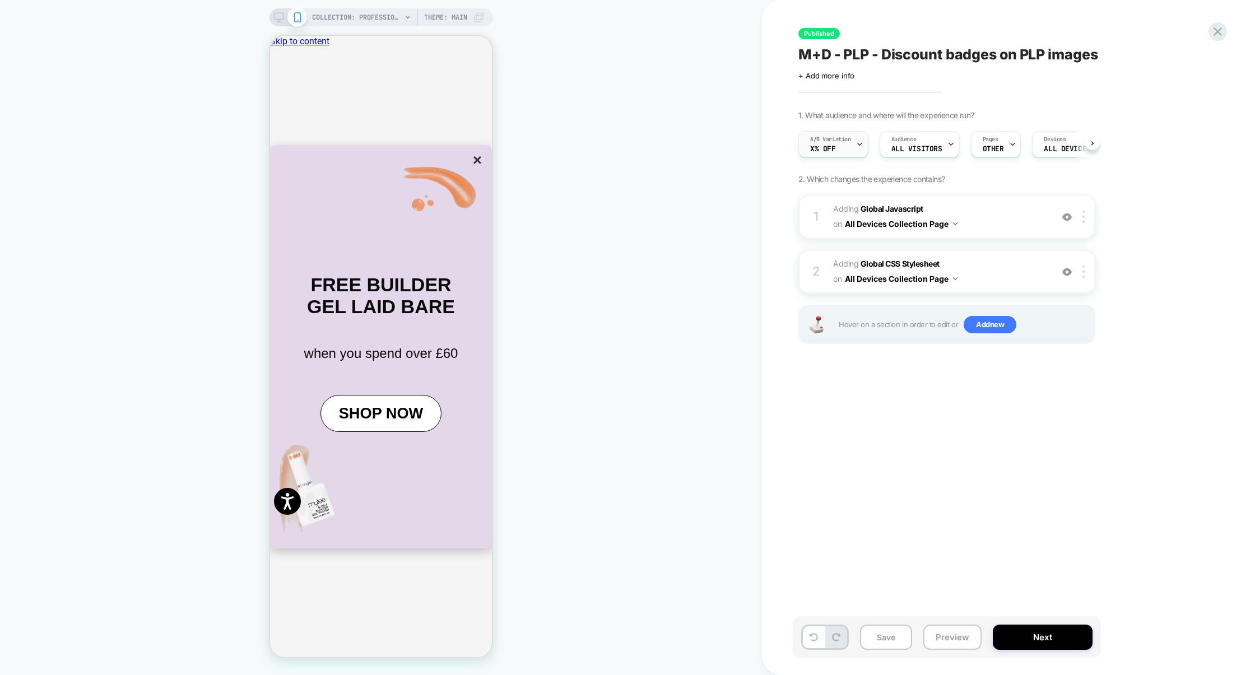
scroll to position [0, 1]
click at [832, 147] on span "X% Off" at bounding box center [822, 149] width 25 height 8
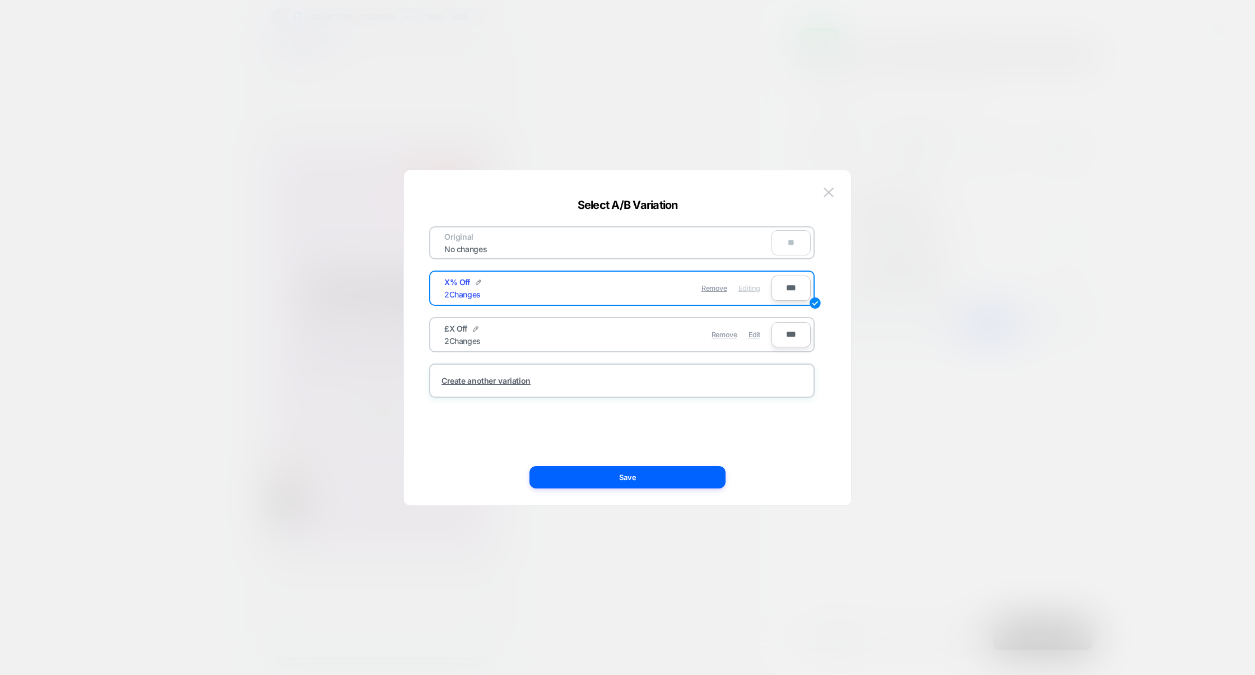
drag, startPoint x: 472, startPoint y: 280, endPoint x: 439, endPoint y: 279, distance: 32.5
click at [439, 279] on div "X% Off 2 Changes Remove Editing" at bounding box center [602, 288] width 338 height 27
click at [482, 281] on div "X% Off 2 Changes" at bounding box center [526, 288] width 164 height 22
click at [481, 281] on img at bounding box center [479, 283] width 6 height 6
drag, startPoint x: 489, startPoint y: 285, endPoint x: 417, endPoint y: 285, distance: 71.2
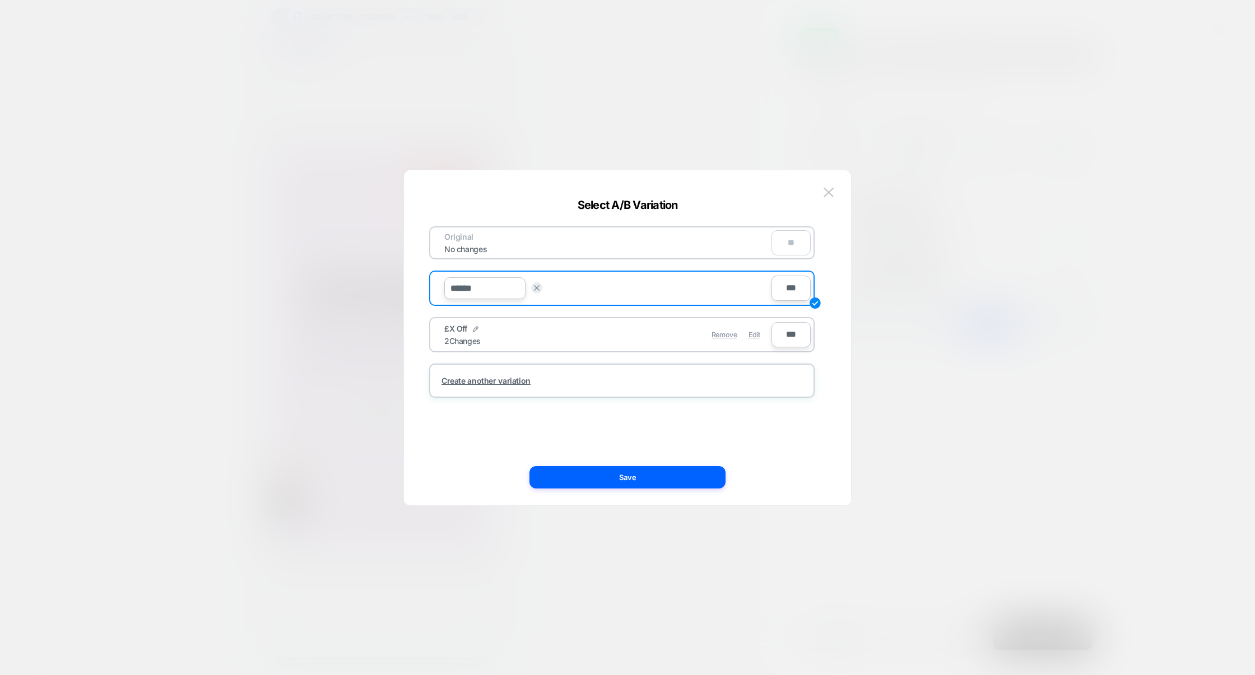
click at [418, 285] on div "Original No changes ** ****** Save *** £X Off 2 Changes Remove Edit *** Create …" at bounding box center [622, 338] width 414 height 290
click at [568, 290] on div "****** Save" at bounding box center [515, 288] width 143 height 22
click at [540, 289] on button at bounding box center [536, 287] width 11 height 11
click at [471, 330] on div "£X Off" at bounding box center [461, 329] width 34 height 10
click at [473, 330] on img at bounding box center [476, 329] width 6 height 6
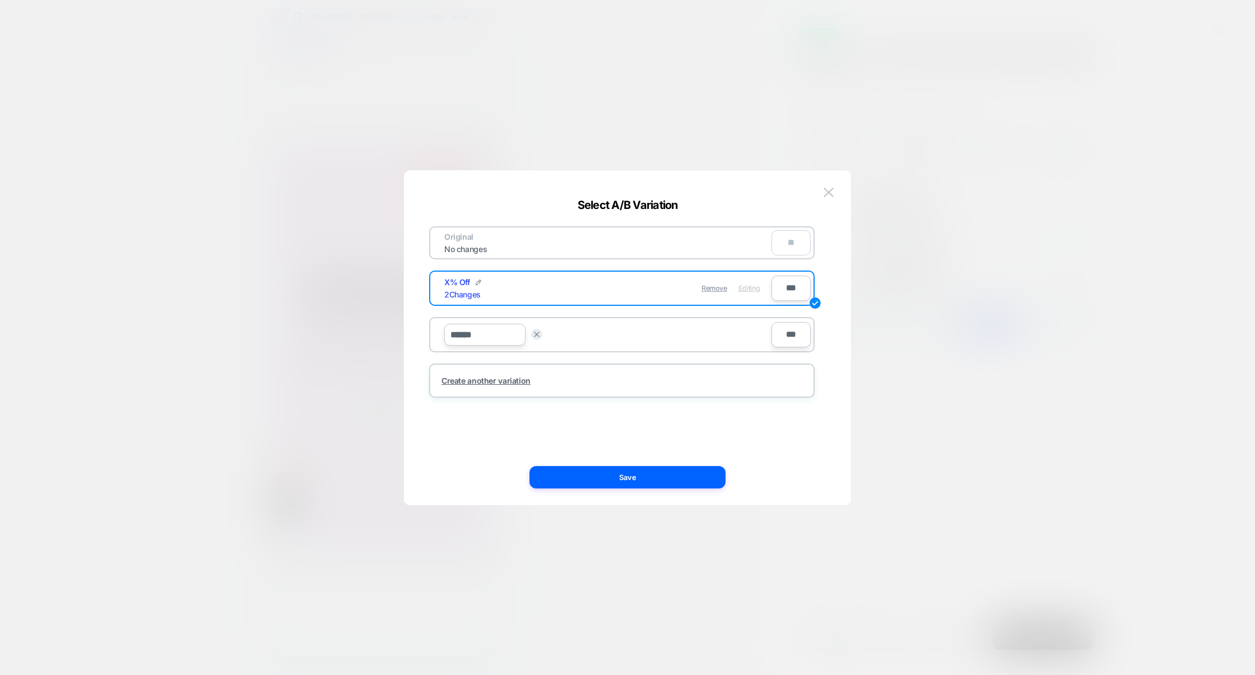
drag, startPoint x: 485, startPoint y: 332, endPoint x: 414, endPoint y: 331, distance: 71.2
click at [414, 331] on div "Select A/B Variation Original No changes ** X% Off 2 Changes Remove Editing ***…" at bounding box center [627, 344] width 447 height 324
click at [967, 141] on div at bounding box center [627, 337] width 1255 height 675
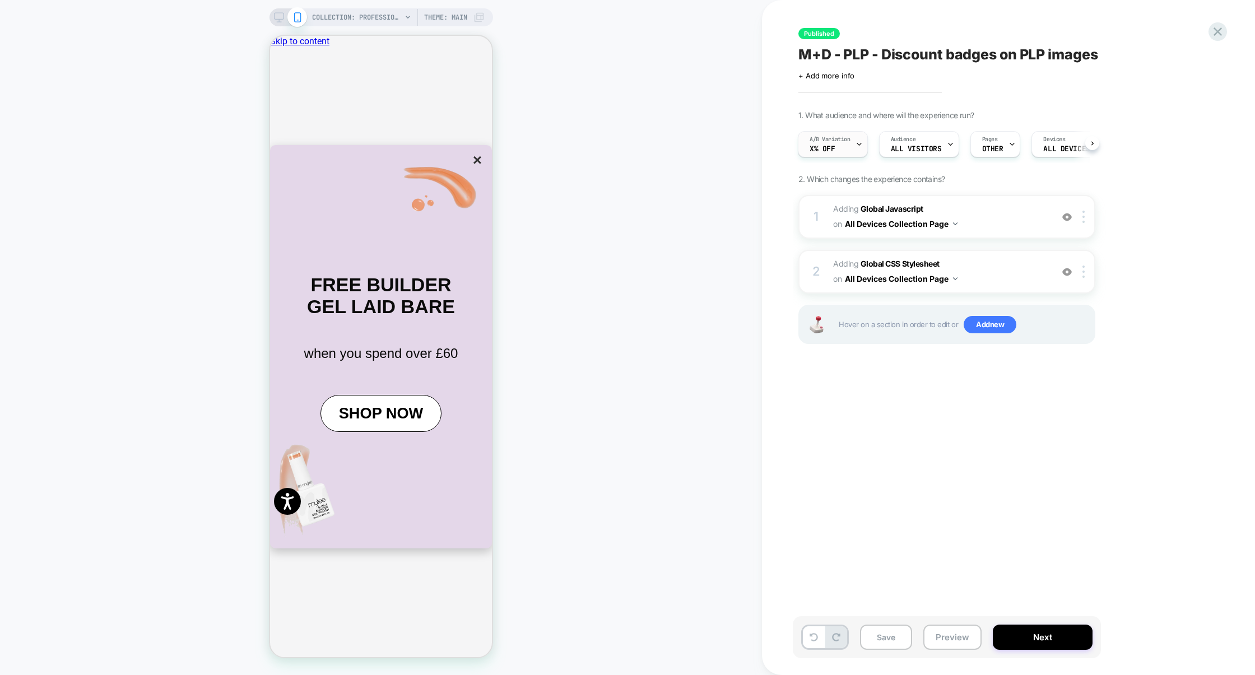
click at [812, 143] on span "A/B Variation" at bounding box center [830, 140] width 41 height 8
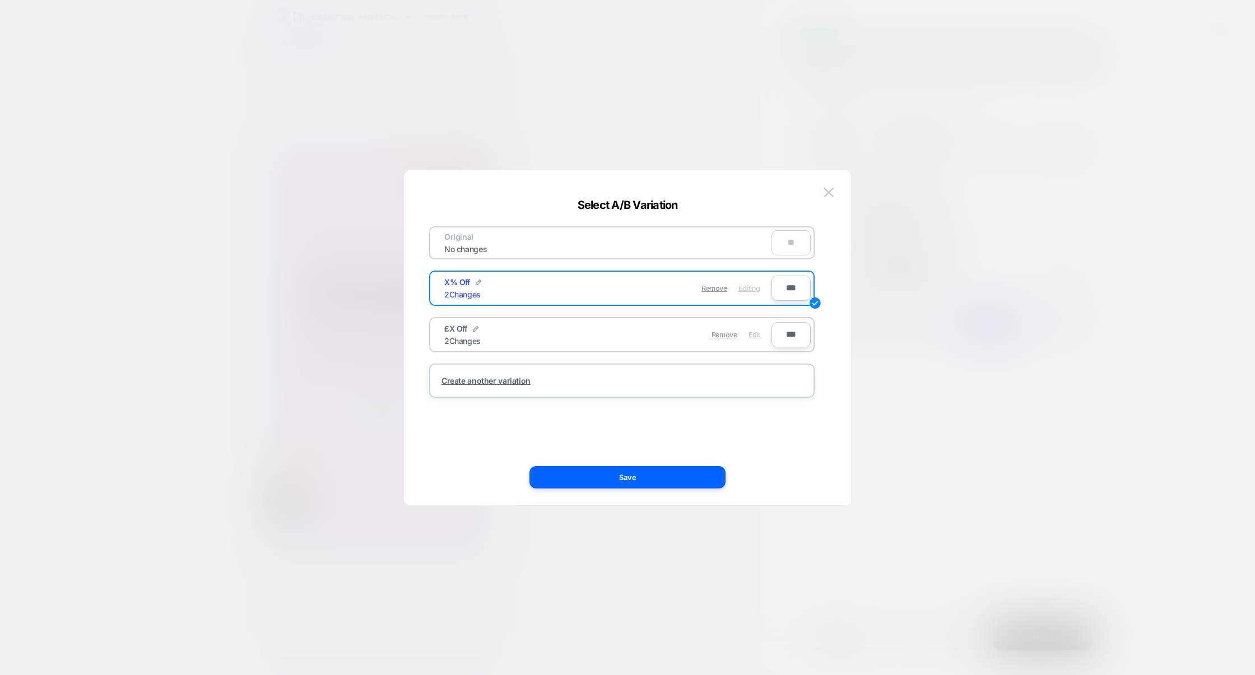
click at [753, 333] on span "Edit" at bounding box center [755, 335] width 12 height 8
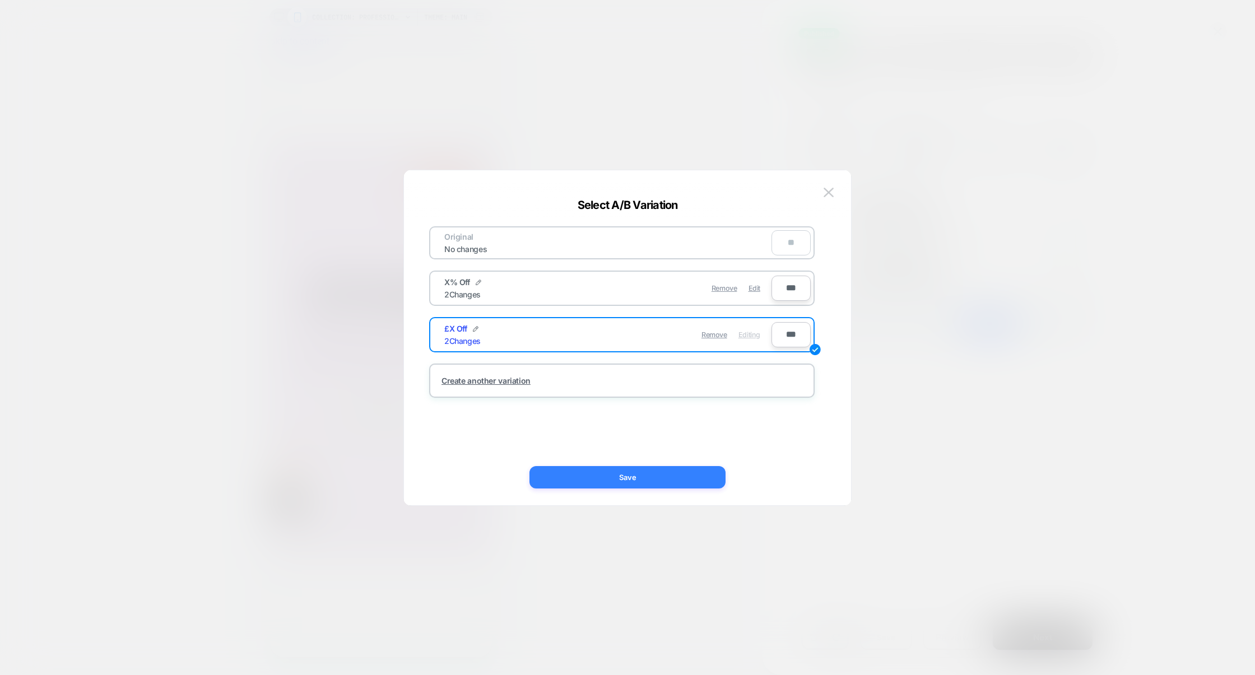
click at [672, 486] on button "Save" at bounding box center [628, 477] width 196 height 22
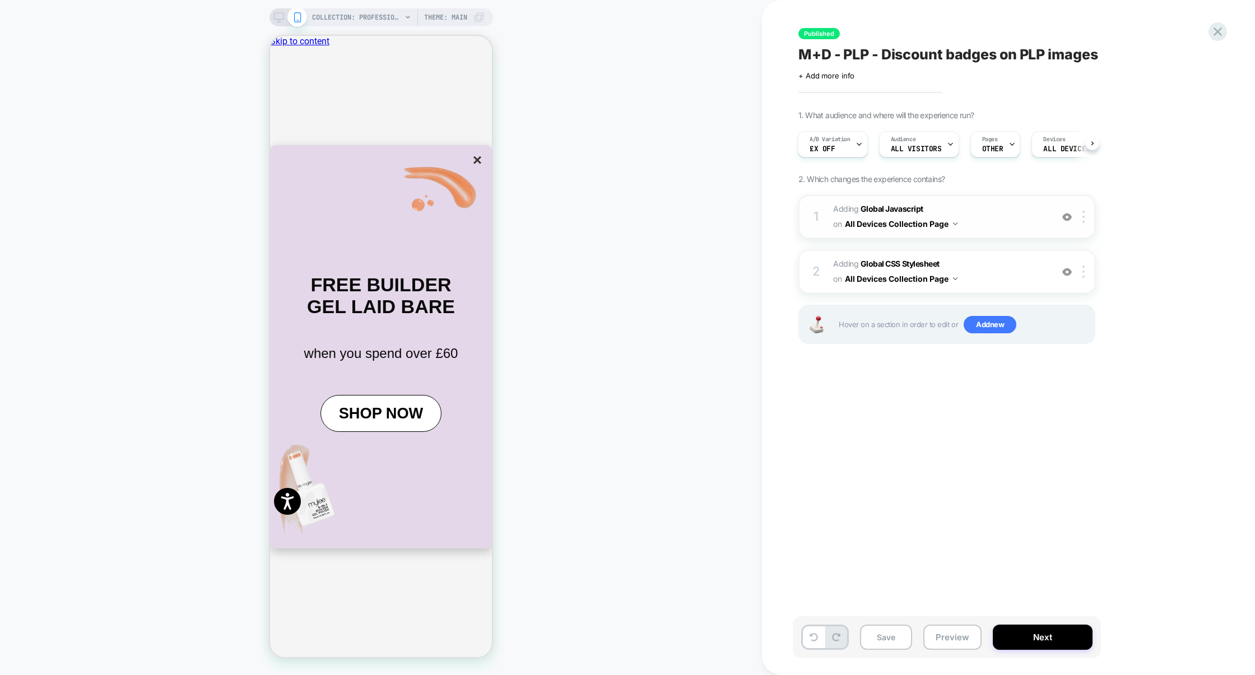
click at [989, 210] on span "Adding Global Javascript on All Devices Collection Page" at bounding box center [940, 217] width 214 height 30
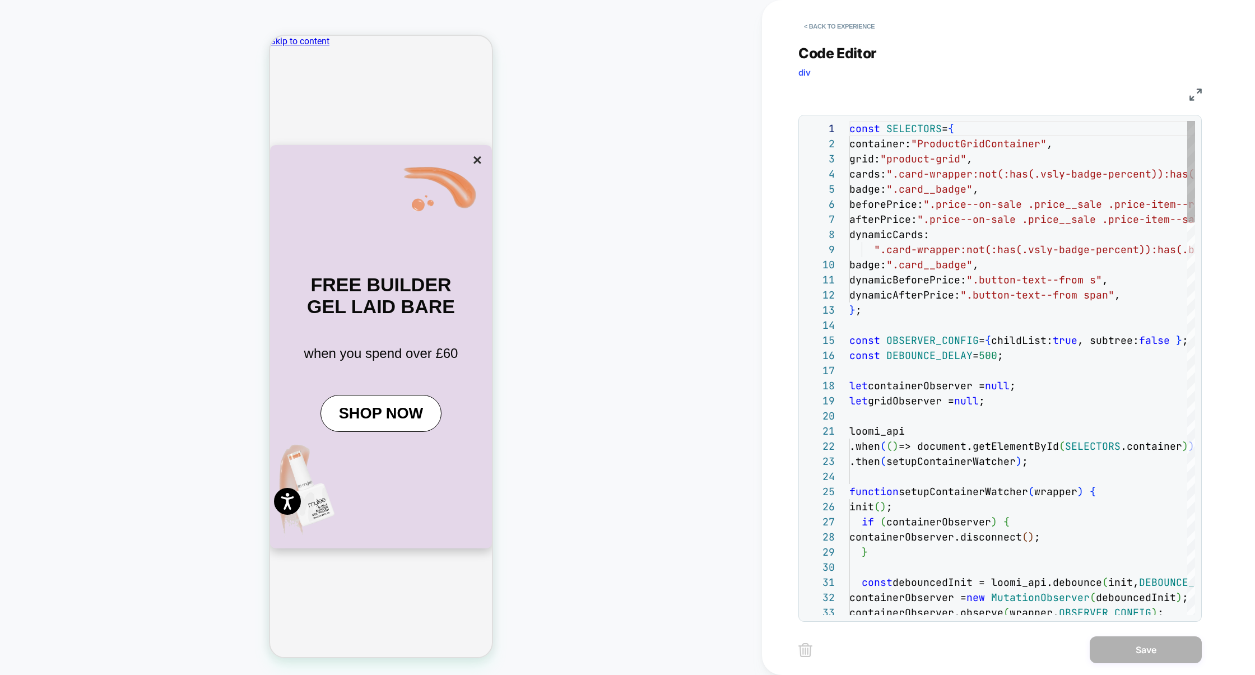
scroll to position [151, 0]
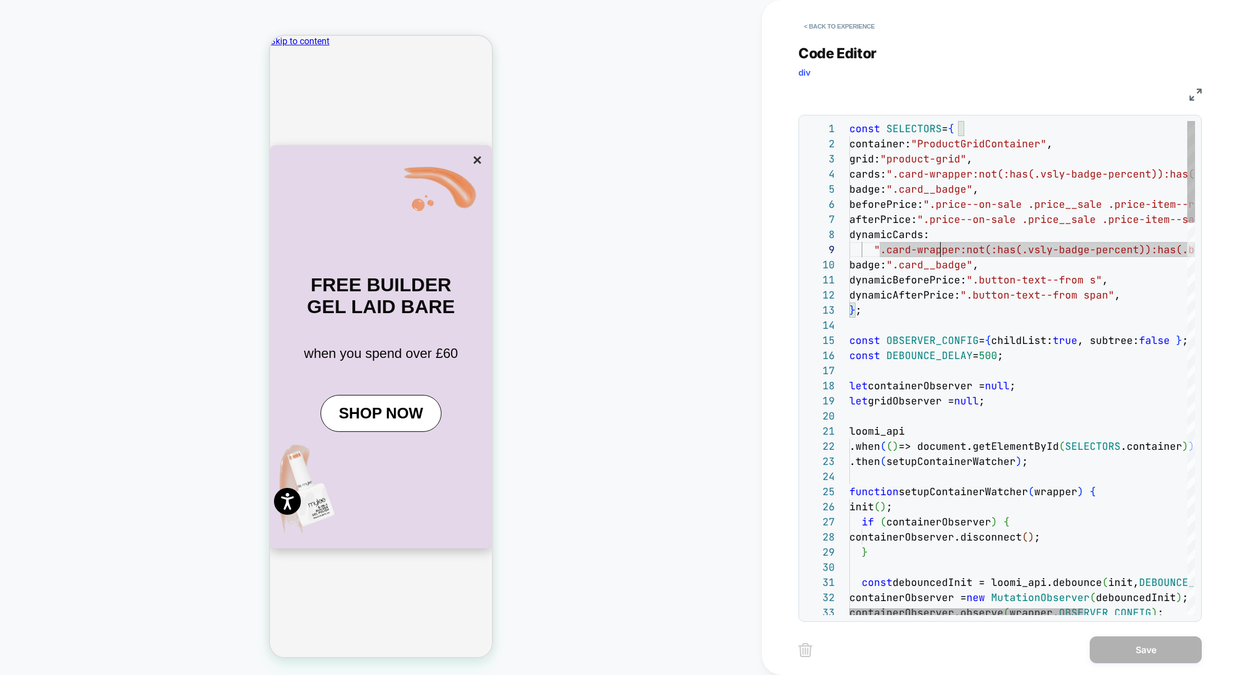
type textarea "**********"
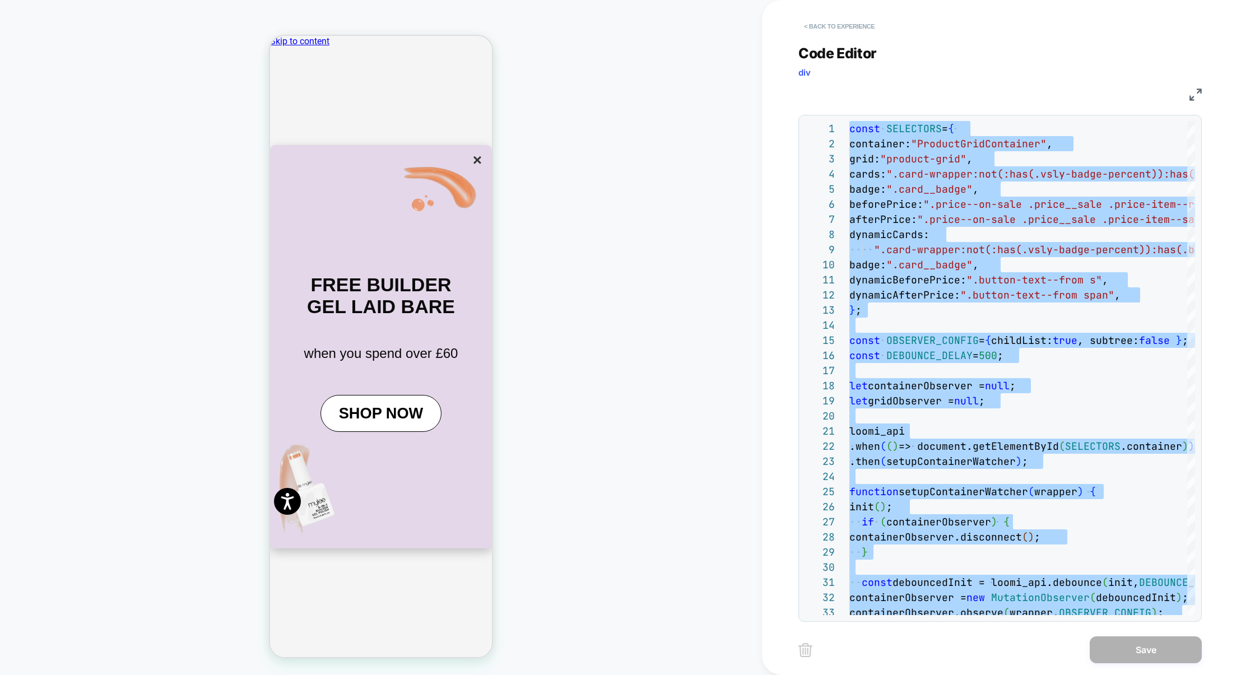
click at [851, 32] on button "< Back to experience" at bounding box center [840, 26] width 82 height 18
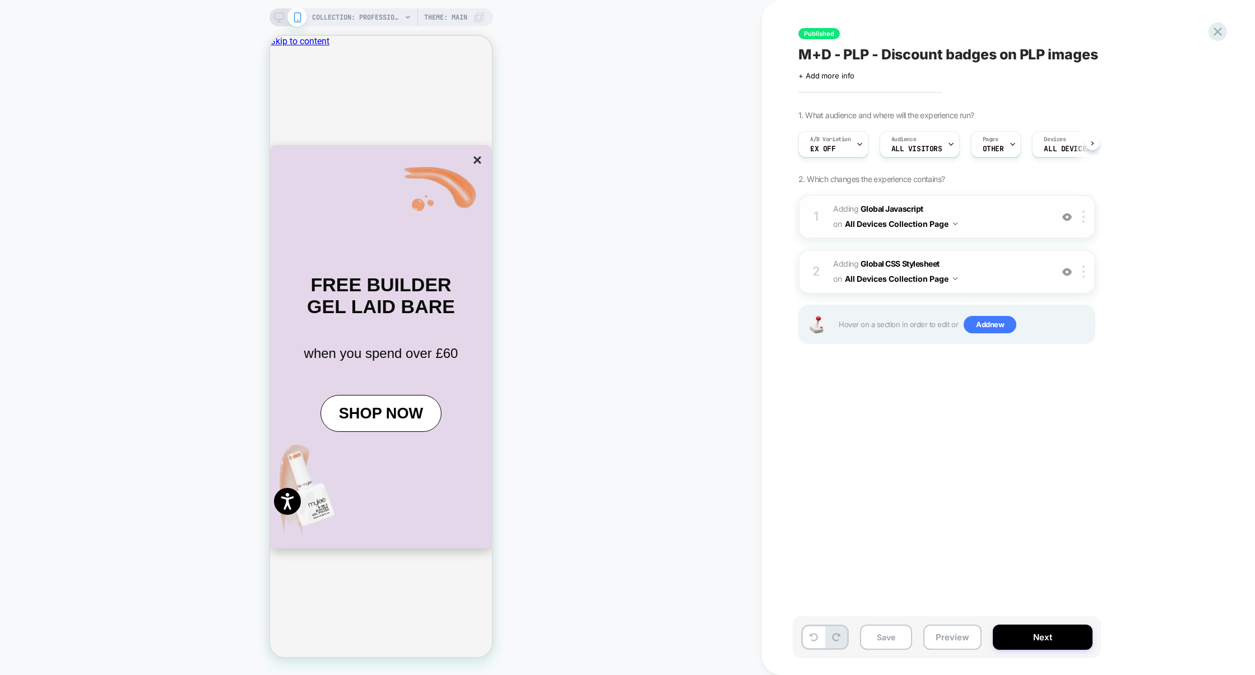
scroll to position [0, 1]
click at [1006, 209] on span "Adding Global Javascript on All Devices Collection Page" at bounding box center [940, 217] width 214 height 30
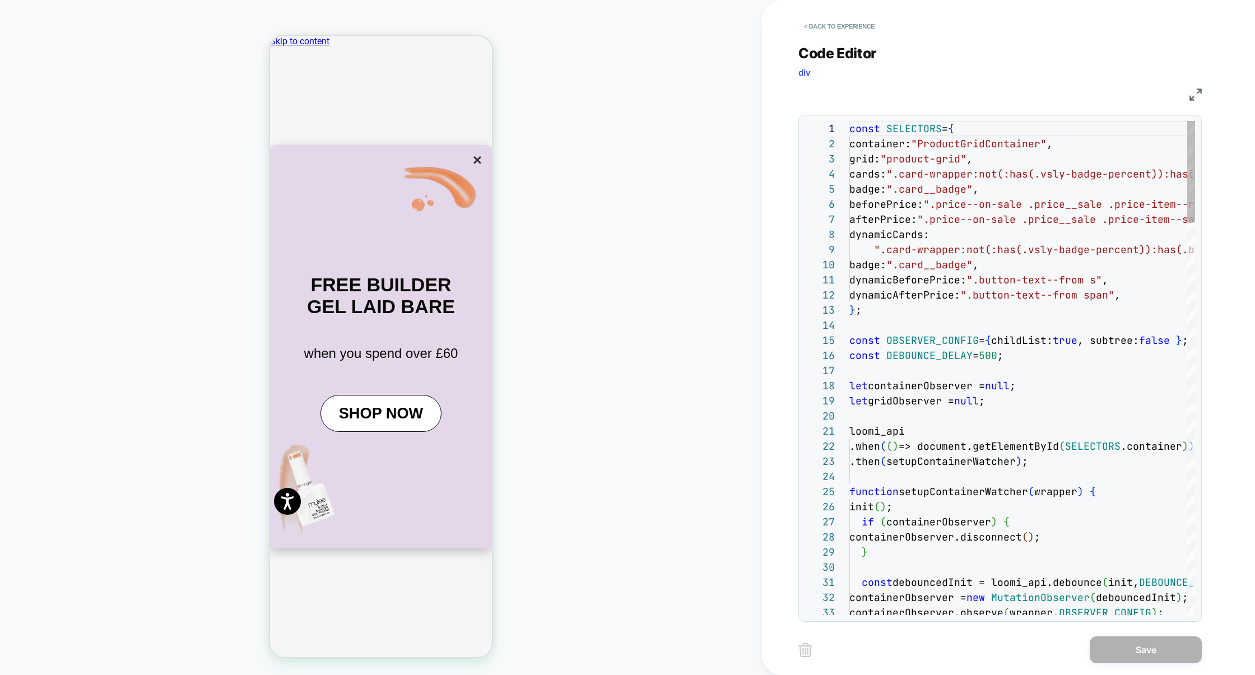
scroll to position [151, 0]
type textarea "**********"
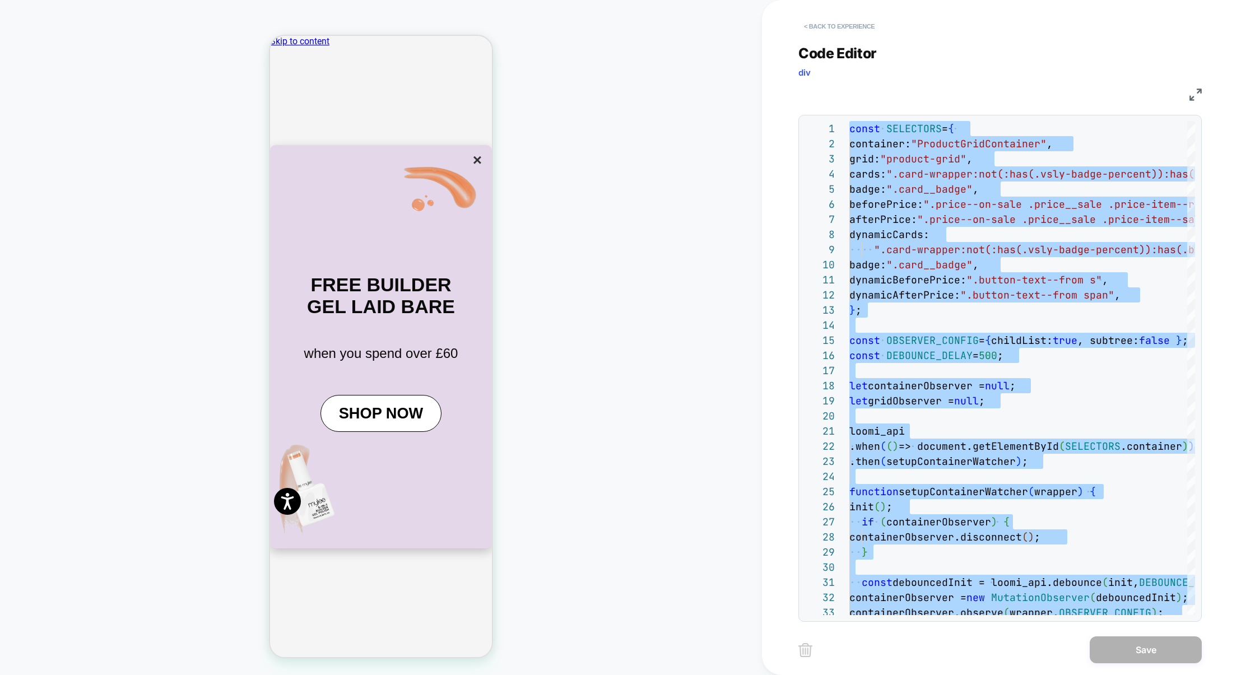
click at [851, 25] on button "< Back to experience" at bounding box center [840, 26] width 82 height 18
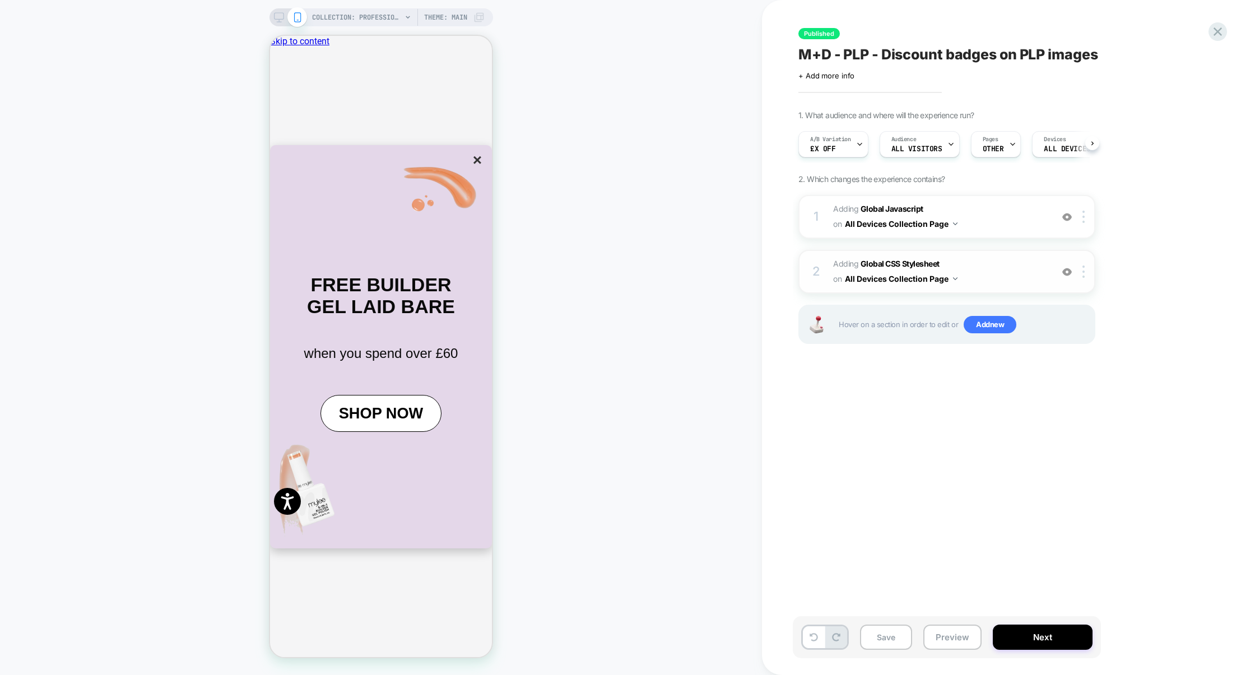
scroll to position [0, 1]
click at [1027, 263] on span "Adding Global CSS Stylesheet on All Devices Collection Page" at bounding box center [940, 272] width 214 height 30
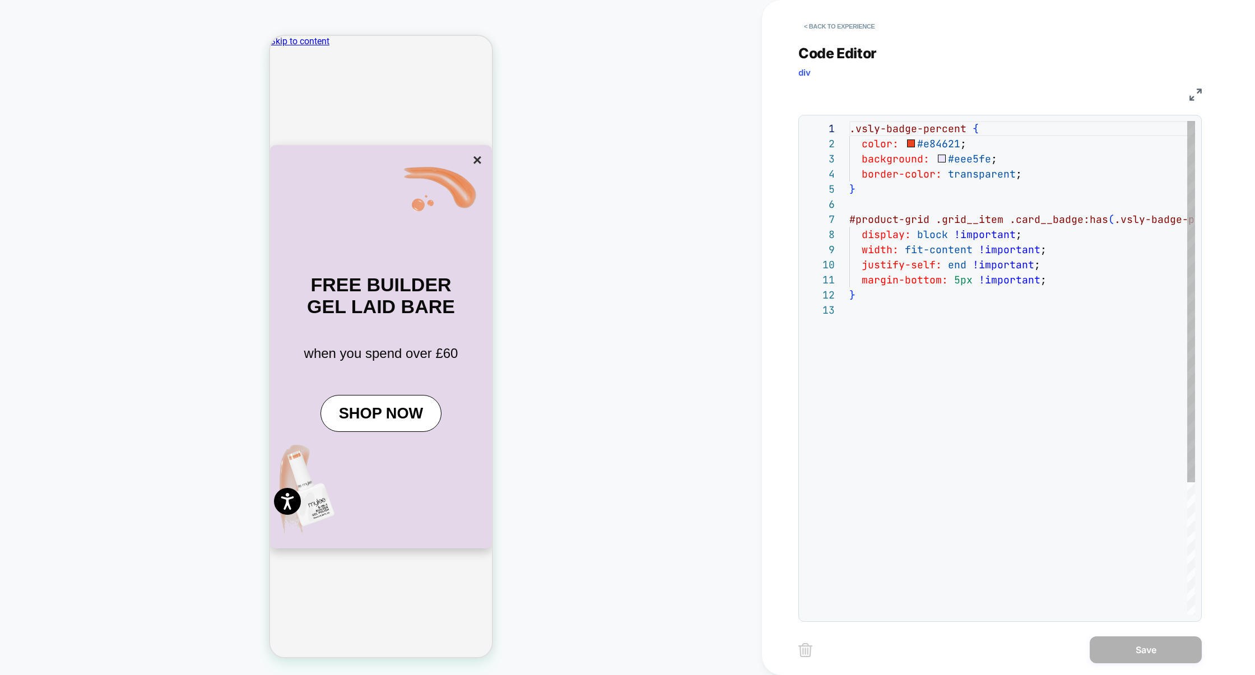
scroll to position [151, 0]
click at [985, 258] on div ".vsly-badge-percent { color: #e84621 ; background: #eee5fe ; border-color: tran…" at bounding box center [1084, 459] width 468 height 676
type textarea "**********"
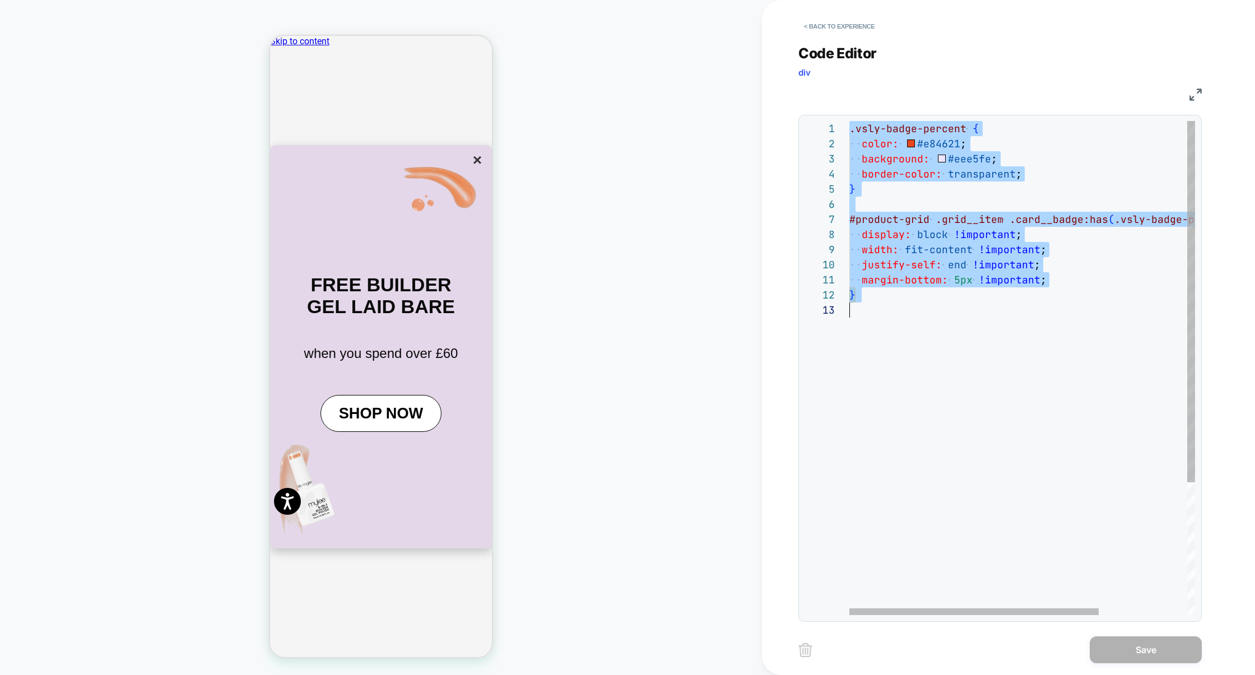
scroll to position [0, 0]
